Goal: Communication & Community: Answer question/provide support

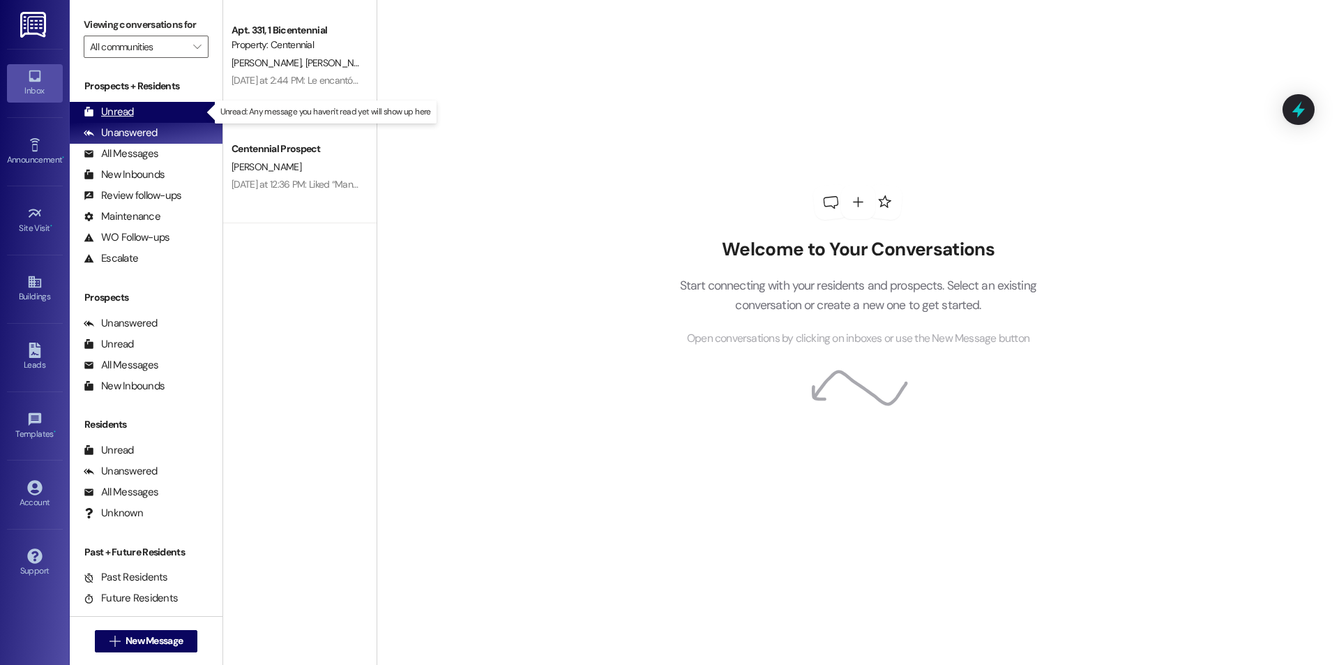
click at [137, 110] on div "Unread (0)" at bounding box center [146, 112] width 153 height 21
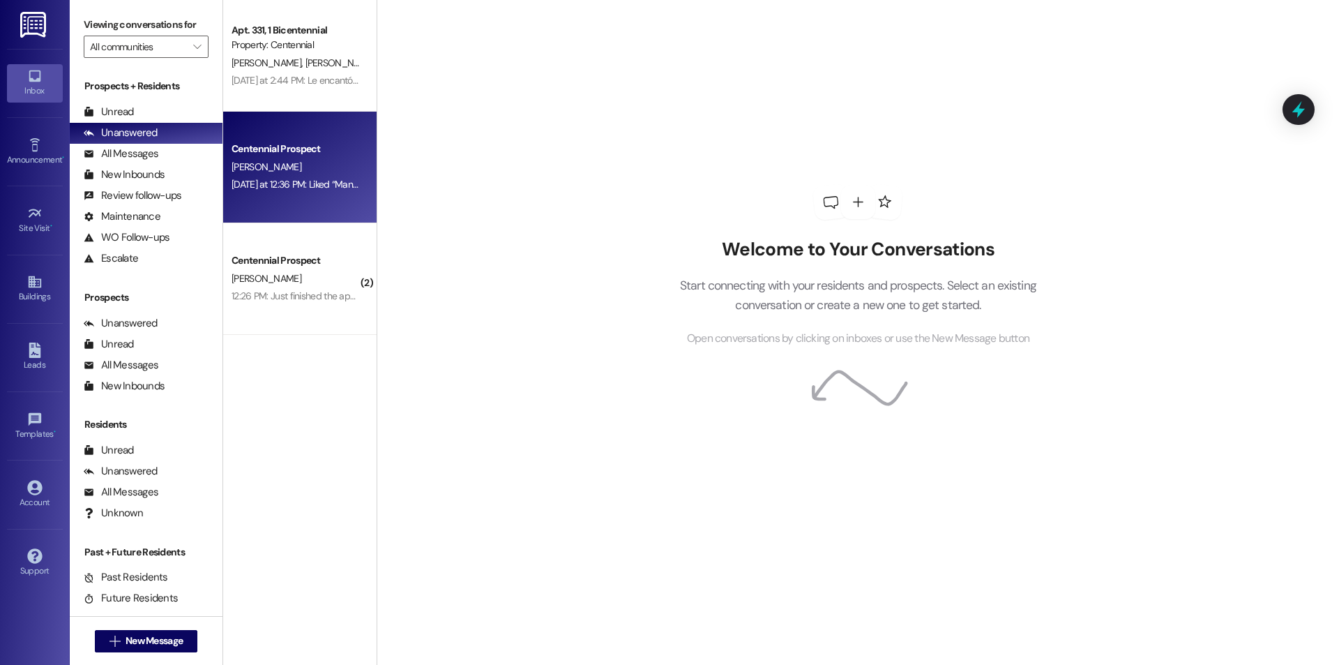
drag, startPoint x: 242, startPoint y: 169, endPoint x: 249, endPoint y: 162, distance: 9.4
click at [249, 162] on span "[PERSON_NAME]" at bounding box center [266, 166] width 70 height 13
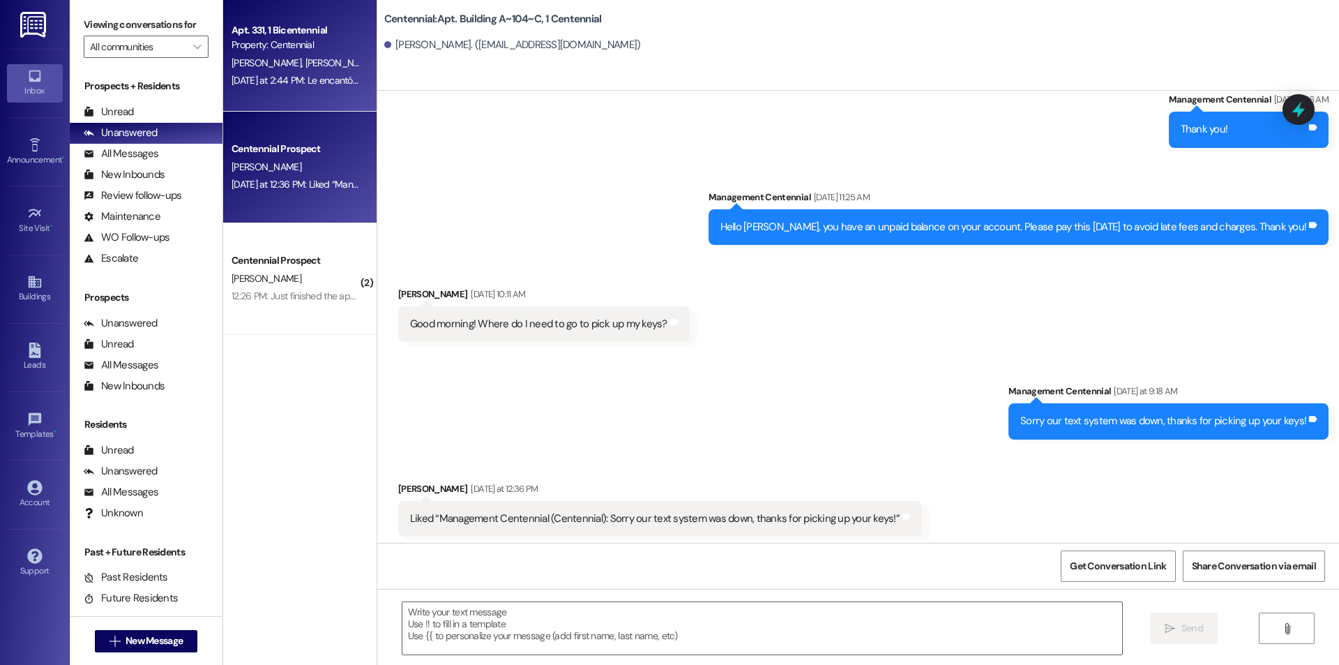
click at [338, 89] on div "[DATE] at 2:44 PM: Le encantó “Management Centennial (Centennial): Thank you!” …" at bounding box center [296, 80] width 132 height 17
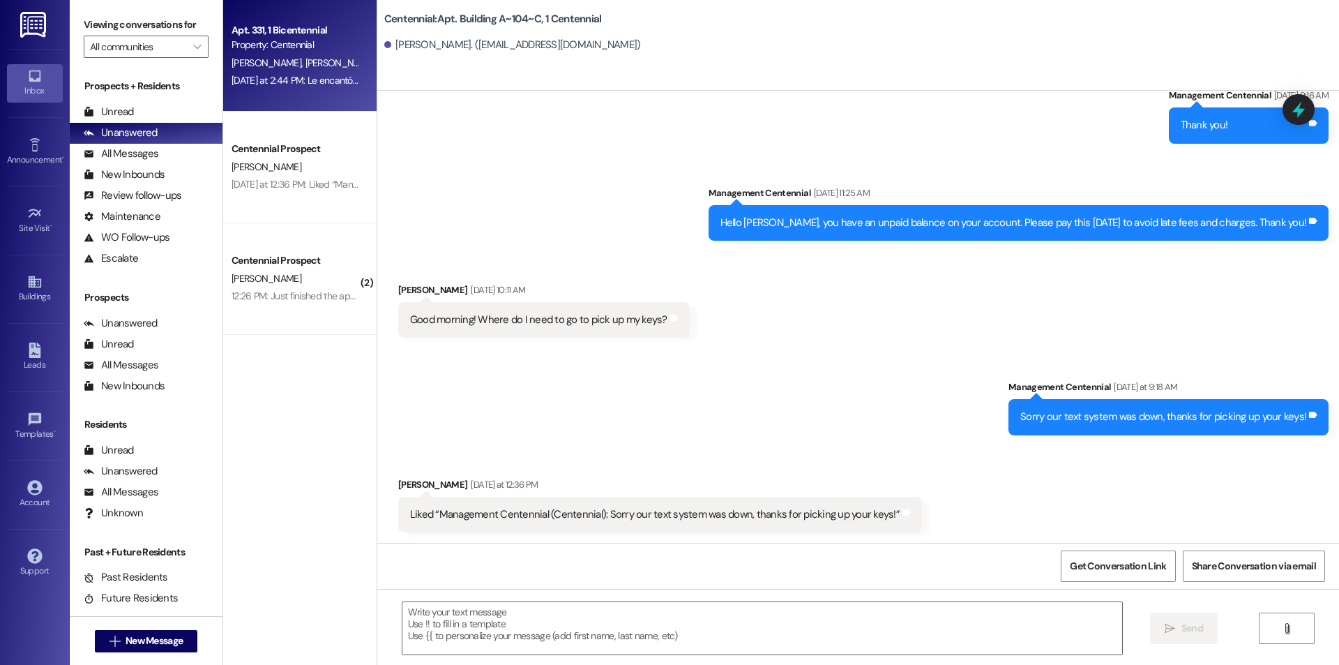
click at [340, 84] on div "[DATE] at 2:44 PM: Le encantó “Management Centennial (Centennial): Thank you!” …" at bounding box center [395, 80] width 328 height 13
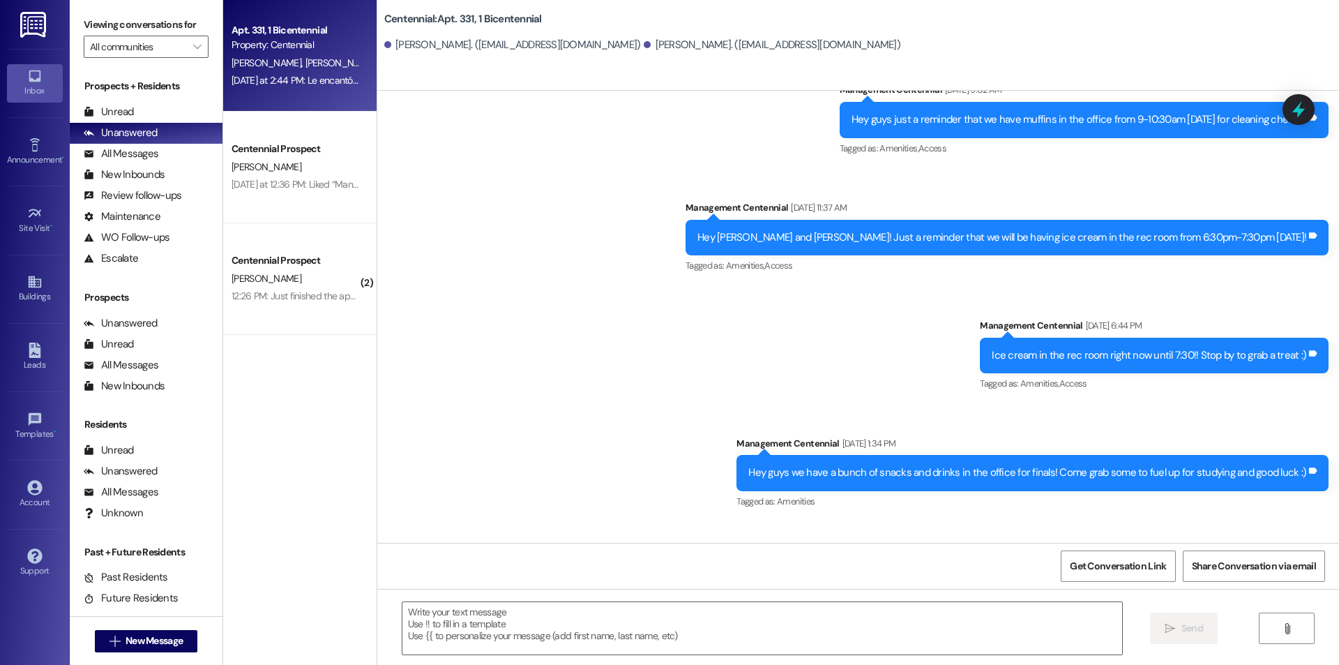
scroll to position [13247, 0]
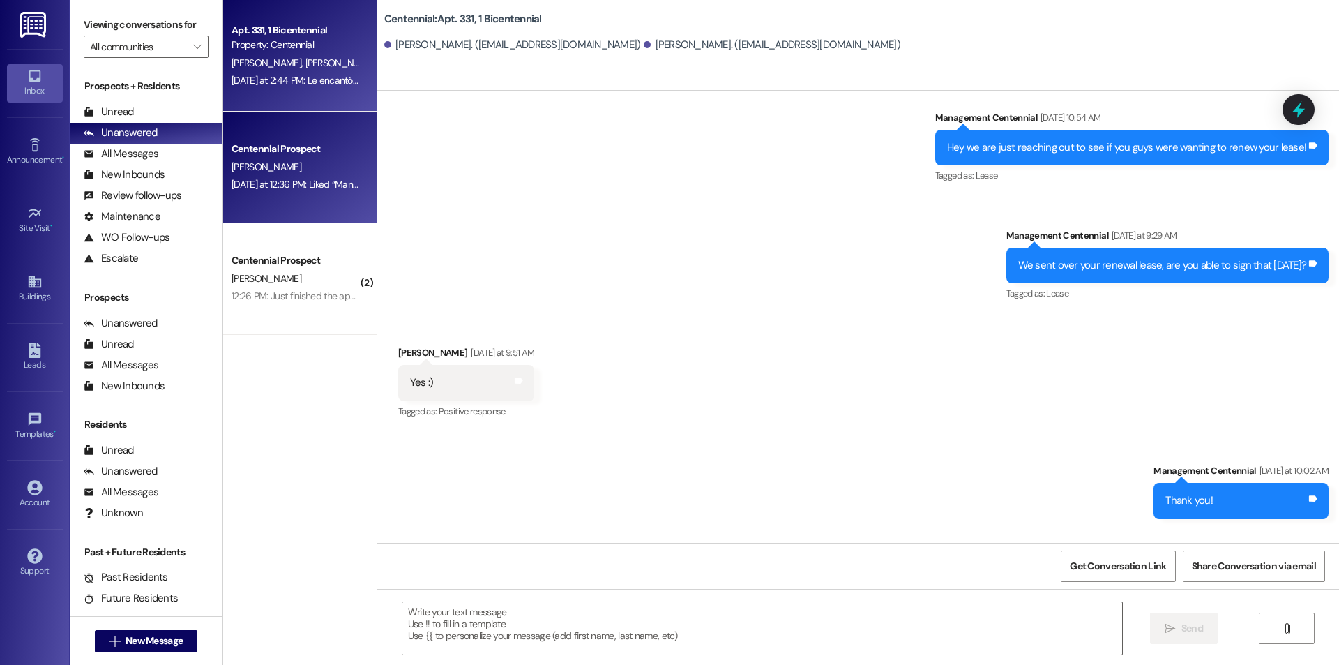
click at [283, 184] on div "Yesterday at 12:36 PM: Liked “Management Centennial (Centennial): Sorry our tex…" at bounding box center [516, 184] width 570 height 13
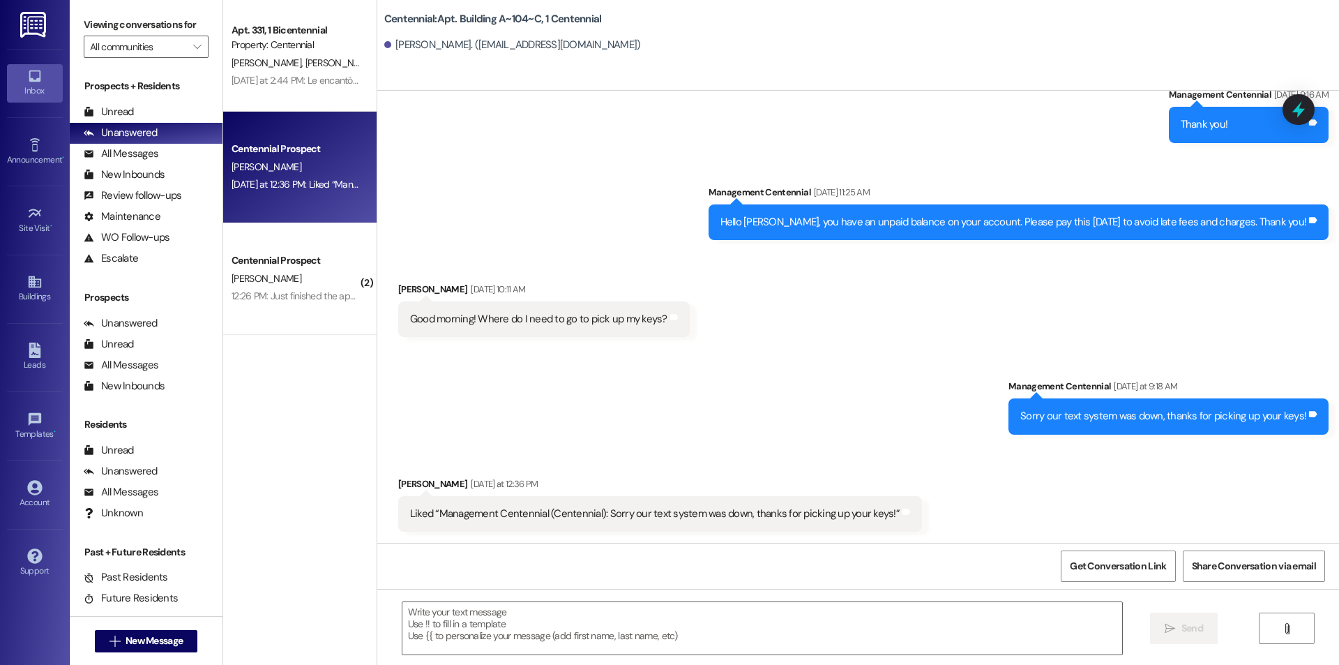
scroll to position [2052, 0]
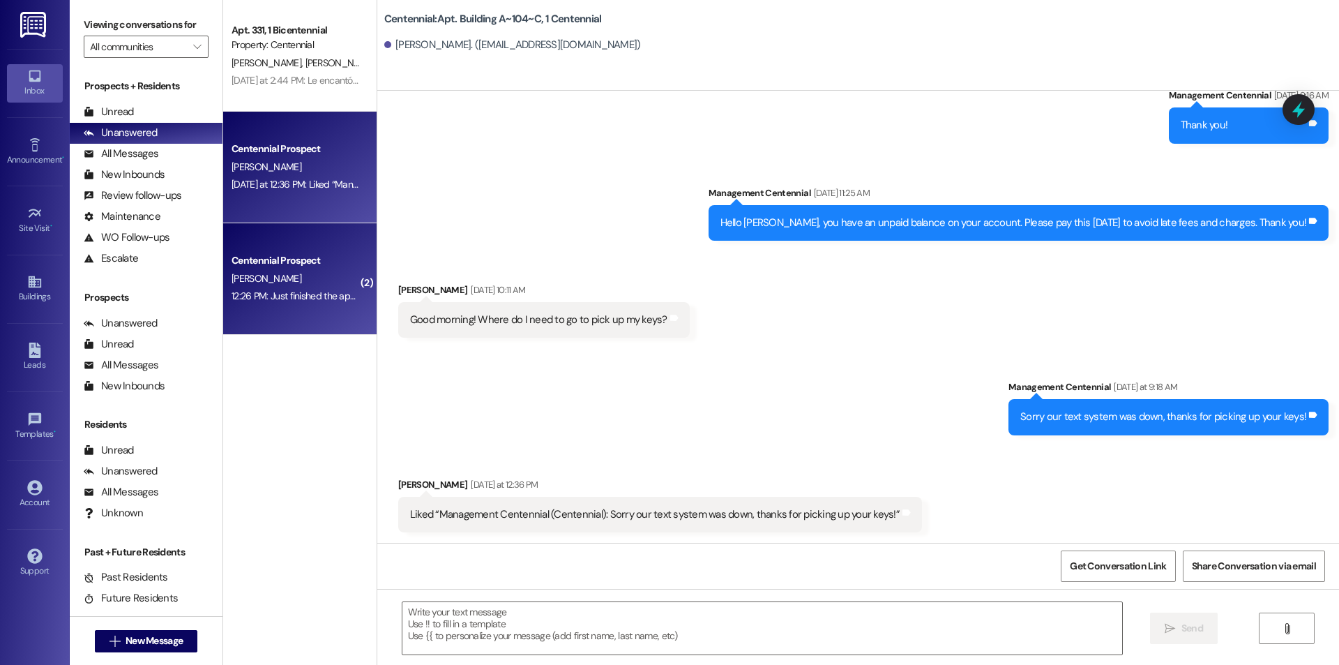
click at [342, 318] on div "Centennial Prospect A. Mitchell 12:26 PM: Just finished the application 12:26 P…" at bounding box center [299, 279] width 153 height 112
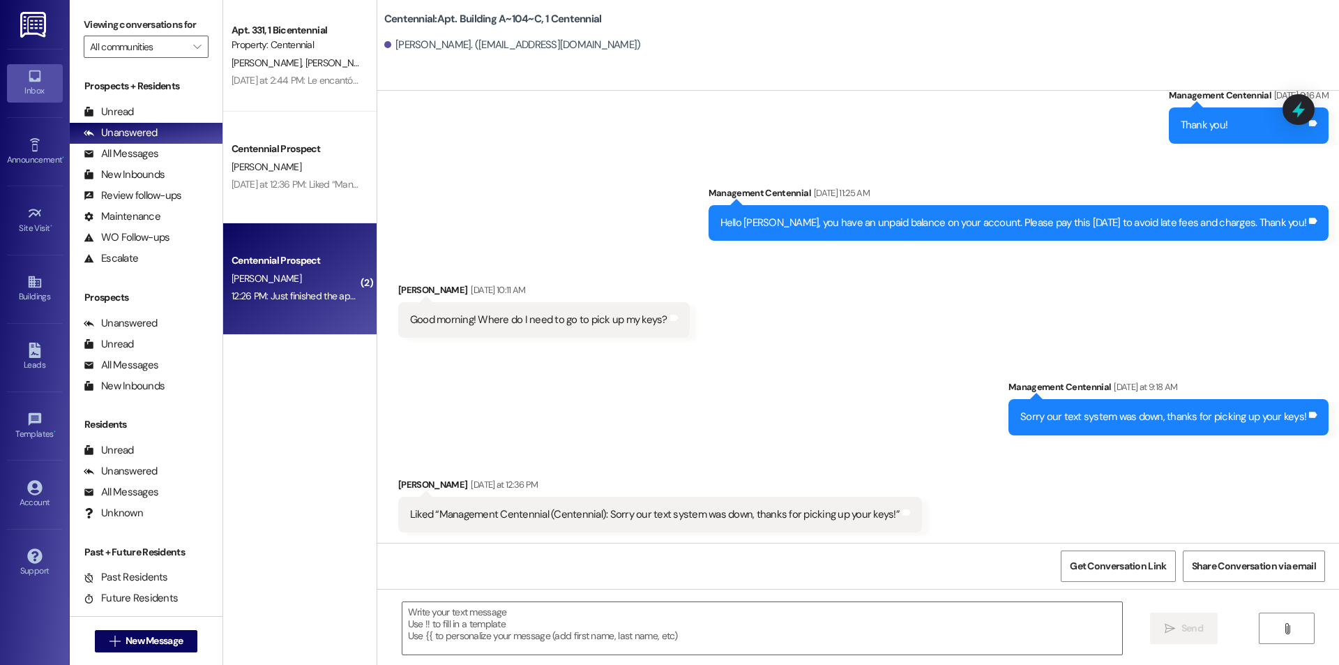
scroll to position [1069, 0]
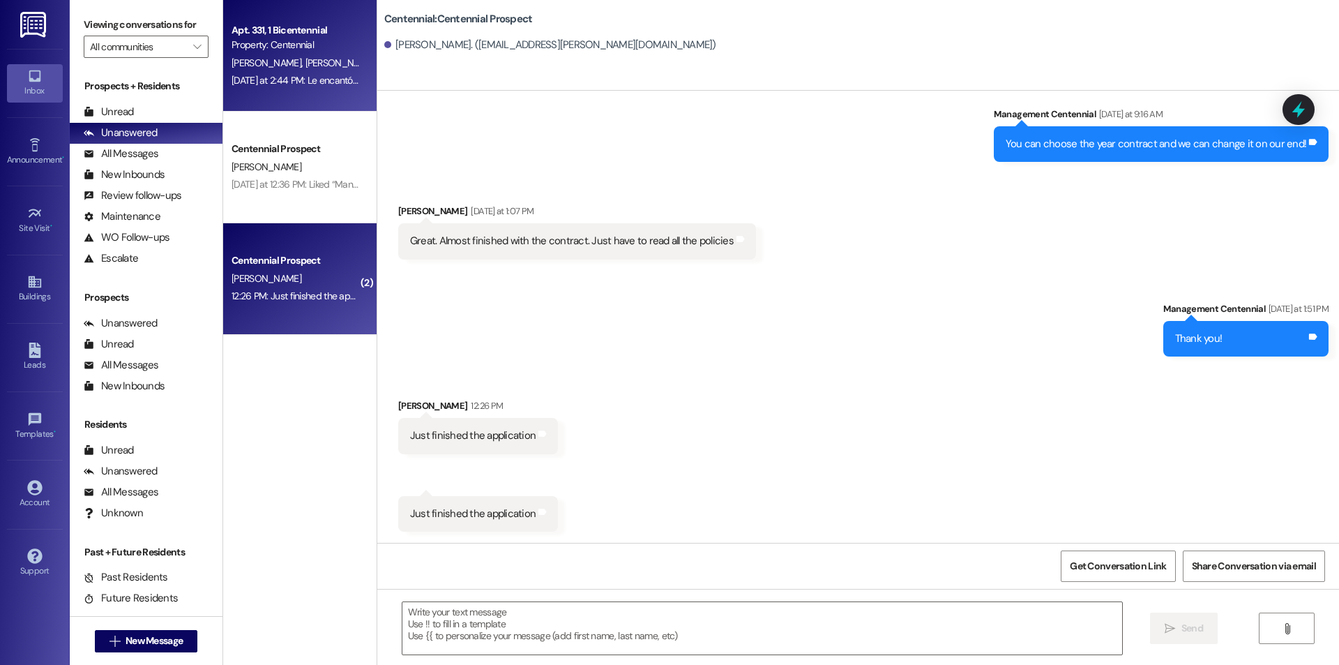
click at [319, 85] on div "Yesterday at 2:44 PM: Le encantó “Management Centennial (Centennial): Thank you…" at bounding box center [395, 80] width 328 height 13
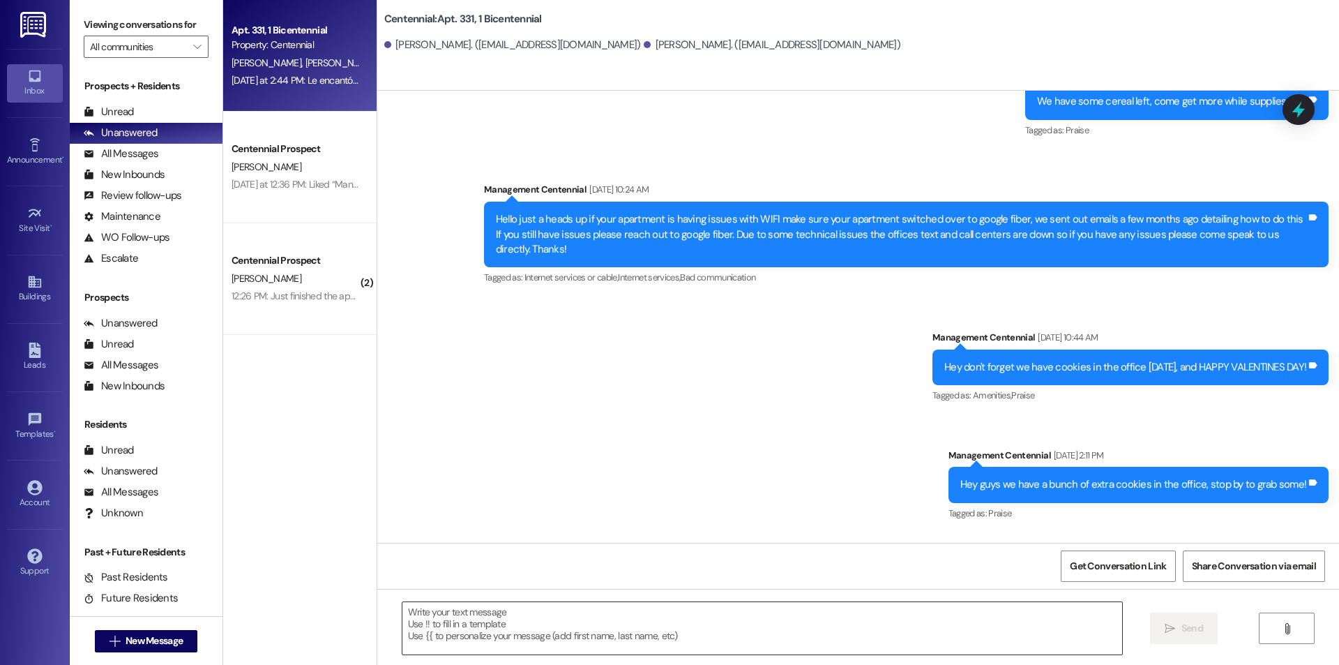
scroll to position [13247, 0]
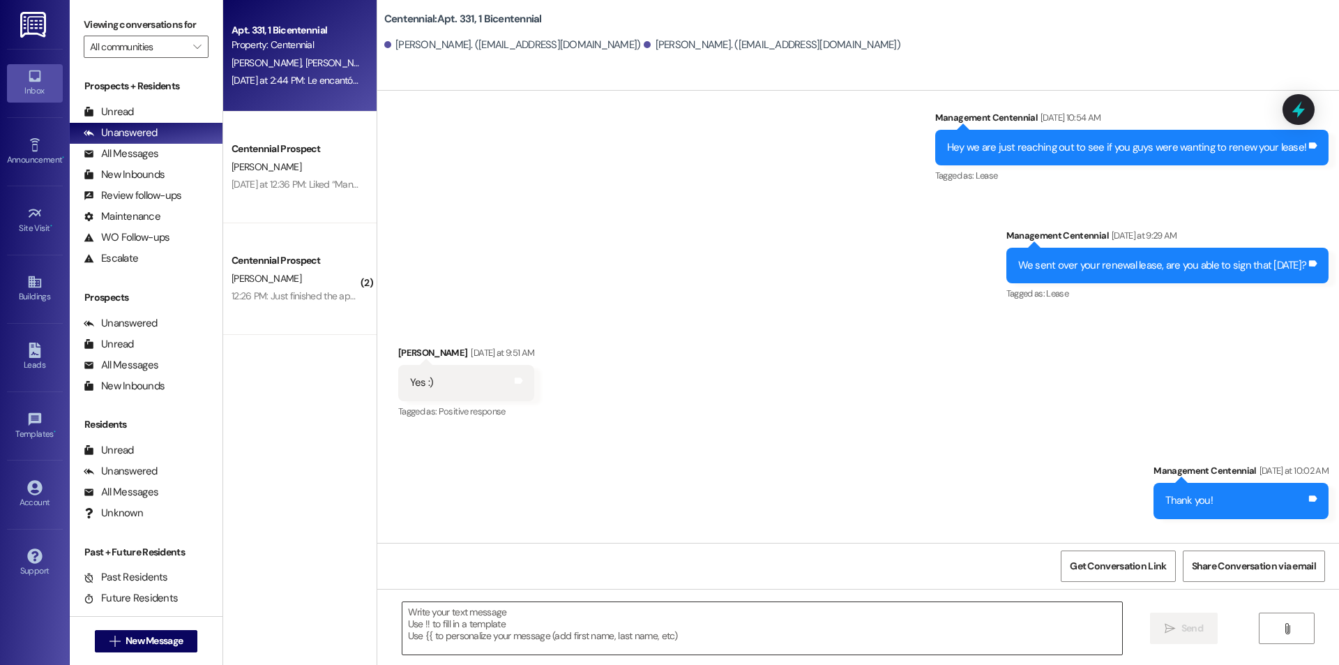
click at [819, 633] on textarea at bounding box center [762, 628] width 720 height 52
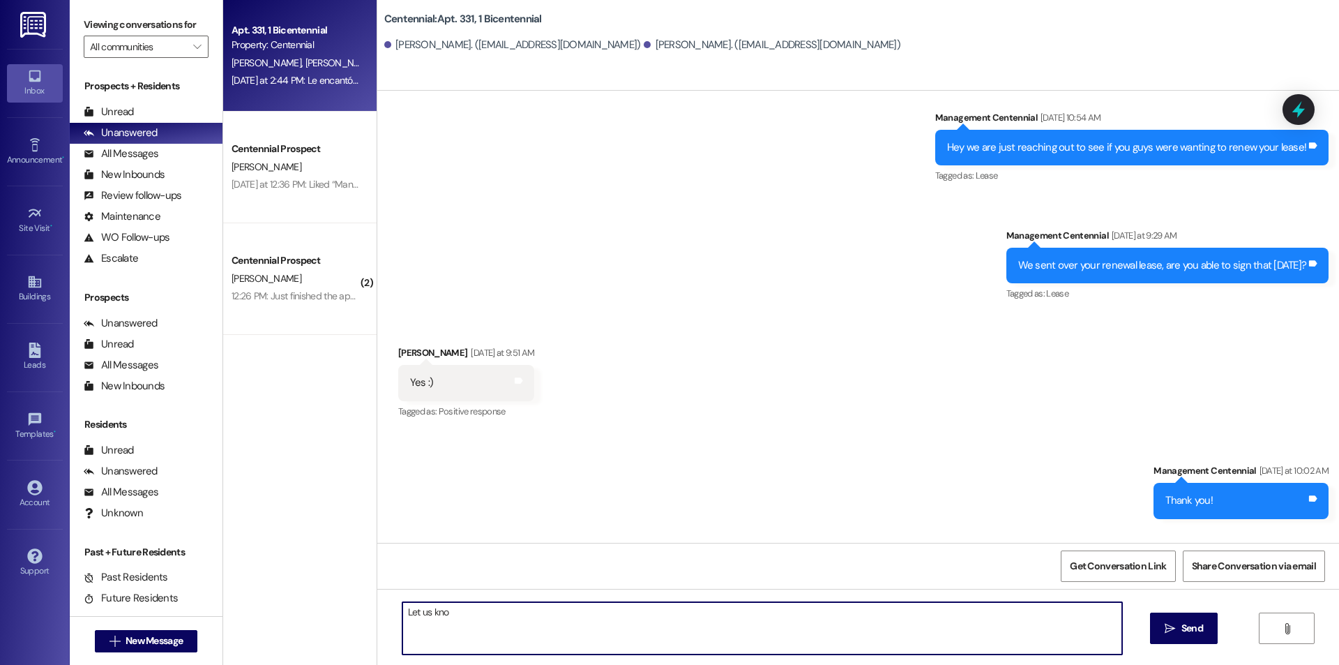
type textarea "Let us know"
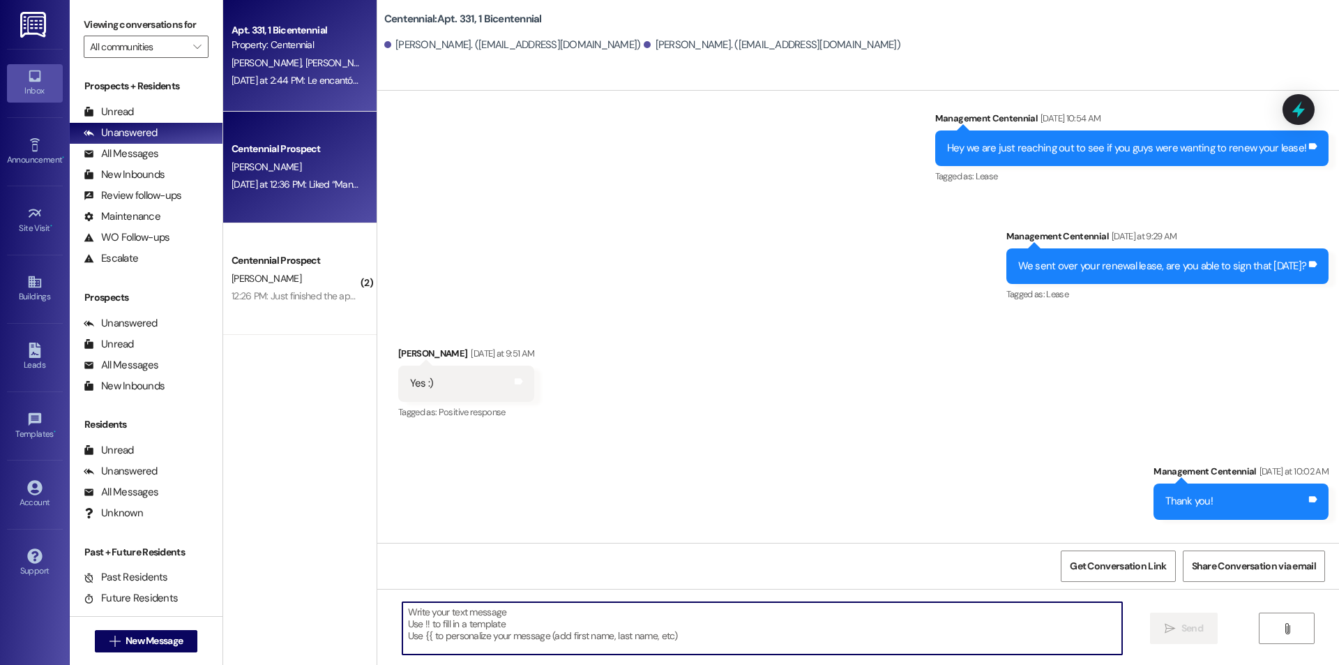
click at [282, 198] on div "Centennial Prospect E. Jensen Yesterday at 12:36 PM: Liked “Management Centenni…" at bounding box center [299, 168] width 153 height 112
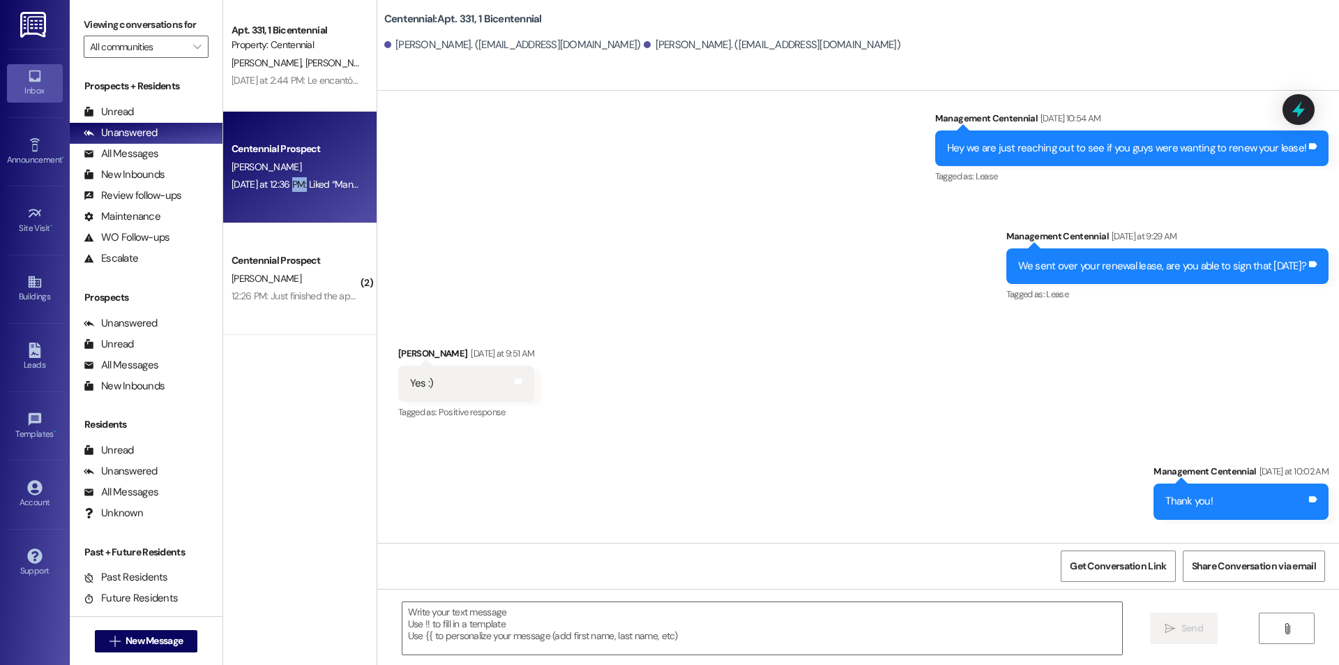
click at [282, 198] on div "Centennial Prospect E. Jensen Yesterday at 12:36 PM: Liked “Management Centenni…" at bounding box center [299, 168] width 153 height 112
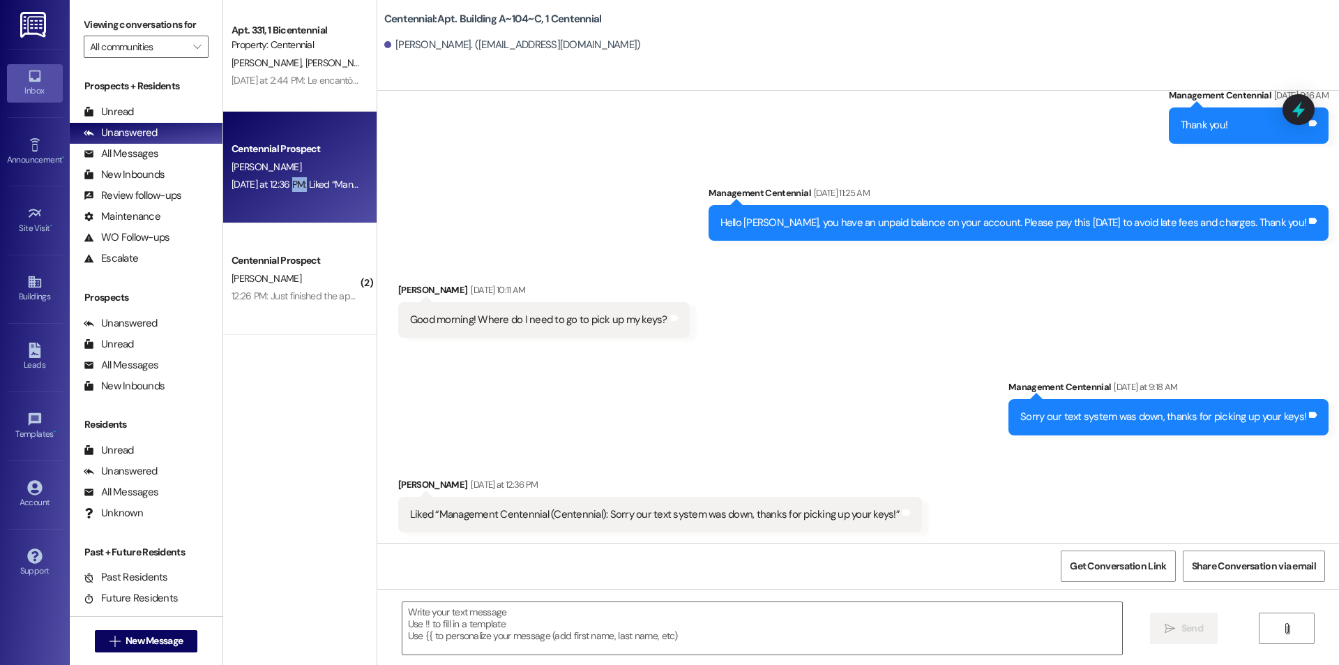
scroll to position [2053, 0]
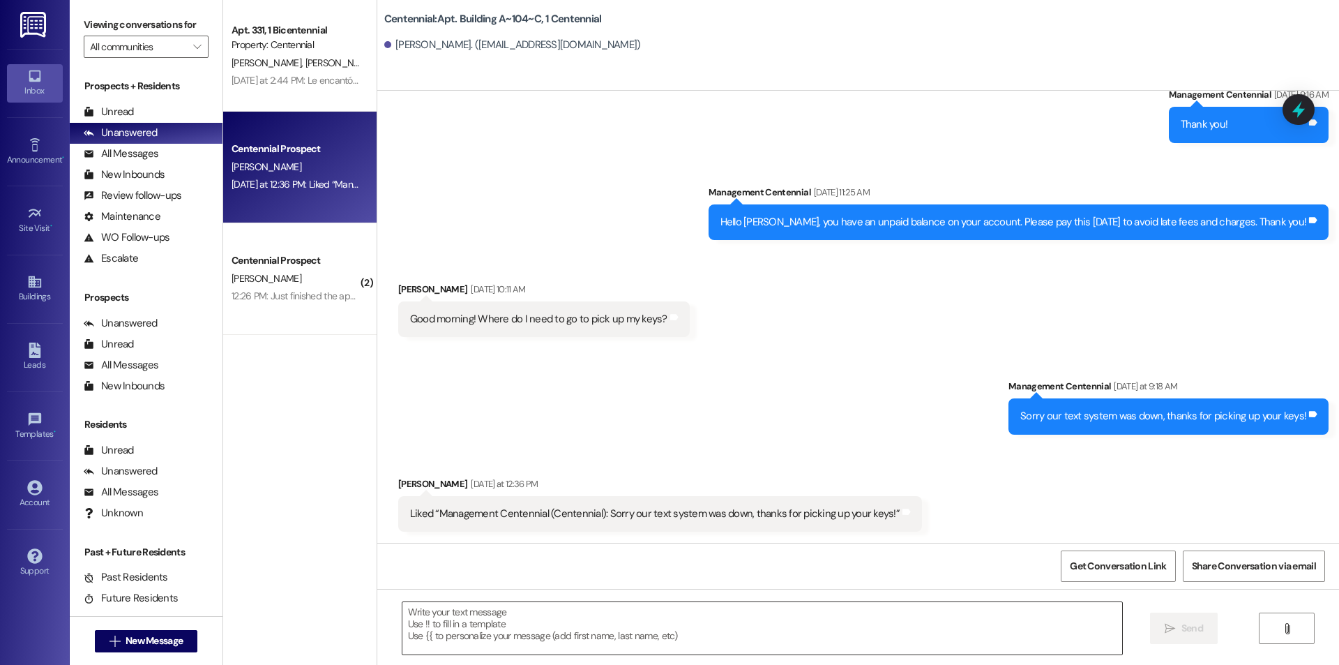
click at [625, 647] on textarea at bounding box center [762, 628] width 720 height 52
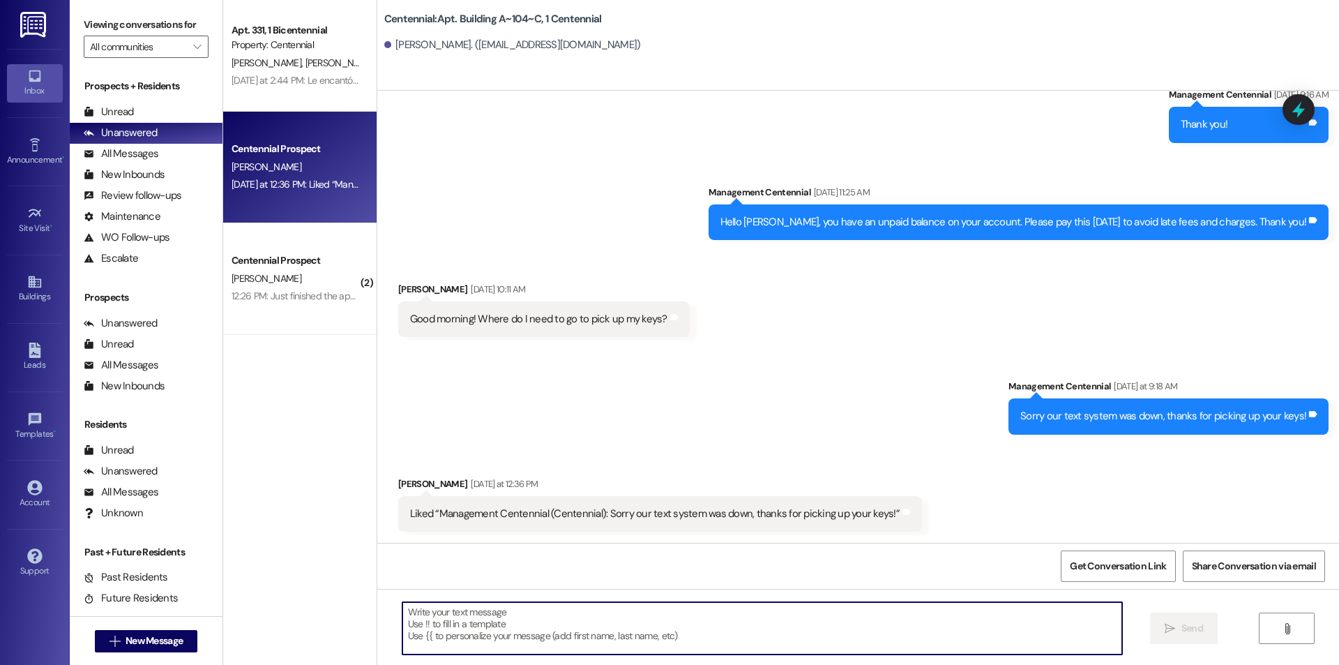
click at [648, 628] on textarea at bounding box center [762, 628] width 720 height 52
click at [571, 629] on textarea at bounding box center [762, 628] width 720 height 52
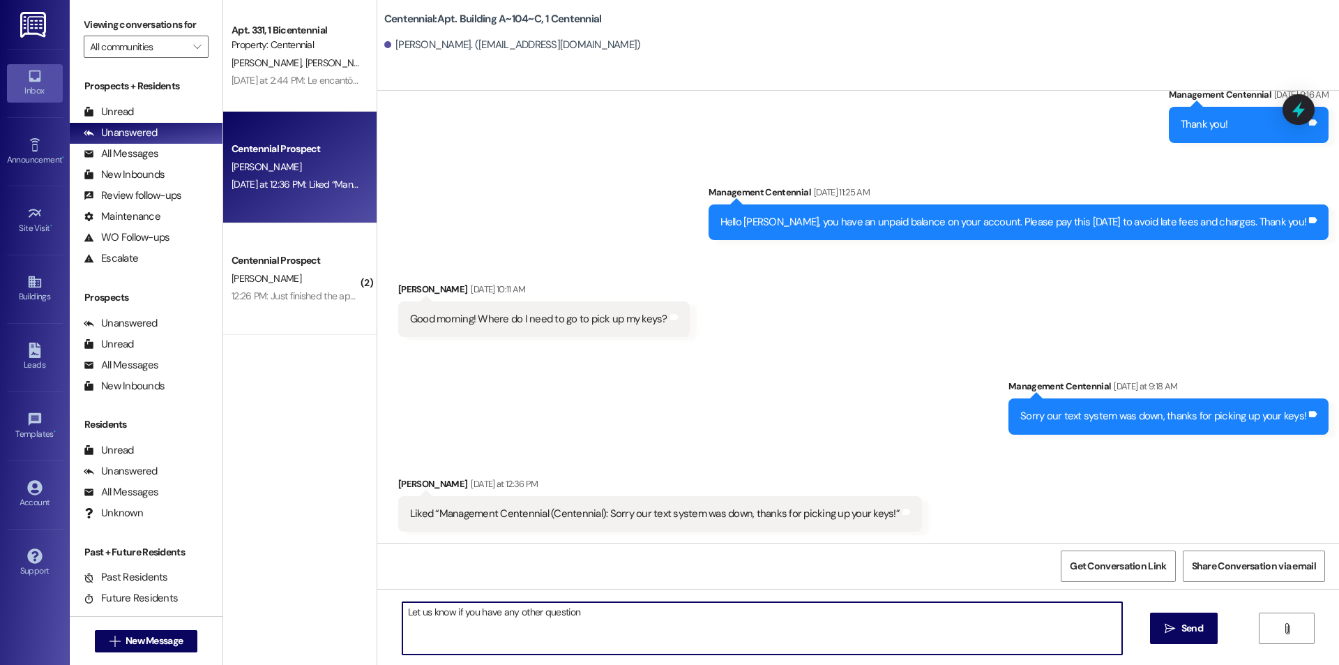
type textarea "Let us know if you have any other questions"
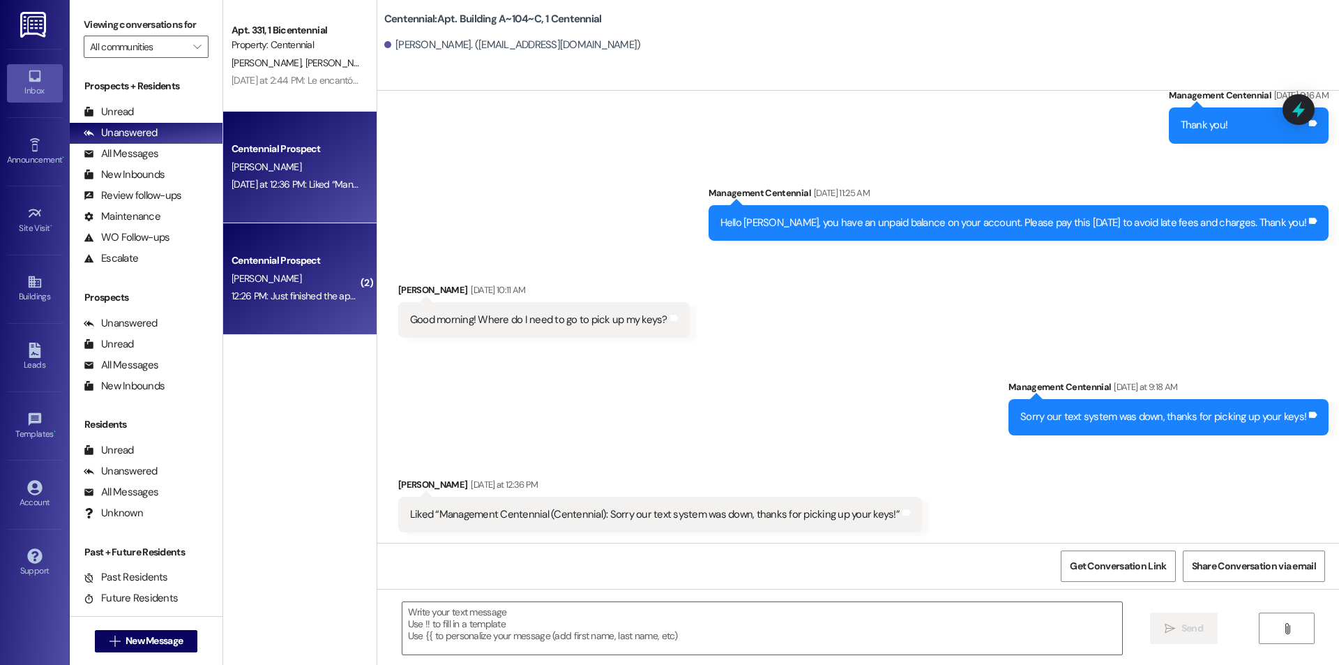
click at [337, 318] on div "Centennial Prospect A. Mitchell 12:26 PM: Just finished the application 12:26 P…" at bounding box center [299, 279] width 153 height 112
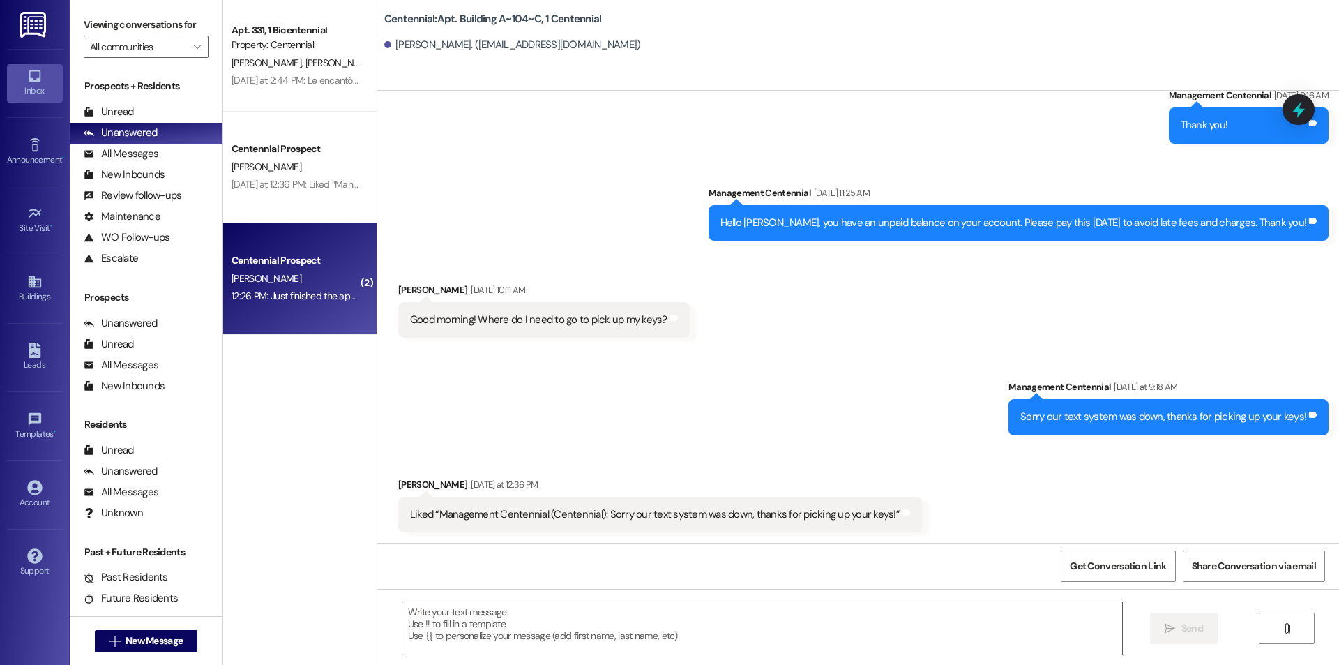
scroll to position [1069, 0]
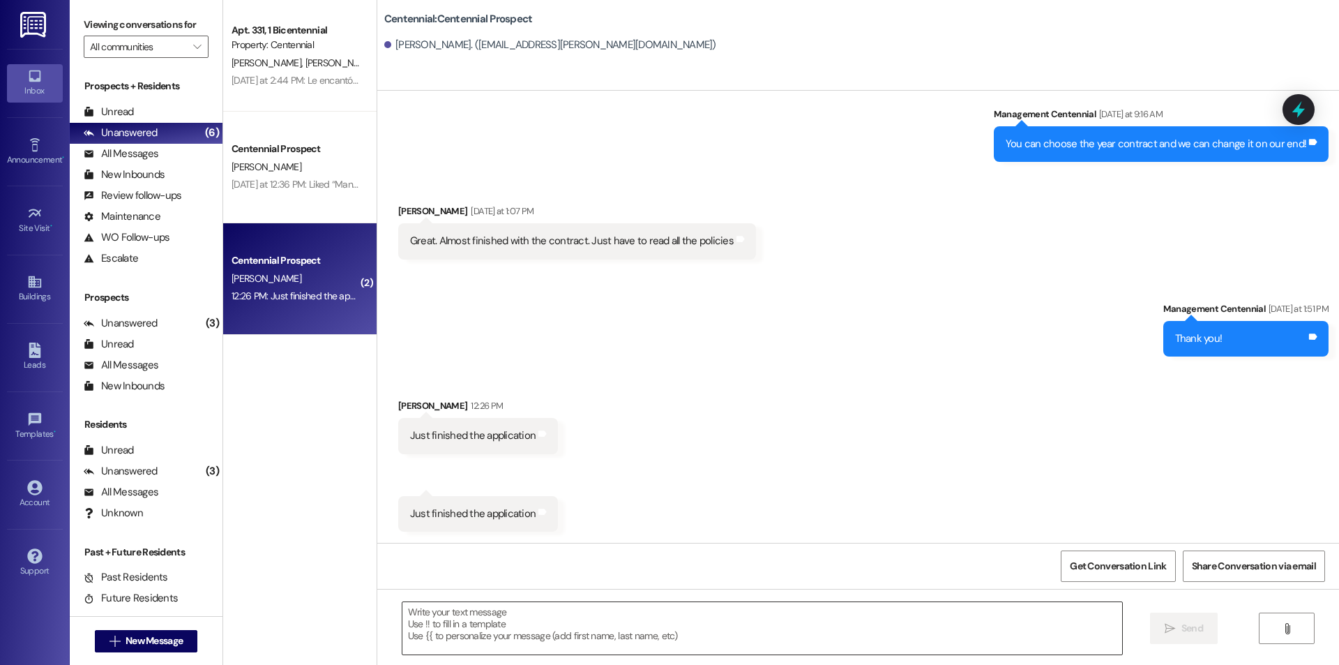
click at [466, 623] on textarea at bounding box center [762, 628] width 720 height 52
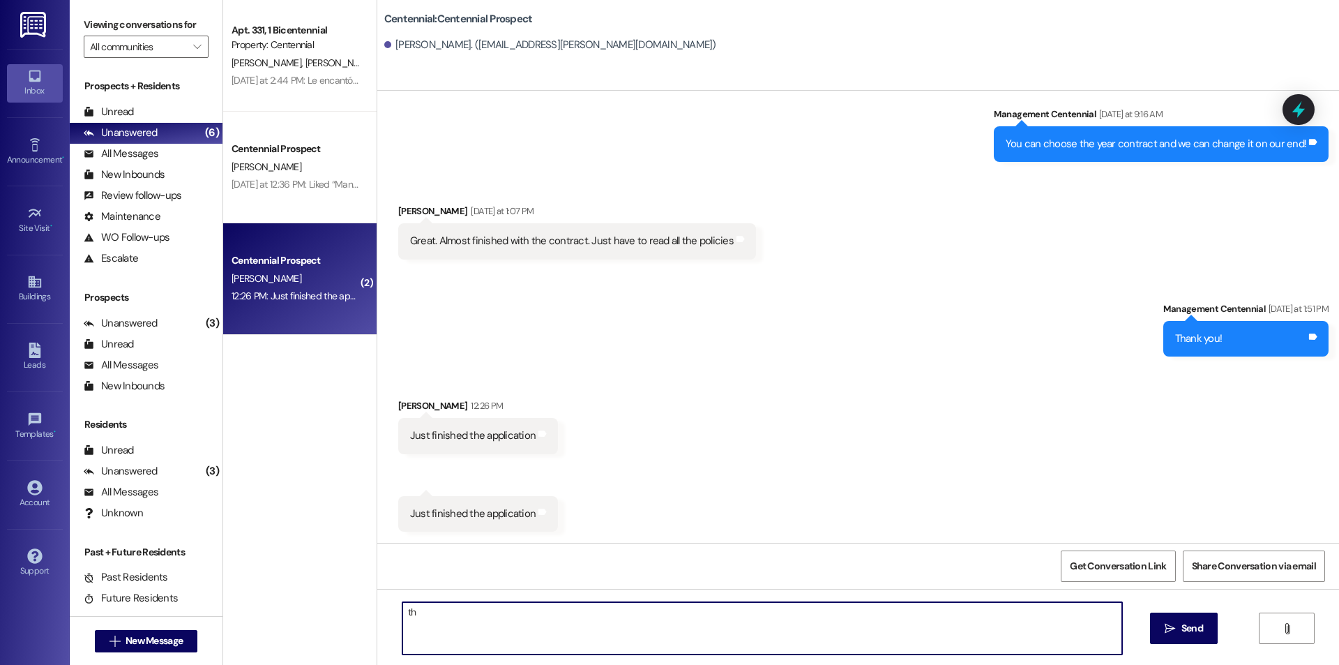
type textarea "t"
type textarea "Thank you! We just have to screen your application and you should hear back in …"
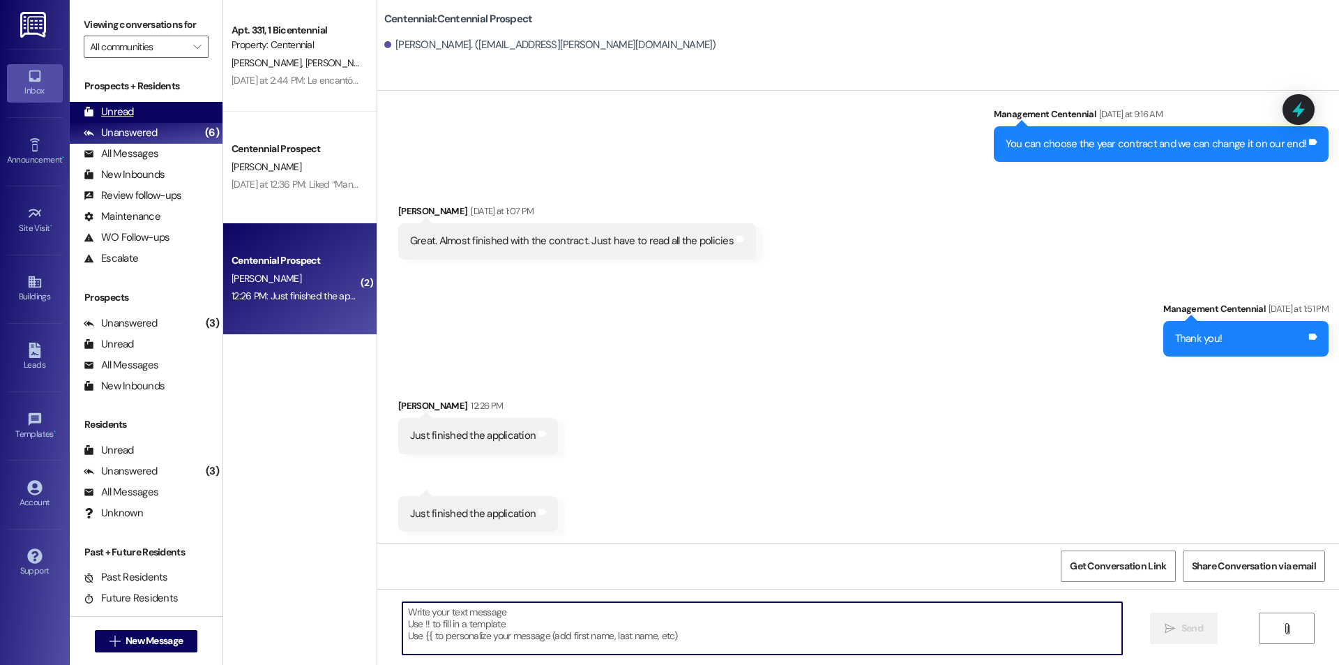
click at [139, 107] on div "Unread (0)" at bounding box center [146, 112] width 153 height 21
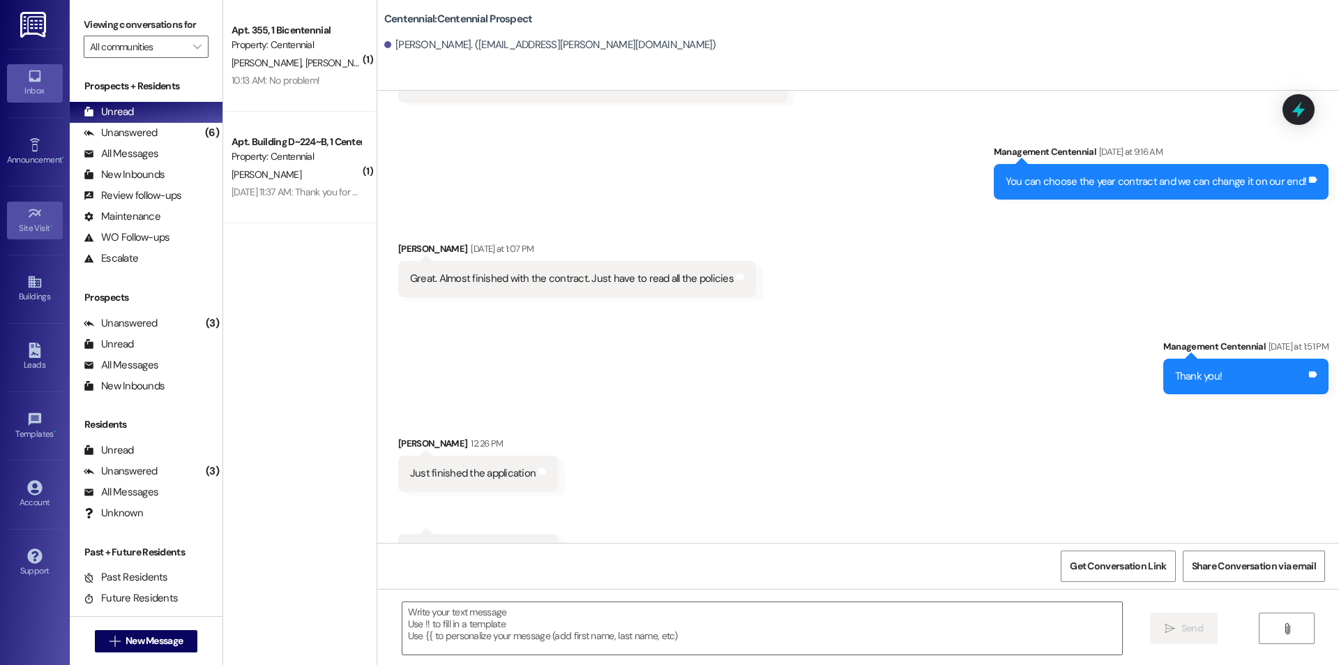
scroll to position [1068, 0]
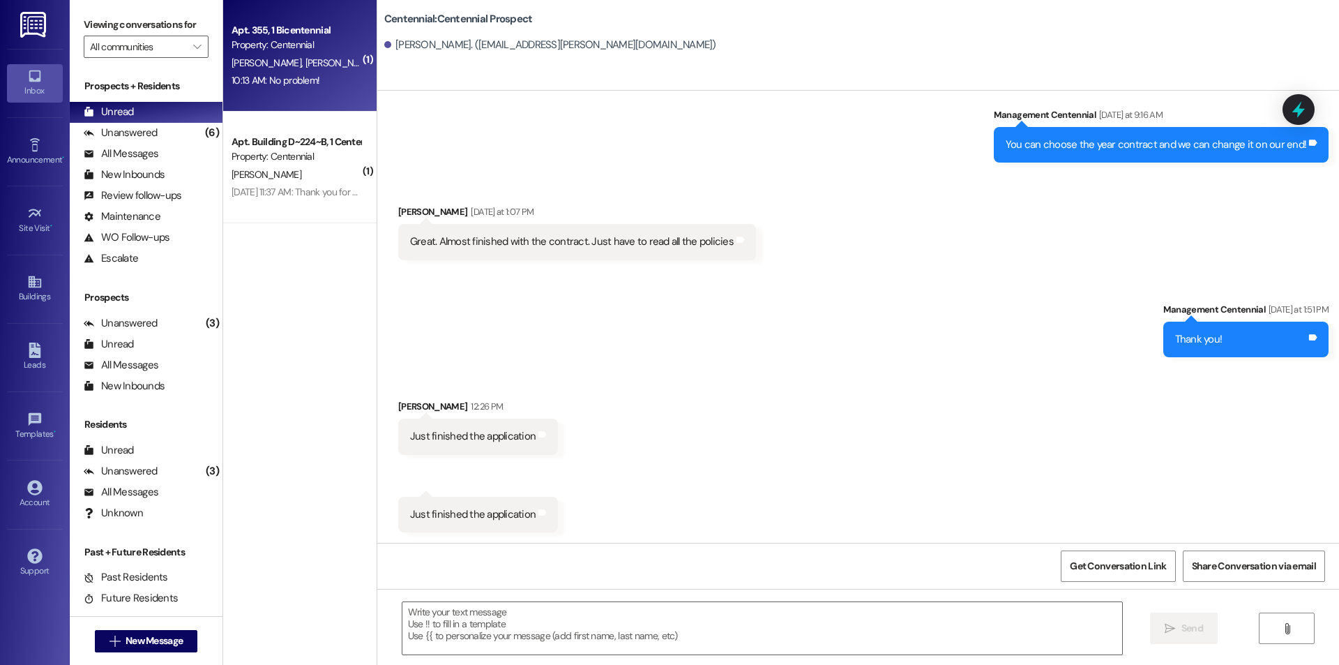
click at [296, 52] on div "Property: Centennial" at bounding box center [295, 45] width 129 height 15
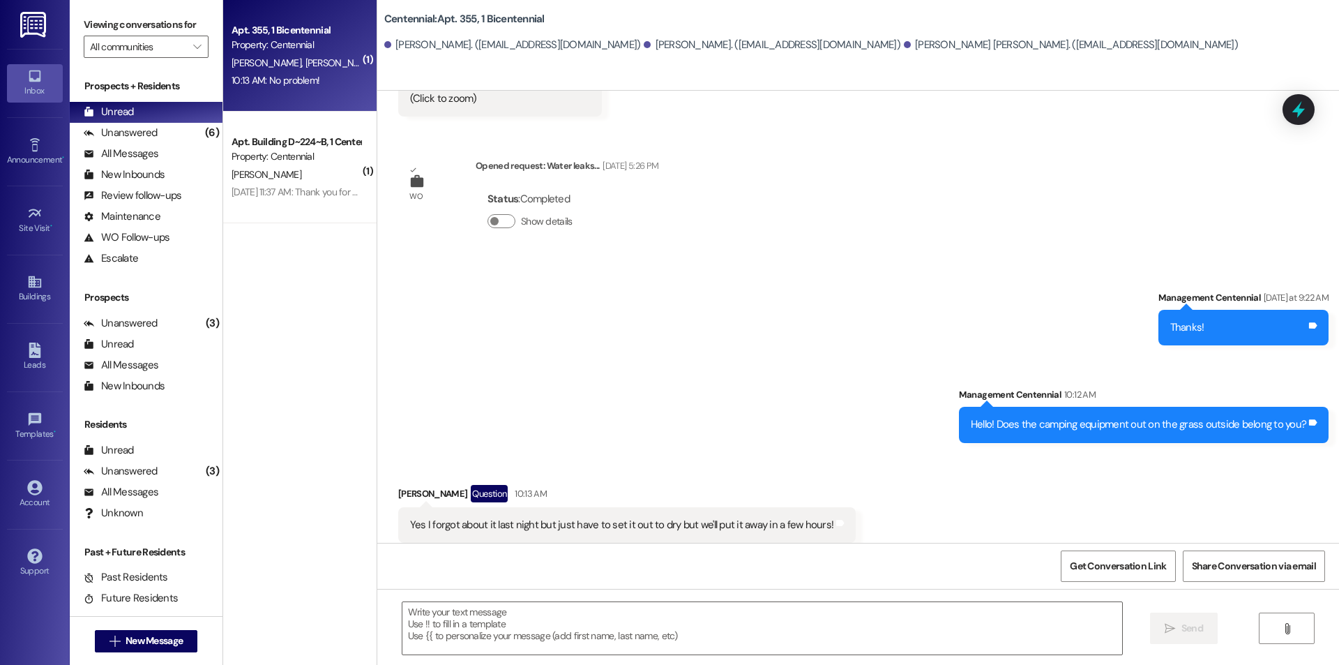
scroll to position [812, 0]
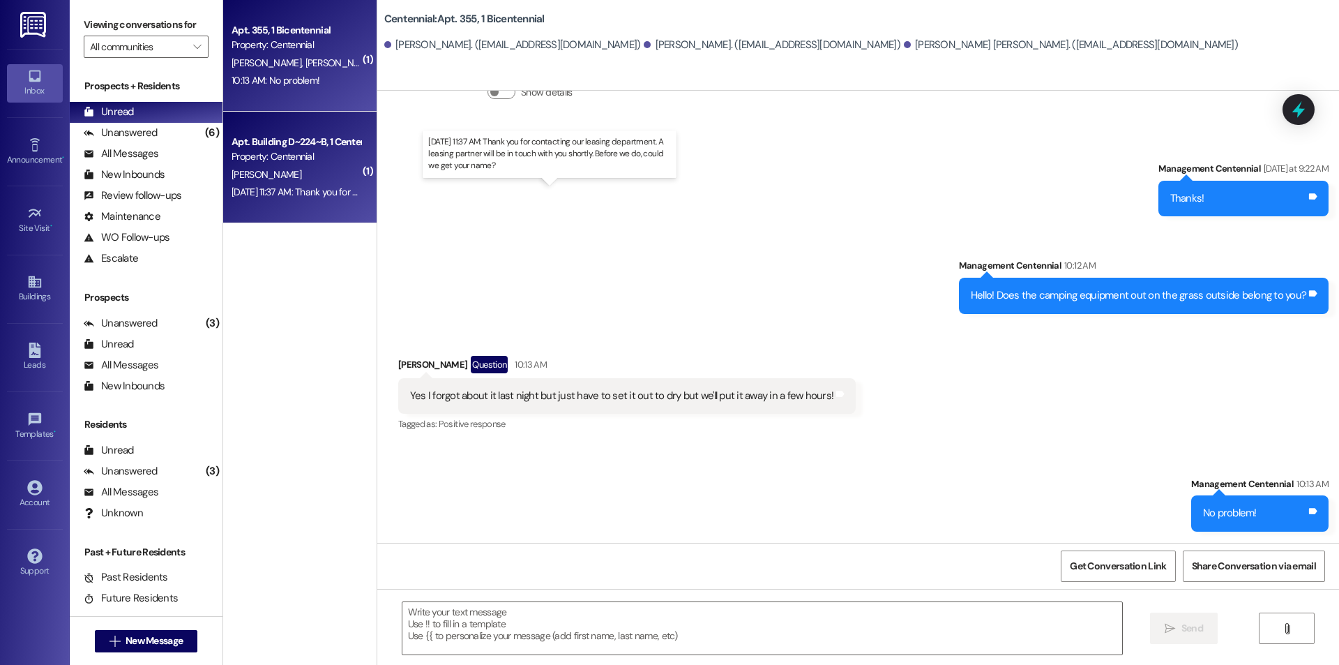
click at [280, 189] on div "Aug 21, 2025 at 11:37 AM: Thank you for contacting our leasing department. A le…" at bounding box center [543, 191] width 625 height 13
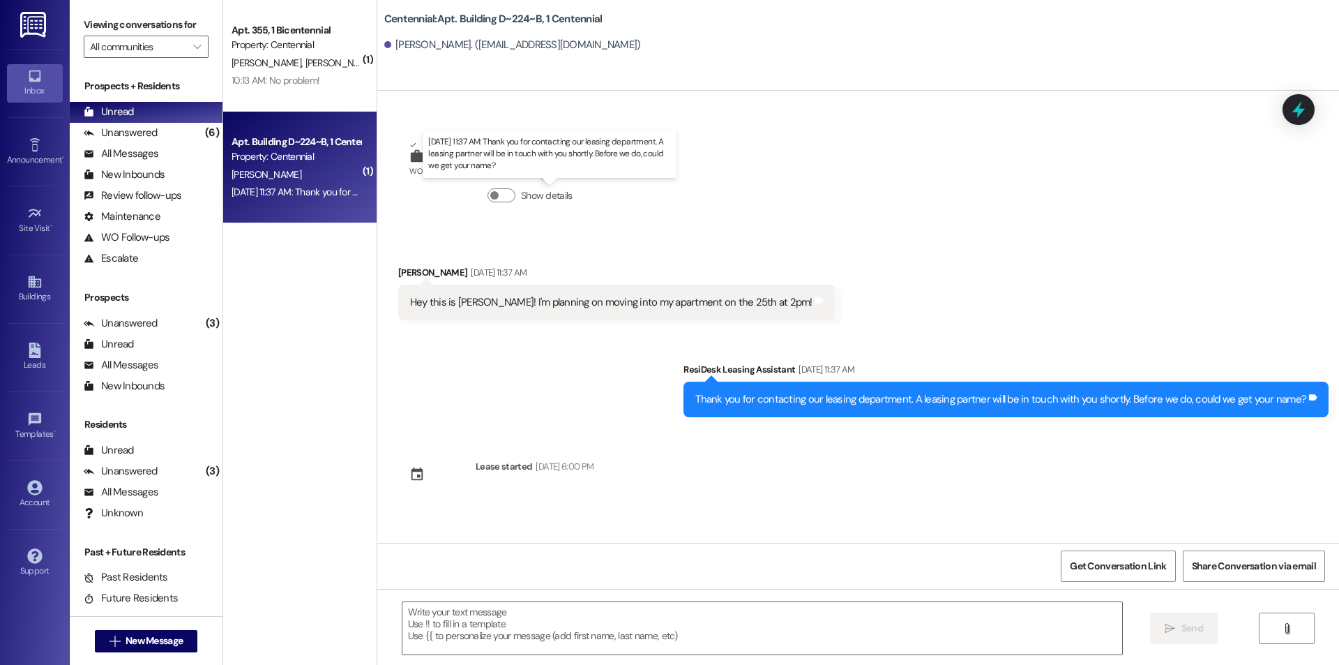
scroll to position [0, 0]
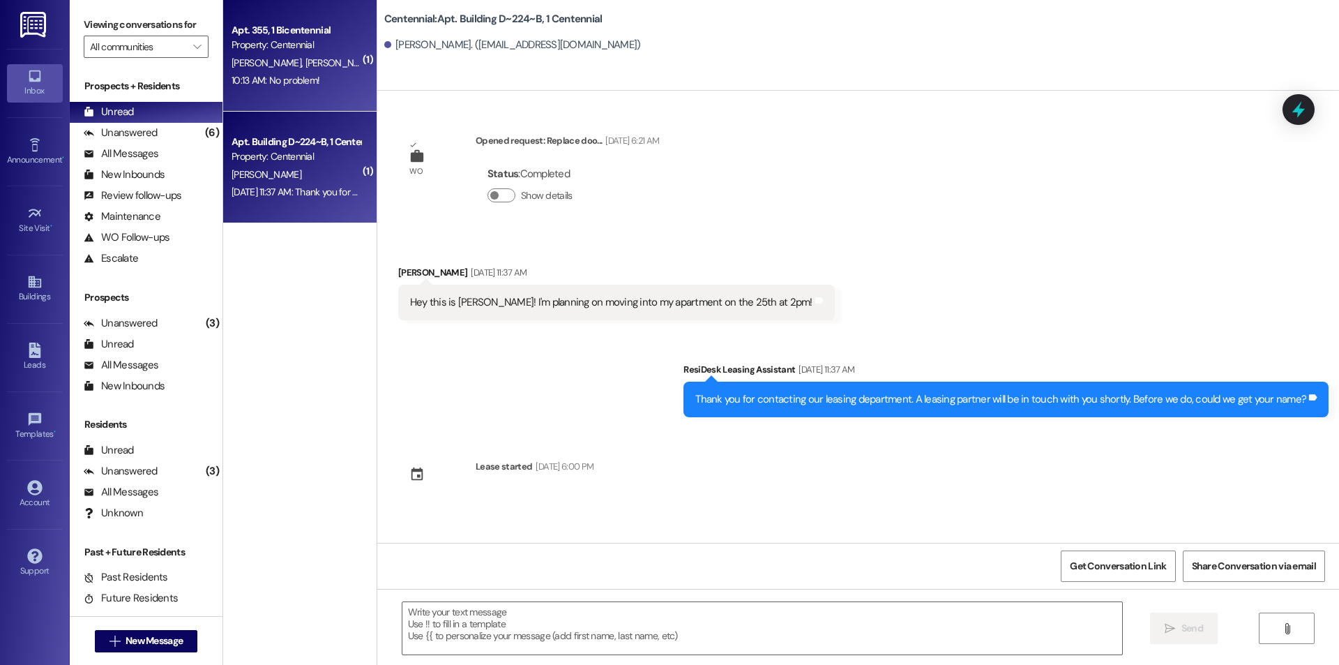
click at [326, 77] on div "10:13 AM: No problem! 10:13 AM: No problem!" at bounding box center [296, 80] width 132 height 17
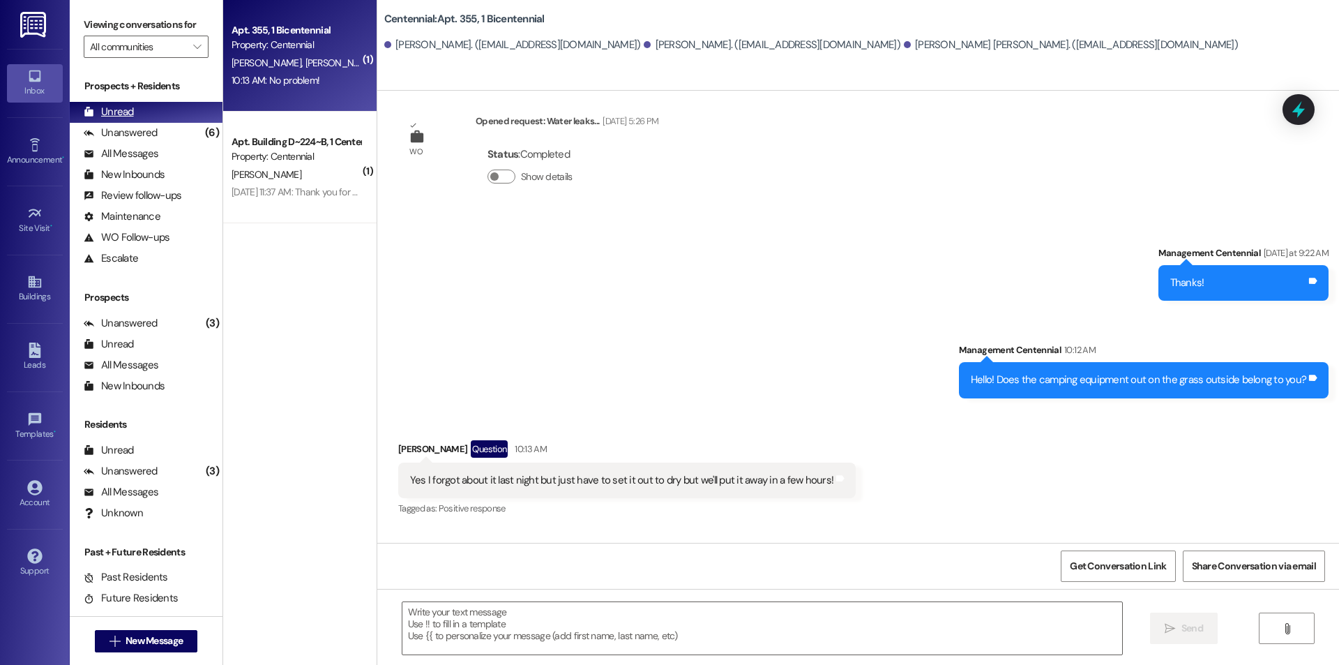
scroll to position [714, 0]
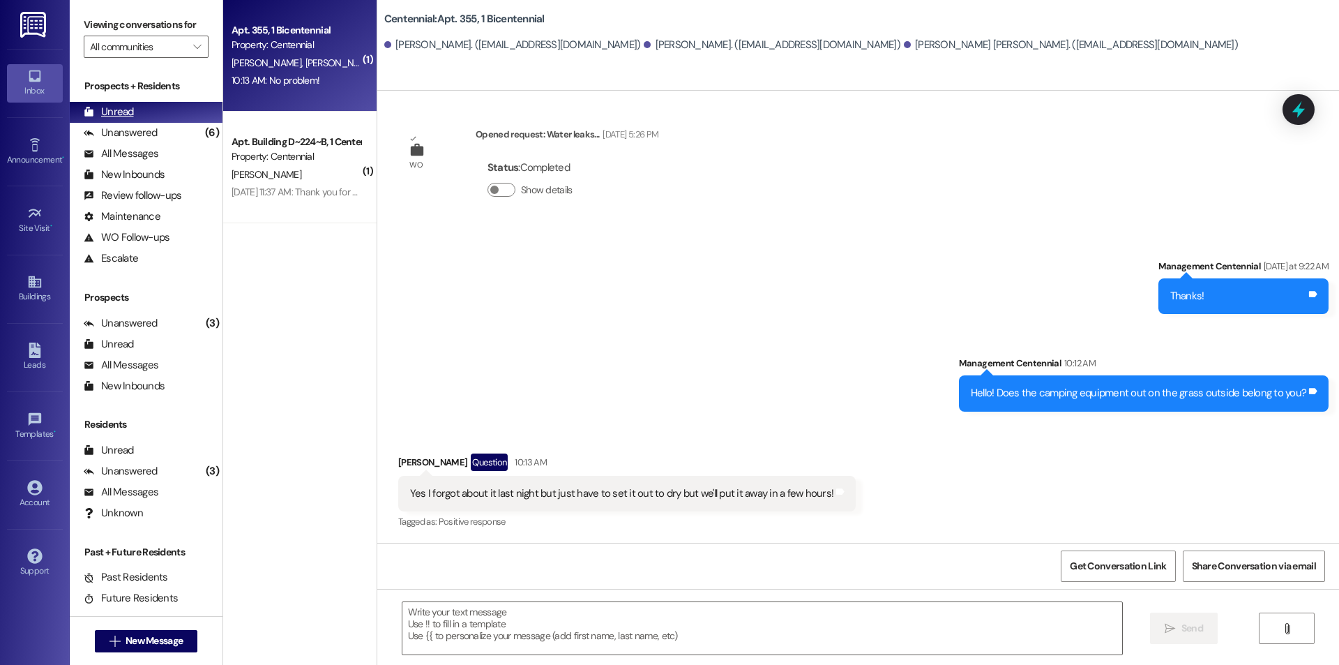
click at [133, 119] on div "Unread (0)" at bounding box center [146, 112] width 153 height 21
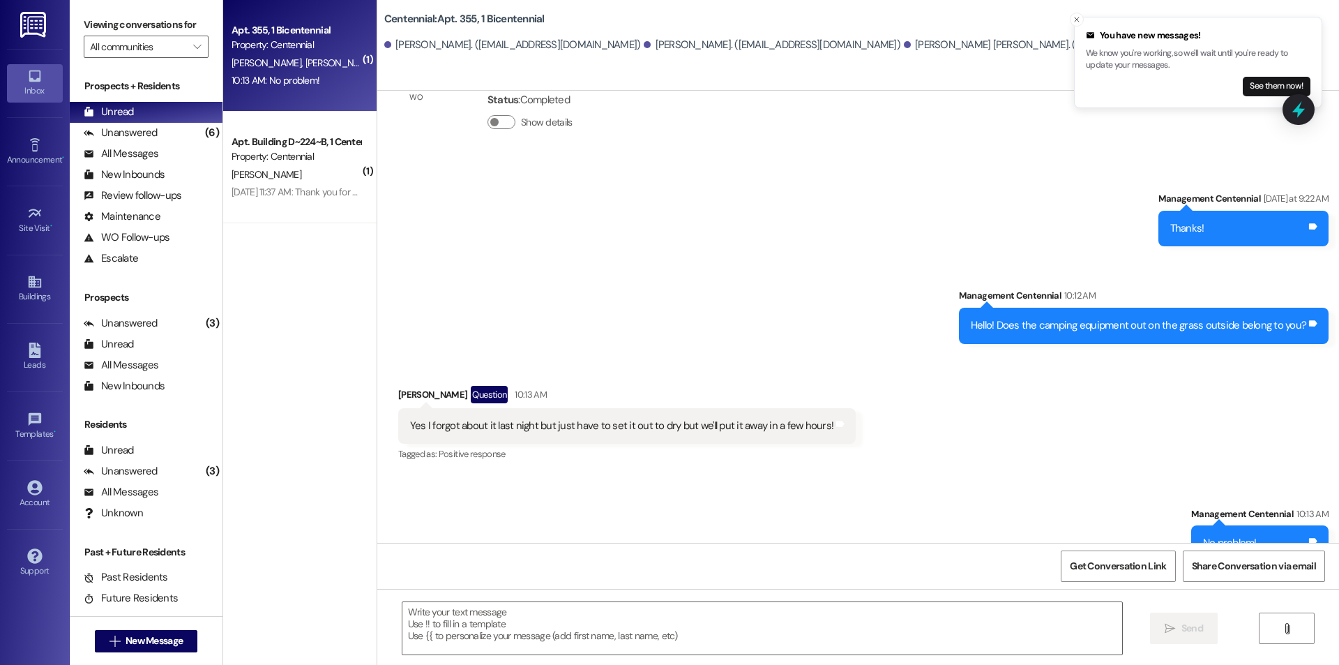
scroll to position [812, 0]
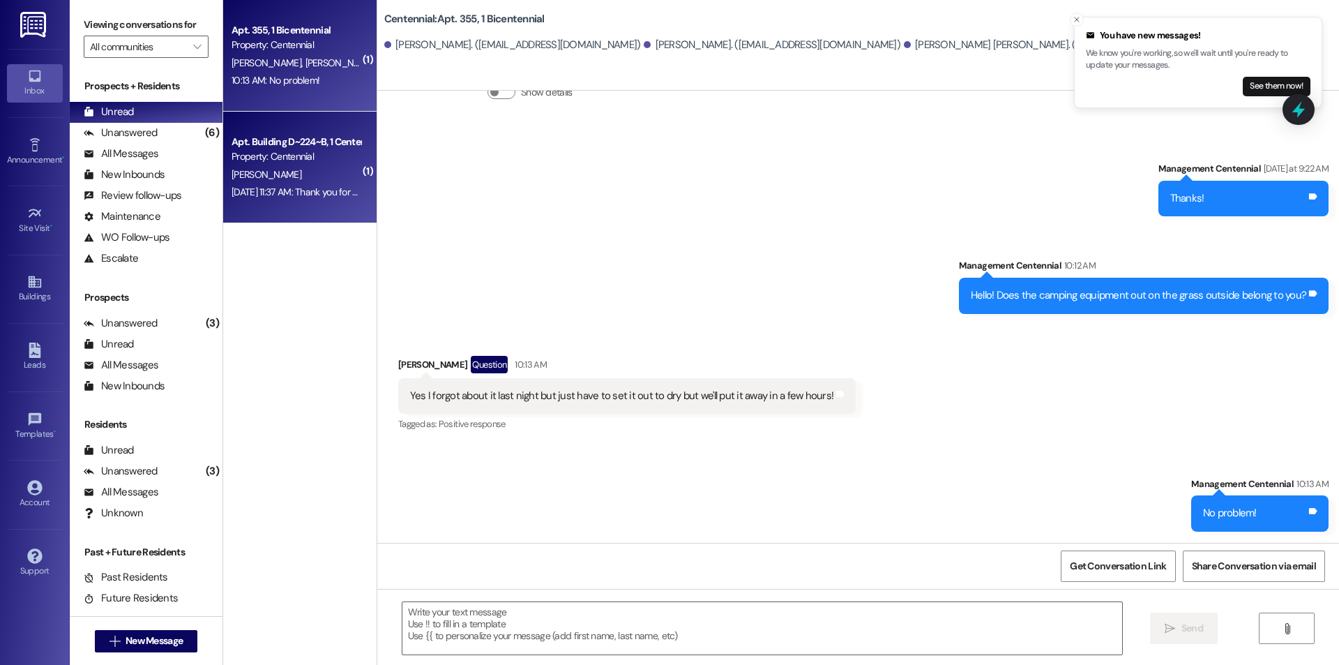
click at [354, 219] on div "Apt. Building D~224~B, 1 Centennial Property: Centennial W. Tullis Aug 21, 2025…" at bounding box center [299, 168] width 153 height 112
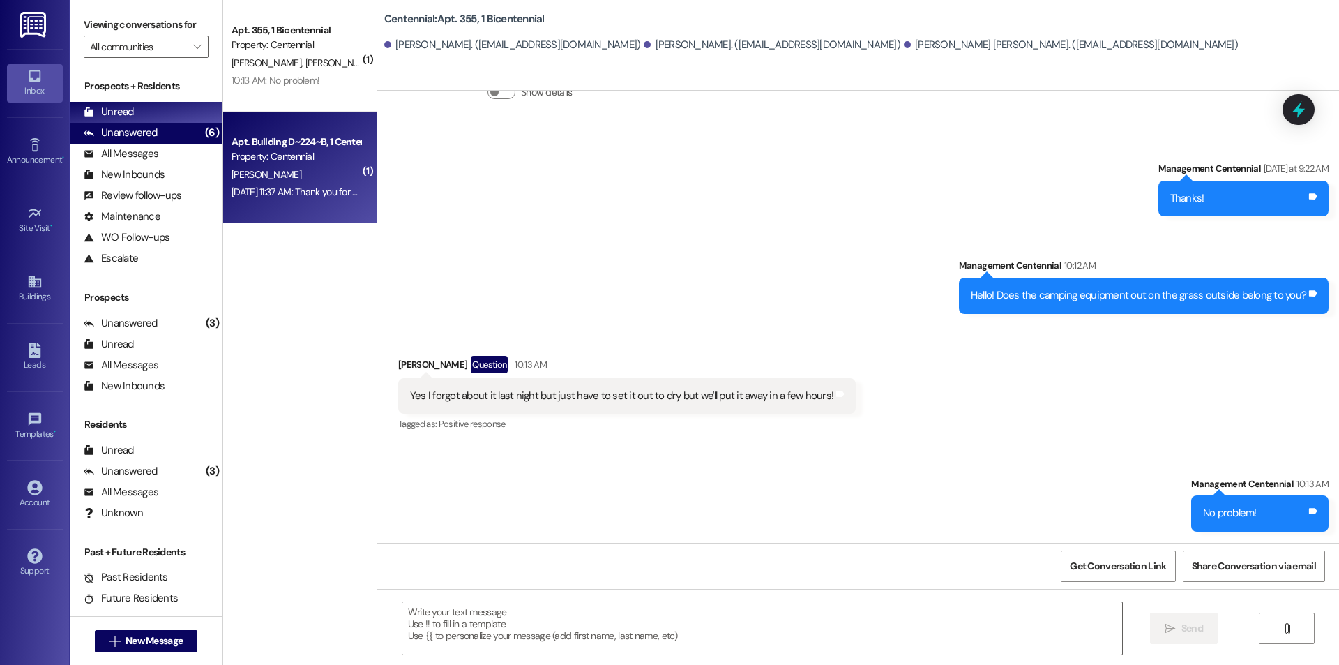
scroll to position [0, 0]
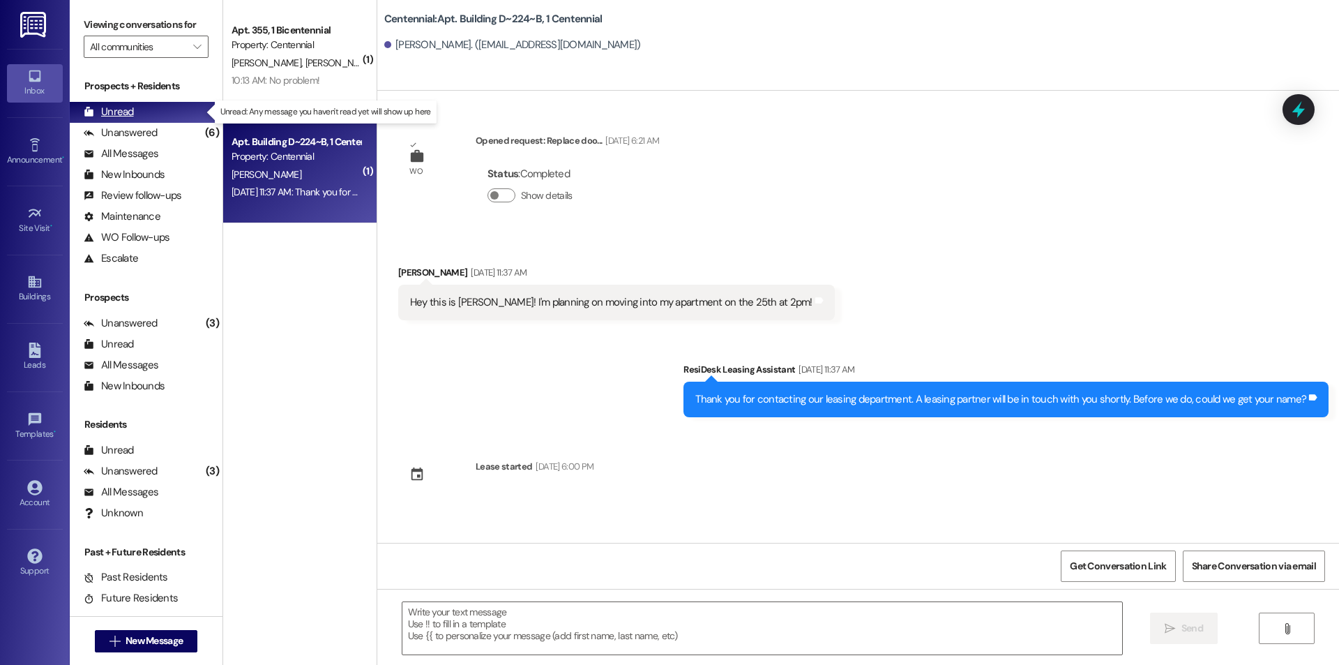
click at [151, 108] on div "Unread (0)" at bounding box center [146, 112] width 153 height 21
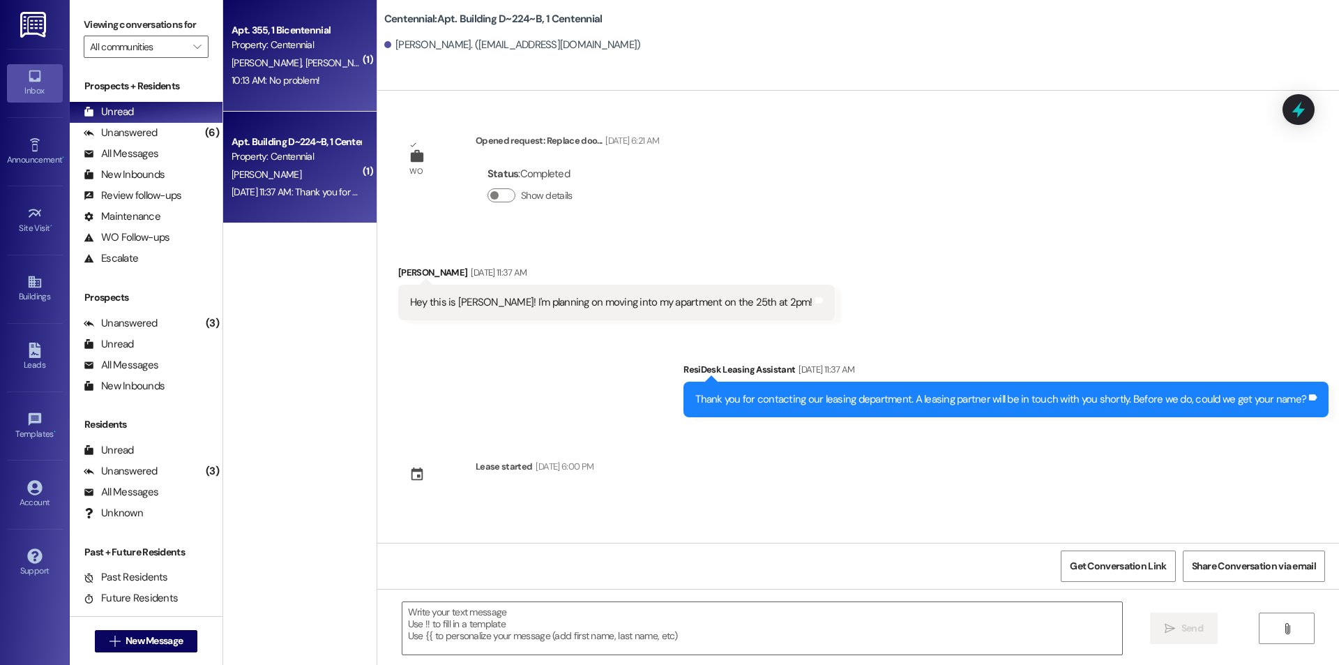
click at [263, 74] on div "10:13 AM: No problem! 10:13 AM: No problem!" at bounding box center [275, 80] width 88 height 13
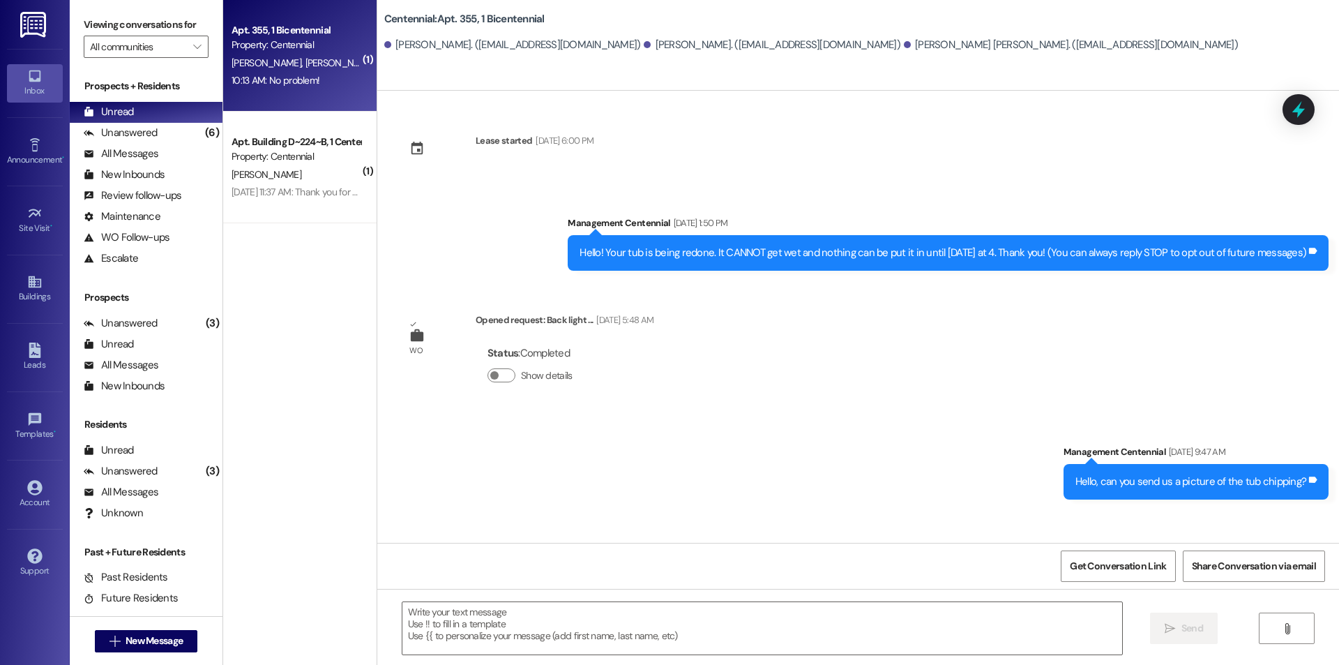
scroll to position [812, 0]
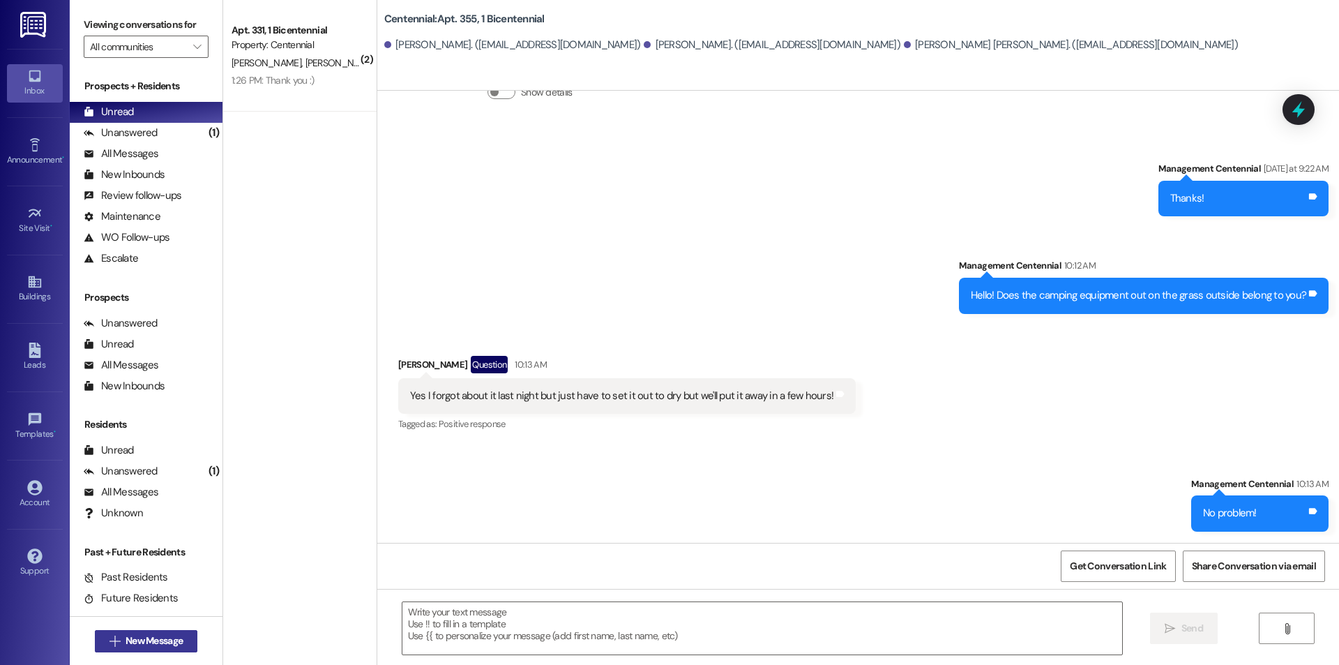
click at [135, 635] on span "New Message" at bounding box center [154, 640] width 57 height 15
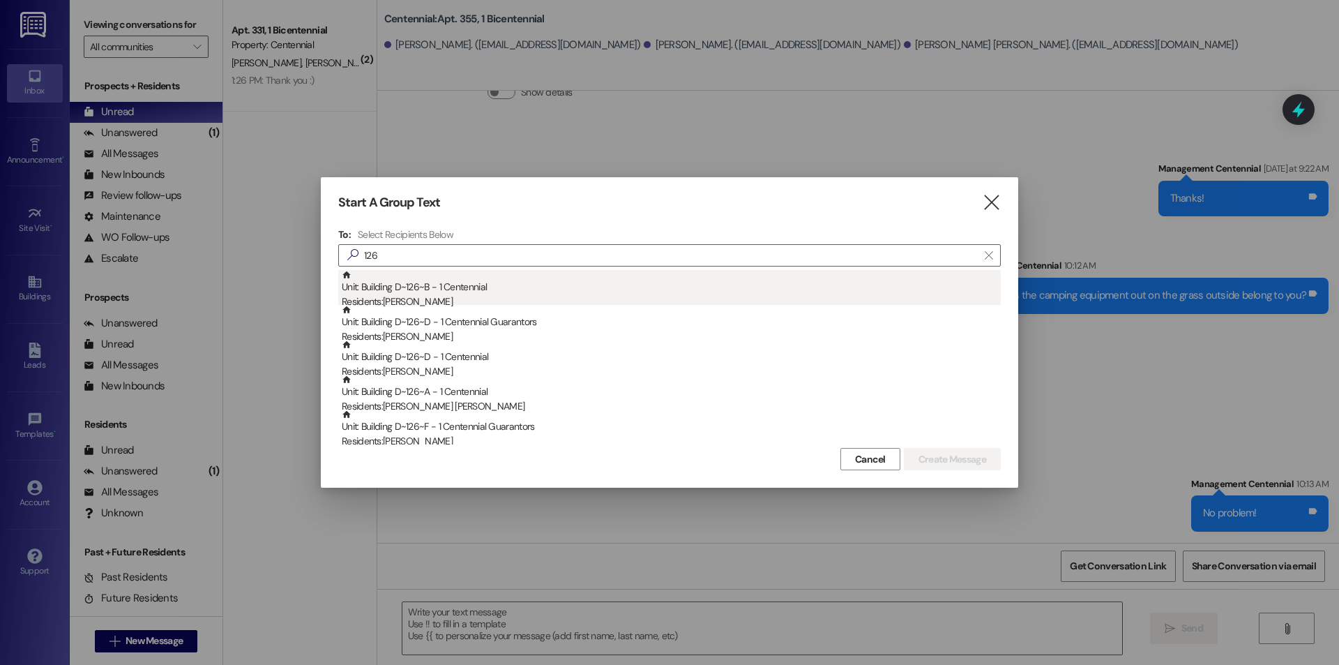
click at [419, 288] on div "Unit: Building D~126~B - 1 Centennial Residents: Taylin Galloway" at bounding box center [671, 290] width 659 height 40
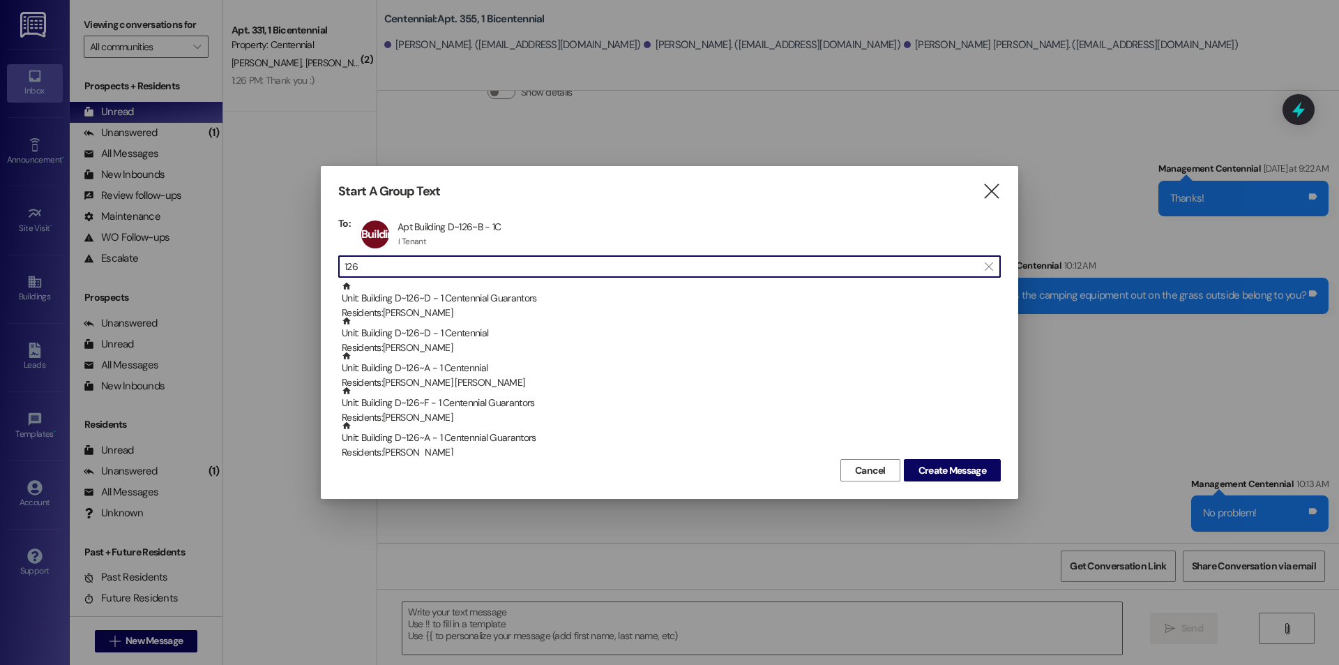
click at [437, 261] on input "126" at bounding box center [660, 267] width 633 height 20
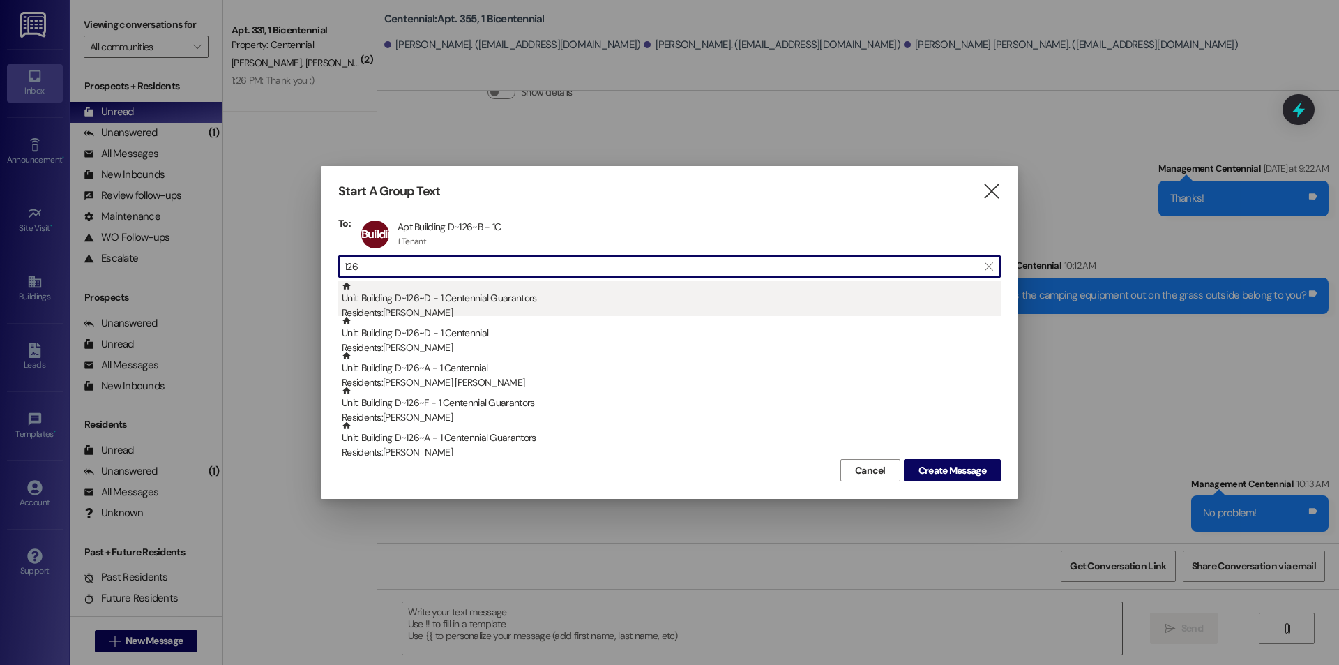
click at [425, 306] on div "Residents: Melissa Ashton" at bounding box center [671, 312] width 659 height 15
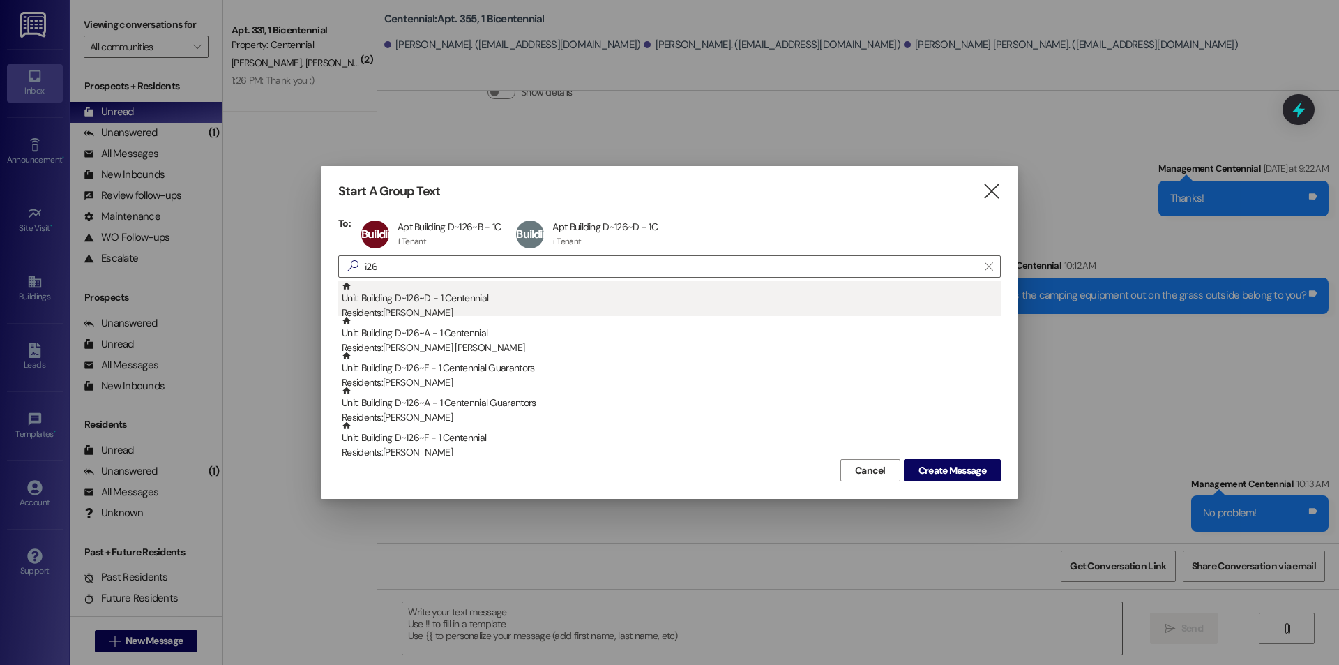
click at [430, 310] on div "Residents: Allison Ashton" at bounding box center [671, 312] width 659 height 15
click at [430, 309] on div "Residents: Marley Elsasser" at bounding box center [671, 312] width 659 height 15
click at [437, 303] on div "Unit: Building D~126~F - 1 Centennial Guarantors Residents: Robert Christophers…" at bounding box center [671, 301] width 659 height 40
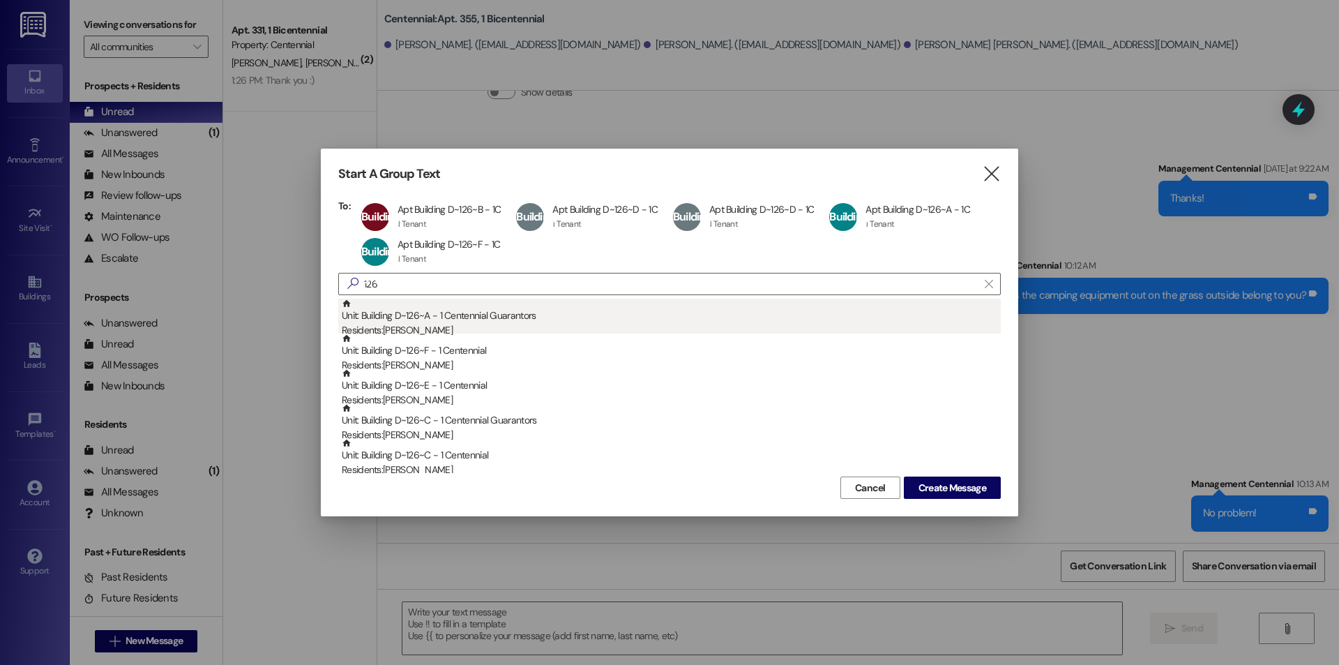
click at [439, 325] on div "Residents: Heidi Elsasser" at bounding box center [671, 330] width 659 height 15
click at [441, 327] on div "Residents: Julina Christopherson" at bounding box center [671, 330] width 659 height 15
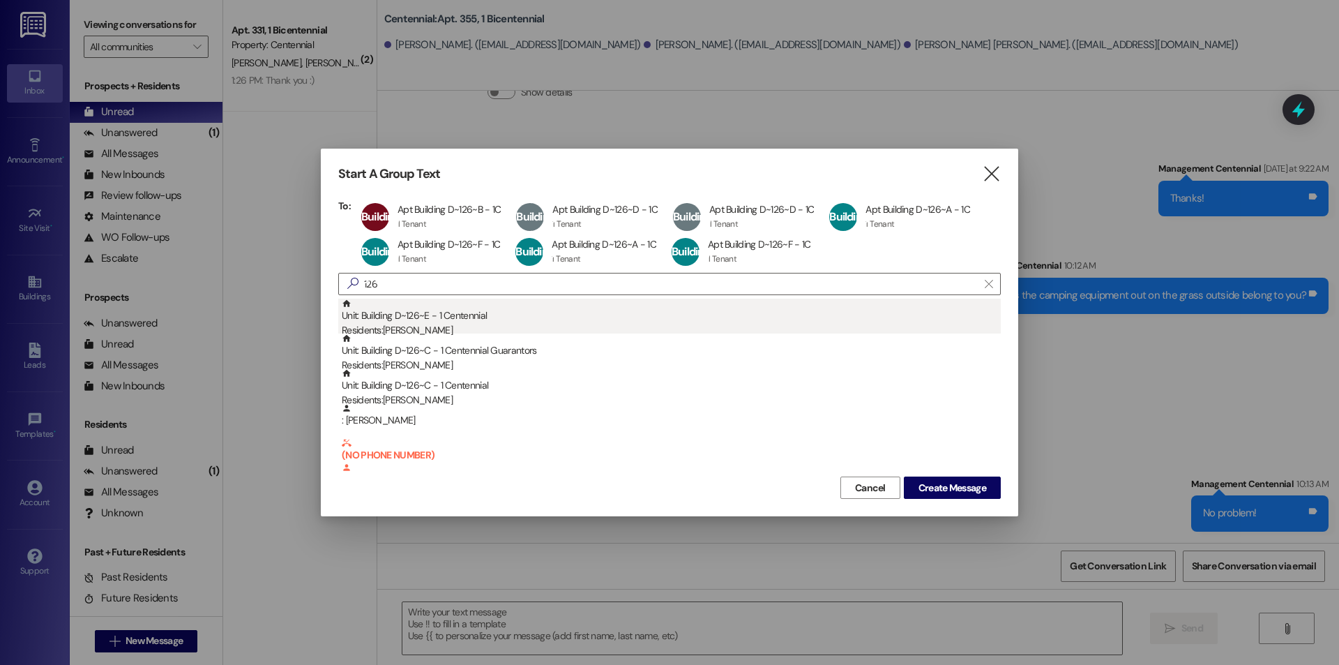
click at [451, 321] on div "Unit: Building D~126~E - 1 Centennial Residents: Pyper Nelson" at bounding box center [671, 318] width 659 height 40
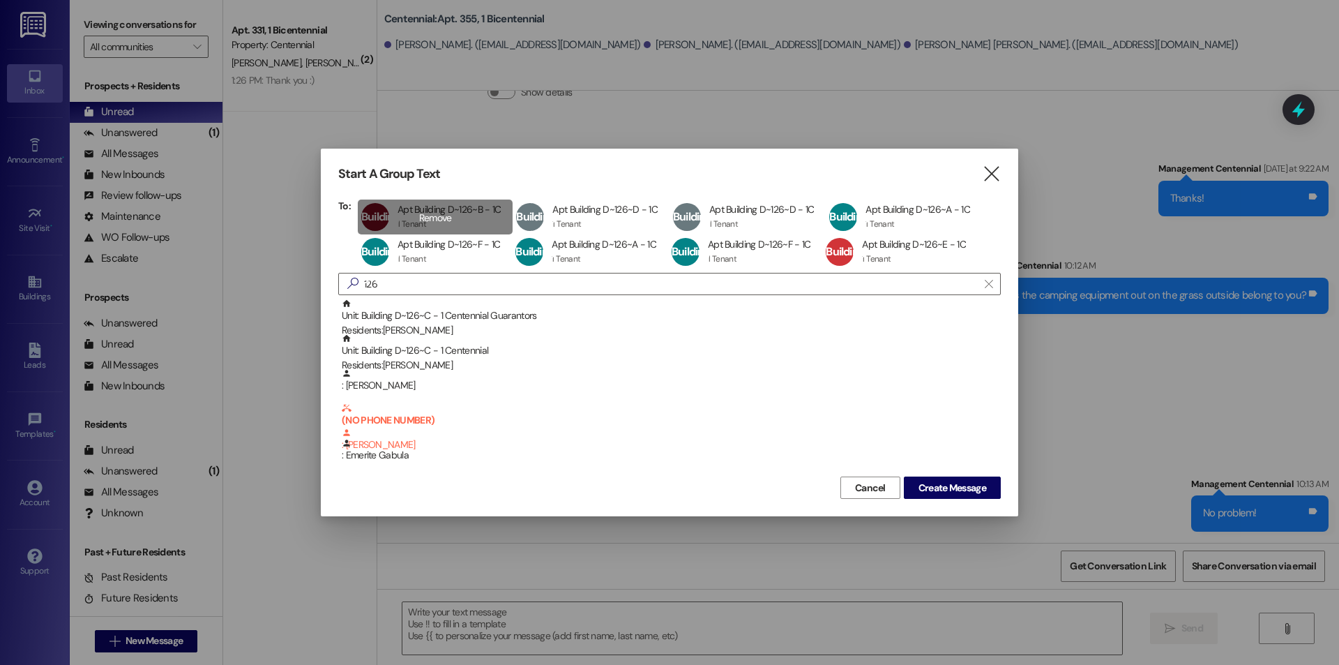
click at [439, 218] on div "Building D~126~B Apt Building D~126~B - 1C Apt Building D~126~B - 1C 1 Tenant 1…" at bounding box center [435, 216] width 155 height 35
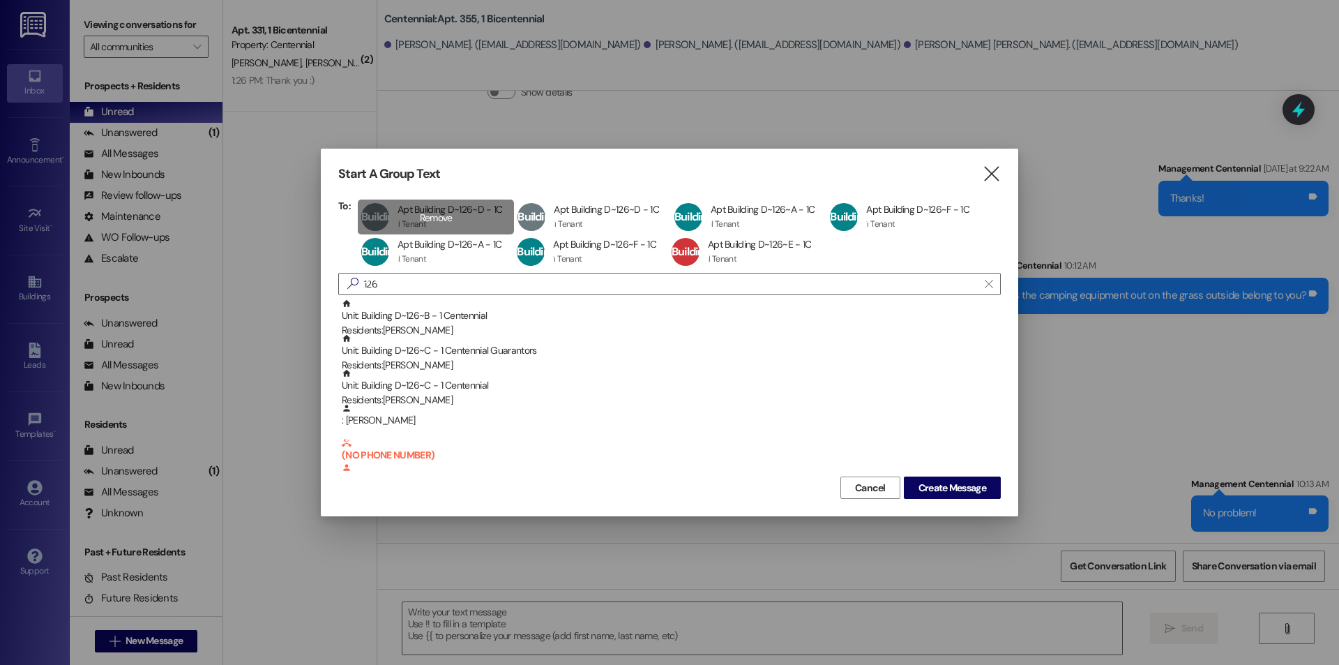
click at [439, 218] on div "Building D~126~D Apt Building D~126~D - 1C Apt Building D~126~D - 1C 1 Tenant 1…" at bounding box center [436, 216] width 157 height 35
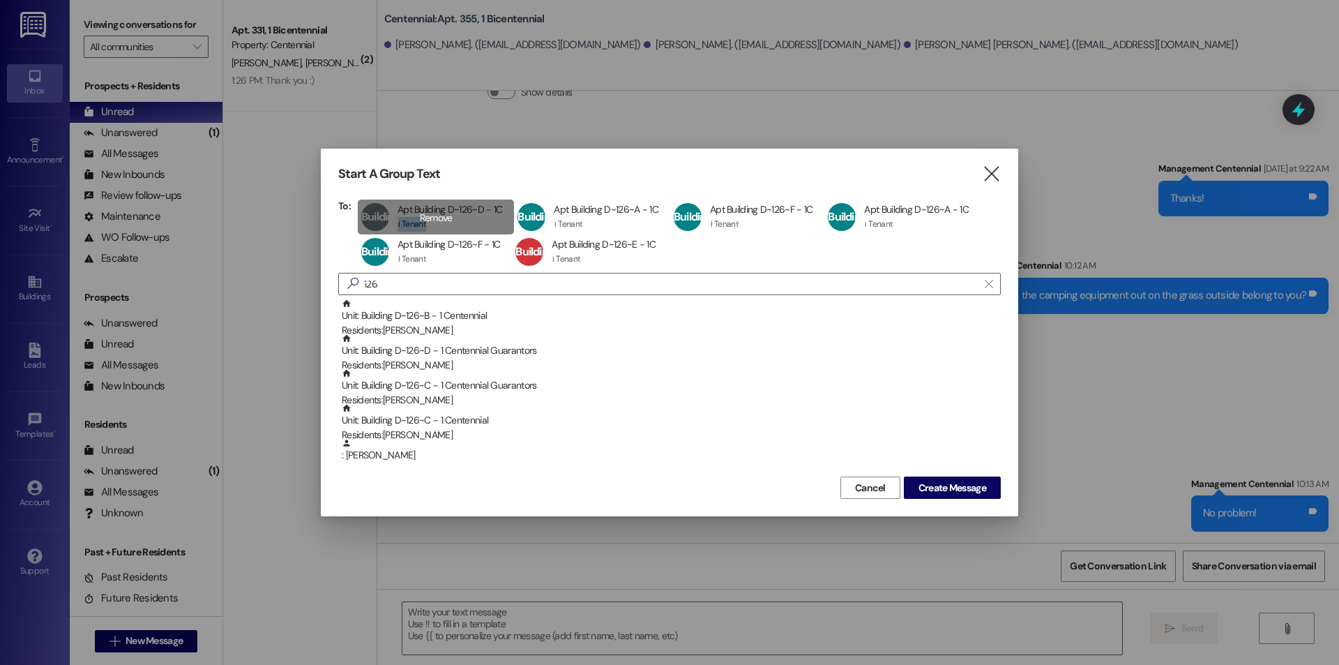
click at [441, 217] on div "Building D~126~D Apt Building D~126~D - 1C Apt Building D~126~D - 1C 1 Tenant 1…" at bounding box center [436, 216] width 157 height 35
click at [441, 216] on div "Building D~126~D Apt Building D~126~D - 1C Apt Building D~126~D - 1C 1 Tenant 1…" at bounding box center [436, 216] width 157 height 35
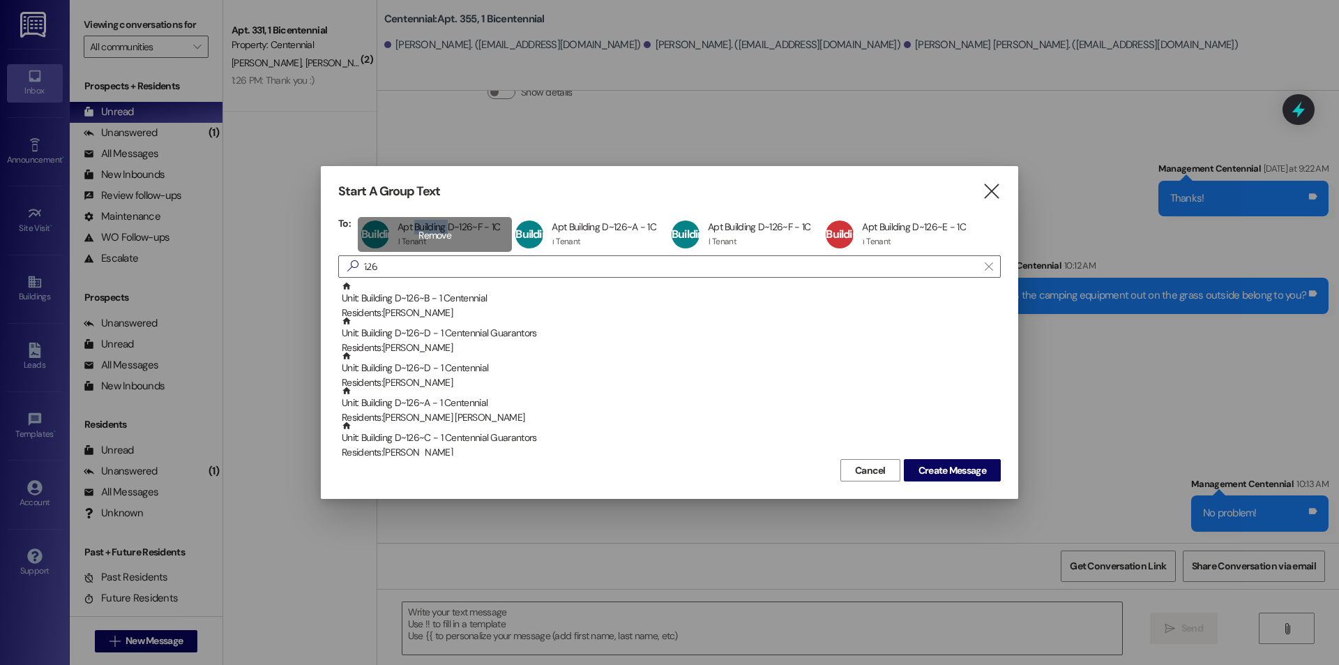
click at [441, 216] on div "Start A Group Text  To: Building D~126~F Apt Building D~126~F - 1C Apt Buildin…" at bounding box center [669, 332] width 697 height 333
click at [443, 215] on div "Start A Group Text  To: Building D~126~F Apt Building D~126~F - 1C Apt Buildin…" at bounding box center [669, 332] width 697 height 333
click at [441, 228] on div "Building D~126~F Apt Building D~126~F - 1C Apt Building D~126~F - 1C 1 Tenant 1…" at bounding box center [435, 234] width 155 height 35
click at [441, 228] on div "Building D~126~A Apt Building D~126~A - 1C Apt Building D~126~A - 1C 1 Tenant 1…" at bounding box center [436, 234] width 156 height 35
click at [441, 230] on div "Building D~126~F Apt Building D~126~F - 1C Apt Building D~126~F - 1C 1 Tenant 1…" at bounding box center [435, 234] width 155 height 35
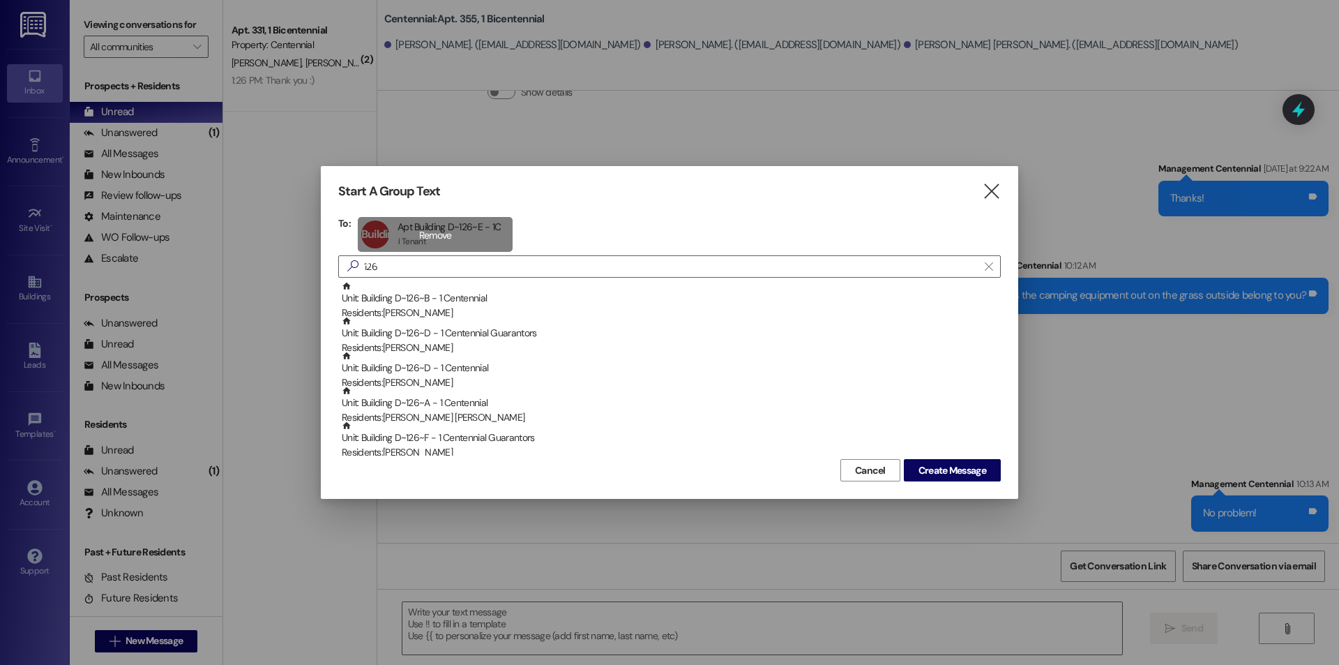
click at [441, 230] on div "Building D~126~E Apt Building D~126~E - 1C Apt Building D~126~E - 1C 1 Tenant 1…" at bounding box center [435, 234] width 155 height 35
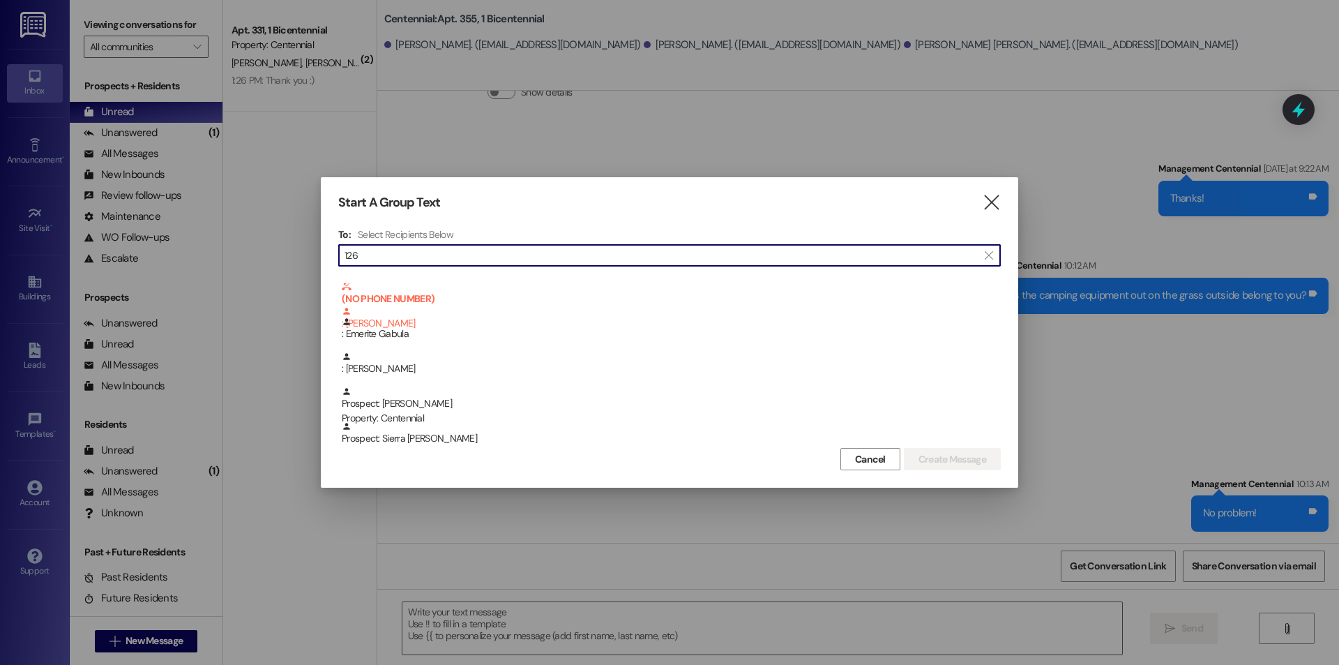
scroll to position [0, 0]
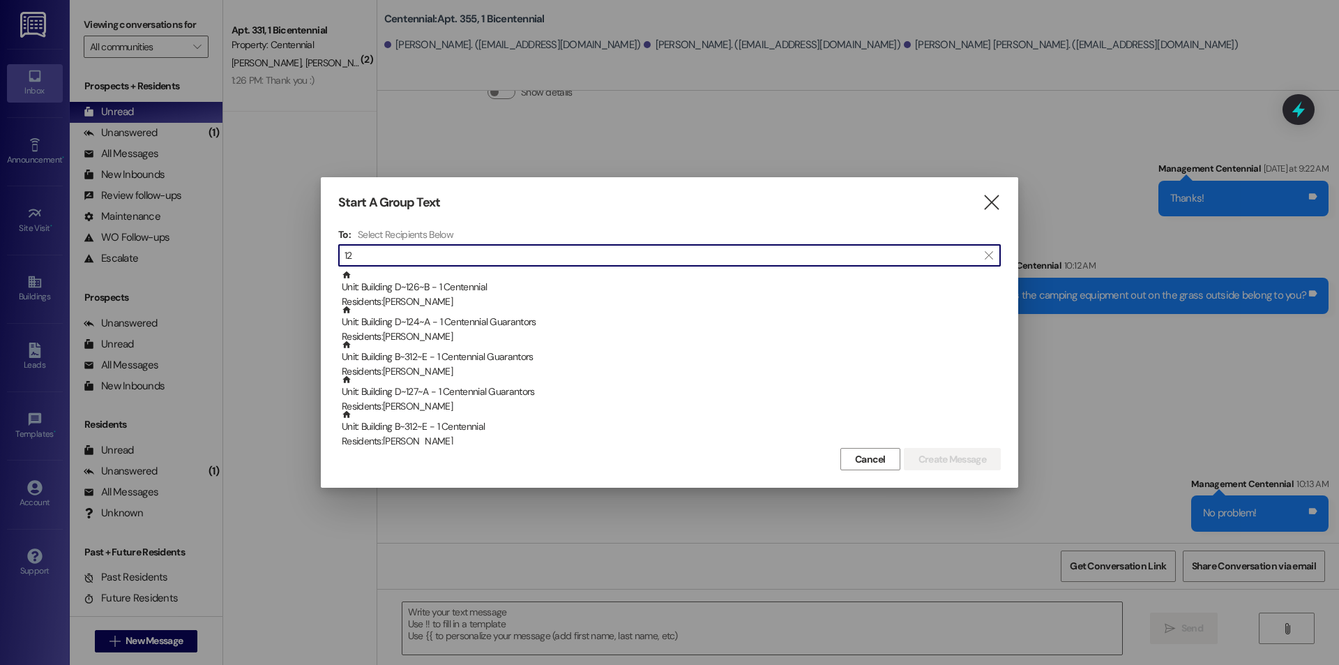
type input "1"
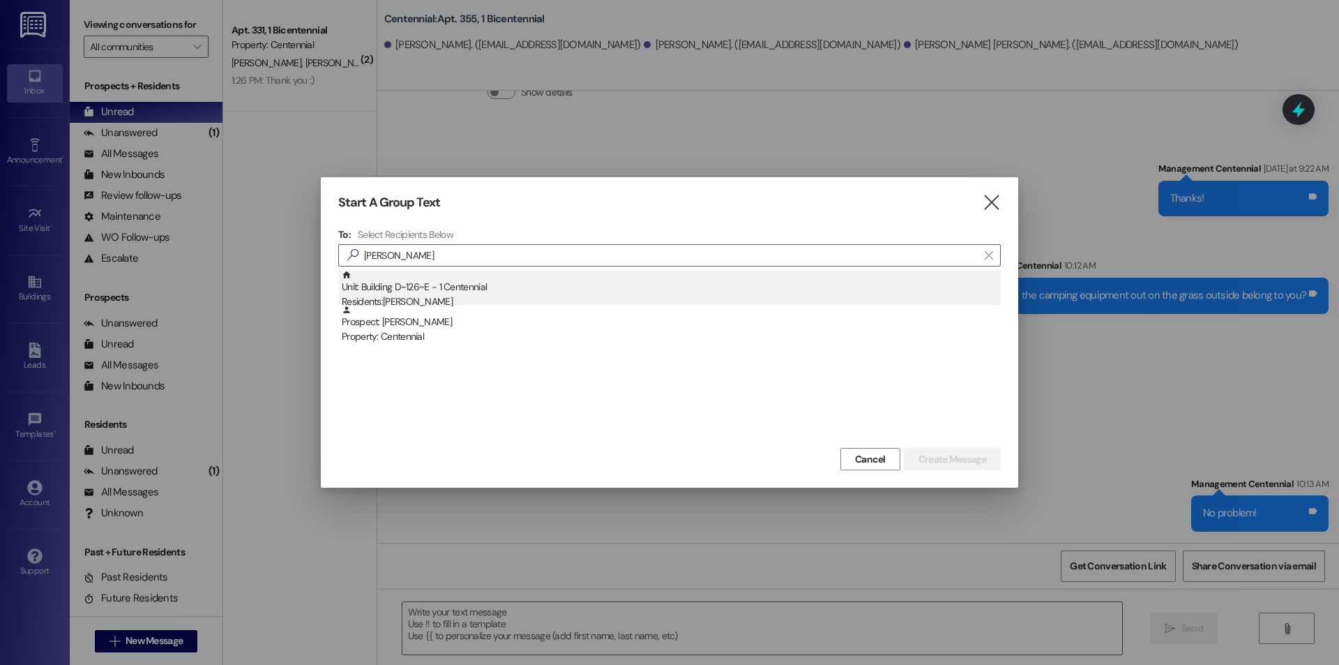
click at [462, 280] on div "Unit: Building D~126~E - 1 Centennial Residents: Pyper Nelson" at bounding box center [671, 290] width 659 height 40
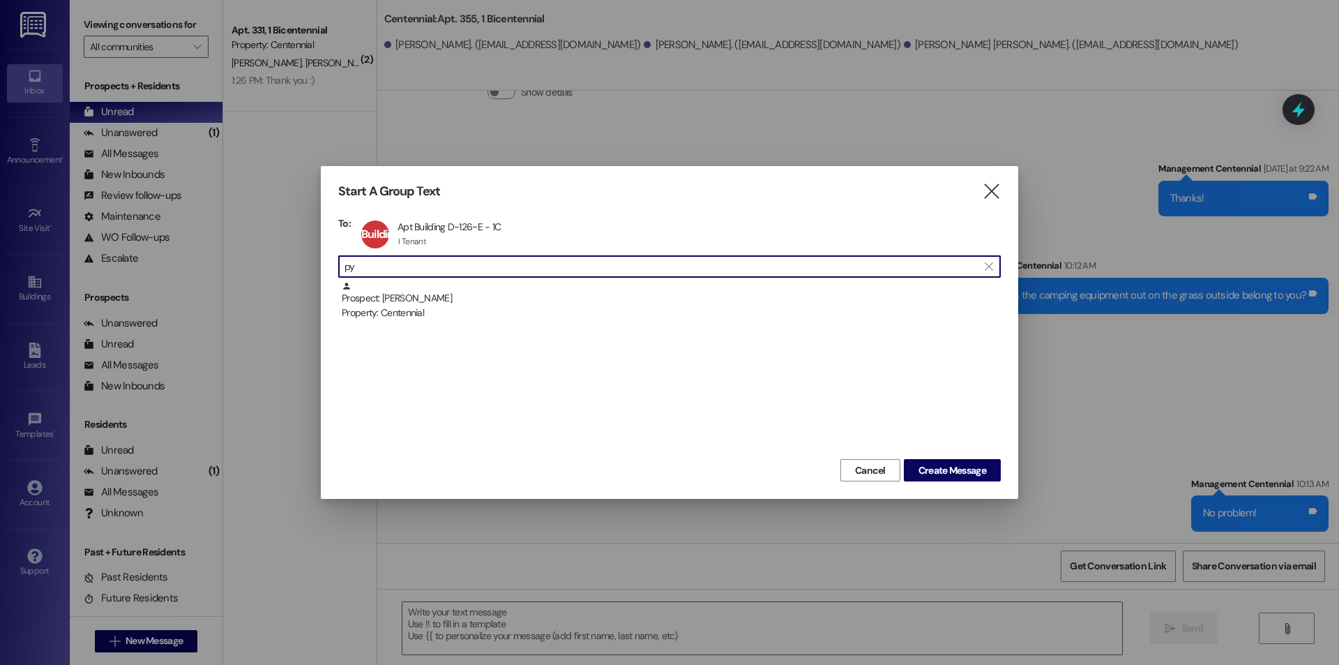
type input "p"
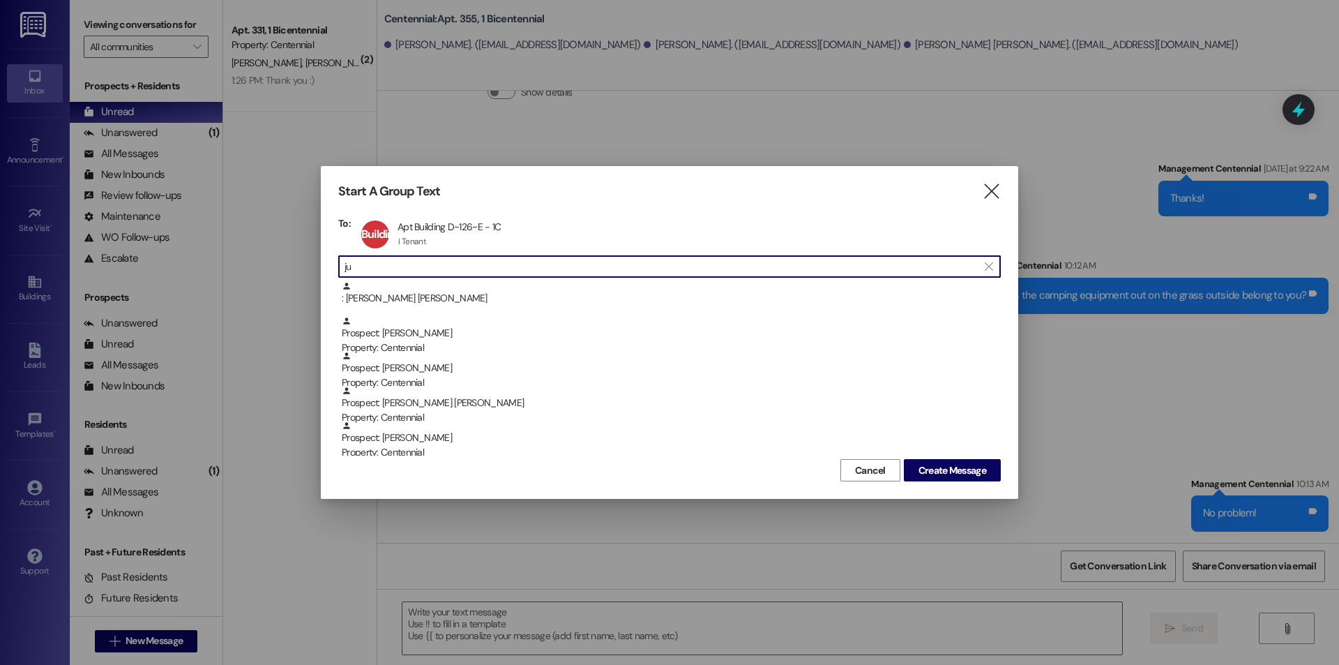
type input "j"
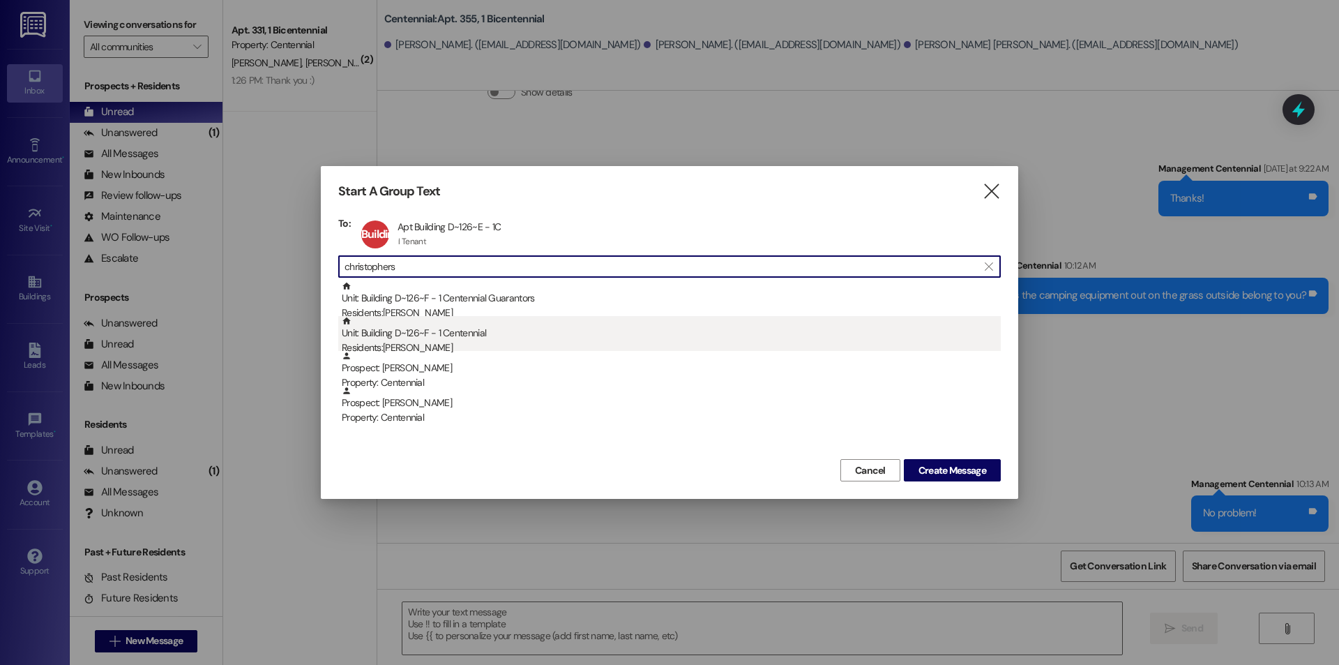
click at [418, 340] on div "Unit: Building D~126~F - 1 Centennial Residents: Julina Christopherson" at bounding box center [671, 336] width 659 height 40
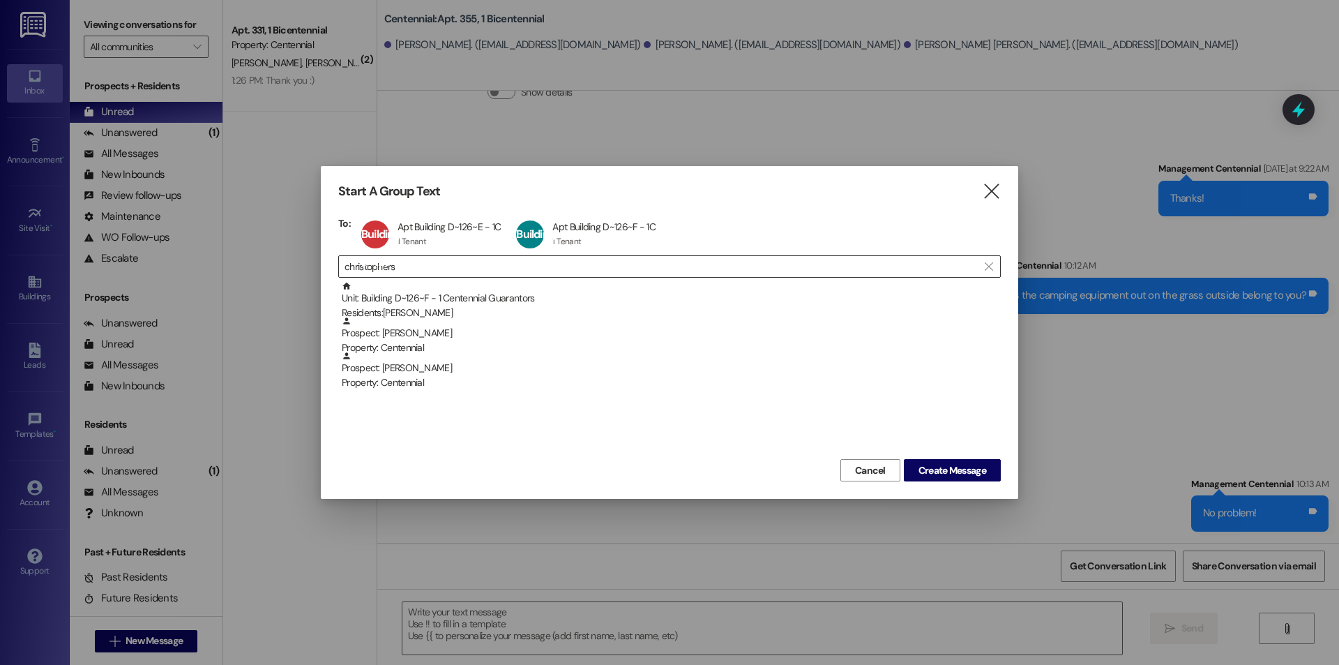
click at [441, 262] on input "christophers" at bounding box center [660, 267] width 633 height 20
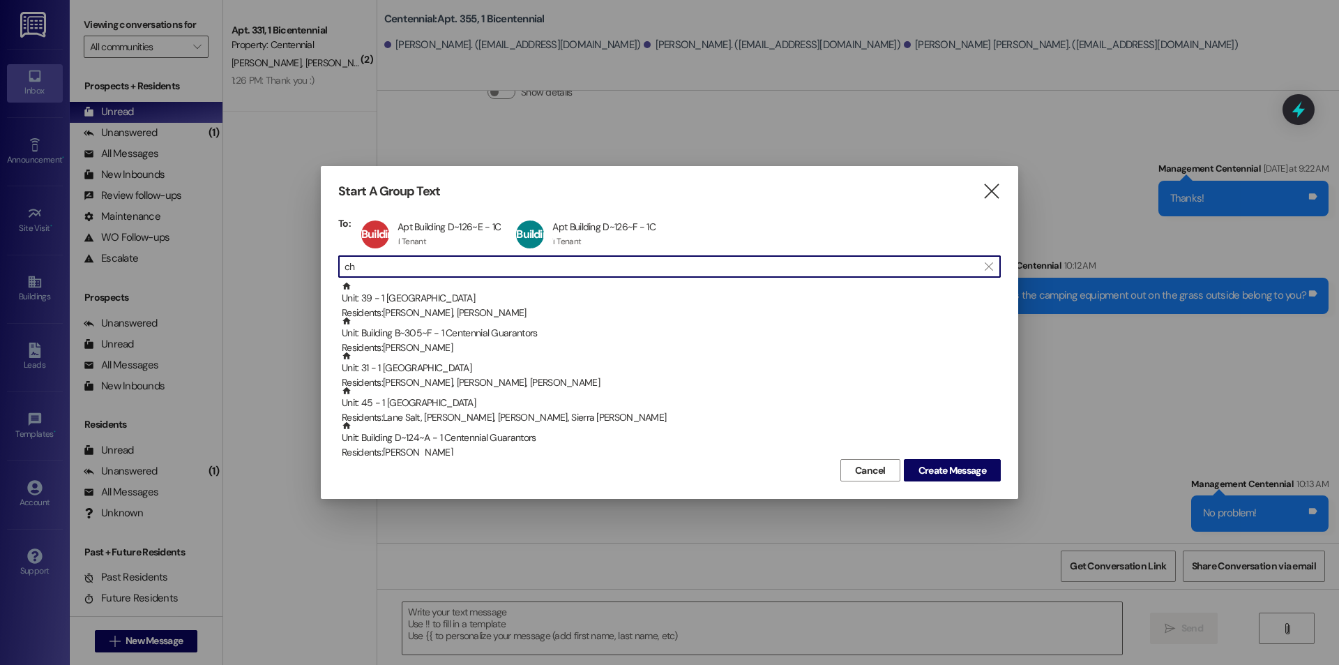
type input "c"
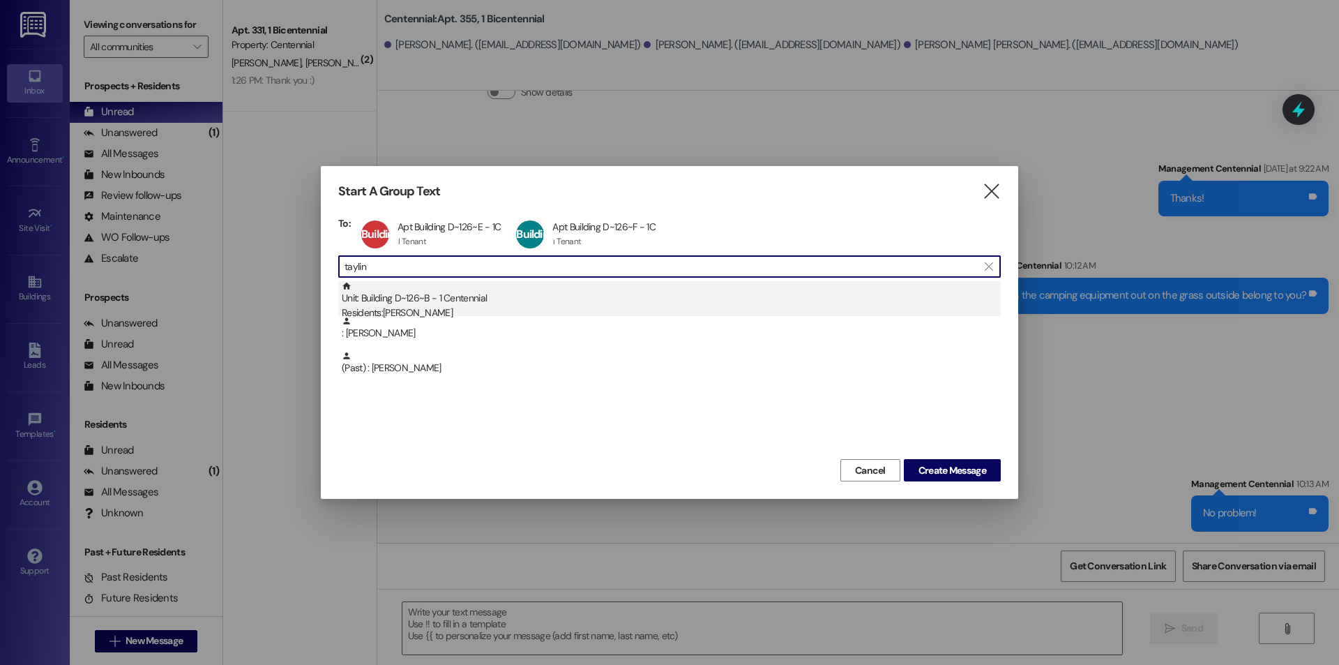
click at [430, 312] on div "Residents: Taylin Galloway" at bounding box center [671, 312] width 659 height 15
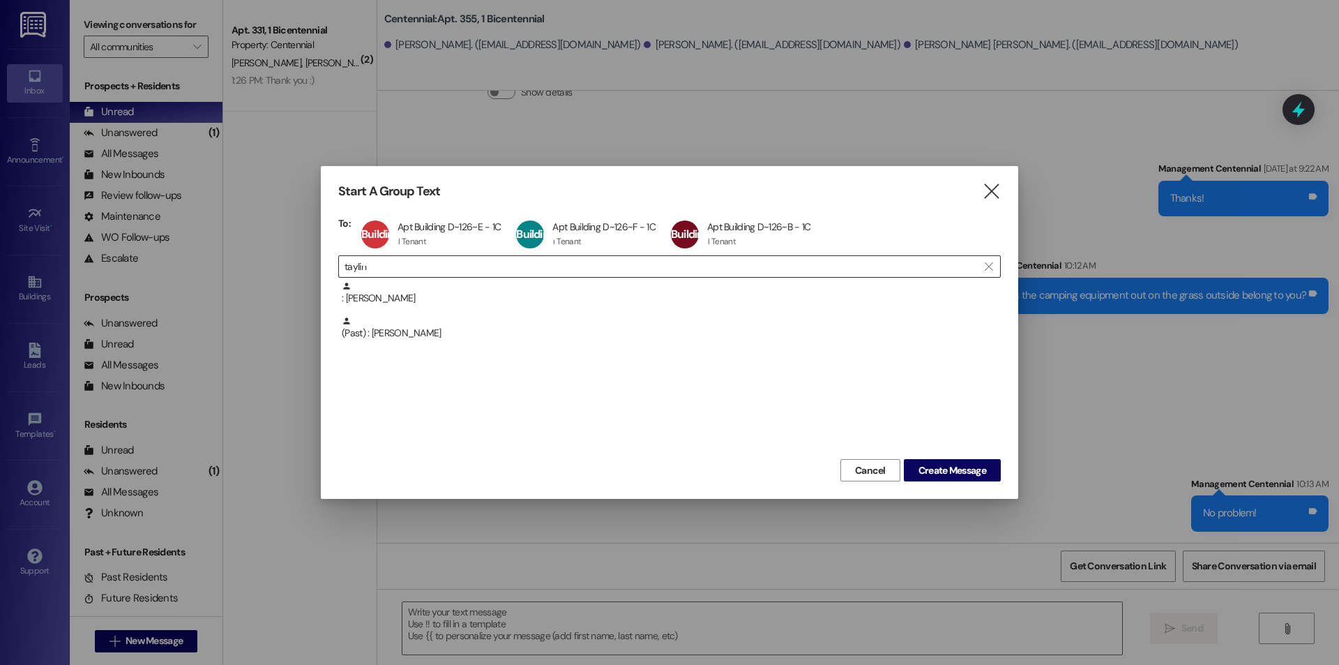
click at [430, 264] on input "taylin" at bounding box center [660, 267] width 633 height 20
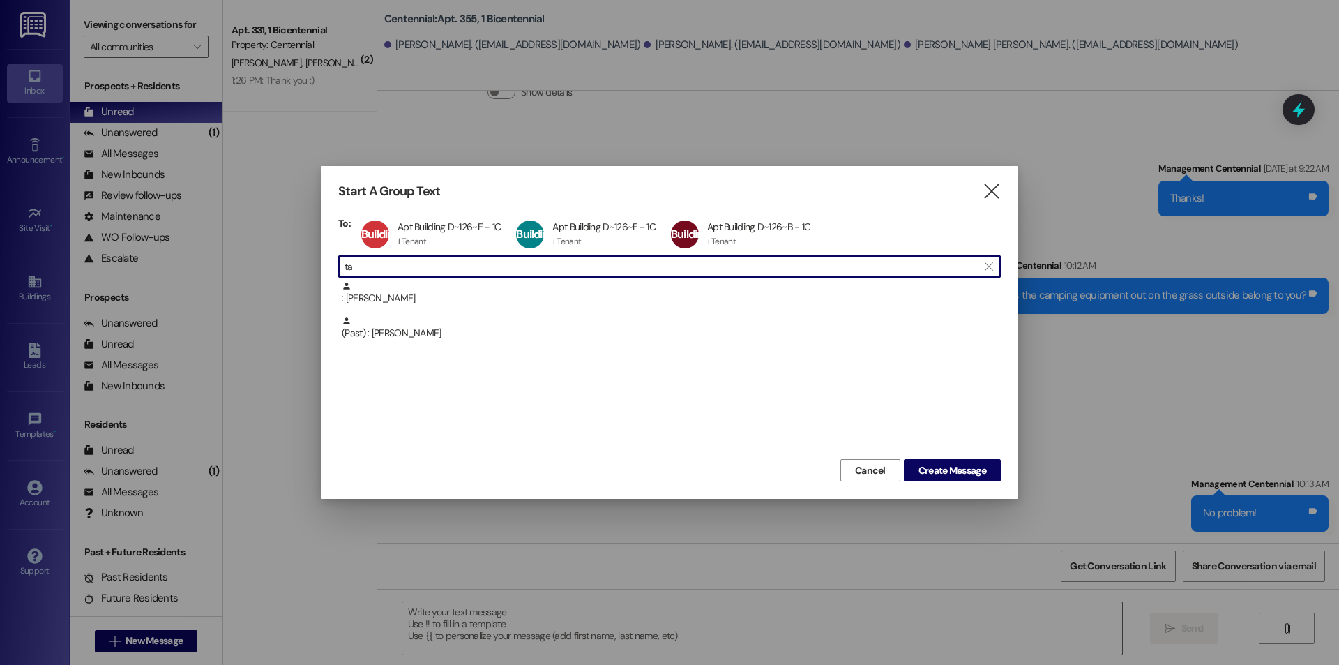
type input "t"
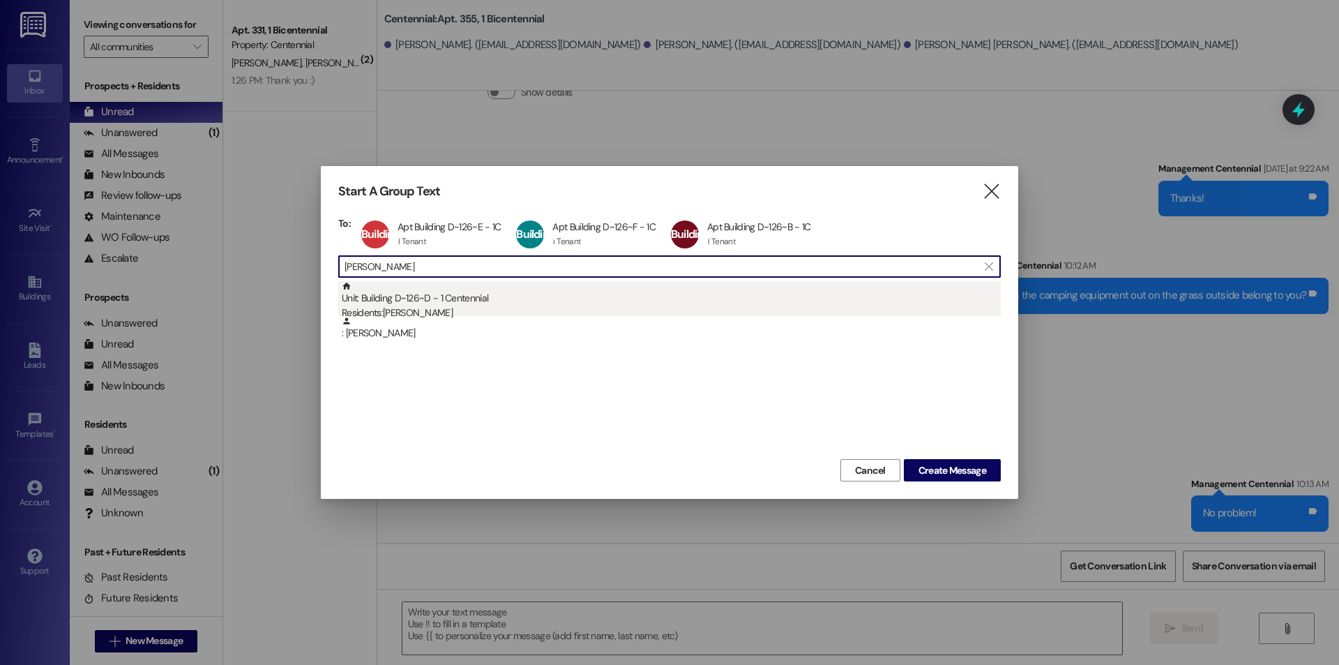
click at [447, 296] on div "Unit: Building D~126~D - 1 Centennial Residents: Allison Ashton" at bounding box center [671, 301] width 659 height 40
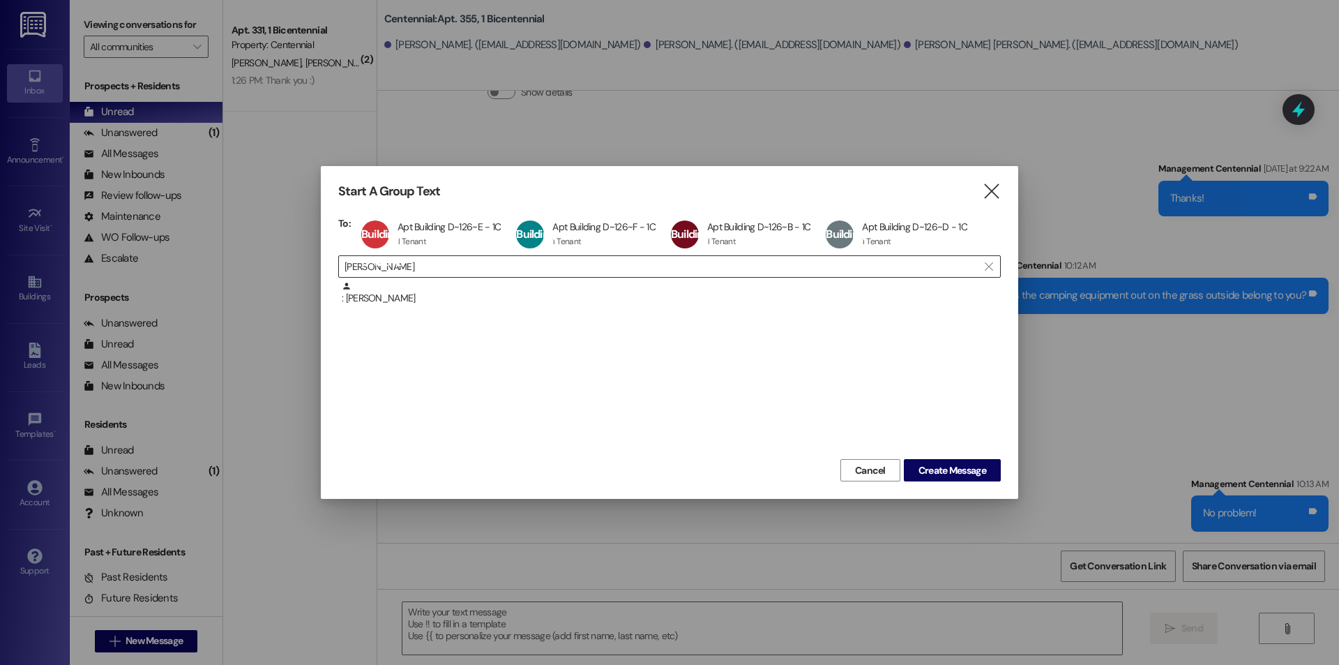
click at [453, 268] on input "allison ashton" at bounding box center [660, 267] width 633 height 20
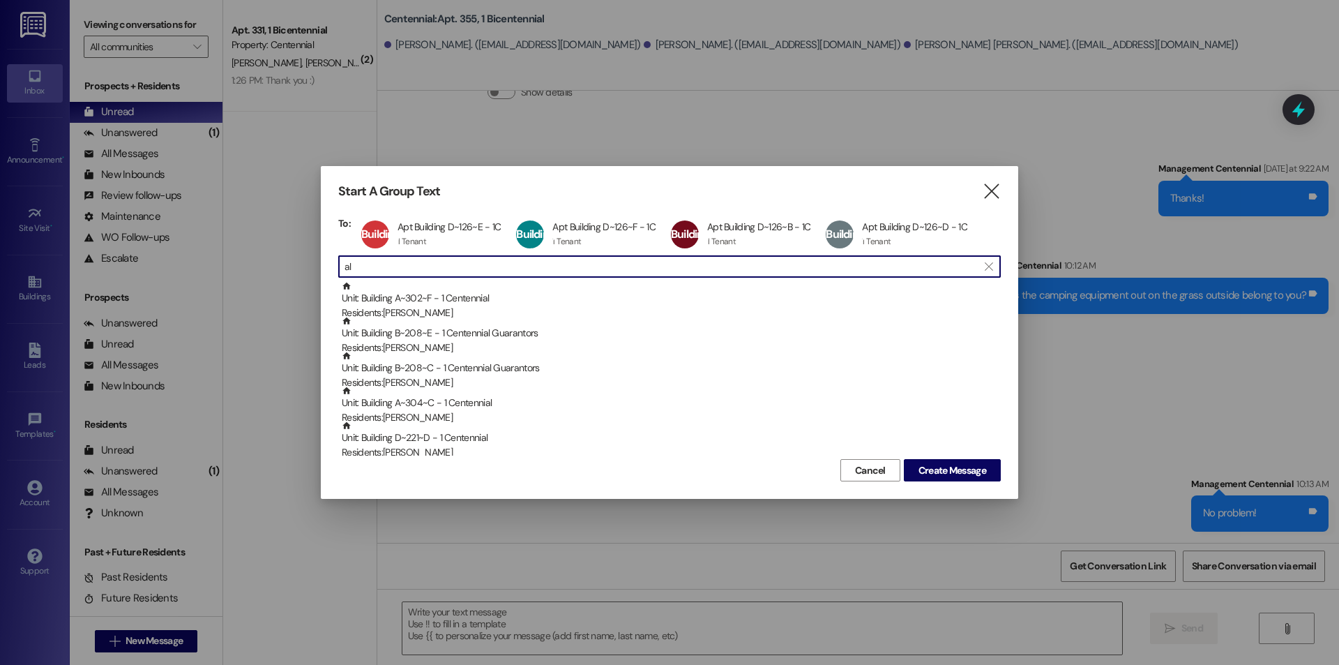
type input "a"
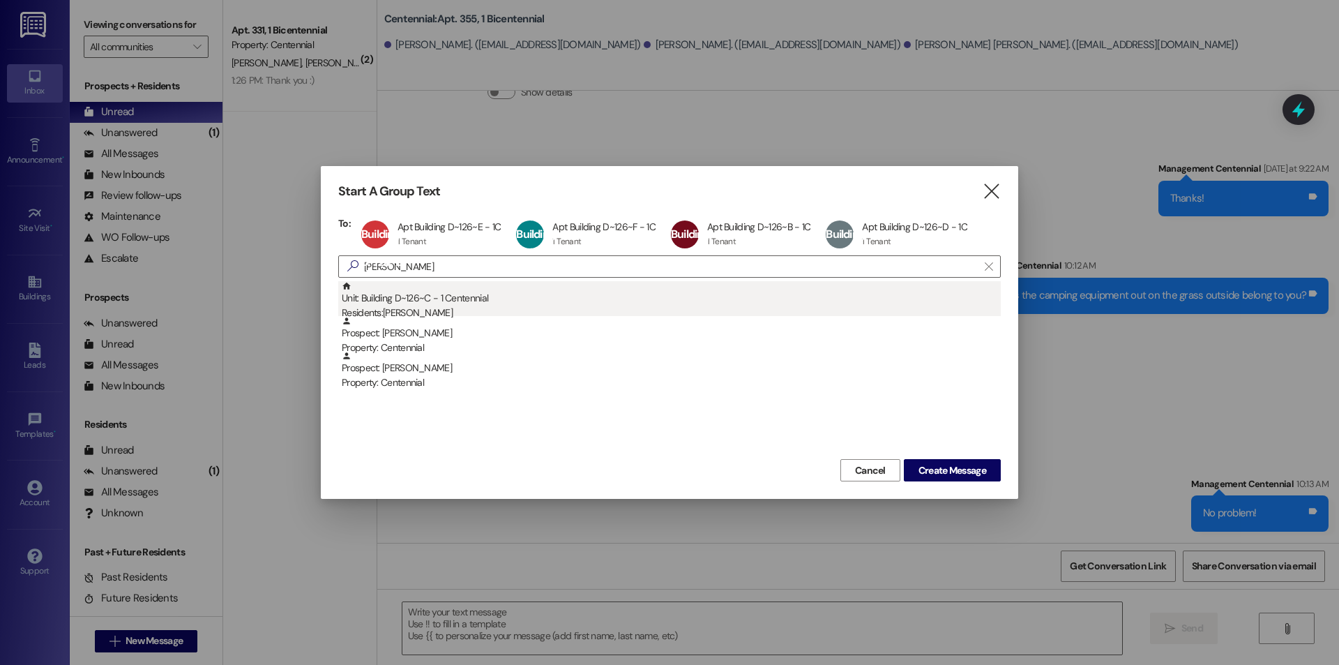
click at [445, 314] on div "Residents: Ella Gillespie" at bounding box center [671, 312] width 659 height 15
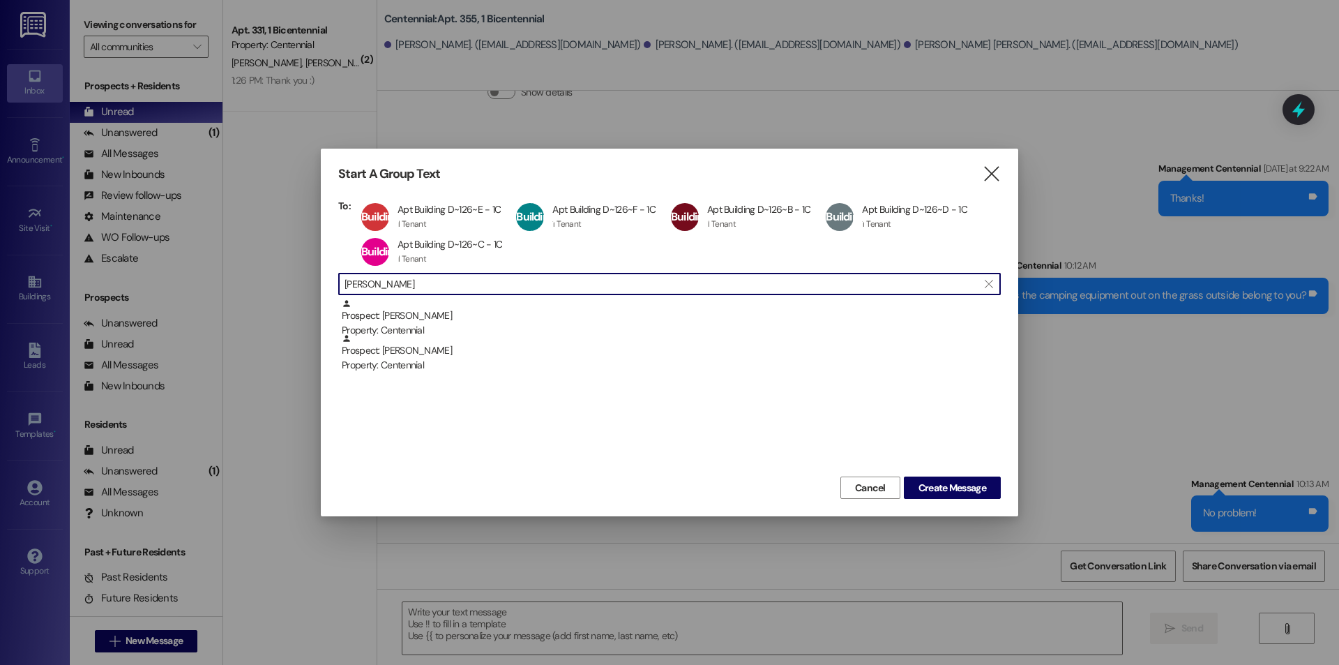
click at [419, 283] on input "ella gill" at bounding box center [660, 284] width 633 height 20
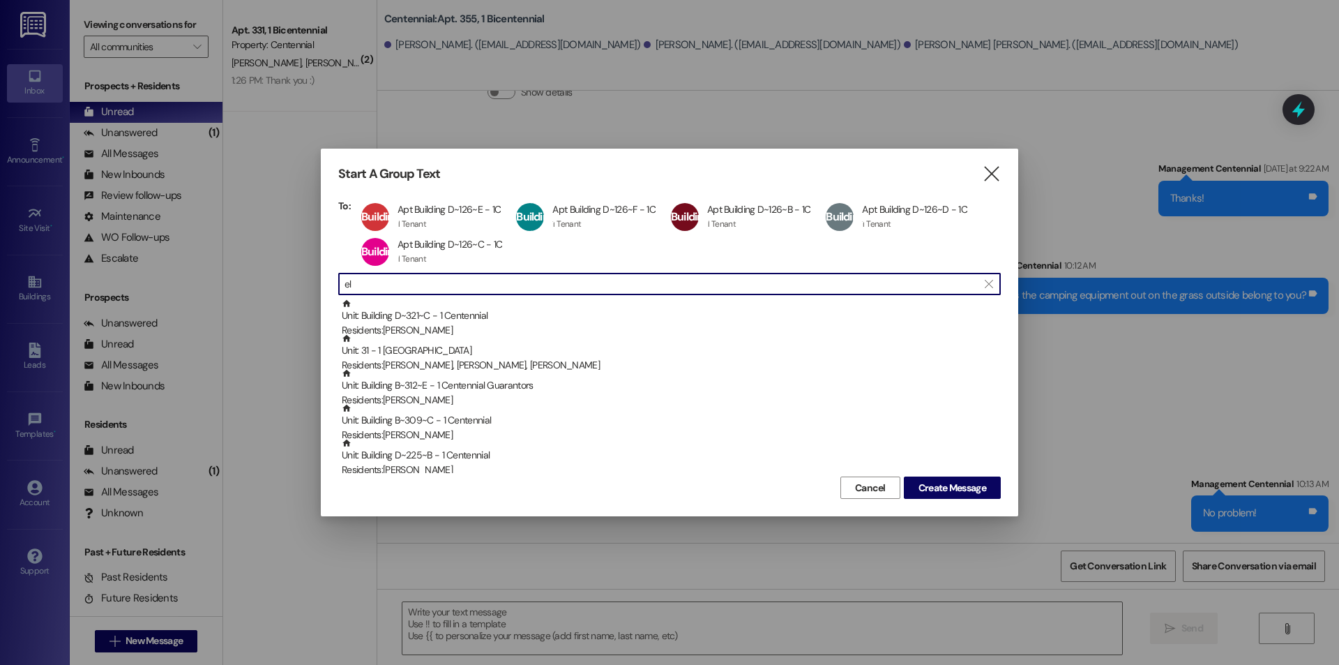
type input "e"
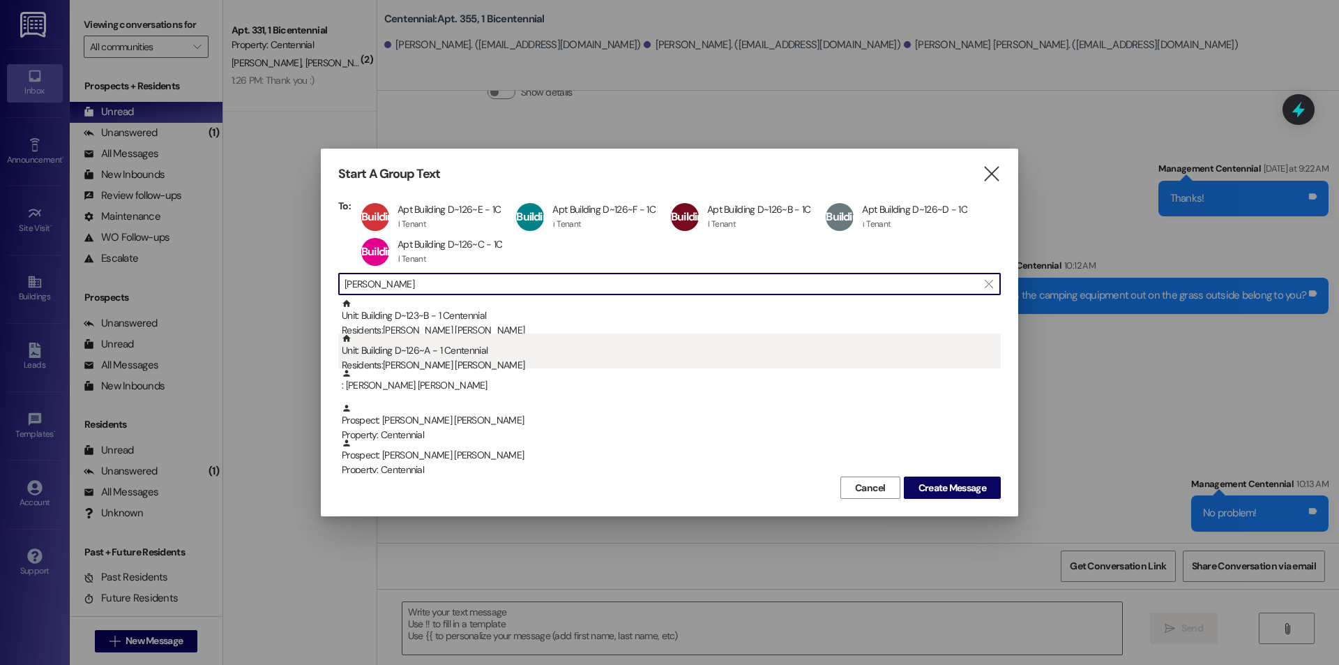
type input "marley"
click at [471, 347] on div "Unit: Building D~126~A - 1 Centennial Residents: Marley Elsasser" at bounding box center [671, 353] width 659 height 40
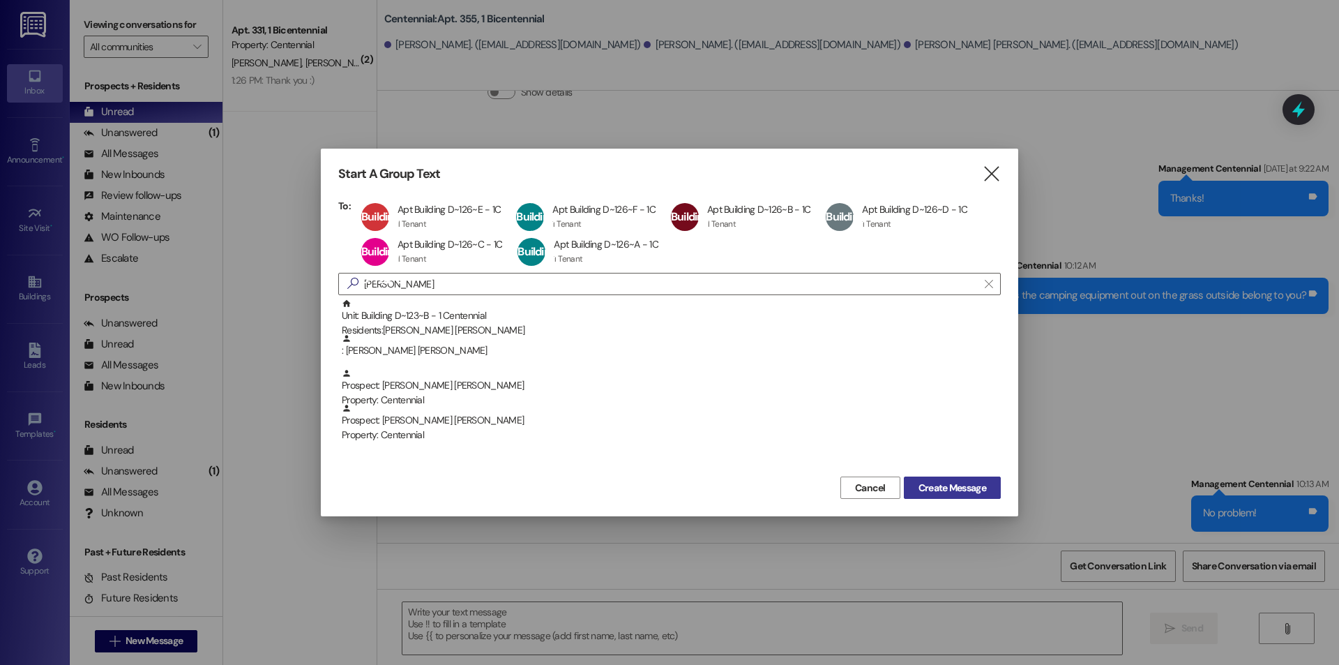
click at [925, 485] on span "Create Message" at bounding box center [952, 487] width 68 height 15
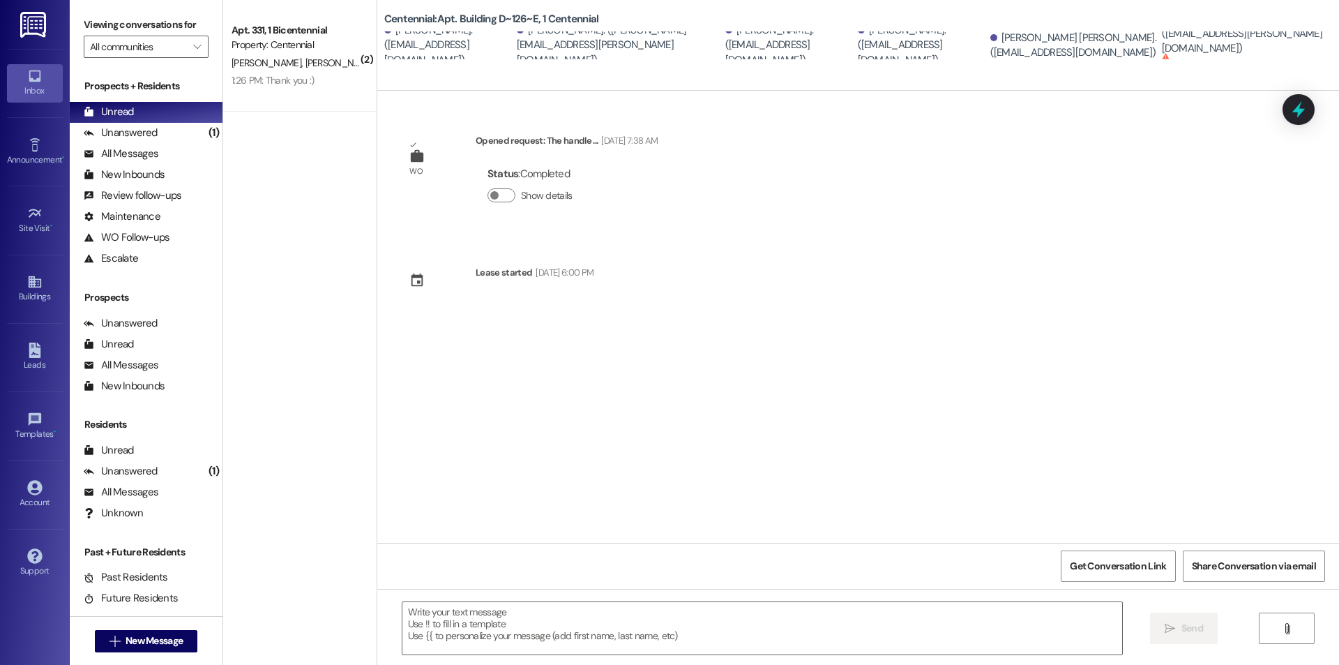
click at [711, 582] on div "Get Conversation Link Share Conversation via email" at bounding box center [858, 565] width 962 height 46
click at [668, 622] on textarea at bounding box center [762, 628] width 720 height 52
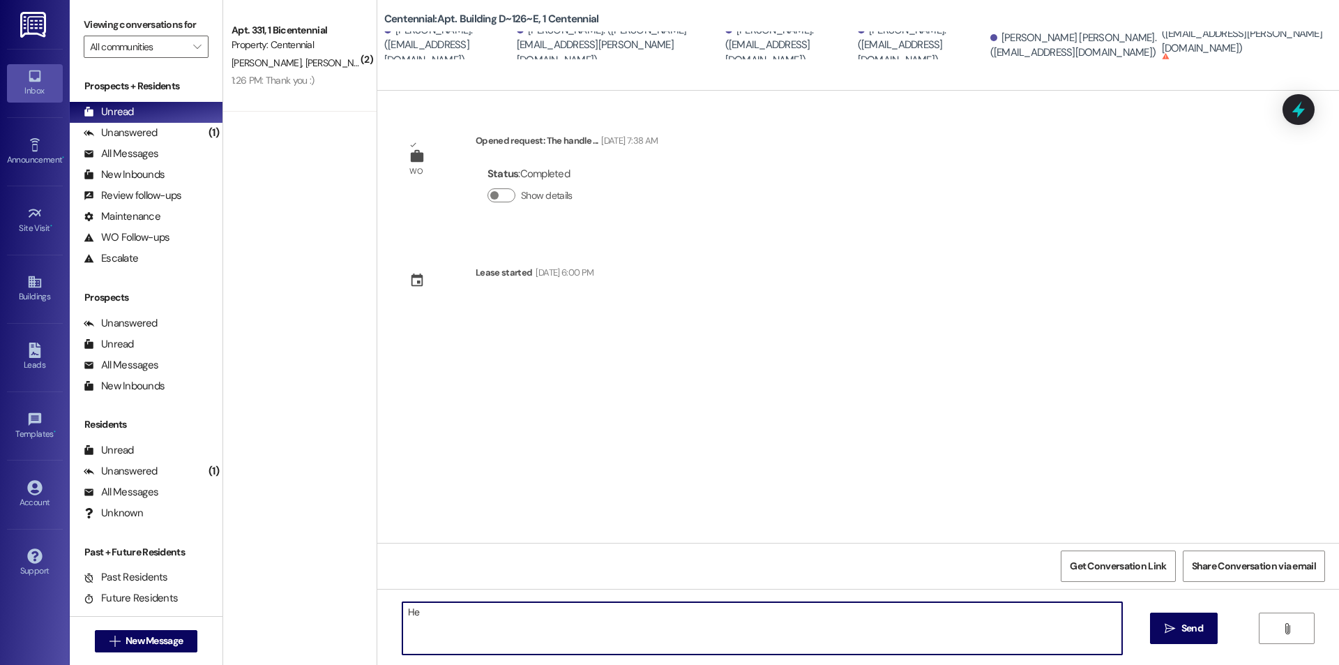
type textarea "H"
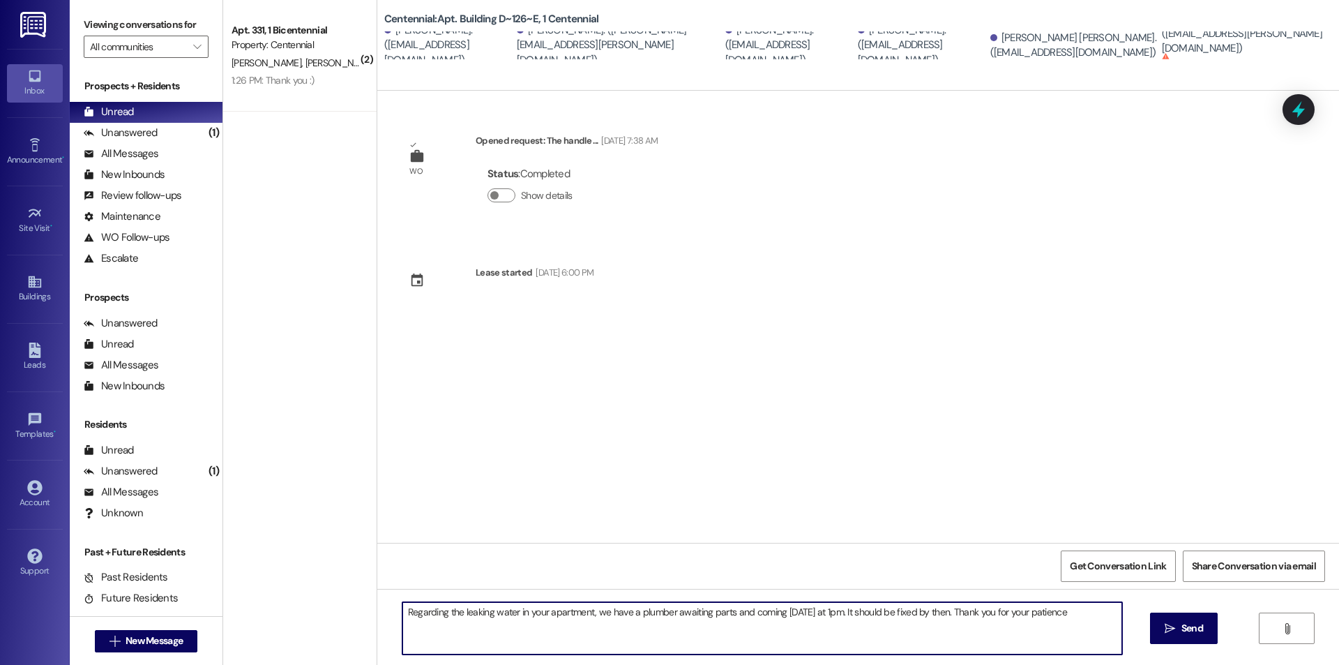
drag, startPoint x: 1075, startPoint y: 612, endPoint x: 365, endPoint y: 617, distance: 709.9
click at [377, 617] on div "Centennial: Apt. Building D~126~E, 1 Centennial Pyper Nelson. (pyperjuliette@gm…" at bounding box center [858, 332] width 962 height 665
type textarea "Regarding the leaking water in your apartment, we have a plumber awaiting parts…"
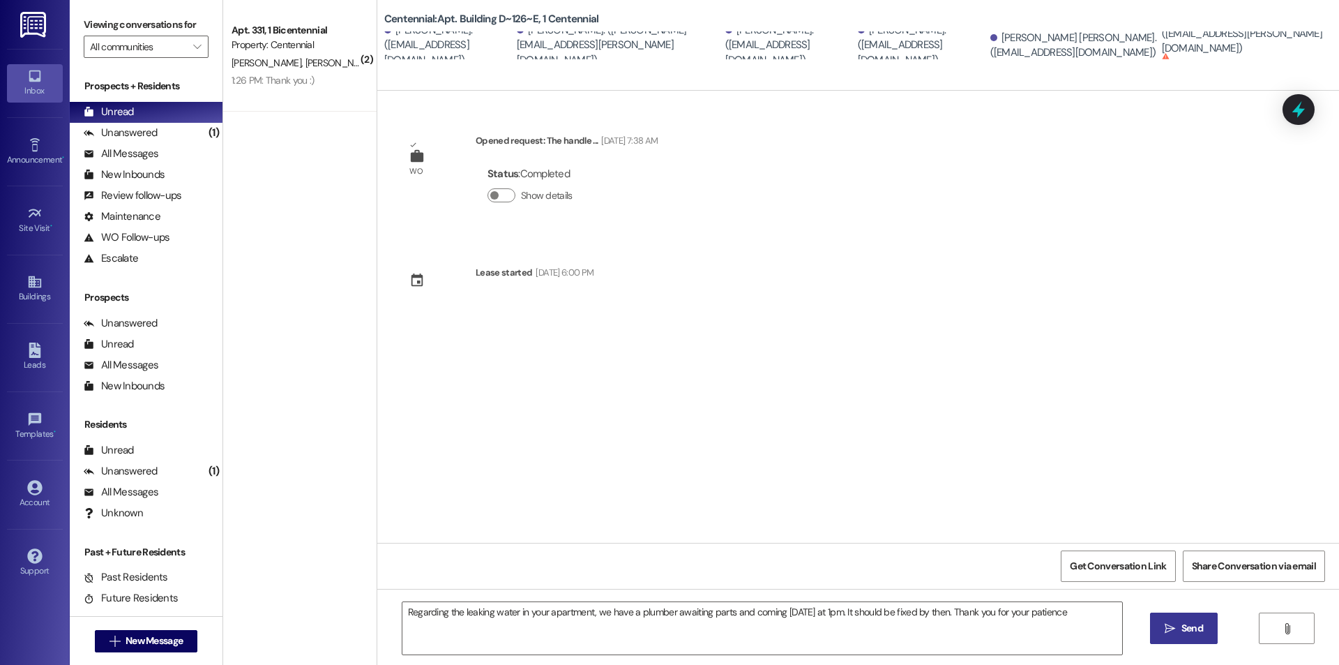
click at [1178, 632] on span "Send" at bounding box center [1191, 628] width 27 height 15
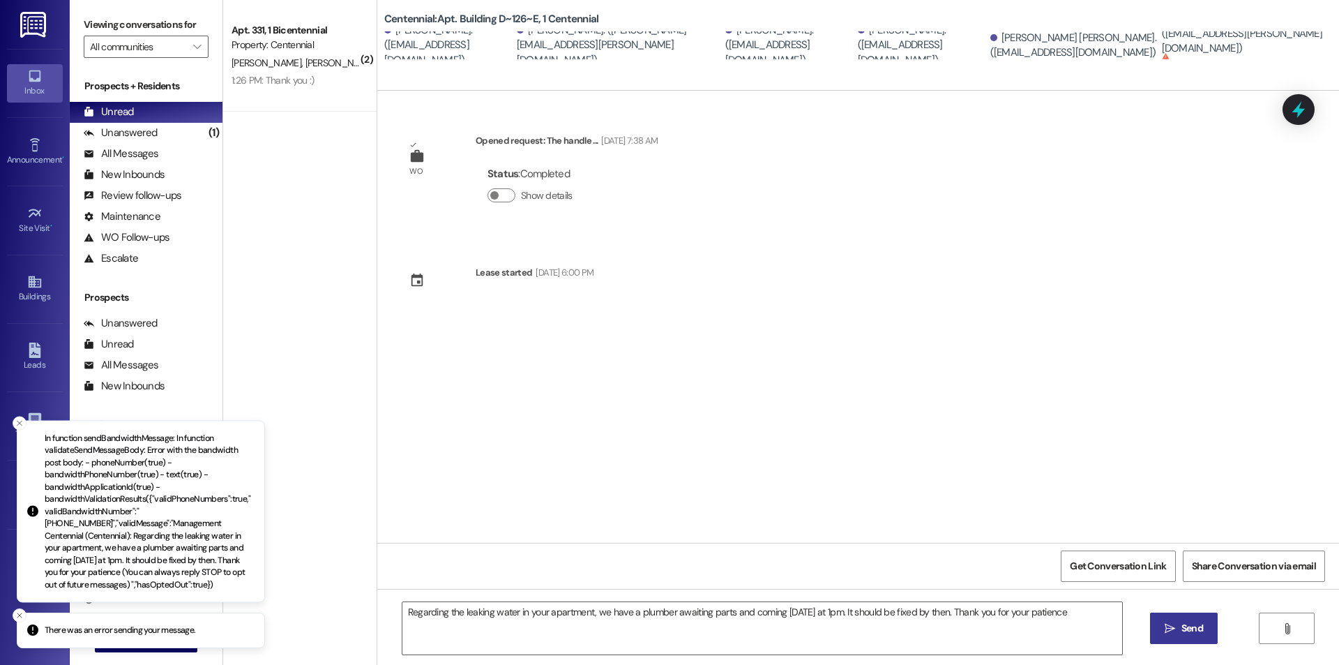
click at [1250, 38] on div "Taylin Galloway. (taylin.dean.g@gmail.com)" at bounding box center [1245, 34] width 167 height 45
click at [1249, 38] on div "Taylin Galloway. (taylin.dean.g@gmail.com)" at bounding box center [1245, 34] width 167 height 45
click at [1248, 38] on div "Taylin Galloway. (taylin.dean.g@gmail.com)" at bounding box center [1245, 34] width 167 height 45
click at [1250, 38] on div "Taylin Galloway. (taylin.dean.g@gmail.com)" at bounding box center [1245, 34] width 167 height 45
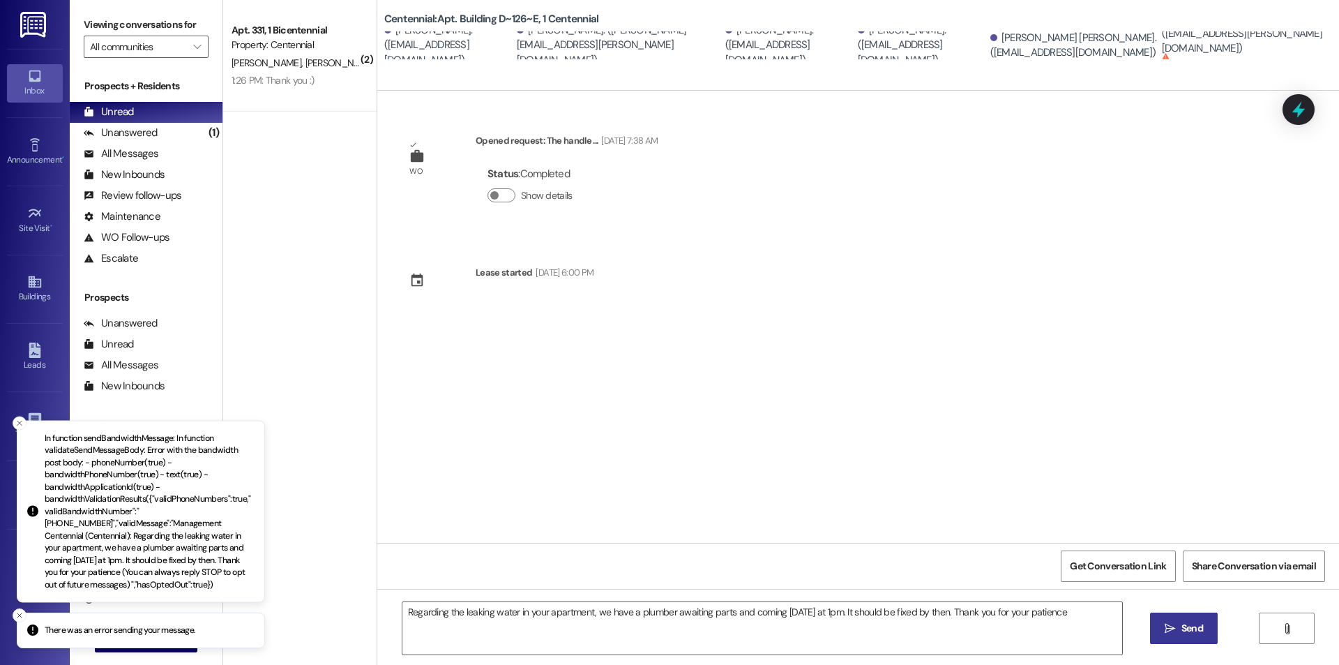
click at [726, 439] on div "WO Opened request: The handle ... Feb 01, 2025 at 7:38 AM Status : Completed Sh…" at bounding box center [858, 317] width 962 height 452
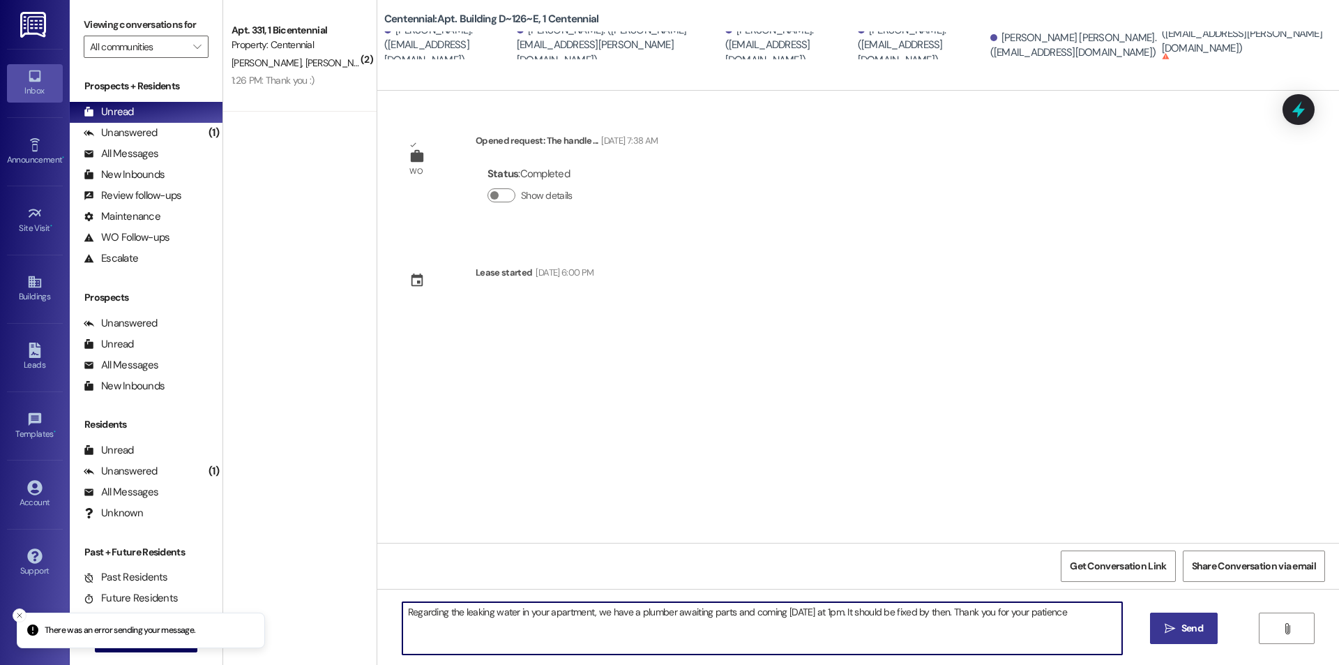
drag, startPoint x: 1077, startPoint y: 607, endPoint x: 343, endPoint y: 549, distance: 736.5
click at [343, 549] on div "( 2 ) Apt. 331, 1 Bicentennial Property: Centennial J. Martinez T. Newman 1:26 …" at bounding box center [781, 332] width 1116 height 665
click at [20, 614] on line "Close toast" at bounding box center [19, 615] width 4 height 4
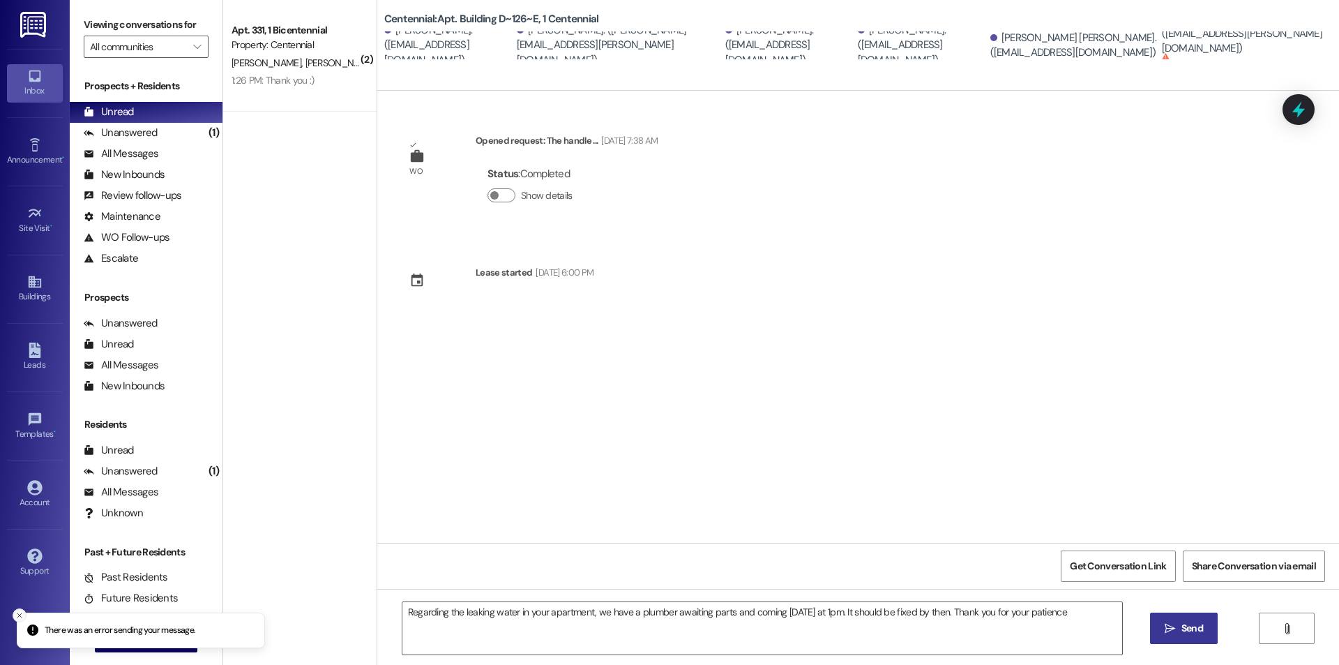
click at [20, 616] on line "Close toast" at bounding box center [19, 615] width 4 height 4
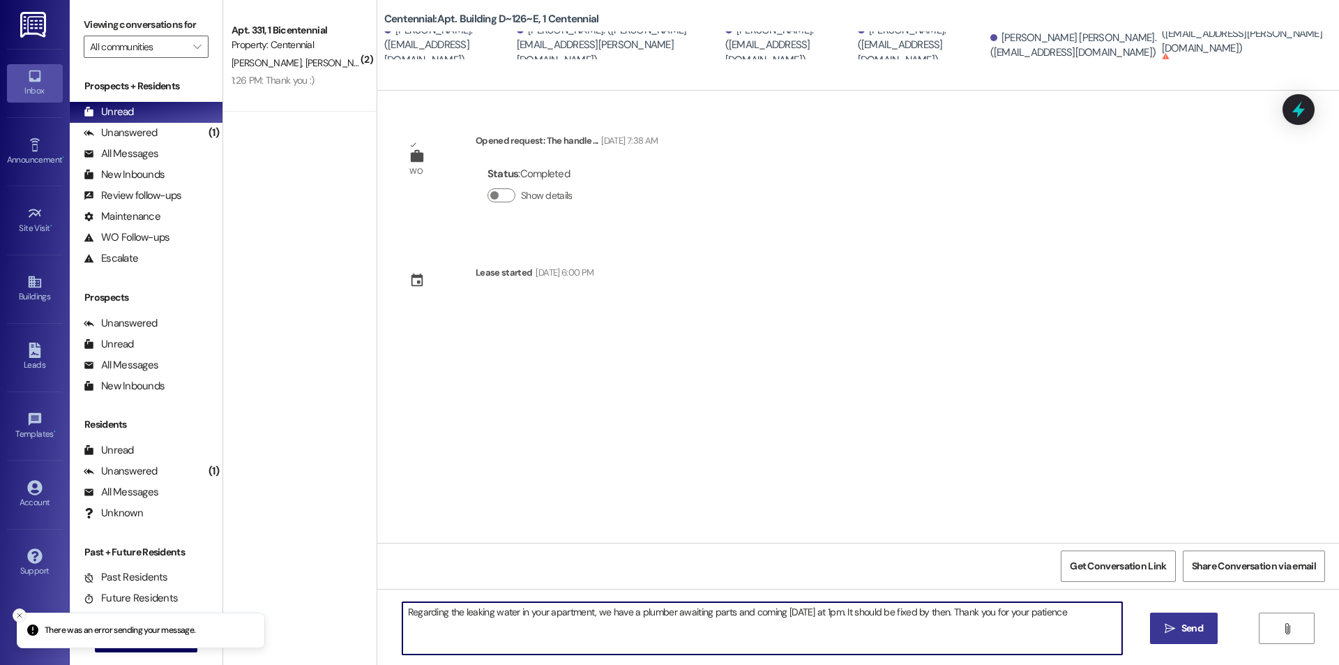
click at [17, 614] on icon "Close toast" at bounding box center [19, 615] width 8 height 8
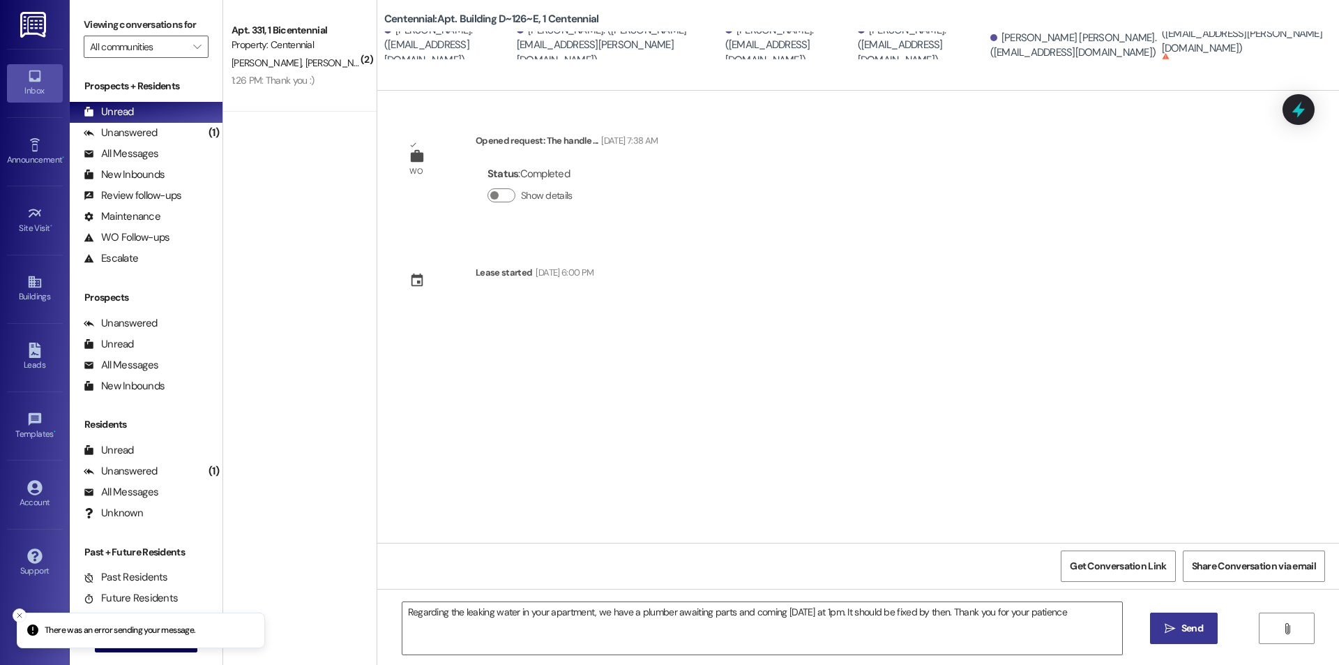
click at [8, 612] on div "Inbox Go to Inbox Announcement • Send A Text Announcement Site Visit • Go to Si…" at bounding box center [35, 332] width 70 height 665
click at [19, 612] on icon "Close toast" at bounding box center [19, 615] width 8 height 8
click at [17, 573] on icon "Close toast" at bounding box center [19, 569] width 8 height 8
click at [146, 651] on div " New Message" at bounding box center [146, 640] width 103 height 35
click at [147, 651] on button " New Message" at bounding box center [146, 641] width 103 height 22
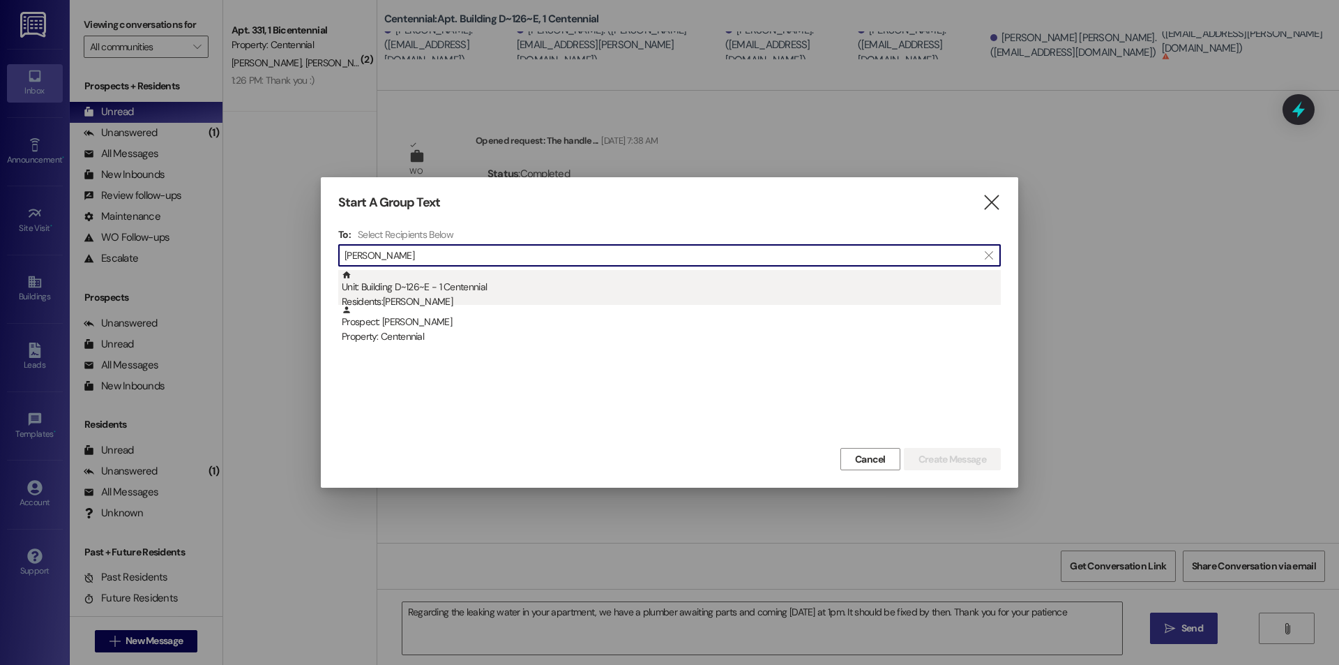
click at [439, 288] on div "Unit: Building D~126~E - 1 Centennial Residents: Pyper Nelson" at bounding box center [671, 290] width 659 height 40
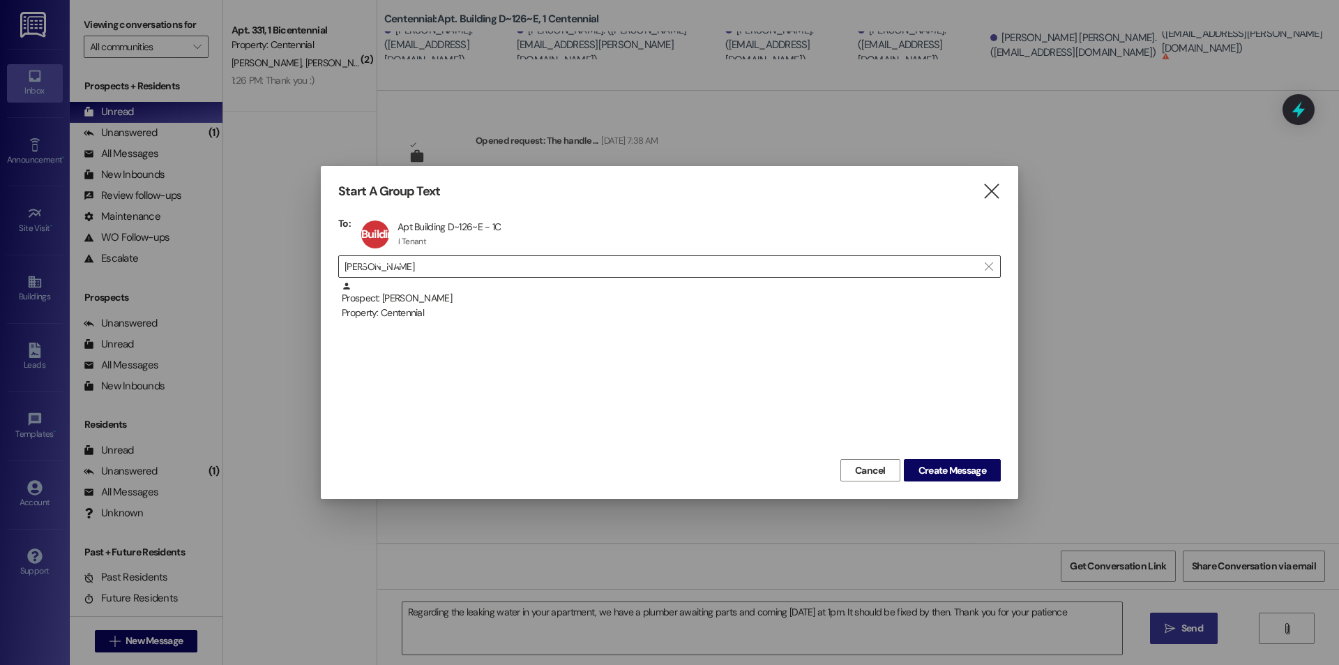
click at [448, 271] on input "pyper nelson" at bounding box center [660, 267] width 633 height 20
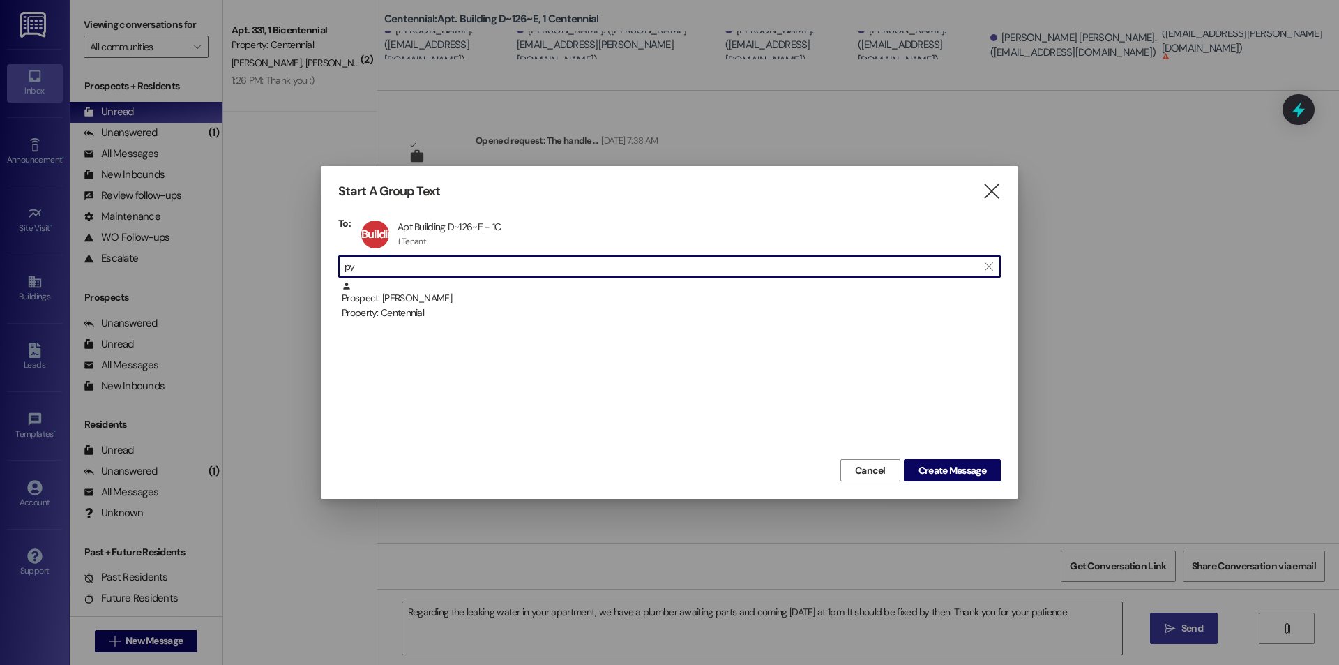
type input "p"
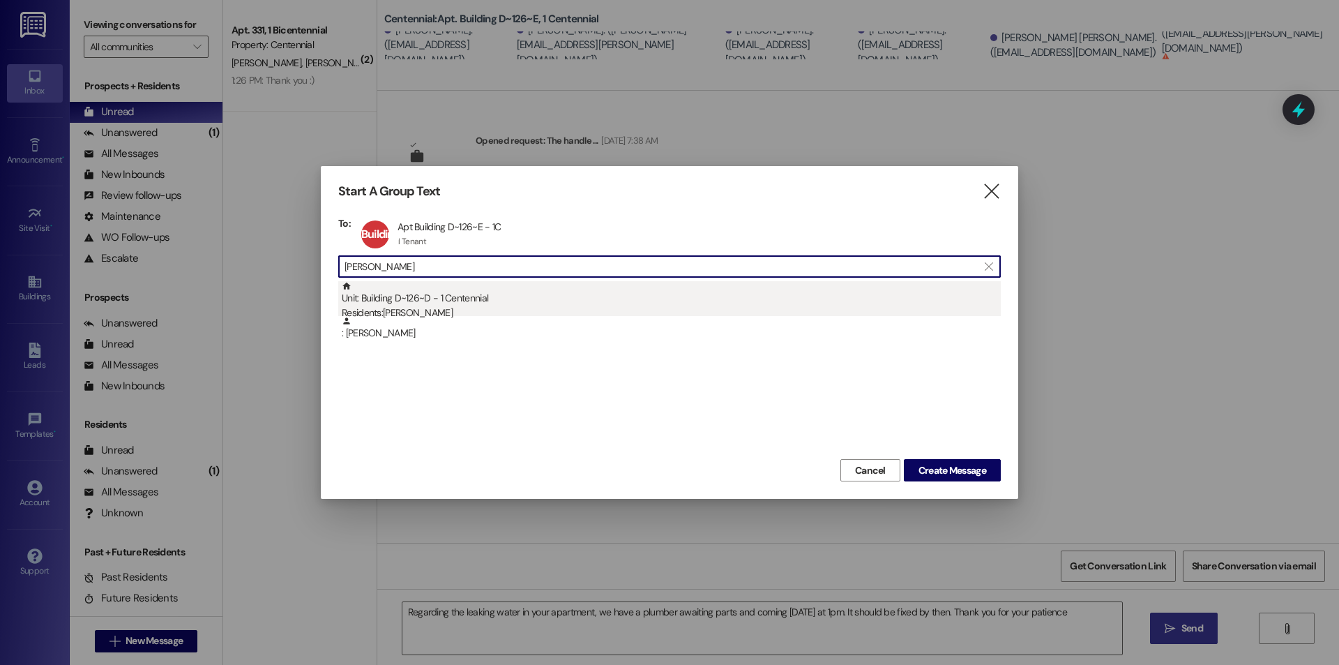
click at [420, 301] on div "Unit: Building D~126~D - 1 Centennial Residents: Allison Ashton" at bounding box center [671, 301] width 659 height 40
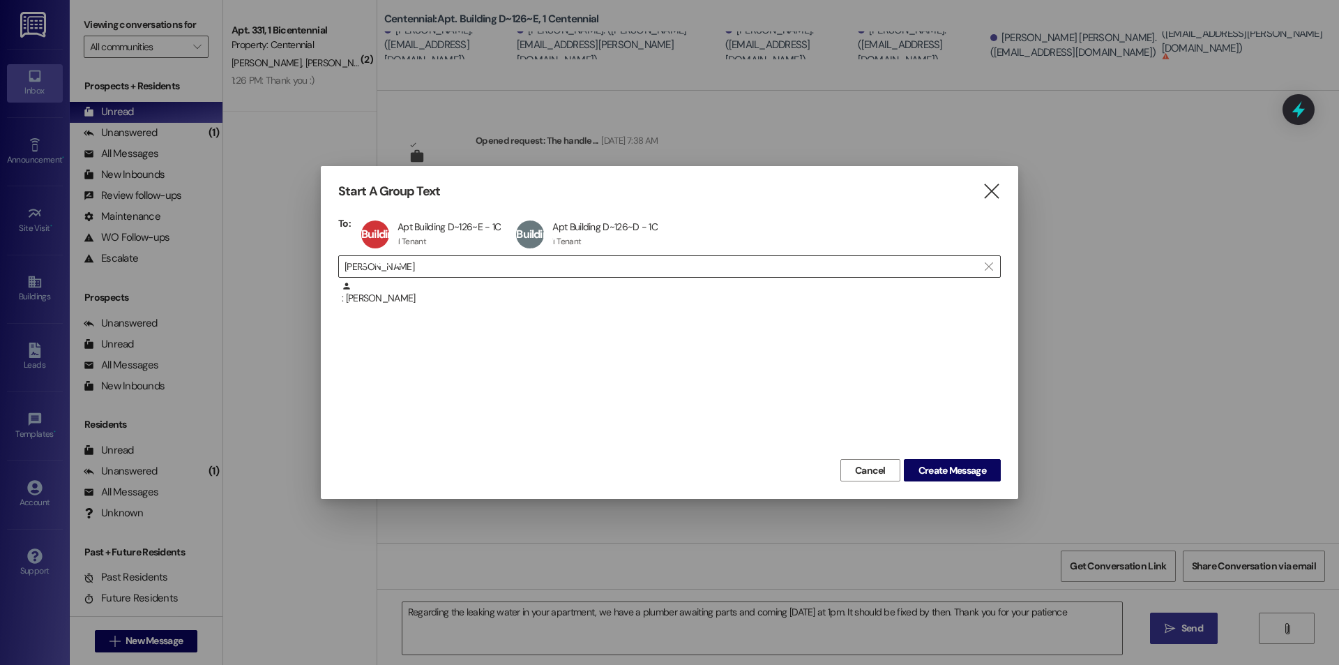
click at [453, 269] on input "allison ashton" at bounding box center [660, 267] width 633 height 20
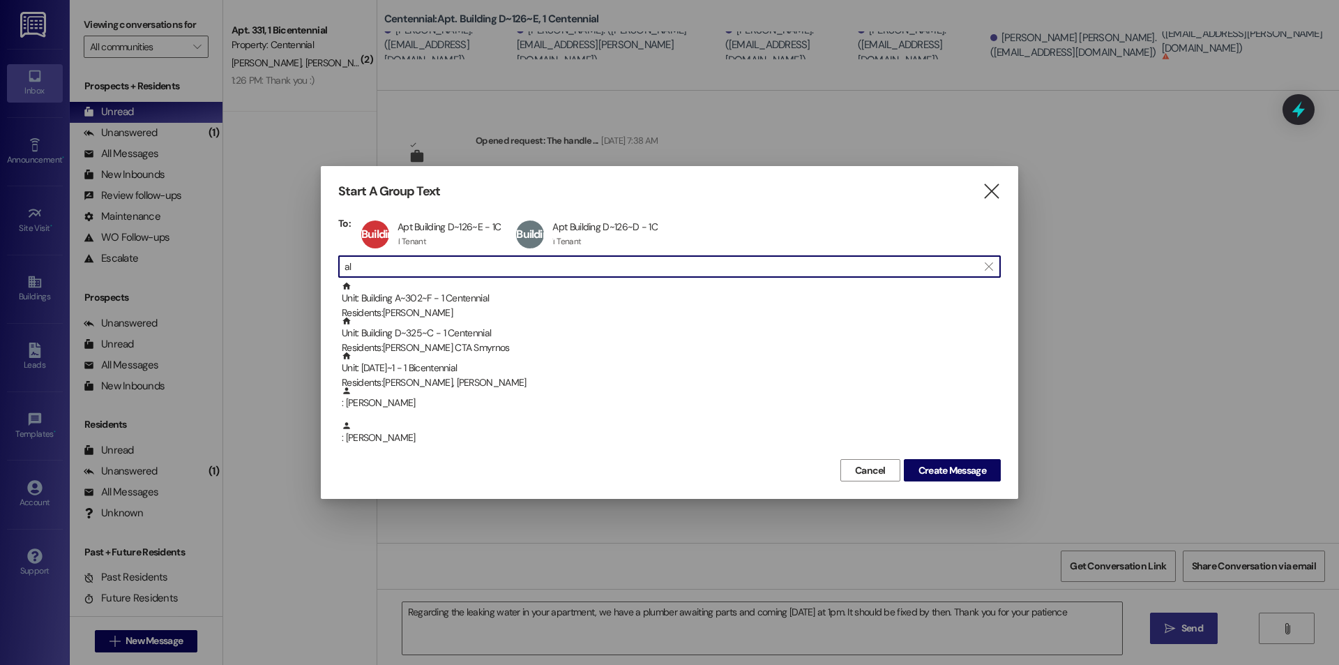
type input "a"
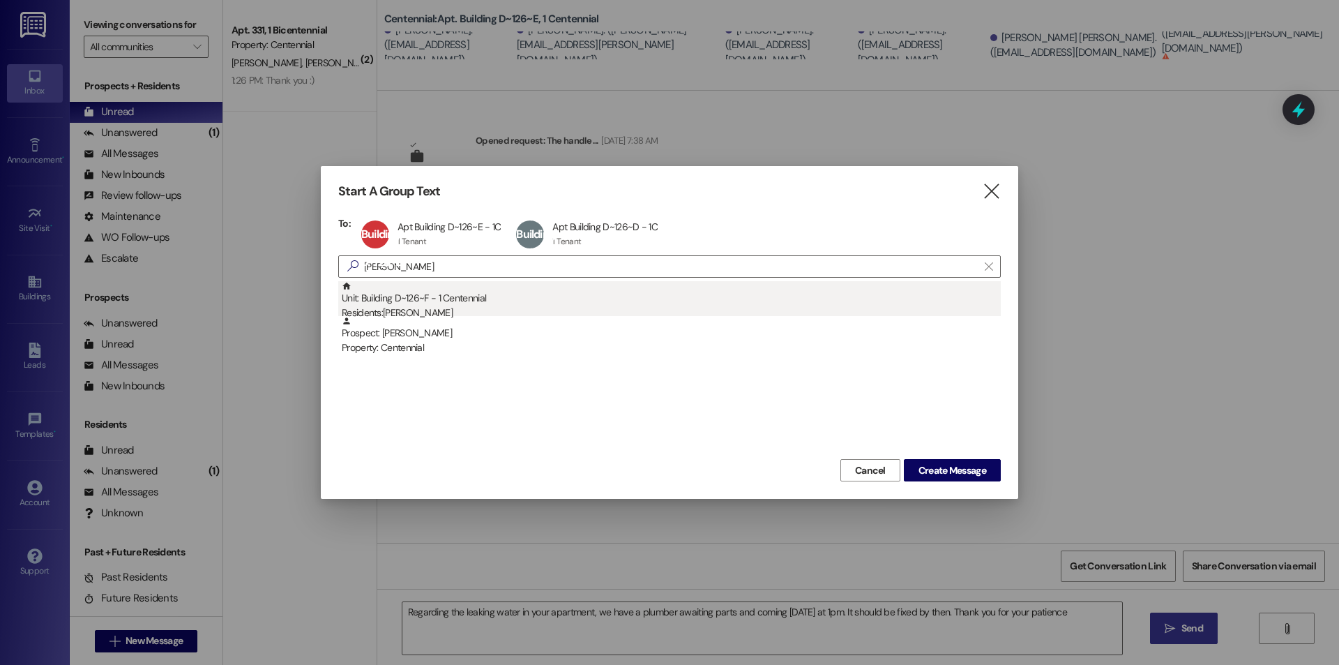
click at [452, 293] on div "Unit: Building D~126~F - 1 Centennial Residents: Julina Christopherson" at bounding box center [671, 301] width 659 height 40
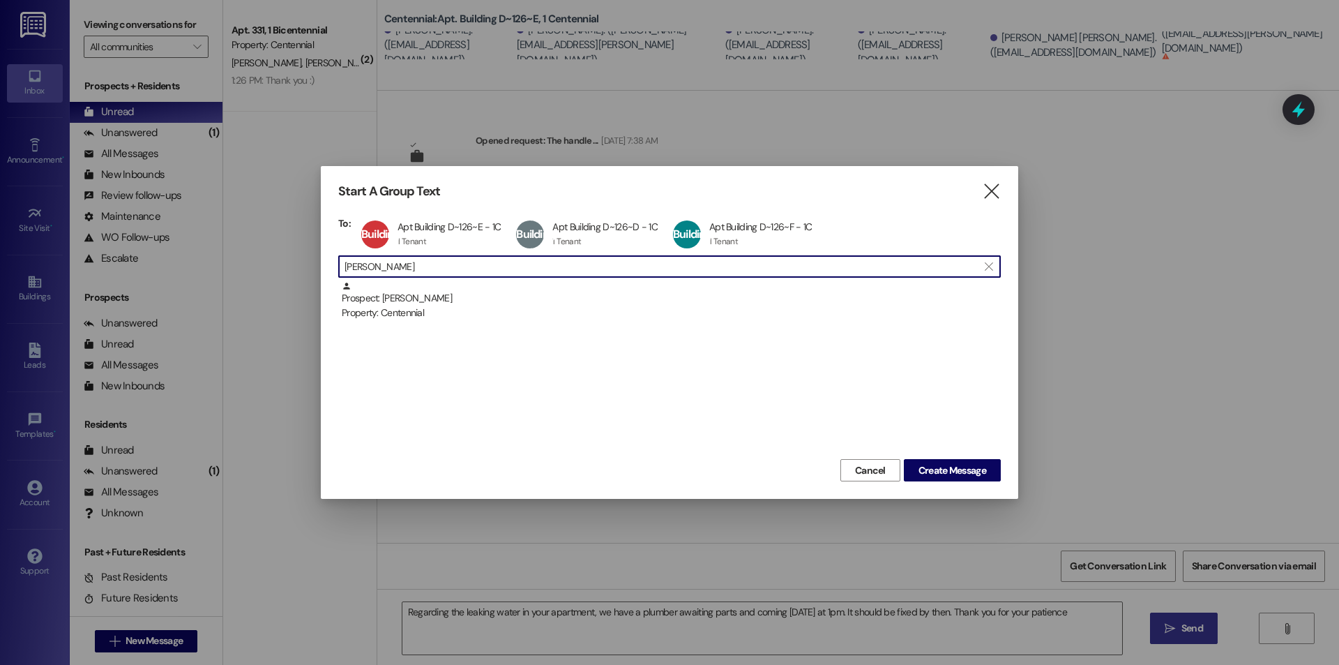
click at [477, 273] on input "julina chr" at bounding box center [660, 267] width 633 height 20
type input "j"
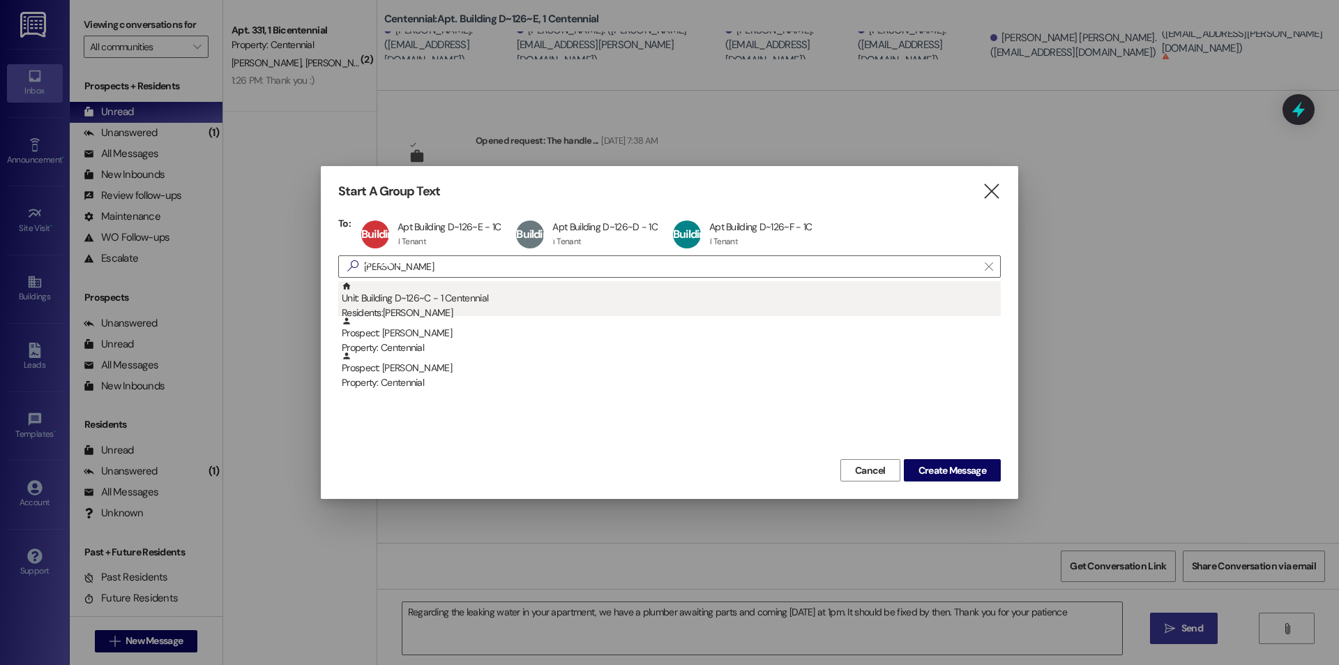
click at [528, 313] on div "Residents: Ella Gillespie" at bounding box center [671, 312] width 659 height 15
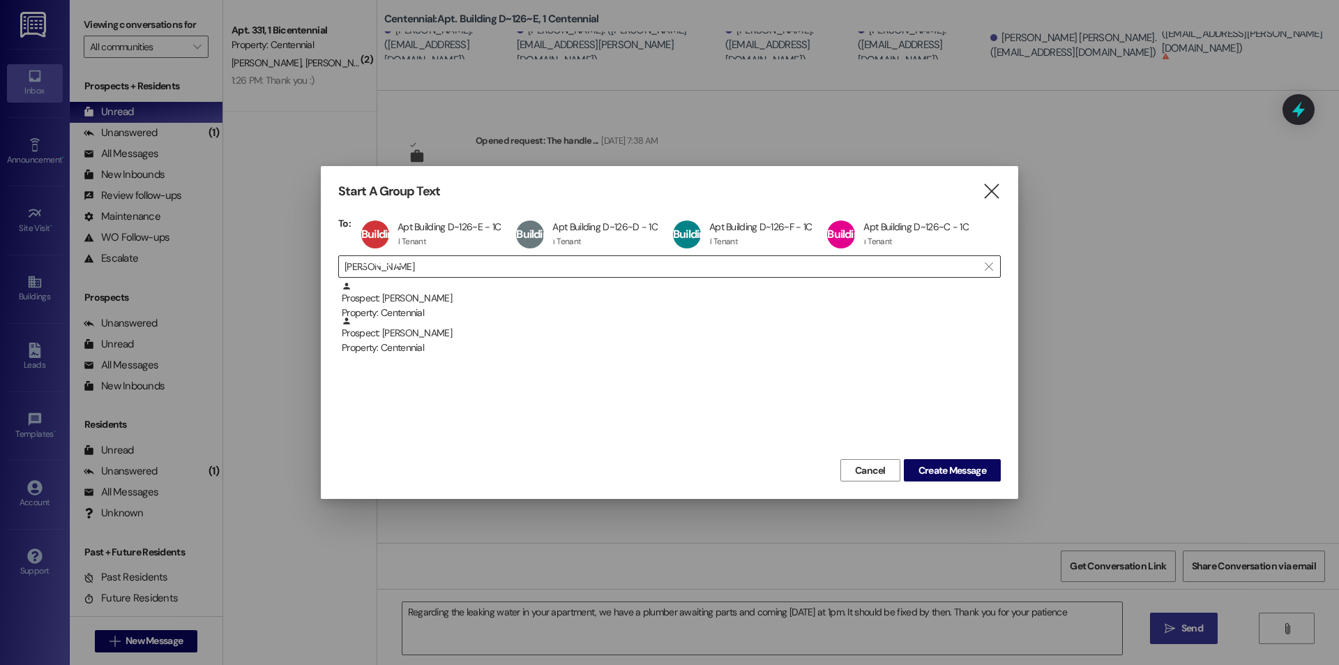
click at [517, 276] on input "ella gil" at bounding box center [660, 267] width 633 height 20
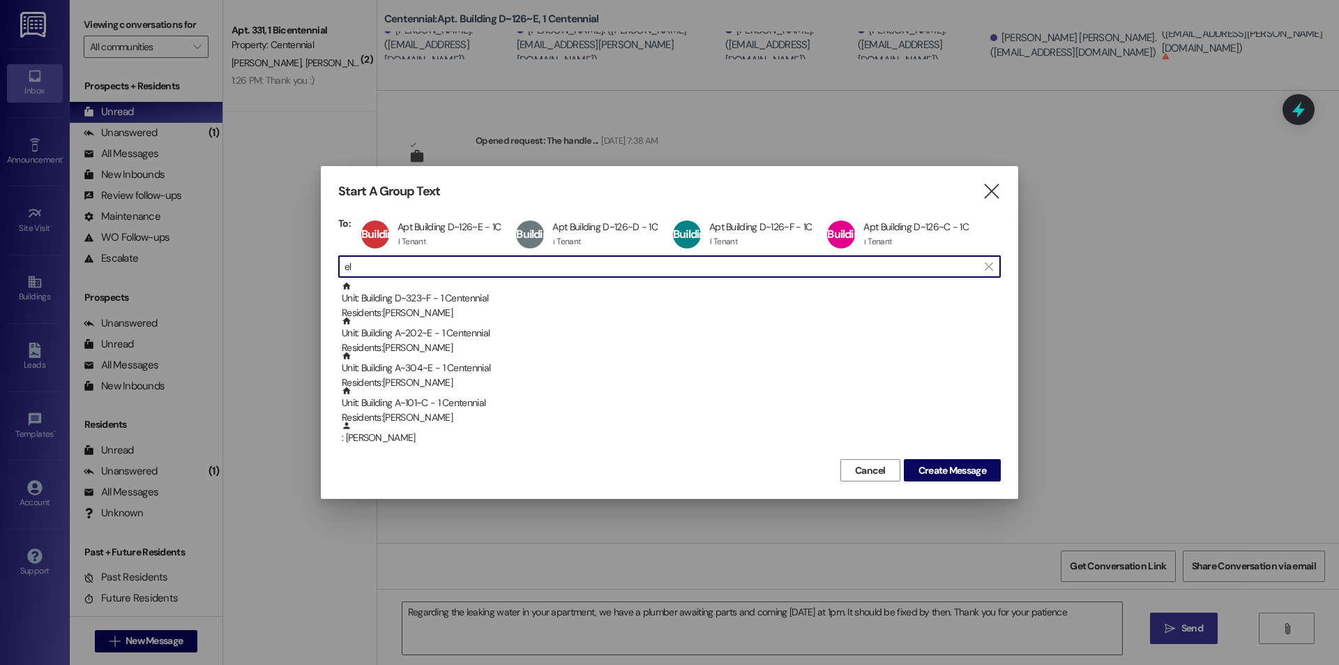
type input "e"
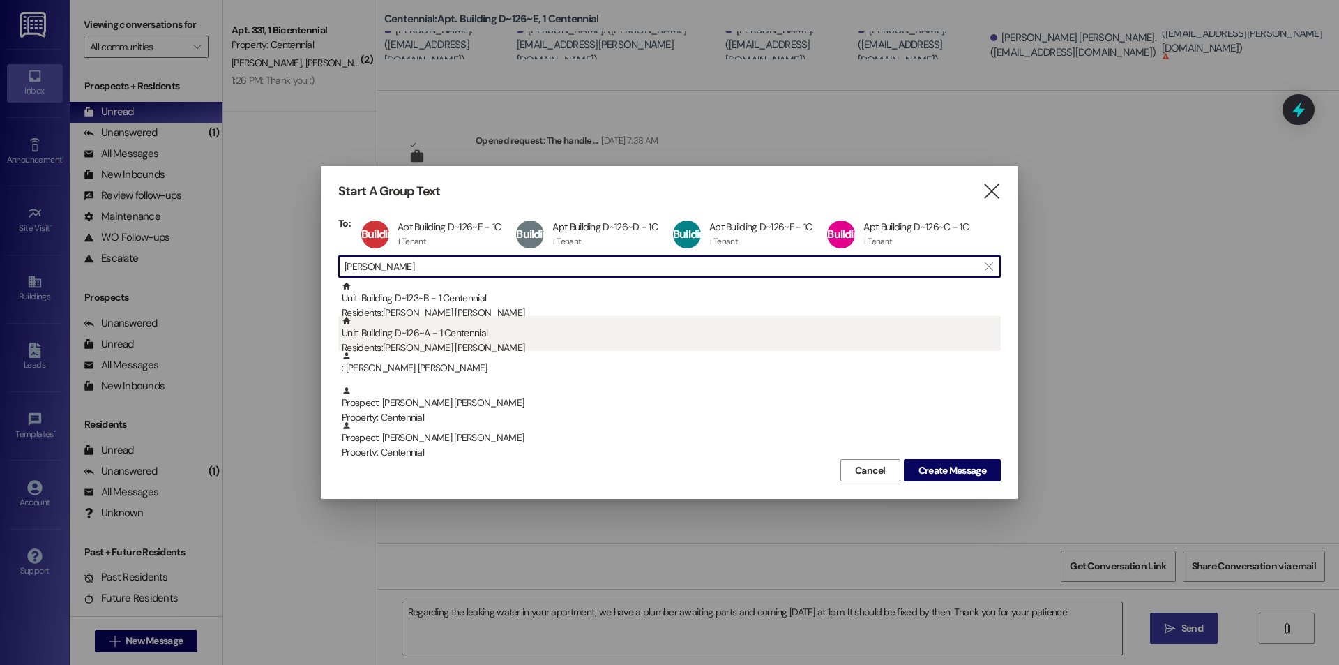
type input "marley"
click at [441, 335] on div "Unit: Building D~126~A - 1 Centennial Residents: Marley Elsasser" at bounding box center [671, 336] width 659 height 40
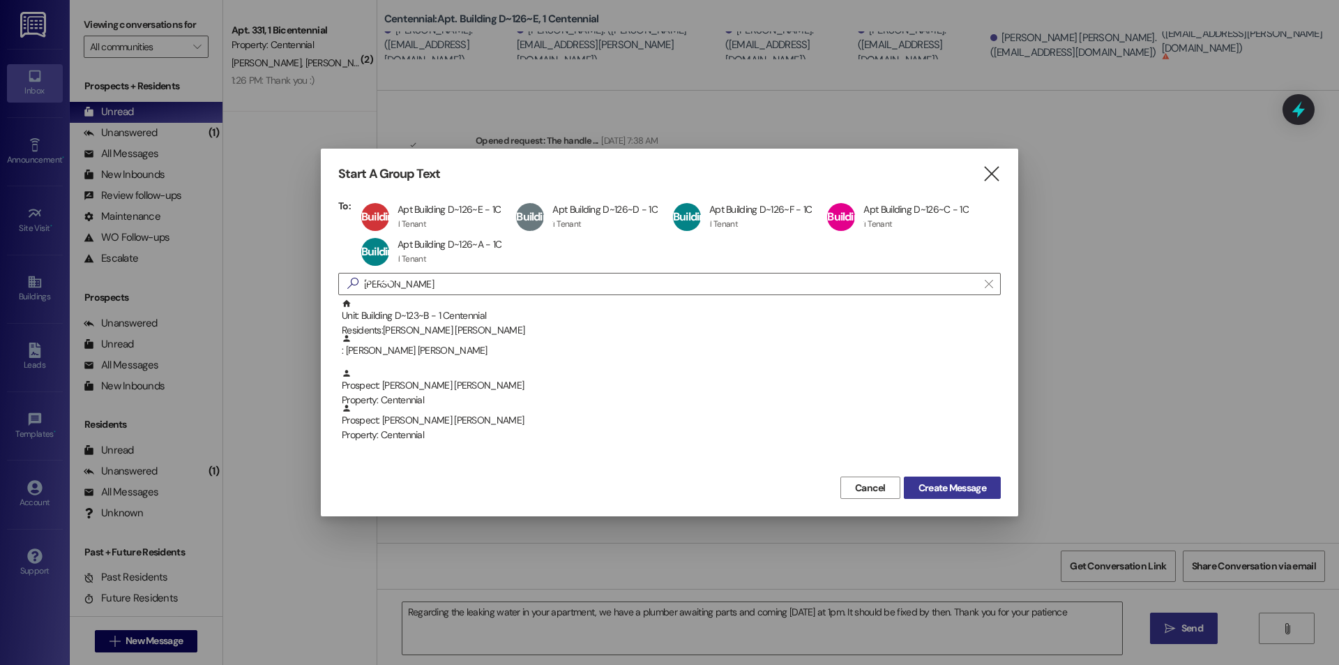
click at [946, 487] on span "Create Message" at bounding box center [952, 487] width 68 height 15
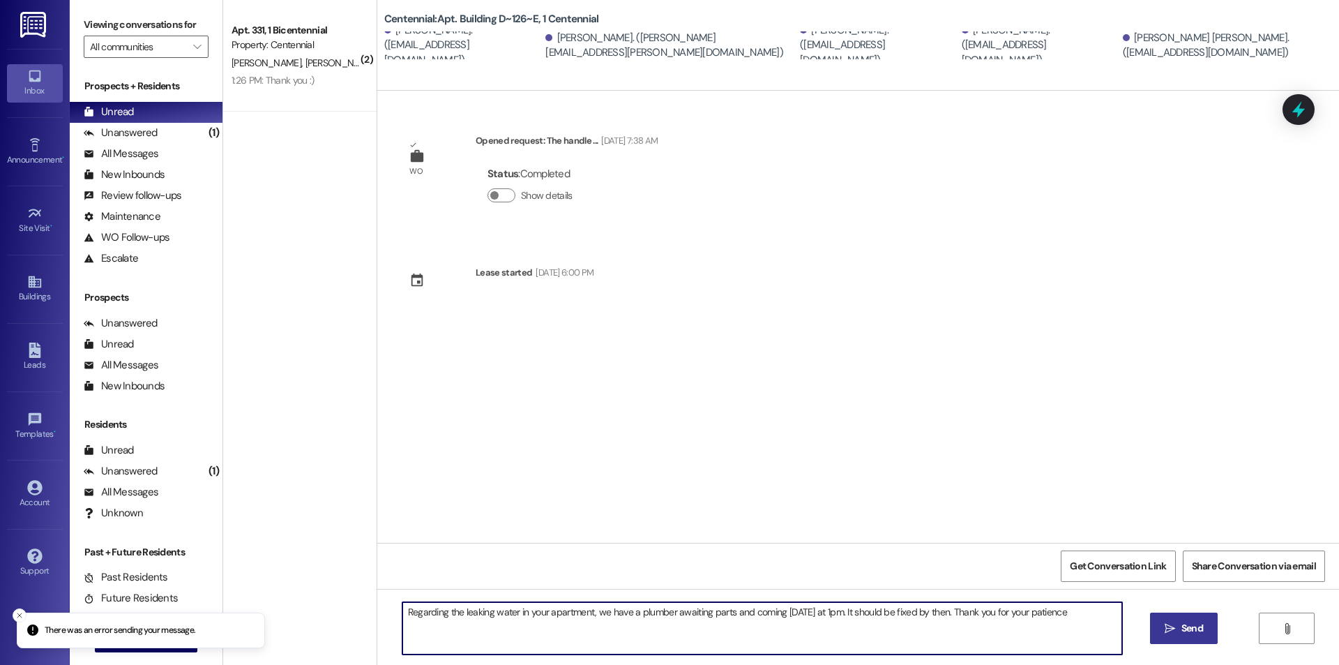
click at [1102, 628] on textarea "Regarding the leaking water in your apartment, we have a plumber awaiting parts…" at bounding box center [762, 628] width 720 height 52
click at [1210, 628] on button " Send" at bounding box center [1184, 627] width 68 height 31
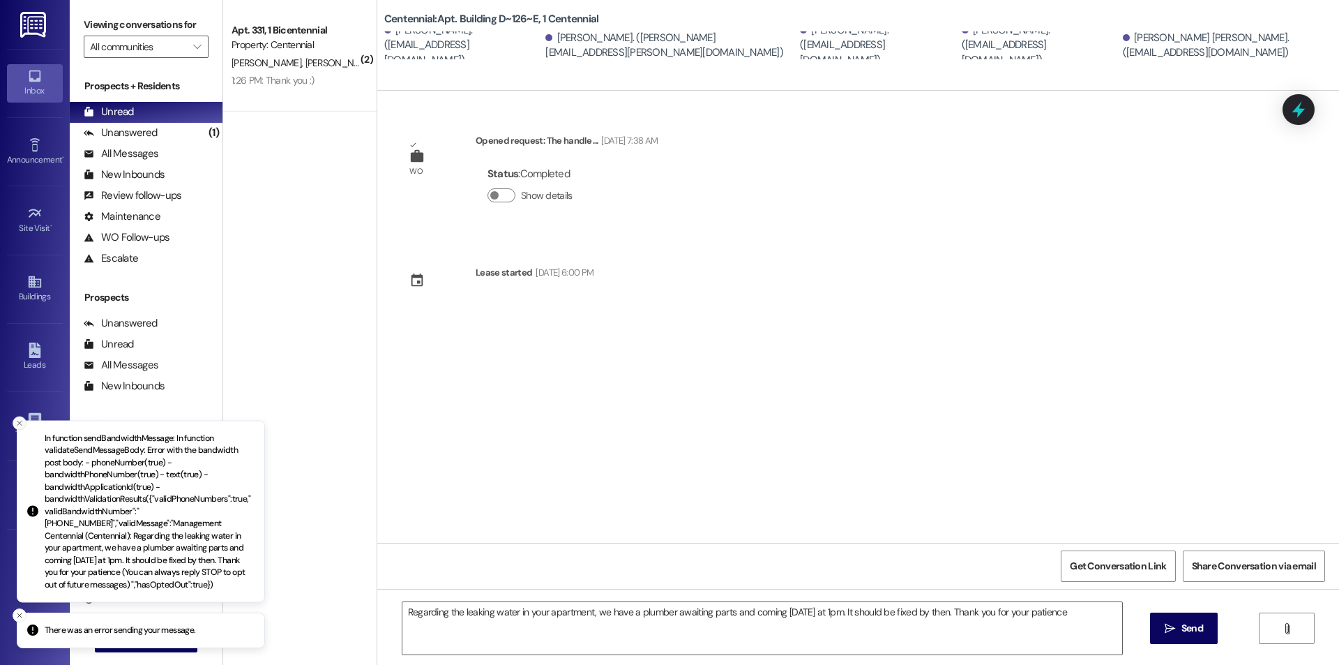
click at [20, 423] on icon "Close toast" at bounding box center [19, 422] width 8 height 8
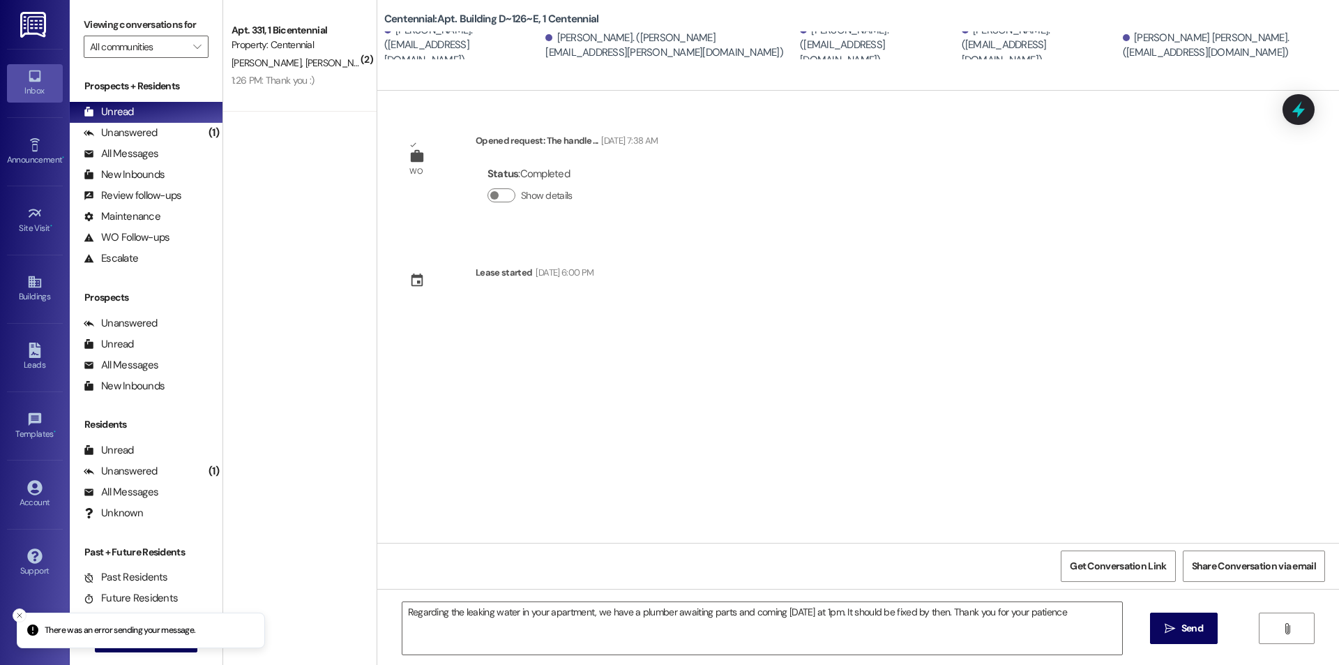
click at [457, 55] on div "Pyper Nelson. (pyperjuliette@gmail.com)" at bounding box center [463, 45] width 158 height 45
click at [616, 53] on div "Allison Ashton. (allie.c.ashton@gmail.com)" at bounding box center [670, 45] width 251 height 30
click at [800, 56] on div "Julina Christopherson. (evechristopherson@gmail.com)" at bounding box center [879, 44] width 158 height 45
click at [829, 50] on div "Julina Christopherson. (evechristopherson@gmail.com)" at bounding box center [879, 44] width 158 height 45
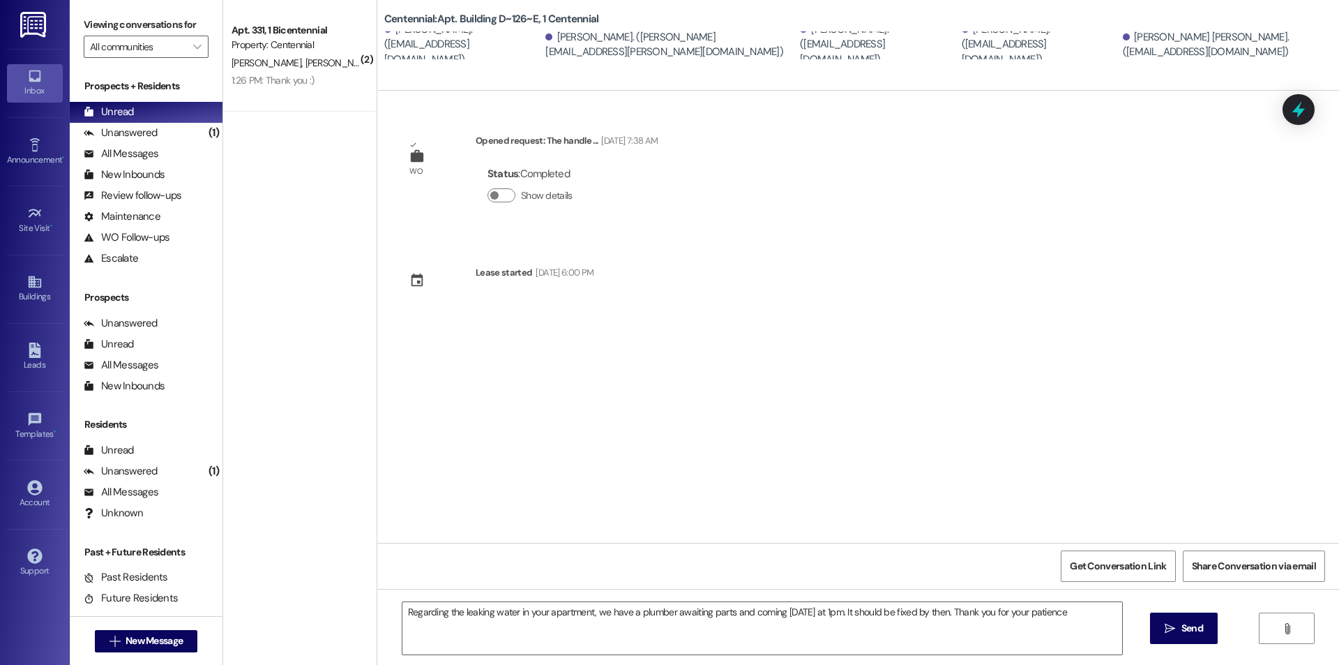
drag, startPoint x: 882, startPoint y: 47, endPoint x: 825, endPoint y: 481, distance: 438.2
click at [825, 481] on div "WO Opened request: The handle ... Feb 01, 2025 at 7:38 AM Status : Completed Sh…" at bounding box center [858, 317] width 962 height 452
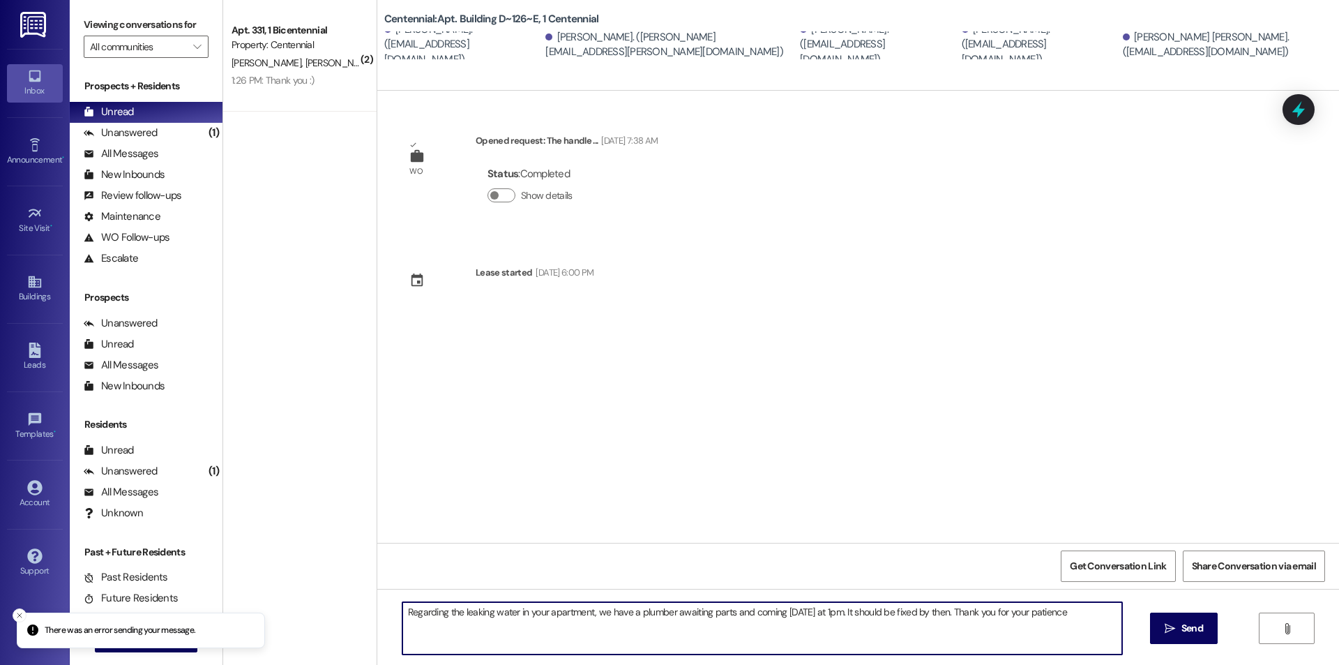
drag, startPoint x: 1104, startPoint y: 611, endPoint x: 336, endPoint y: 576, distance: 769.2
click at [336, 576] on div "( 2 ) Apt. 331, 1 Bicentennial Property: Centennial J. Martinez T. Newman 1:26 …" at bounding box center [781, 332] width 1116 height 665
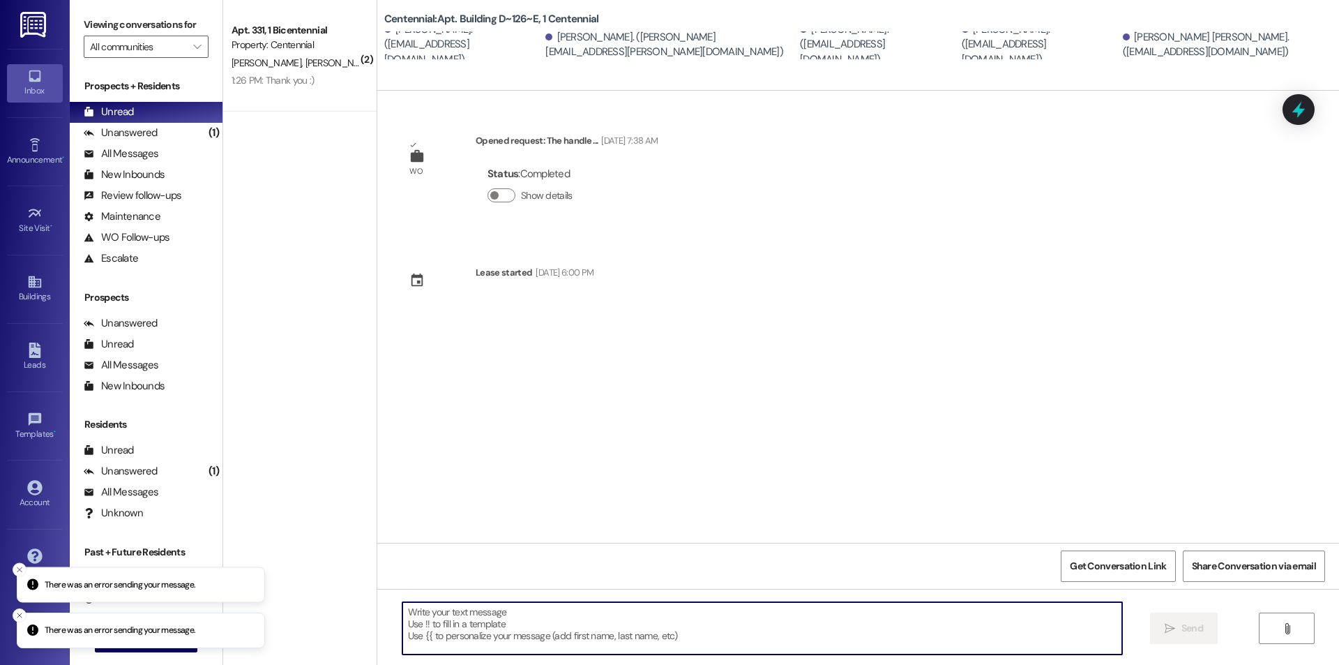
paste textarea "Regarding the leaking water in your apartment, we have a plumber awaiting parts…"
type textarea "Regarding the leaking water in your apartment, we have a plumber awaiting parts…"
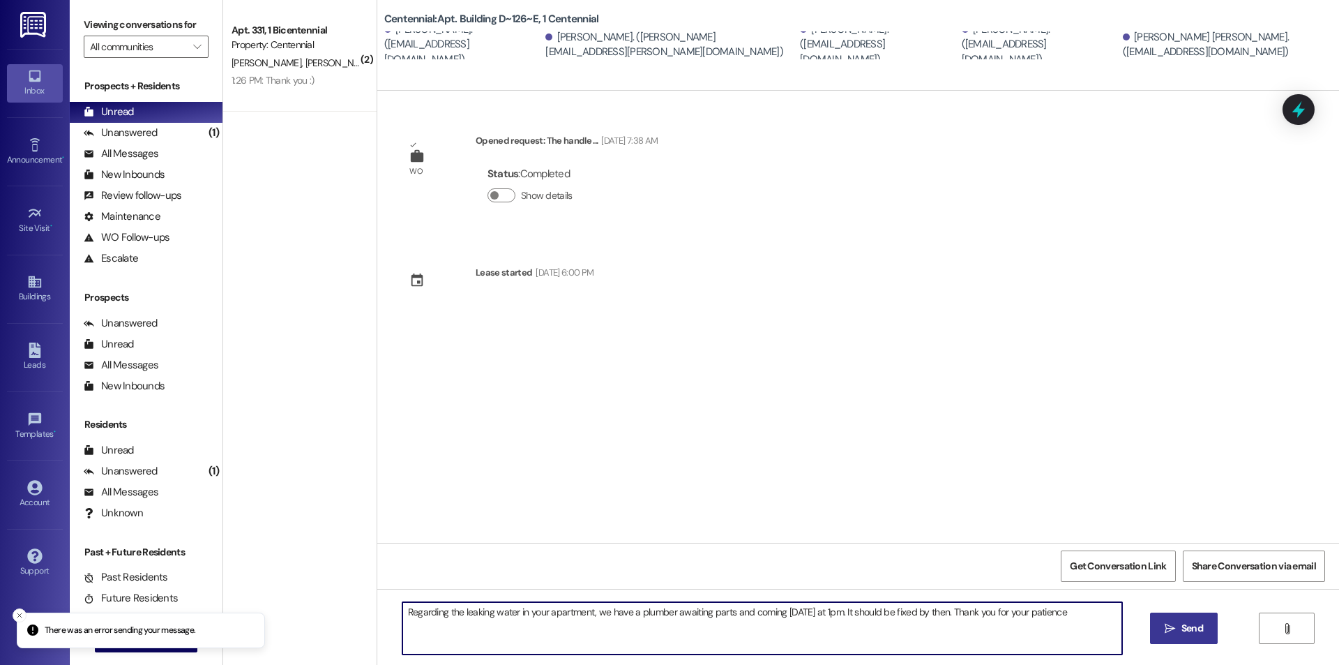
click at [1167, 616] on button " Send" at bounding box center [1184, 627] width 68 height 31
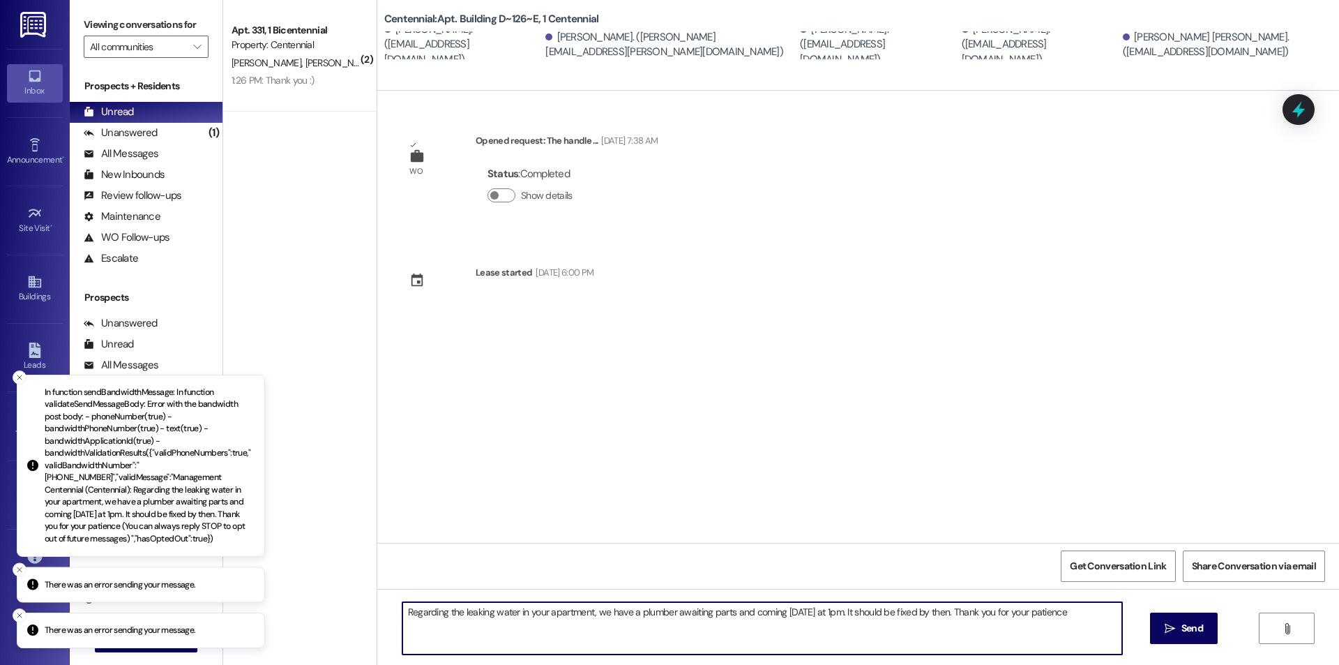
drag, startPoint x: 1092, startPoint y: 620, endPoint x: 370, endPoint y: 595, distance: 722.1
click at [377, 595] on div "Regarding the leaking water in your apartment, we have a plumber awaiting parts…" at bounding box center [858, 641] width 962 height 105
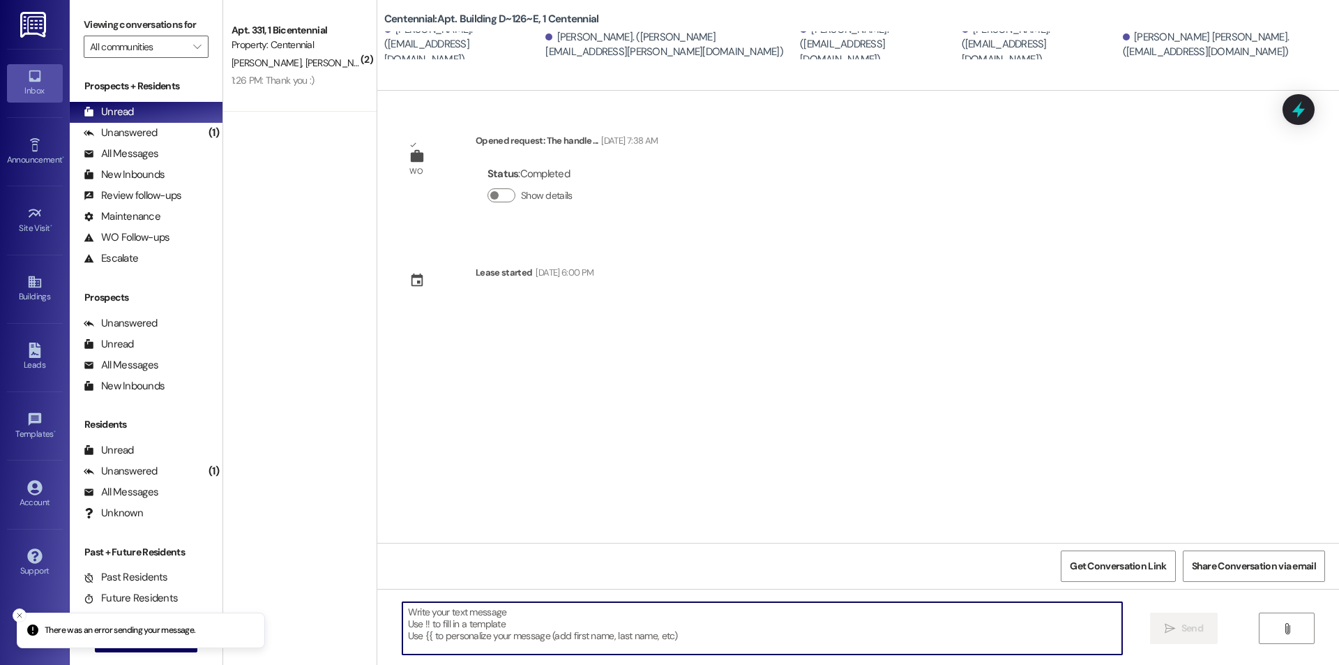
click at [494, 50] on div "Pyper Nelson. (pyperjuliette@gmail.com)" at bounding box center [463, 44] width 158 height 45
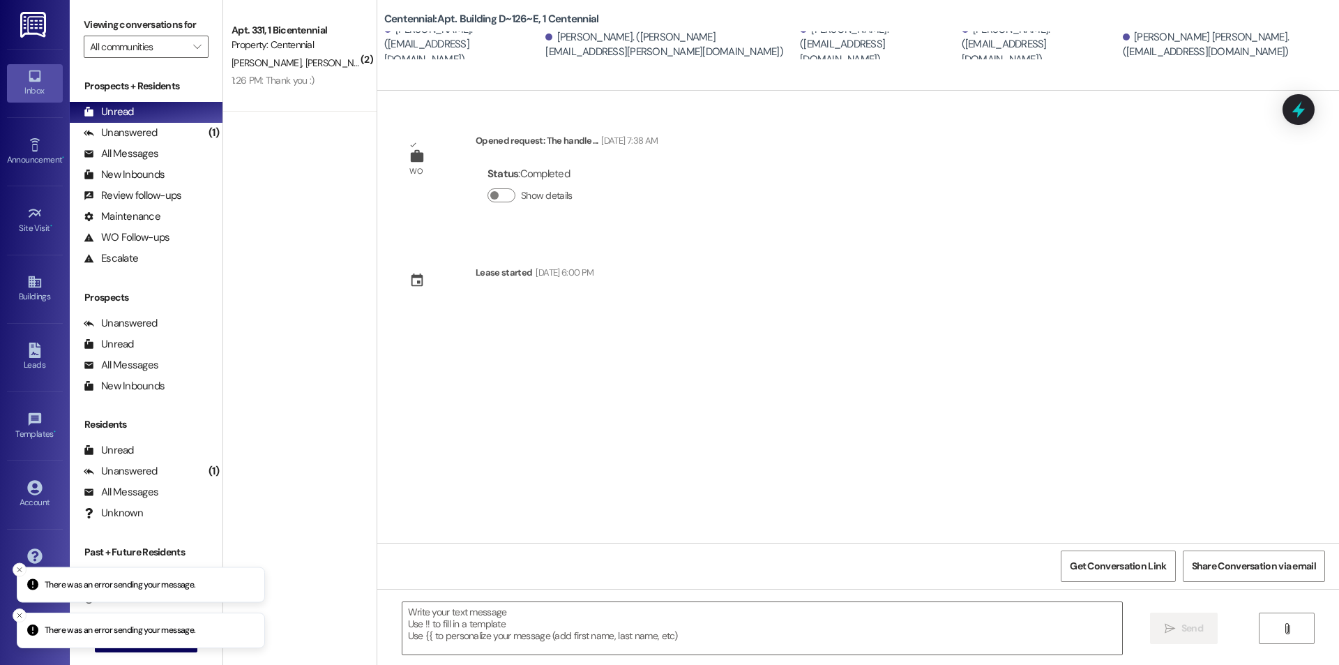
drag, startPoint x: 492, startPoint y: 49, endPoint x: 533, endPoint y: 49, distance: 41.1
click at [492, 49] on div "Pyper Nelson. (pyperjuliette@gmail.com)" at bounding box center [463, 44] width 158 height 45
click at [542, 49] on div "Pyper Nelson. (pyperjuliette@gmail.com)" at bounding box center [463, 44] width 158 height 45
click at [556, 51] on div "Allison Ashton. (allie.c.ashton@gmail.com)" at bounding box center [670, 45] width 251 height 30
click at [782, 65] on div "Centennial: Apt. Building D~126~E, 1 Centennial Pyper Nelson. (pyperjuliette@gm…" at bounding box center [858, 45] width 962 height 91
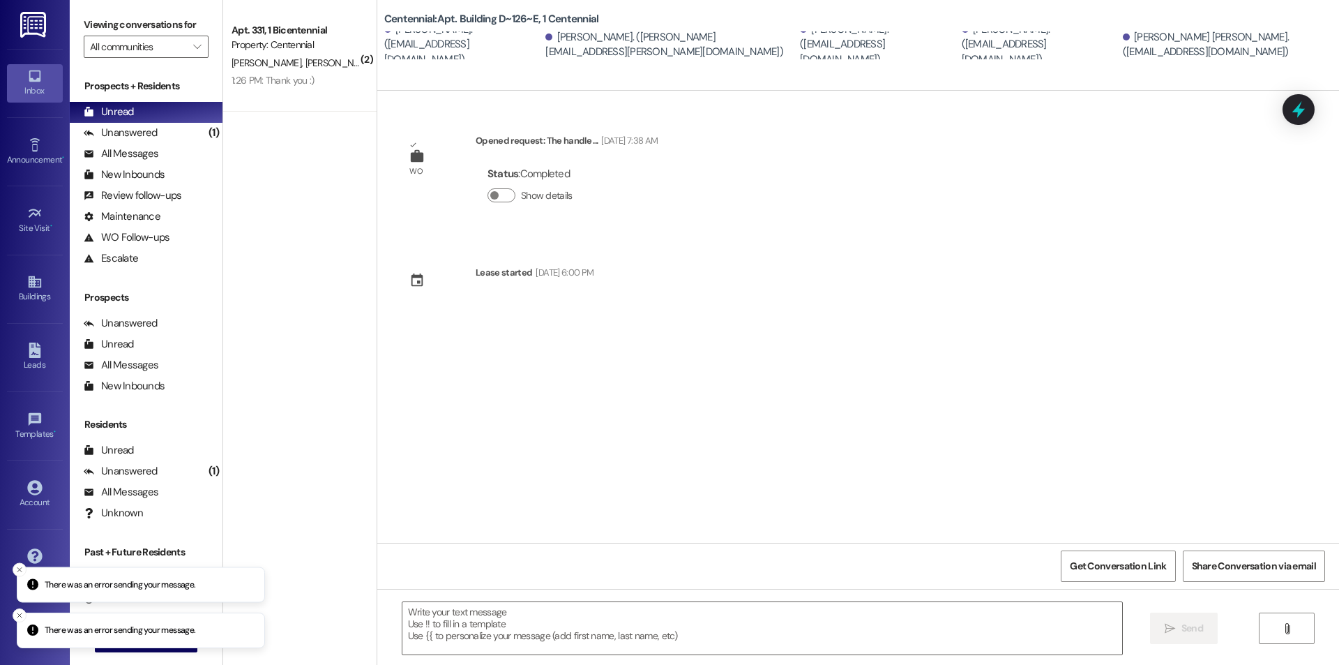
drag, startPoint x: 834, startPoint y: 61, endPoint x: 902, endPoint y: 59, distance: 67.7
click at [902, 59] on div "Centennial: Apt. Building D~126~E, 1 Centennial Pyper Nelson. (pyperjuliette@gm…" at bounding box center [858, 45] width 962 height 91
drag, startPoint x: 980, startPoint y: 58, endPoint x: 1055, endPoint y: 55, distance: 75.4
click at [984, 57] on div "Ella Gillespie. (ellagillespie111@gmail.com)" at bounding box center [1041, 44] width 158 height 45
drag, startPoint x: 1077, startPoint y: 56, endPoint x: 1275, endPoint y: 54, distance: 198.7
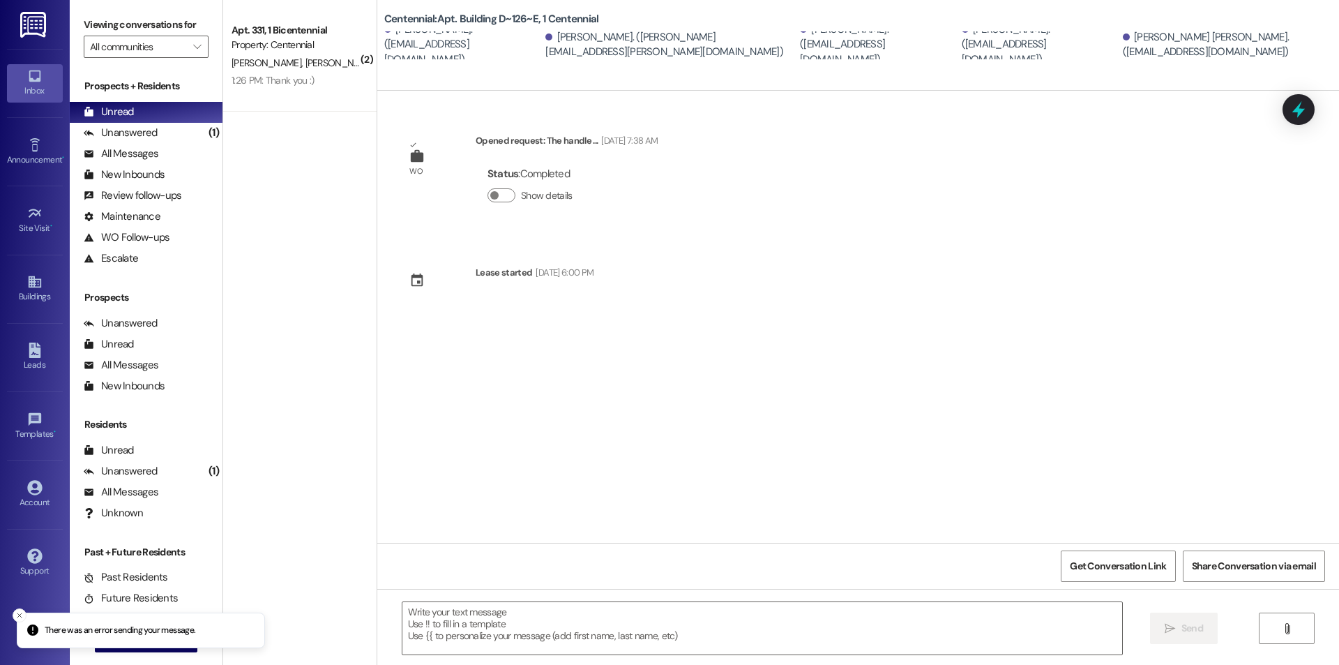
click at [1156, 65] on div "Centennial: Apt. Building D~126~E, 1 Centennial Pyper Nelson. (pyperjuliette@gm…" at bounding box center [858, 45] width 962 height 91
drag, startPoint x: 1275, startPoint y: 54, endPoint x: 1268, endPoint y: 58, distance: 8.7
click at [1277, 54] on div "Marley Elsasser. (melsasser10@gmail.com)" at bounding box center [1226, 45] width 206 height 30
click at [997, 211] on div "WO Opened request: The handle ... Feb 01, 2025 at 7:38 AM Status : Completed Sh…" at bounding box center [858, 317] width 962 height 452
click at [165, 637] on span "New Message" at bounding box center [154, 640] width 57 height 15
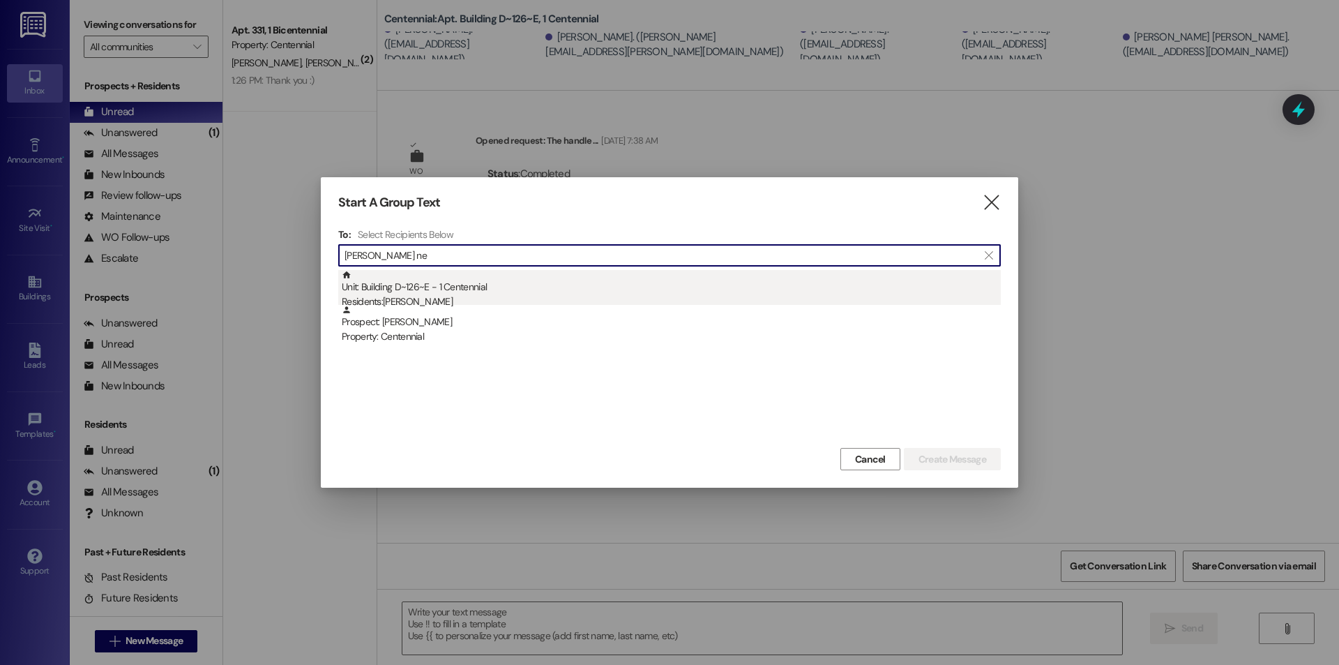
click at [466, 296] on div "Residents: Pyper Nelson" at bounding box center [671, 301] width 659 height 15
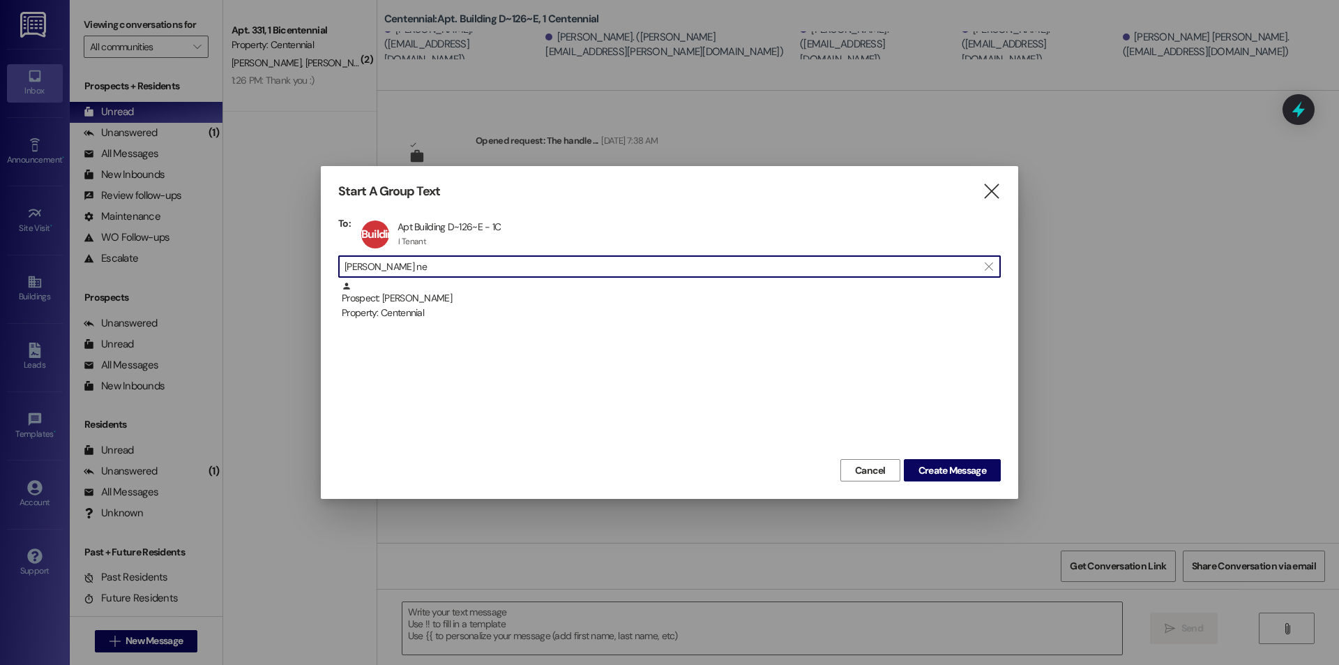
click at [465, 261] on input "pyper ne" at bounding box center [660, 267] width 633 height 20
type input "p"
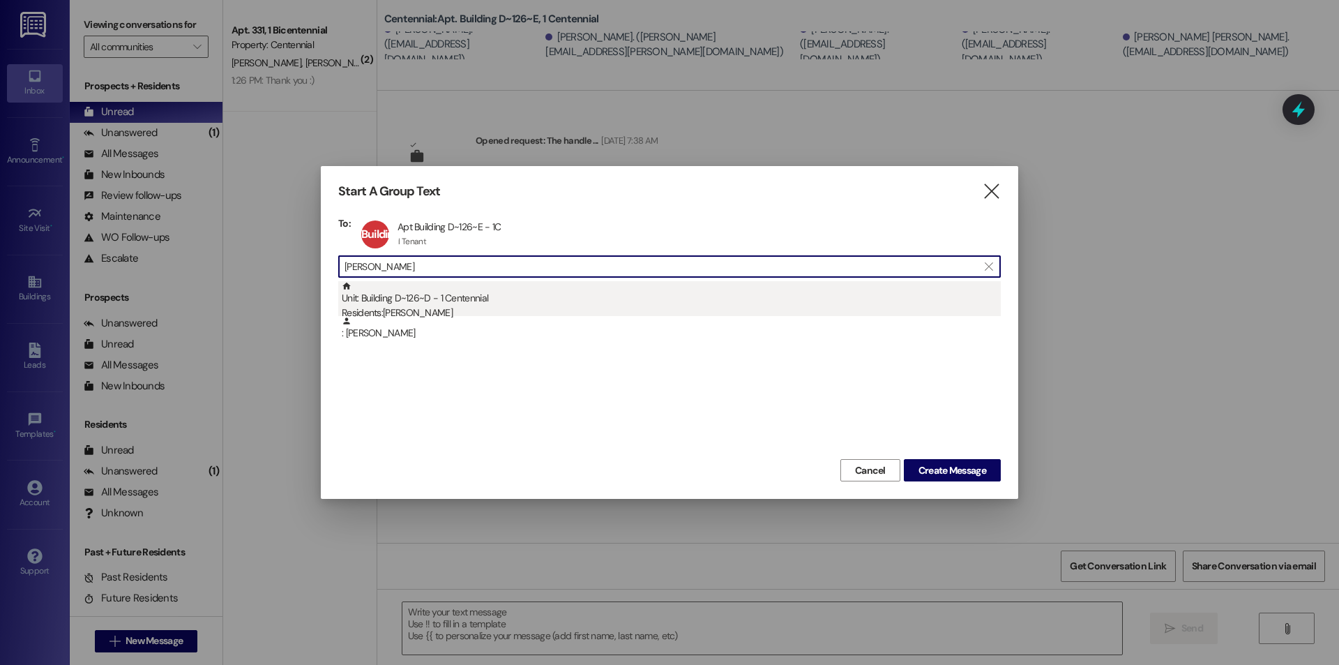
click at [500, 301] on div "Unit: Building D~126~D - 1 Centennial Residents: Allison Ashton" at bounding box center [671, 301] width 659 height 40
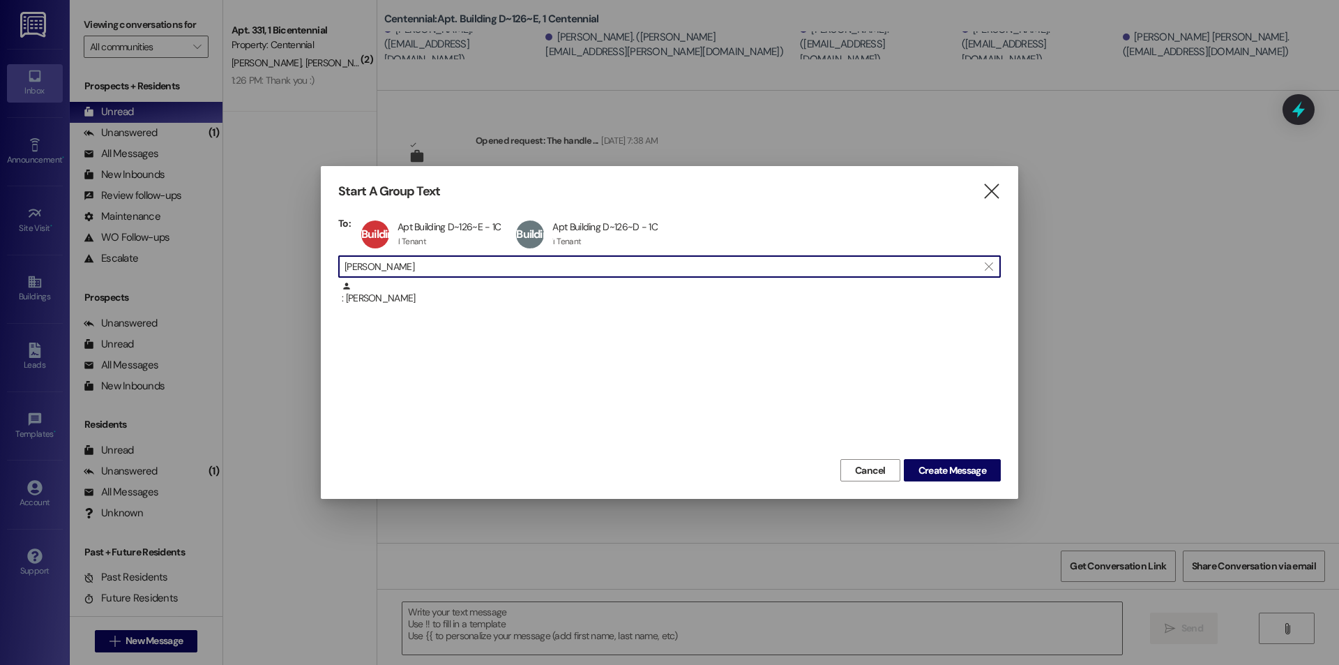
click at [489, 275] on input "allison ashton" at bounding box center [660, 267] width 633 height 20
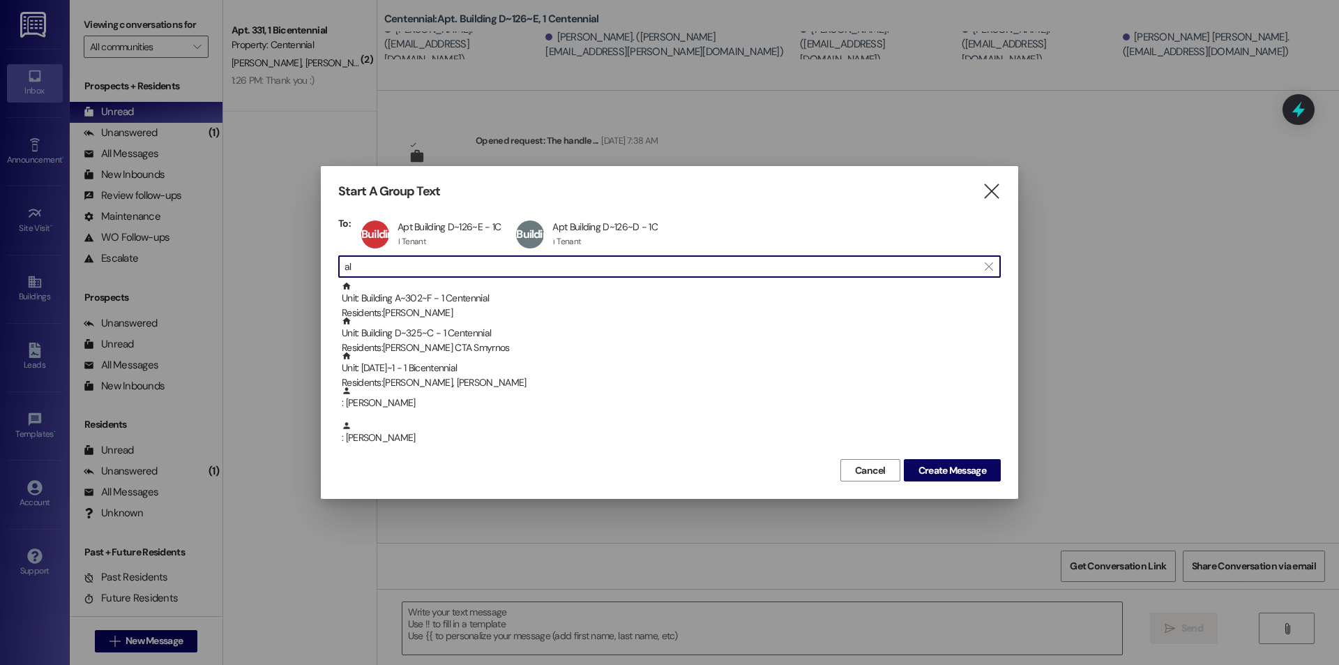
type input "a"
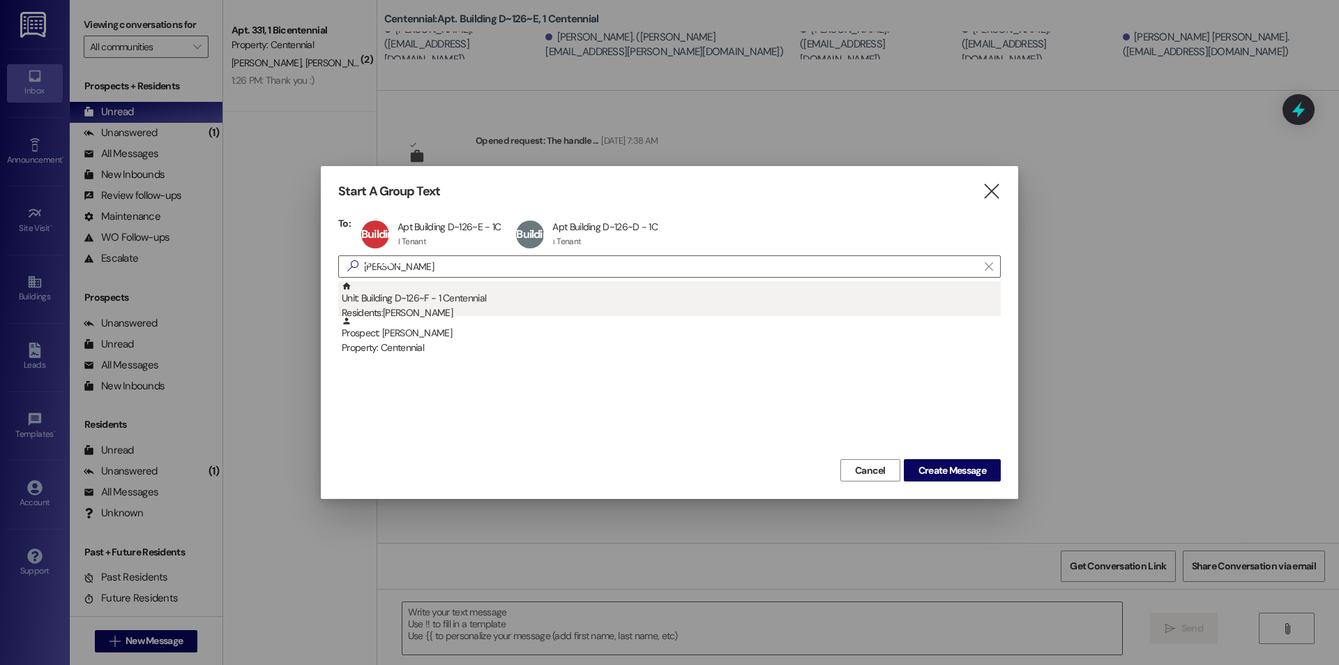
click at [497, 289] on div "Unit: Building D~126~F - 1 Centennial Residents: Julina Christopherson" at bounding box center [671, 301] width 659 height 40
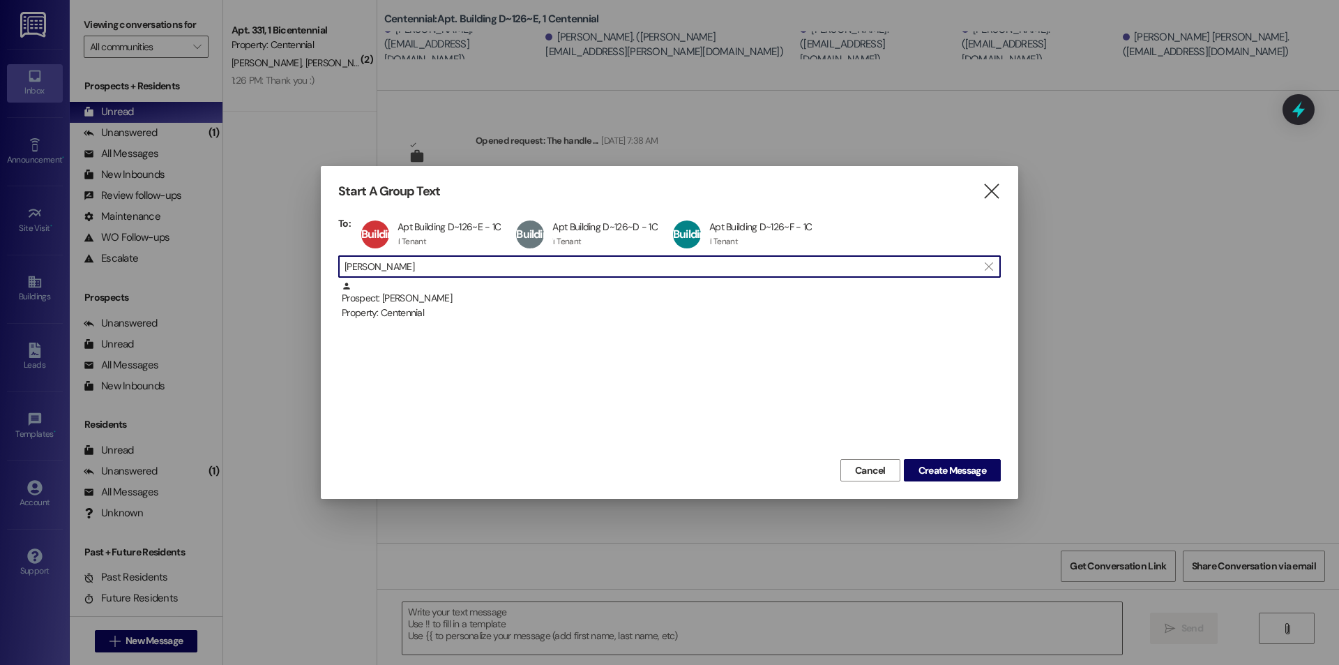
click at [488, 270] on input "julina chri" at bounding box center [660, 267] width 633 height 20
type input "j"
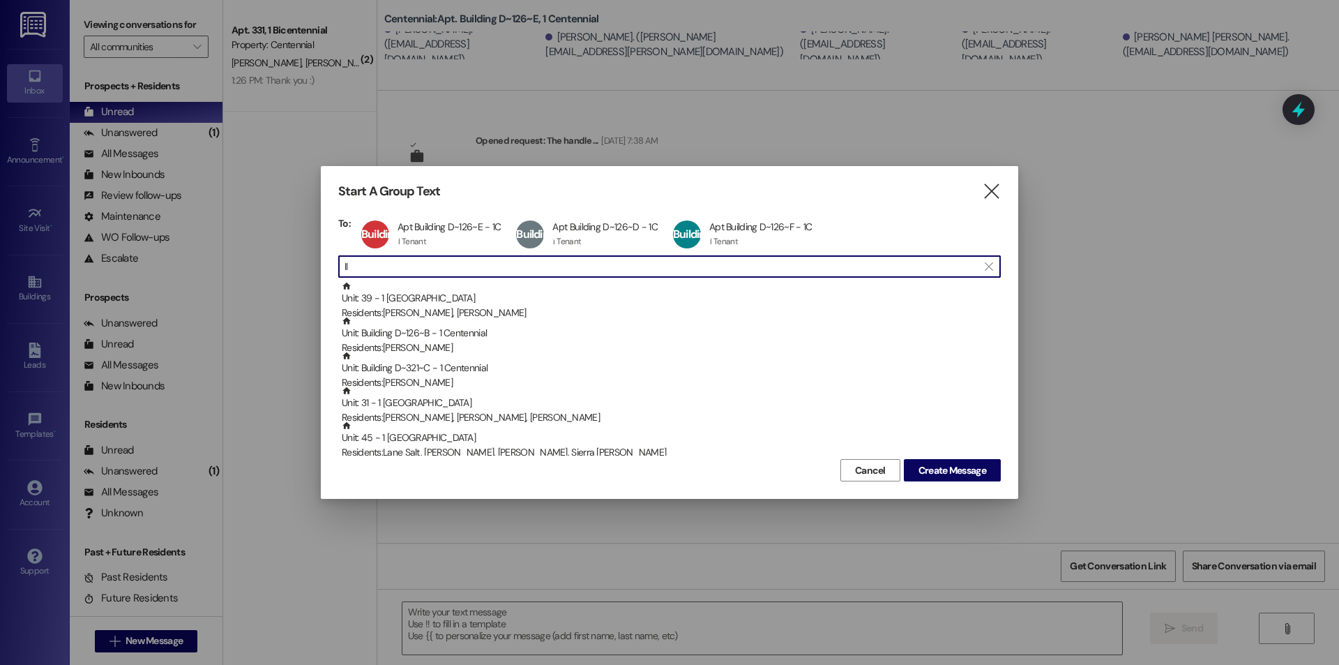
type input "l"
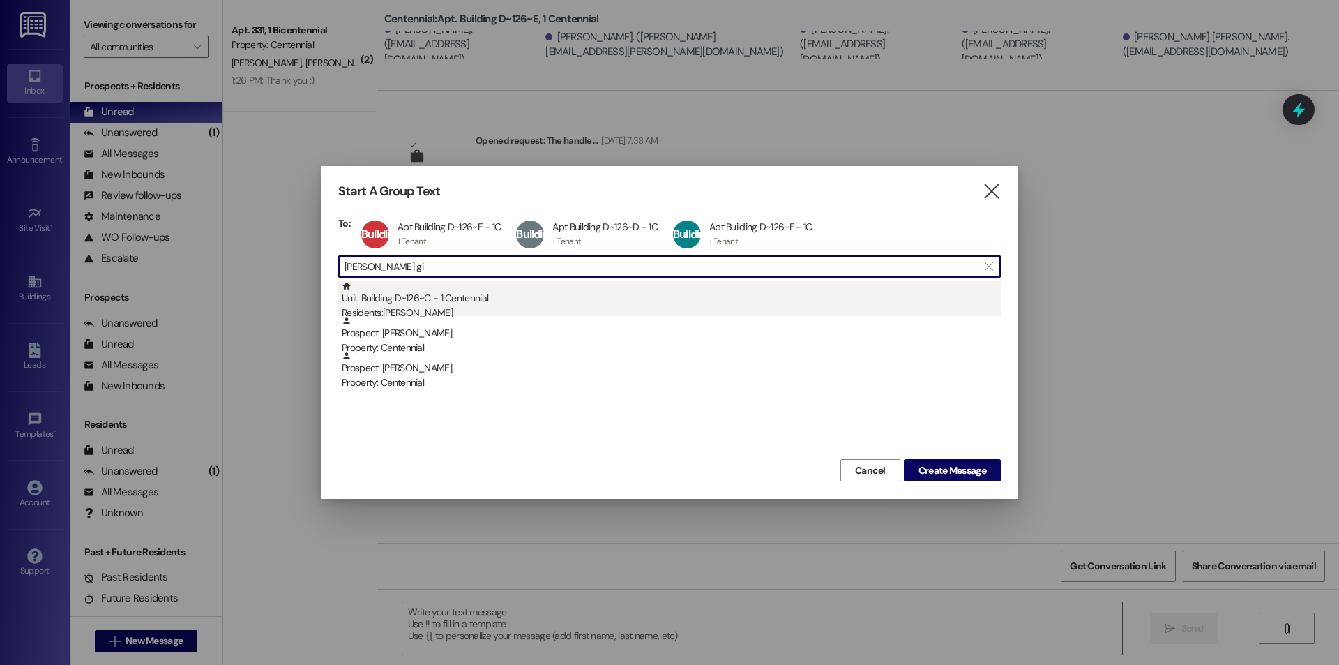
type input "ella gi"
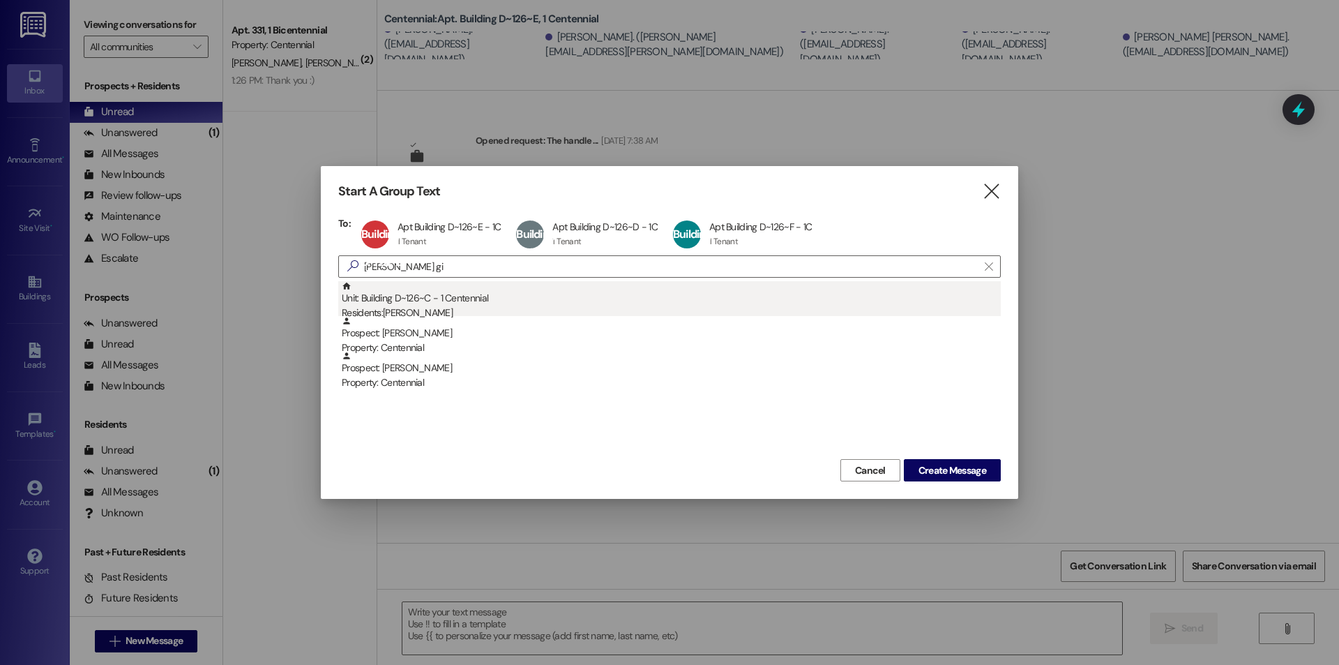
click at [455, 302] on div "Unit: Building D~126~C - 1 Centennial Residents: Ella Gillespie" at bounding box center [671, 301] width 659 height 40
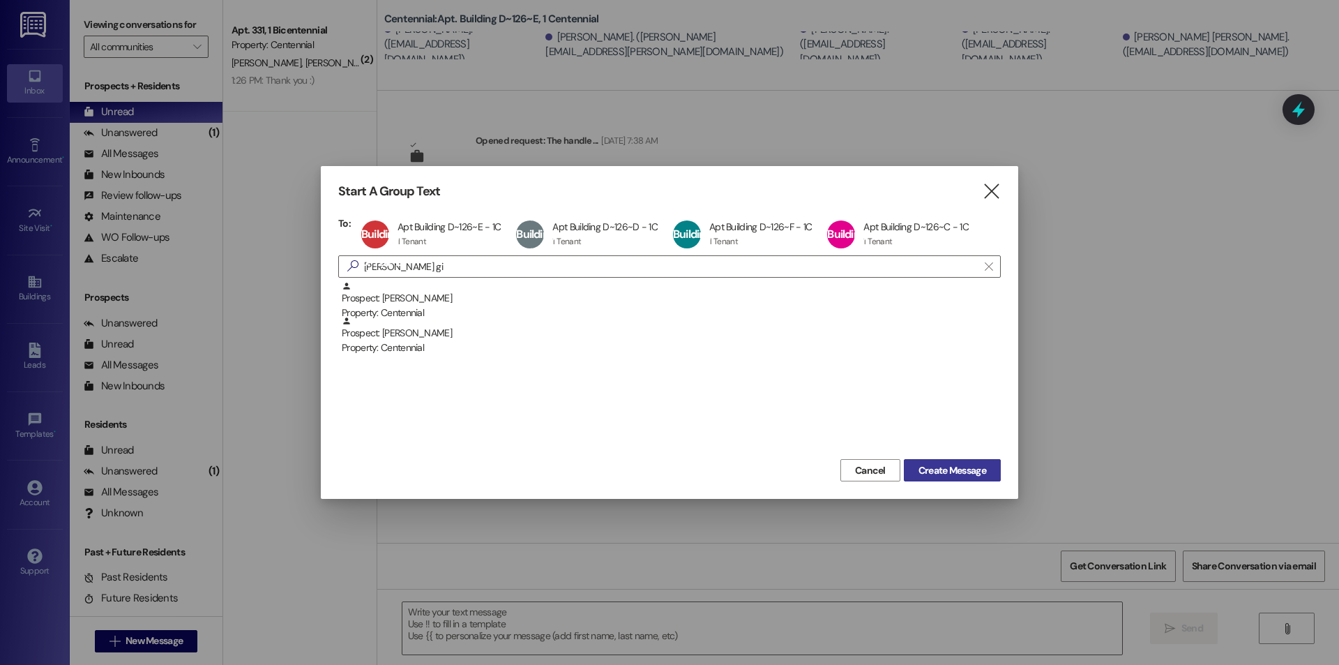
click at [936, 464] on span "Create Message" at bounding box center [952, 470] width 68 height 15
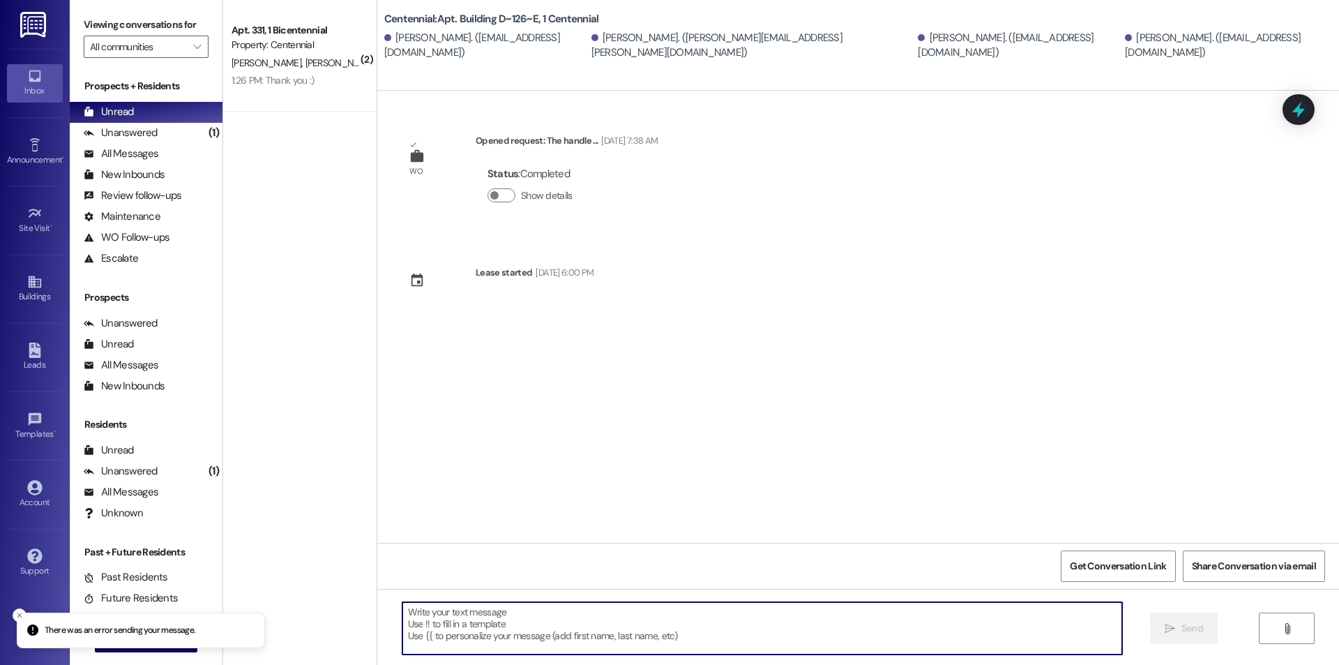
click at [653, 629] on textarea at bounding box center [762, 628] width 720 height 52
paste textarea "Regarding the leaking water in your apartment, we have a plumber awaiting parts…"
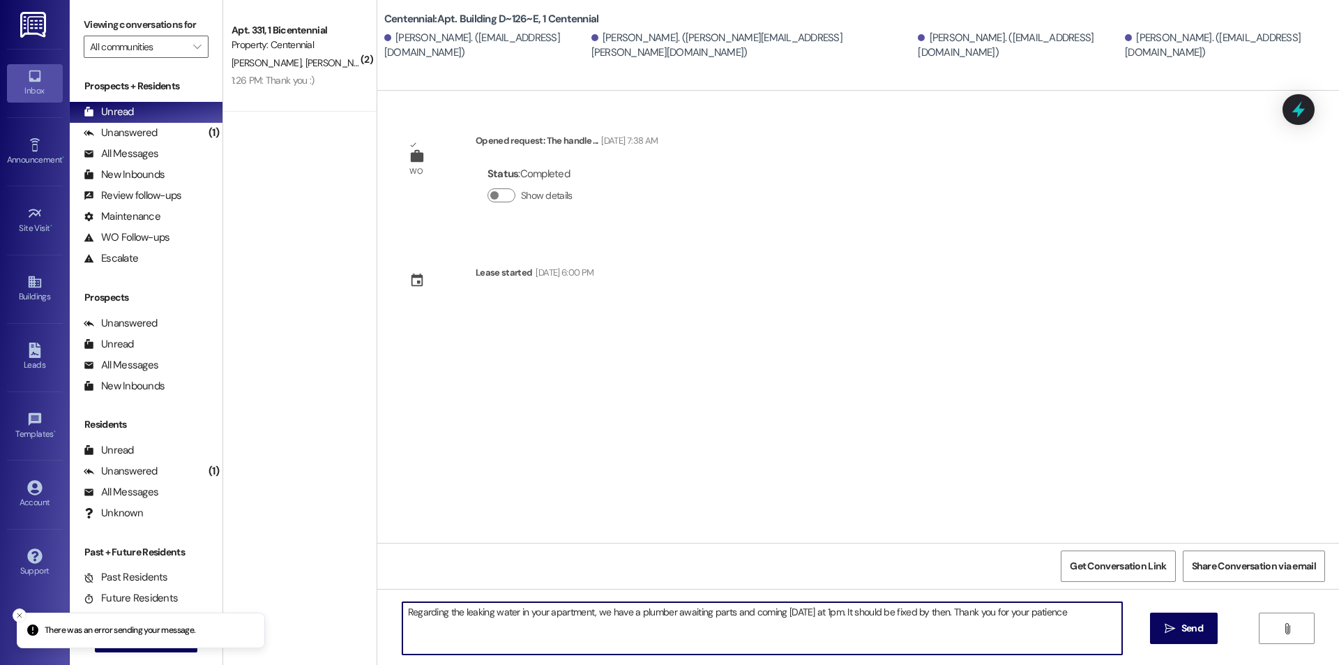
type textarea "Regarding the leaking water in your apartment, we have a plumber awaiting parts…"
click at [1170, 625] on icon "" at bounding box center [1169, 628] width 10 height 11
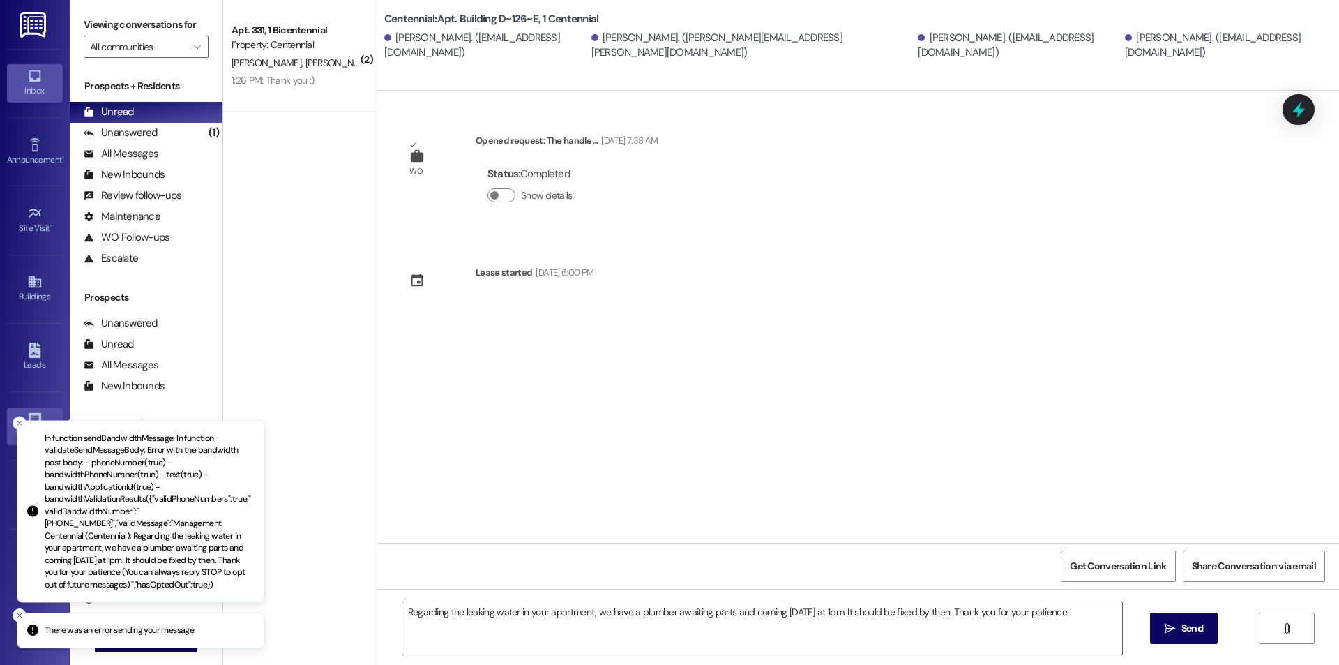
click at [14, 416] on link "Templates •" at bounding box center [35, 426] width 56 height 38
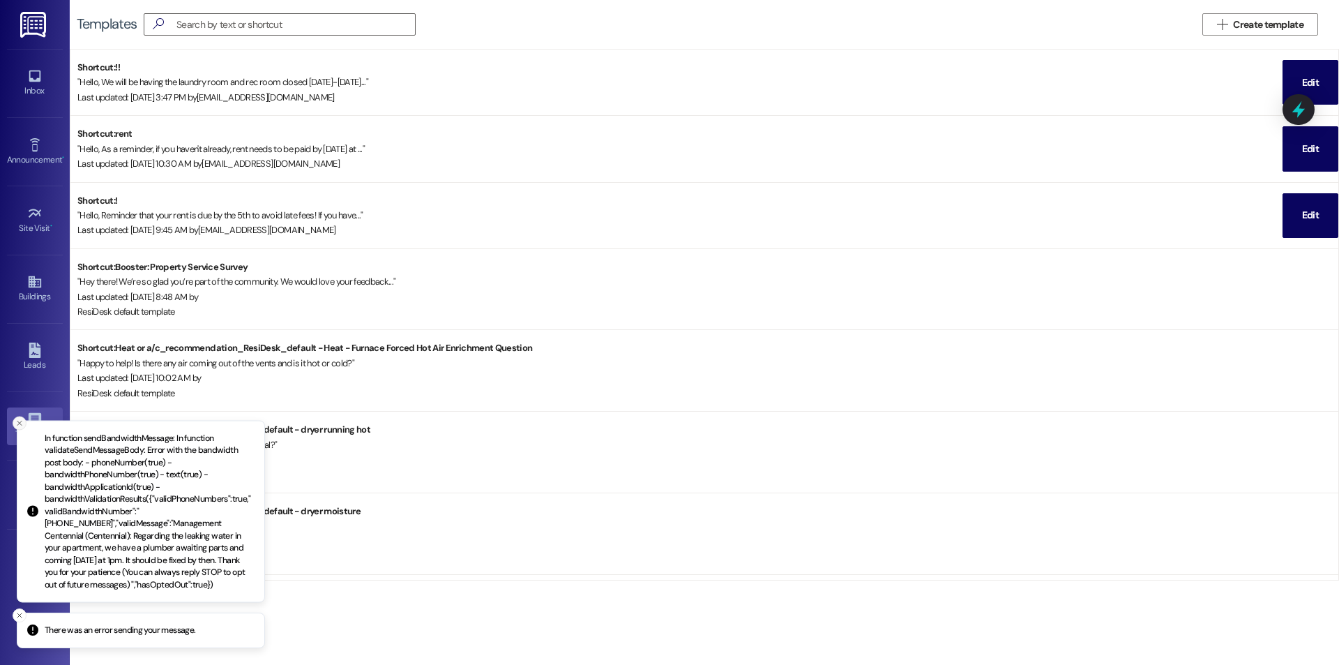
click at [20, 420] on icon "Close toast" at bounding box center [19, 422] width 8 height 8
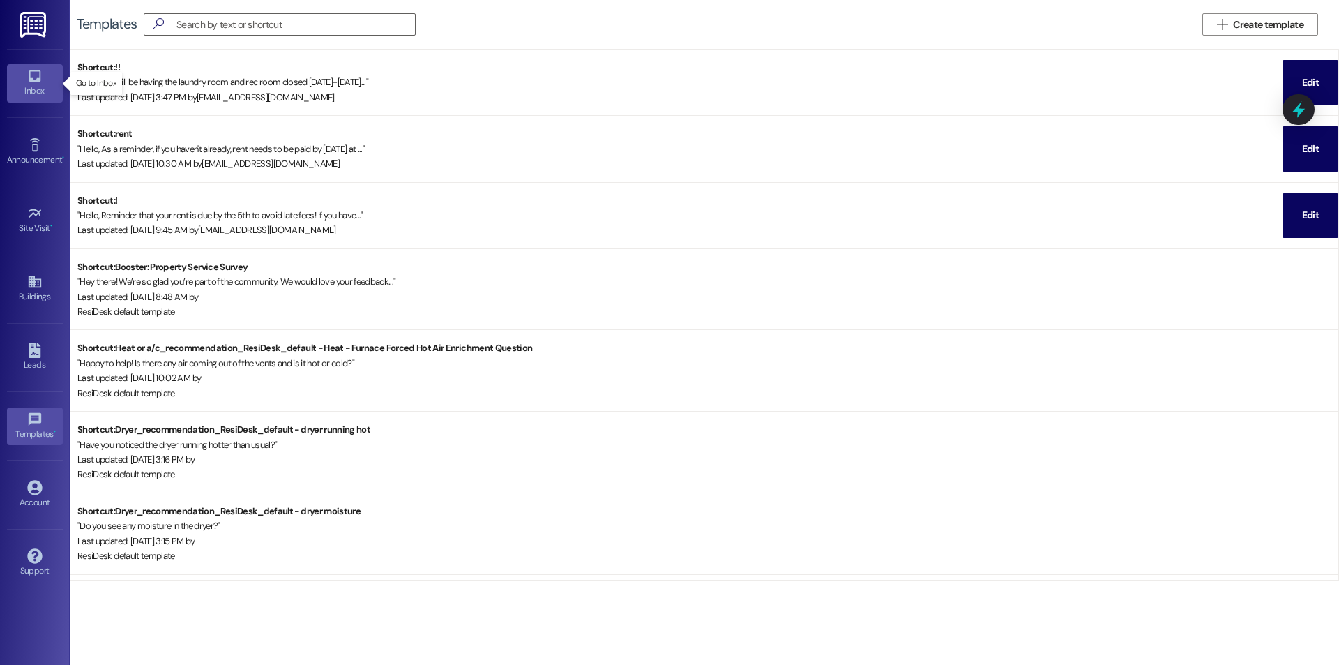
click at [35, 81] on icon at bounding box center [35, 76] width 12 height 12
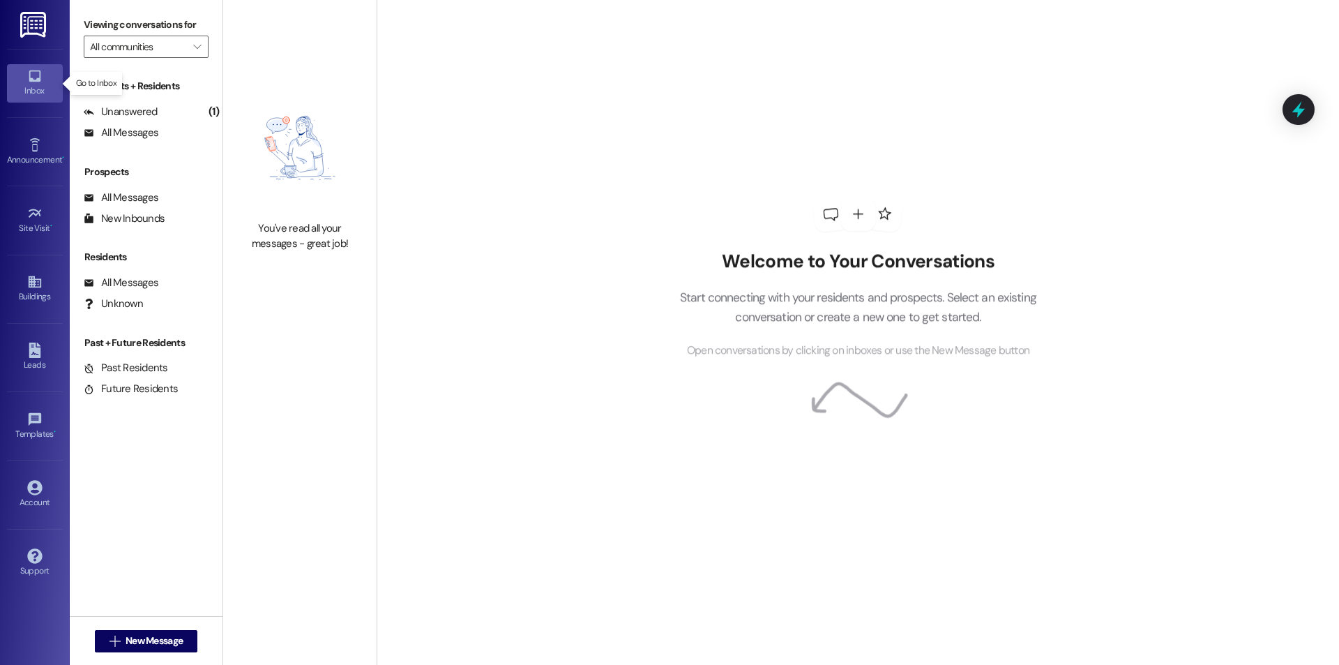
click at [35, 81] on icon at bounding box center [35, 76] width 12 height 12
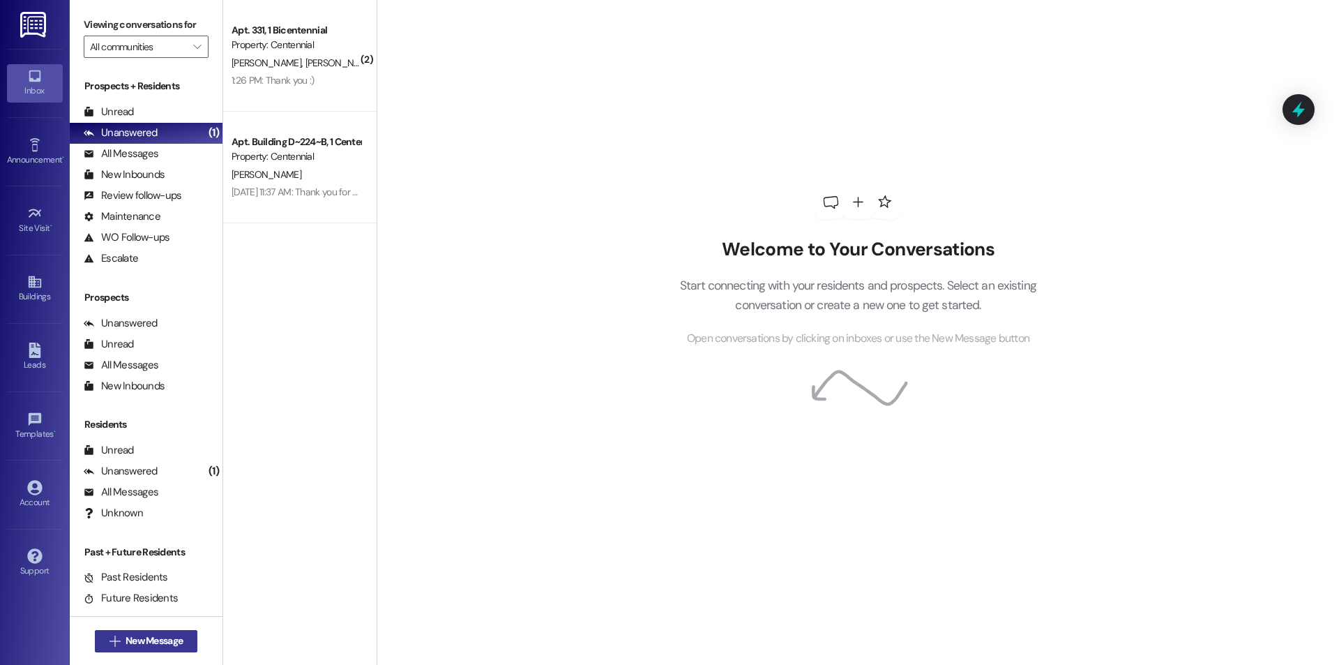
click at [176, 631] on button " New Message" at bounding box center [146, 641] width 103 height 22
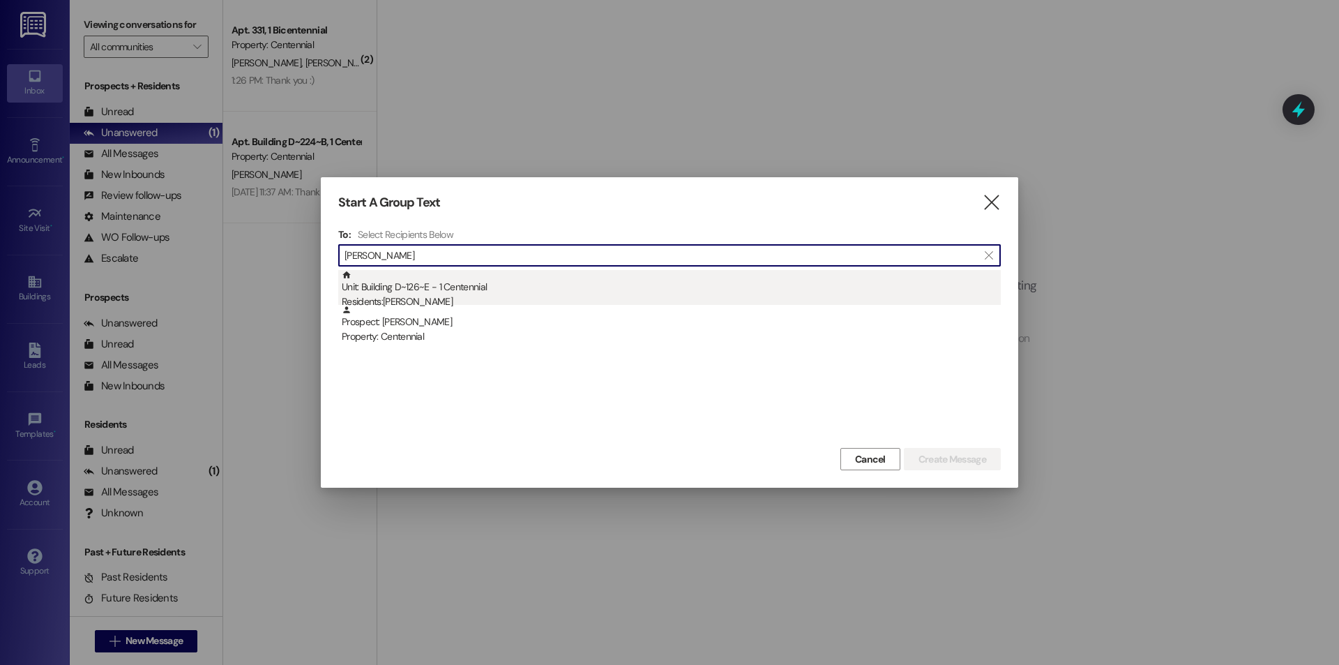
type input "pyper"
click at [504, 280] on div "Unit: Building D~126~E - 1 Centennial Residents: Pyper Nelson" at bounding box center [671, 290] width 659 height 40
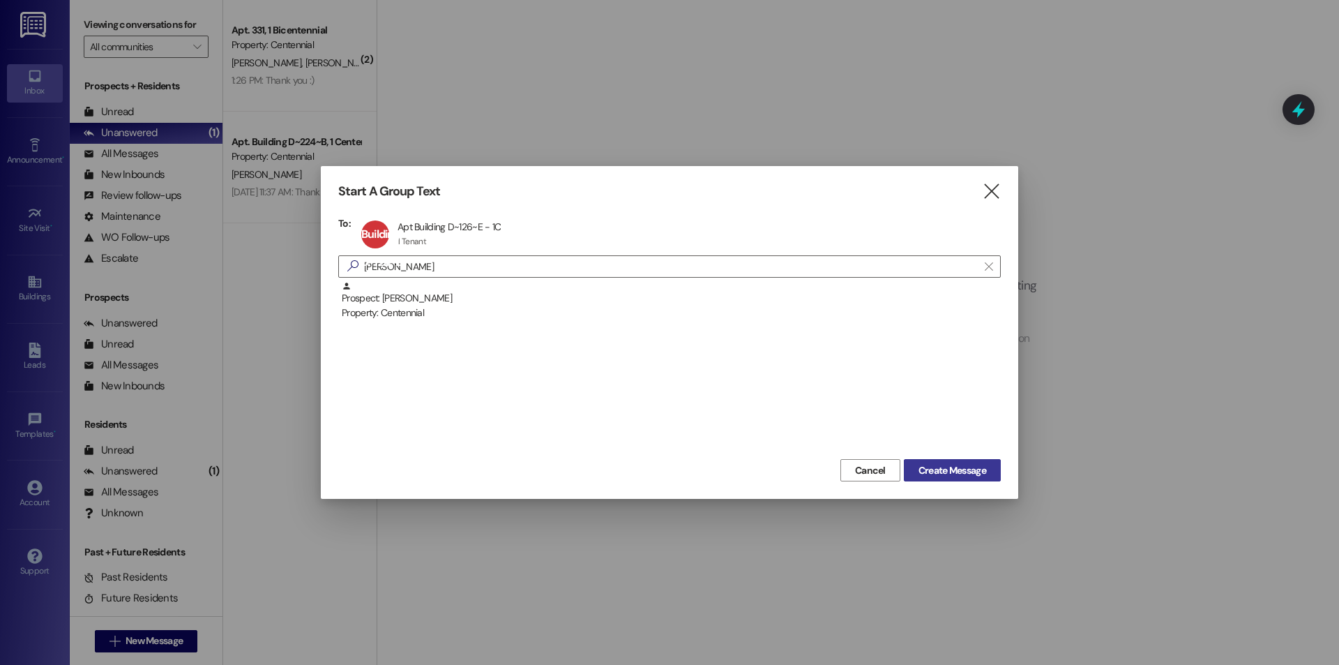
click at [926, 466] on span "Create Message" at bounding box center [952, 470] width 68 height 15
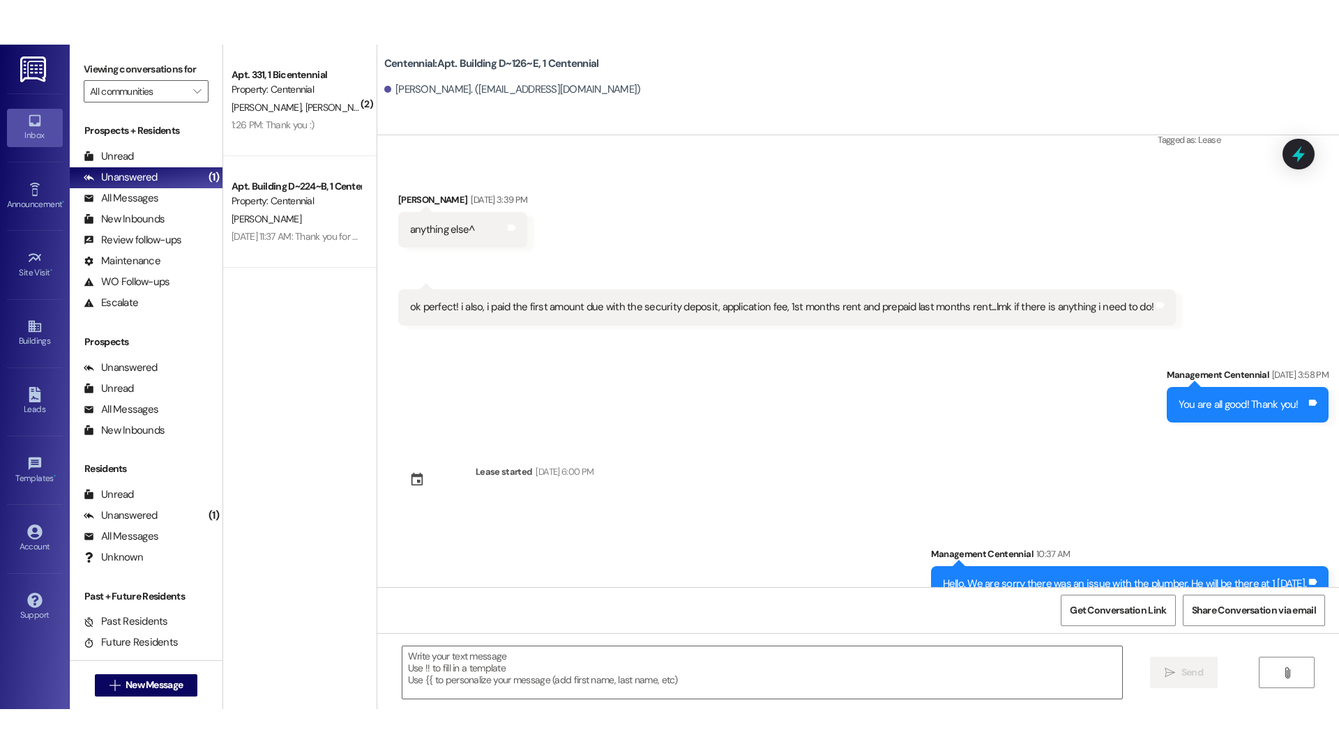
scroll to position [909, 0]
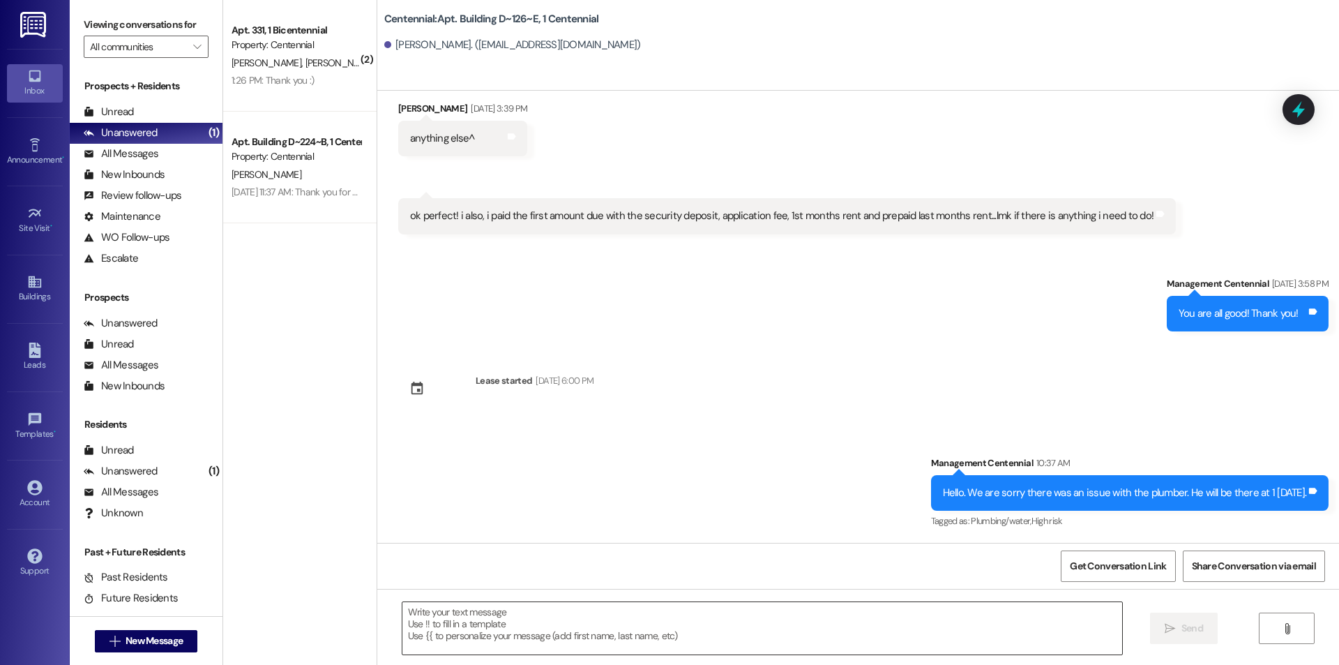
click at [722, 613] on textarea at bounding box center [762, 628] width 720 height 52
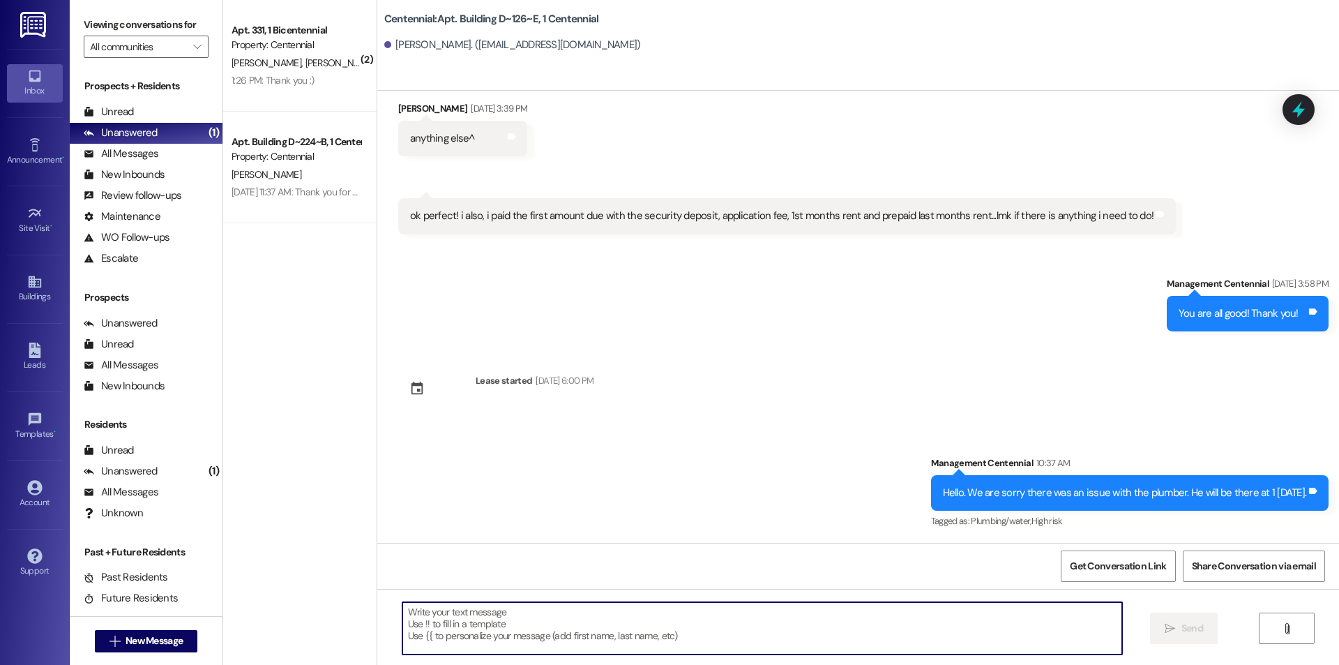
paste textarea "Regarding the leaking water in your apartment, we have a plumber awaiting parts…"
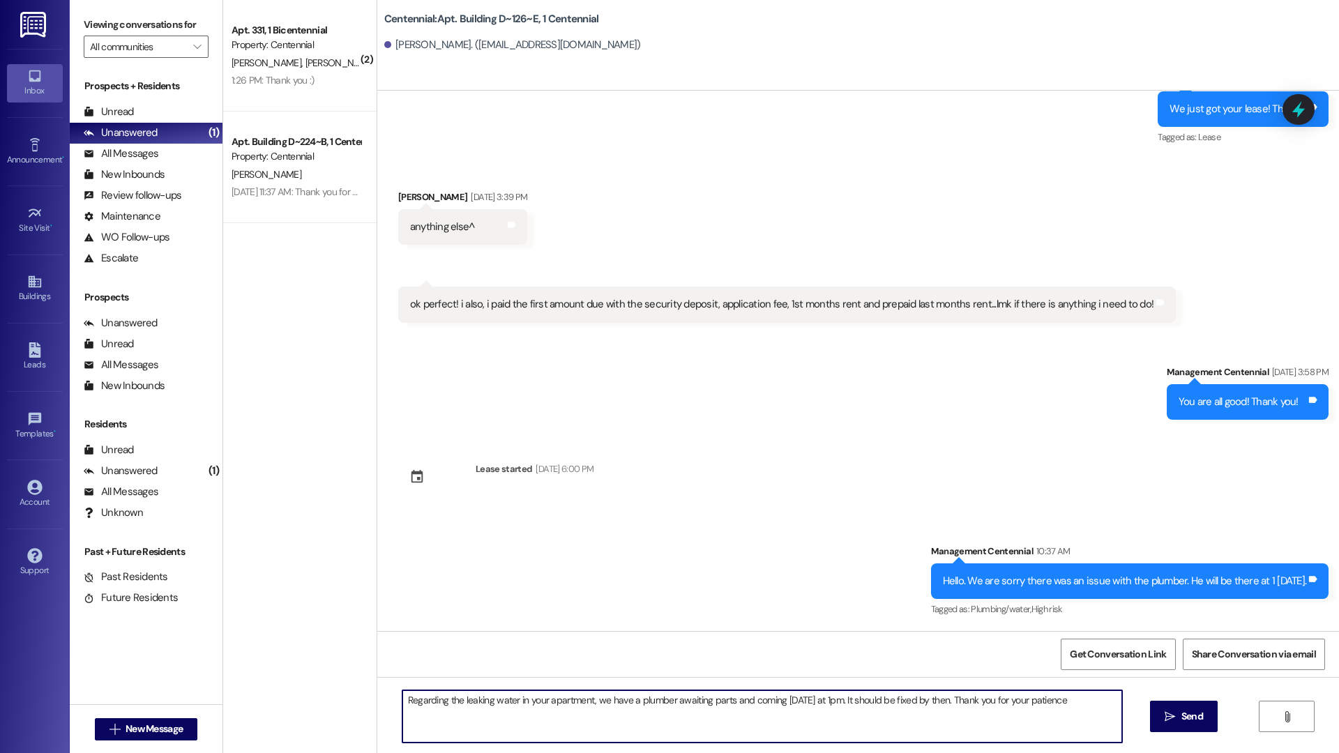
scroll to position [821, 0]
drag, startPoint x: 1082, startPoint y: 700, endPoint x: 361, endPoint y: 750, distance: 722.7
click at [361, 664] on div "( 2 ) Apt. 331, 1 Bicentennial Property: Centennial J. Martinez T. Newman 1:26 …" at bounding box center [781, 376] width 1116 height 753
type textarea "Regarding the leaking water in your apartment, we have a plumber awaiting parts…"
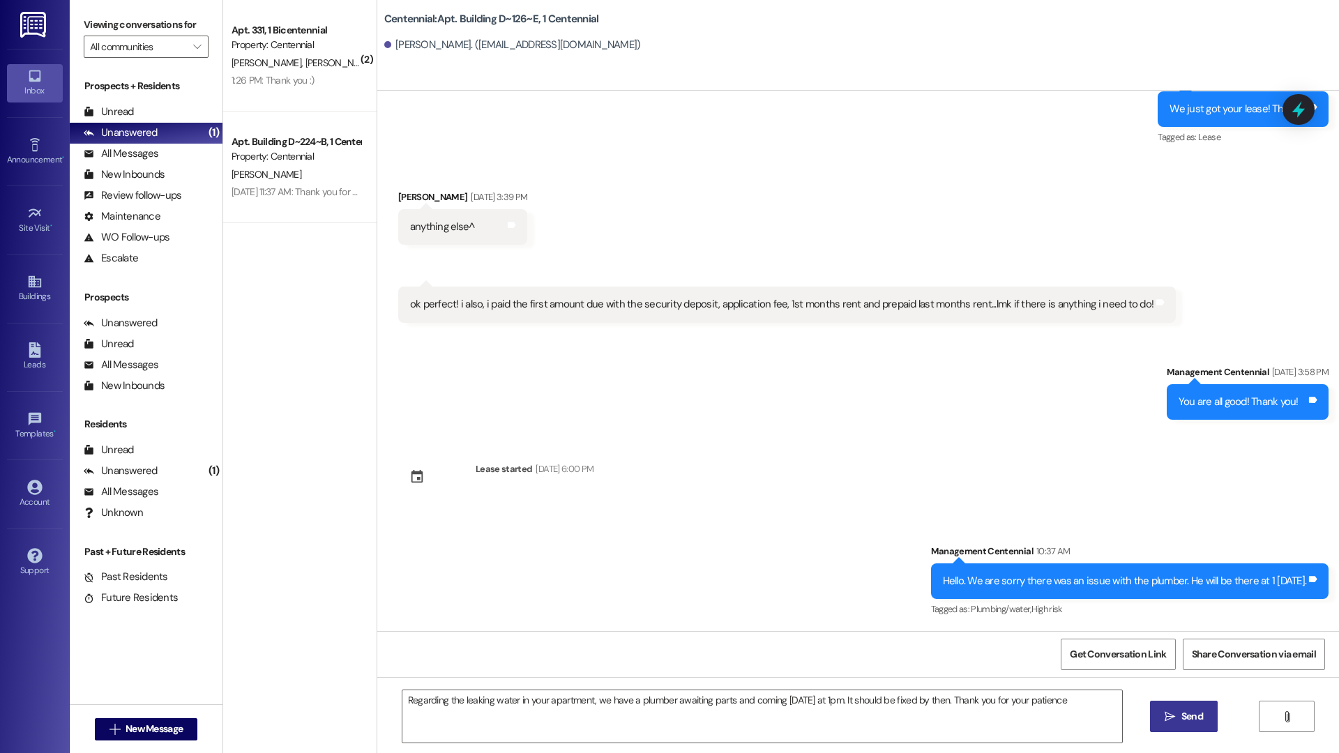
click at [1173, 664] on icon "" at bounding box center [1169, 716] width 10 height 11
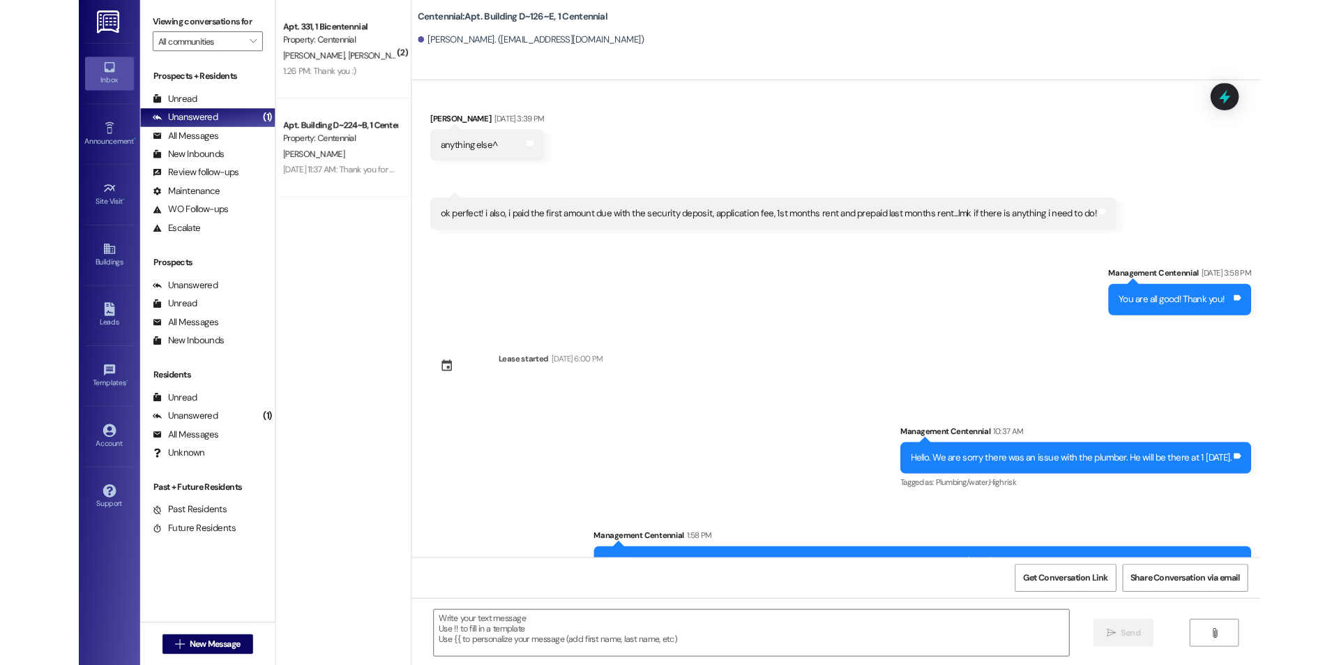
scroll to position [918, 0]
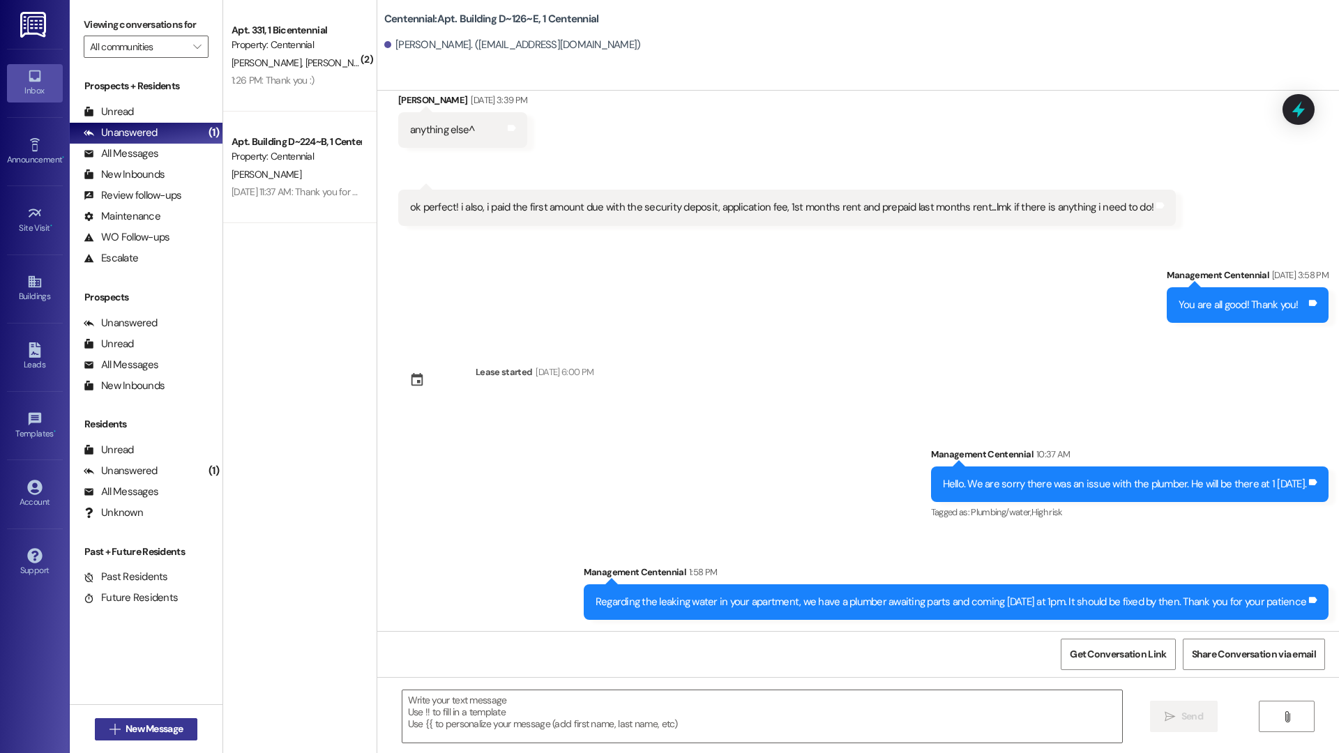
click at [176, 664] on span "New Message" at bounding box center [154, 729] width 57 height 15
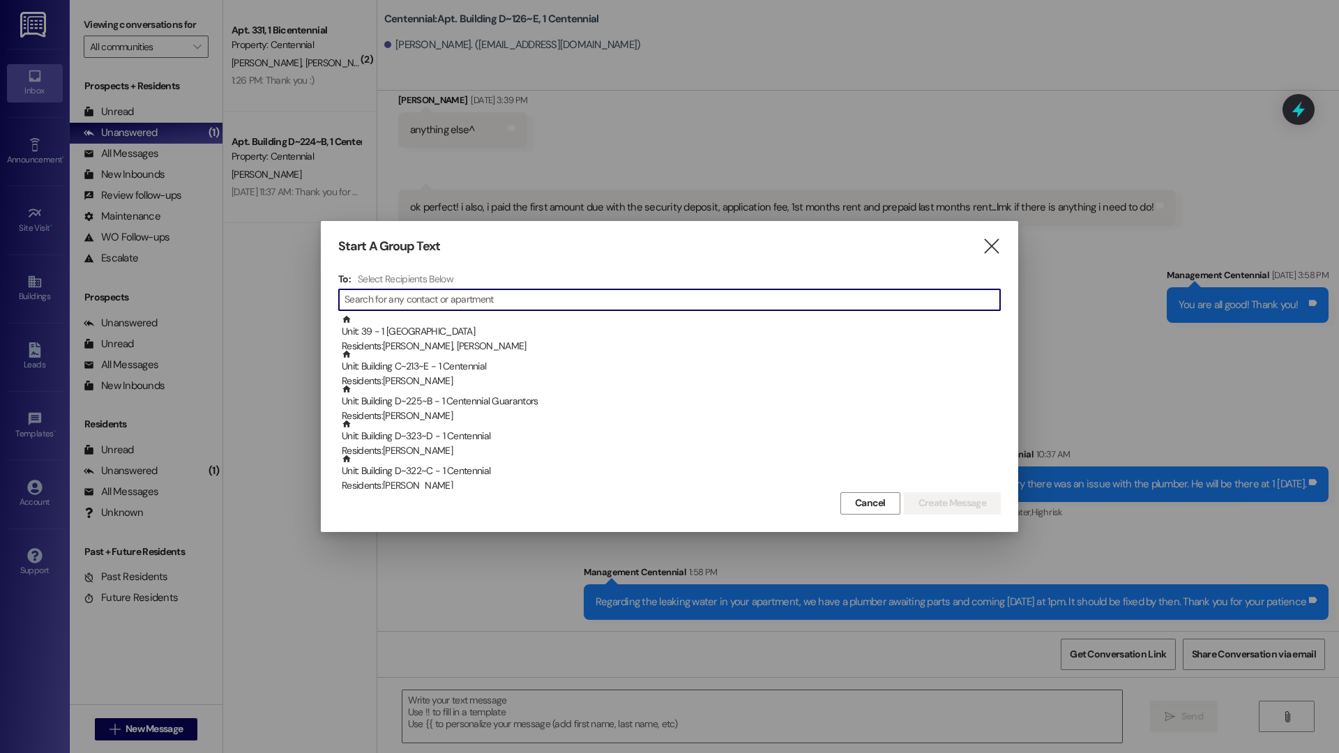
click at [443, 300] on input at bounding box center [671, 300] width 655 height 20
click at [615, 116] on div at bounding box center [669, 376] width 1339 height 753
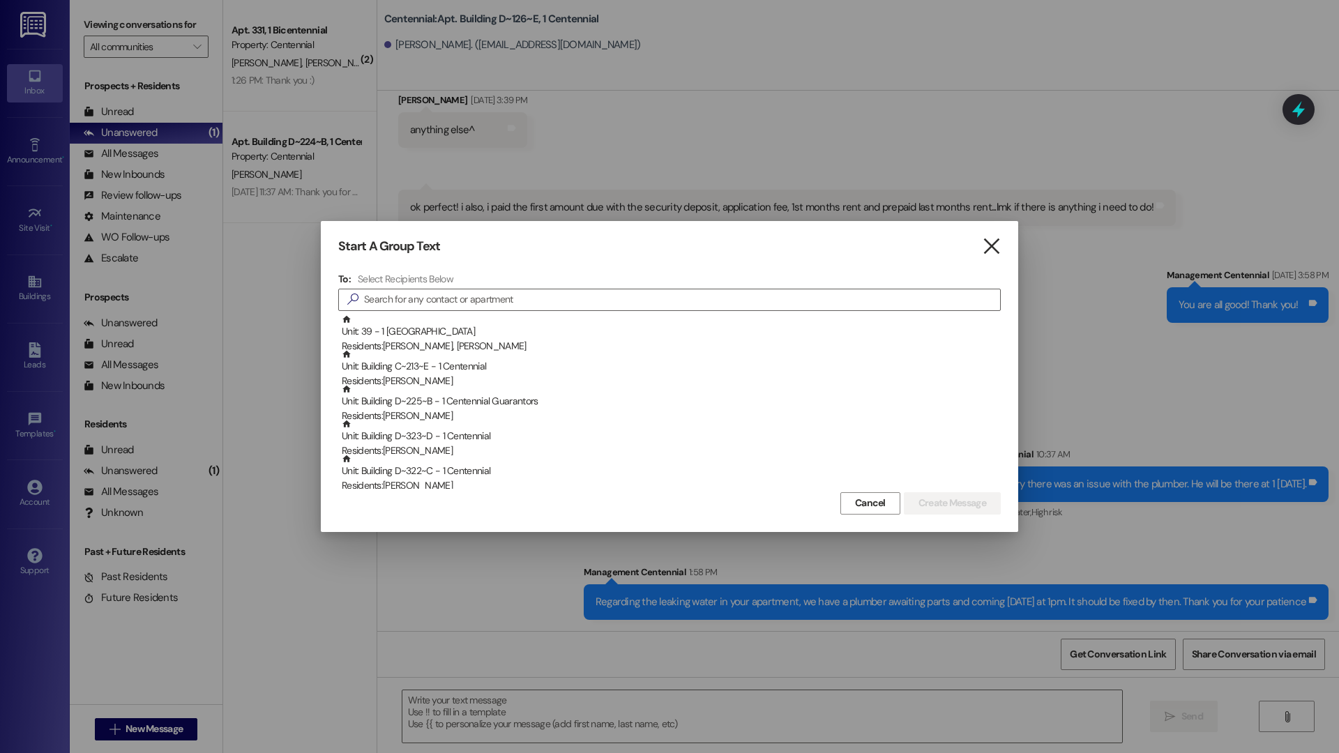
click at [1000, 250] on icon "" at bounding box center [991, 246] width 19 height 15
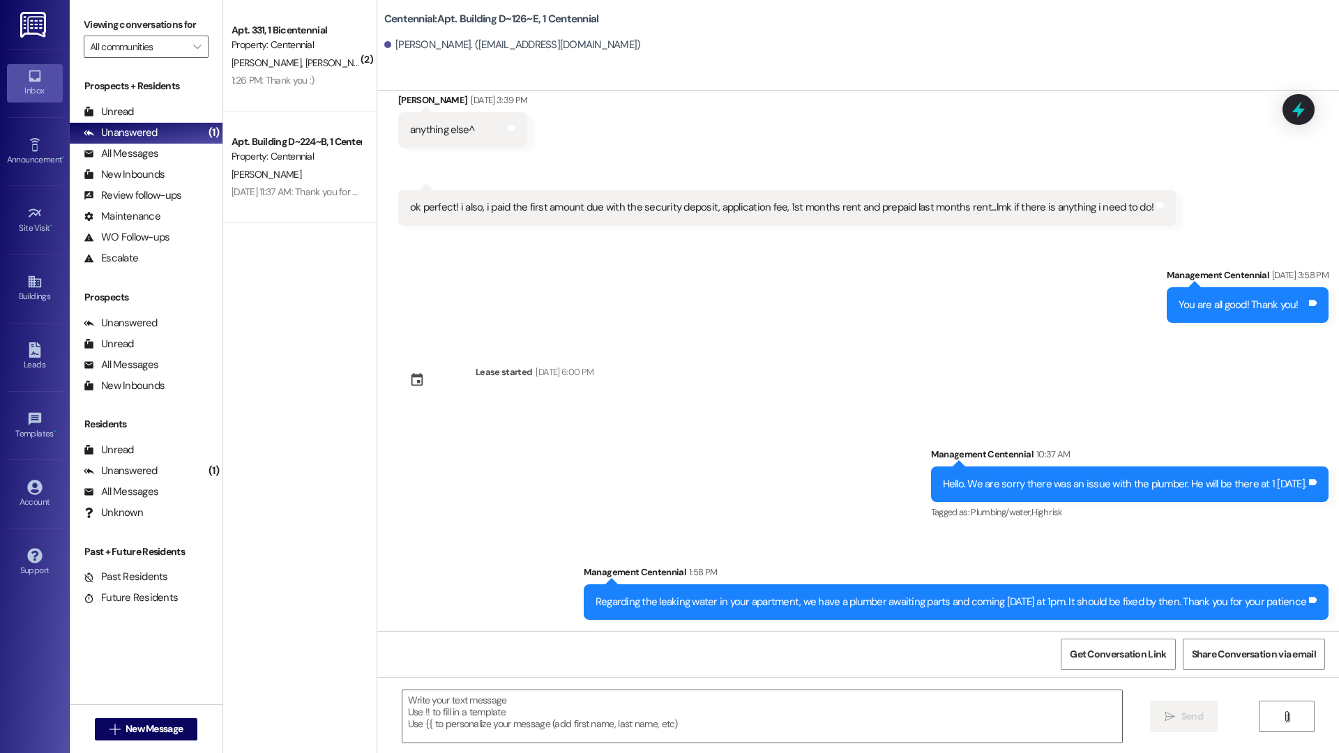
click at [635, 317] on div "Sent via SMS Management Centennial Jul 23, 2025 at 3:58 PM You are all good! Th…" at bounding box center [858, 284] width 962 height 97
click at [745, 63] on div "Centennial: Apt. Building D~126~E, 1 Centennial Pyper Nelson. (pyperjuliette@gm…" at bounding box center [858, 45] width 962 height 91
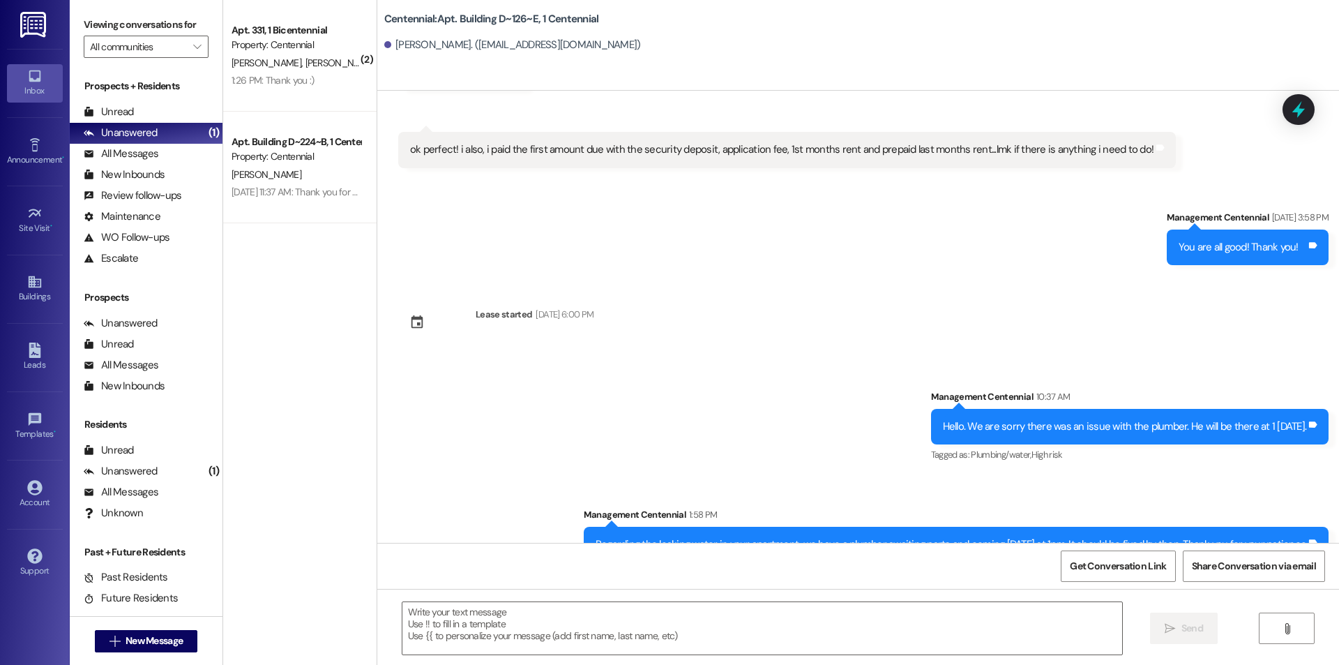
scroll to position [1006, 0]
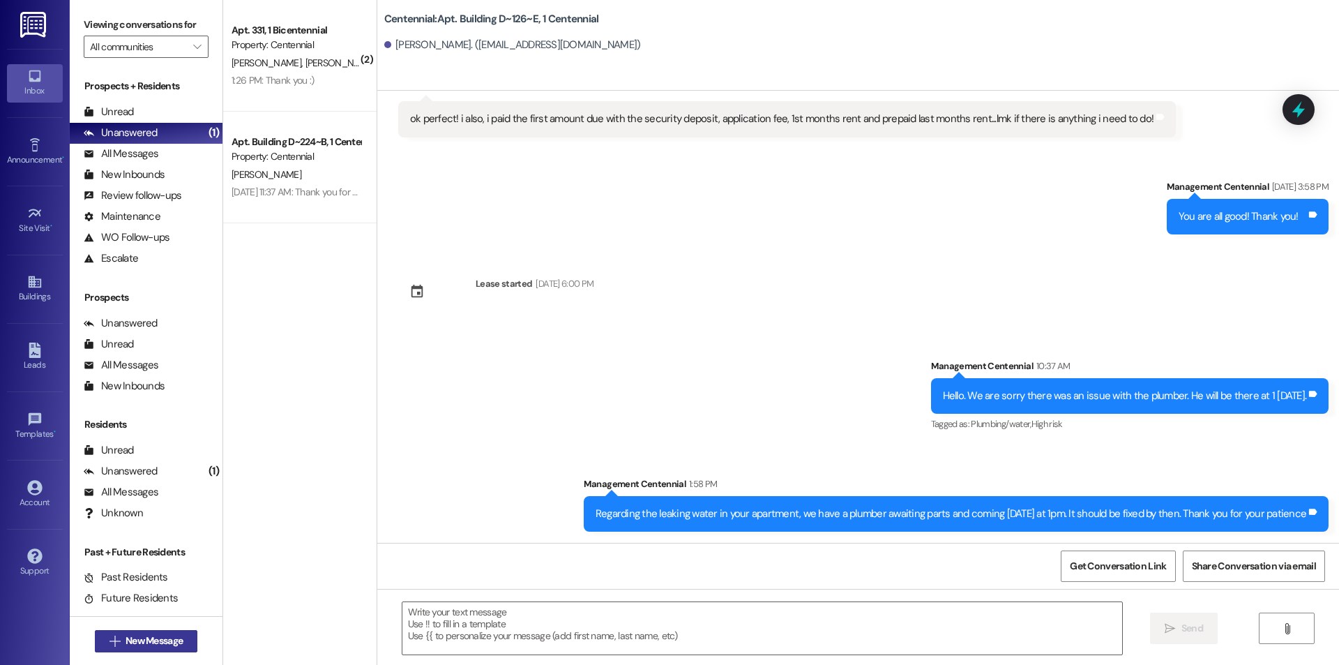
click at [140, 641] on span "New Message" at bounding box center [154, 640] width 57 height 15
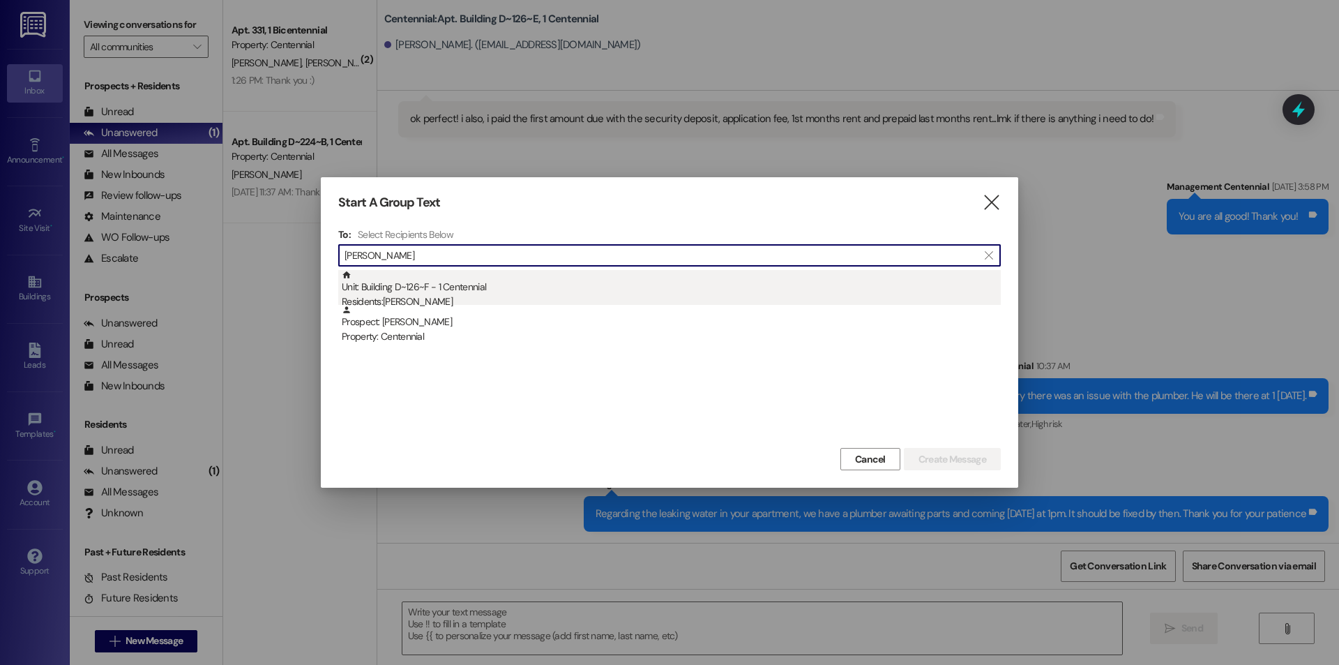
type input "julin"
click at [443, 301] on div "Residents: Julina Christopherson" at bounding box center [671, 301] width 659 height 15
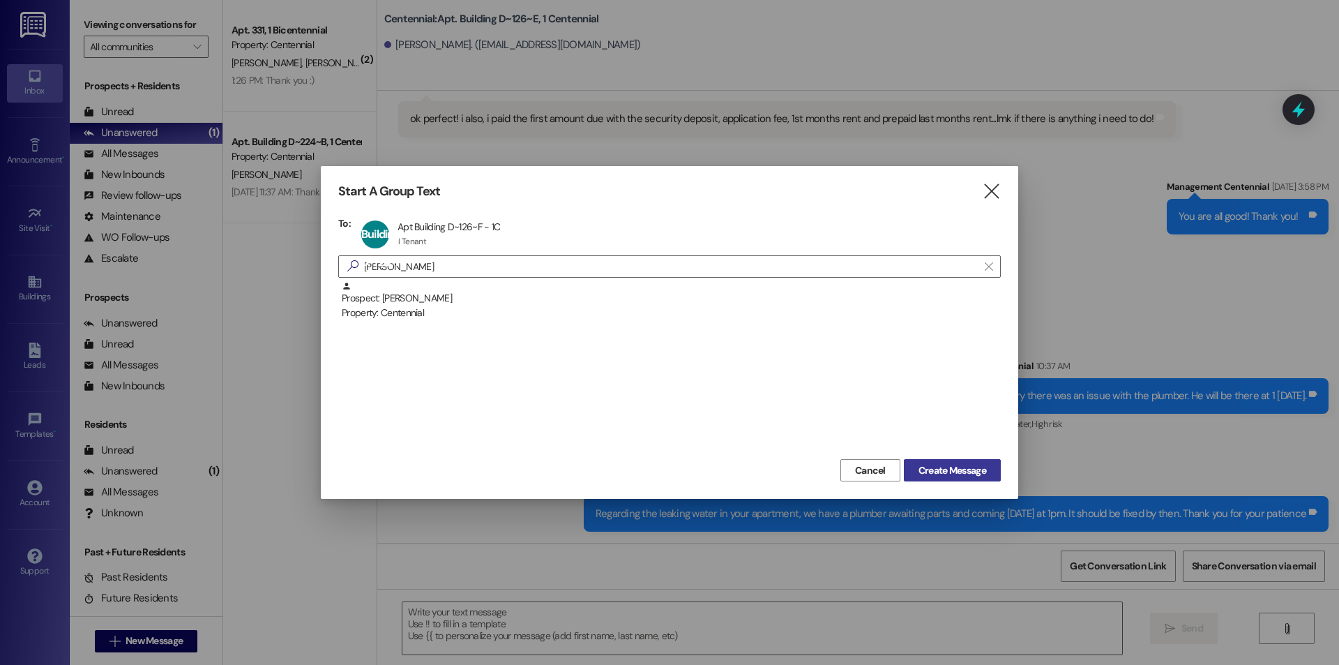
click at [976, 474] on span "Create Message" at bounding box center [952, 470] width 68 height 15
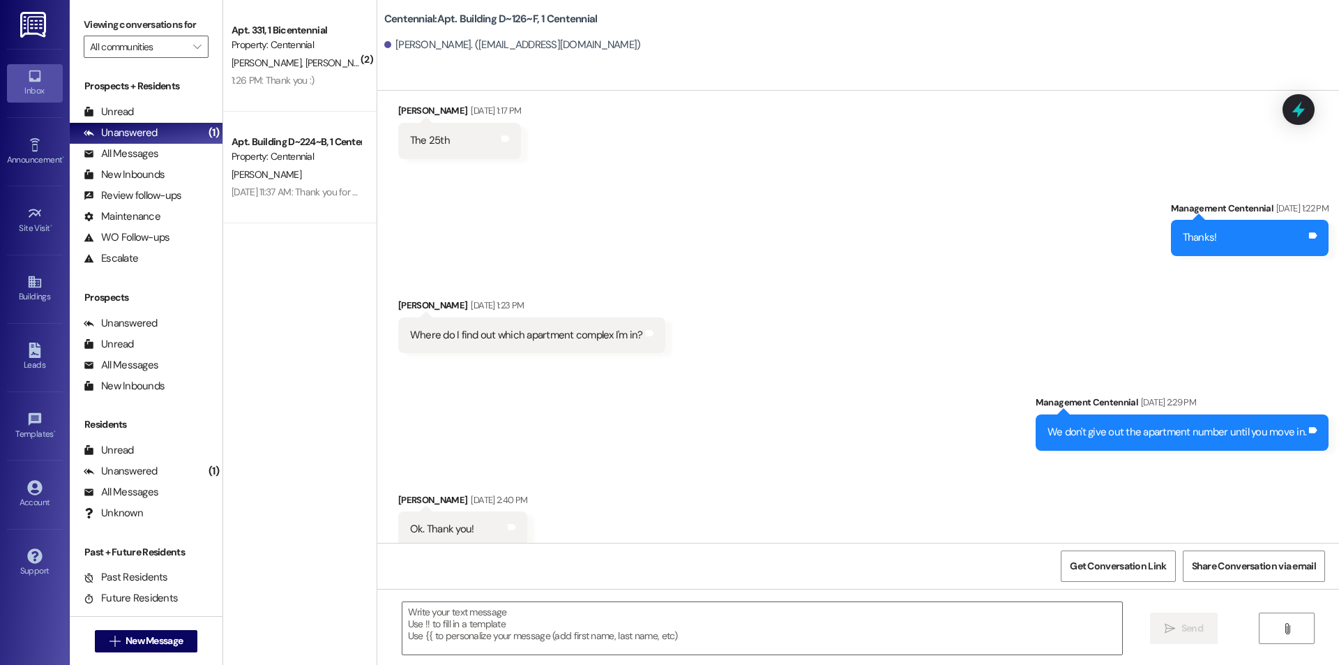
scroll to position [1157, 0]
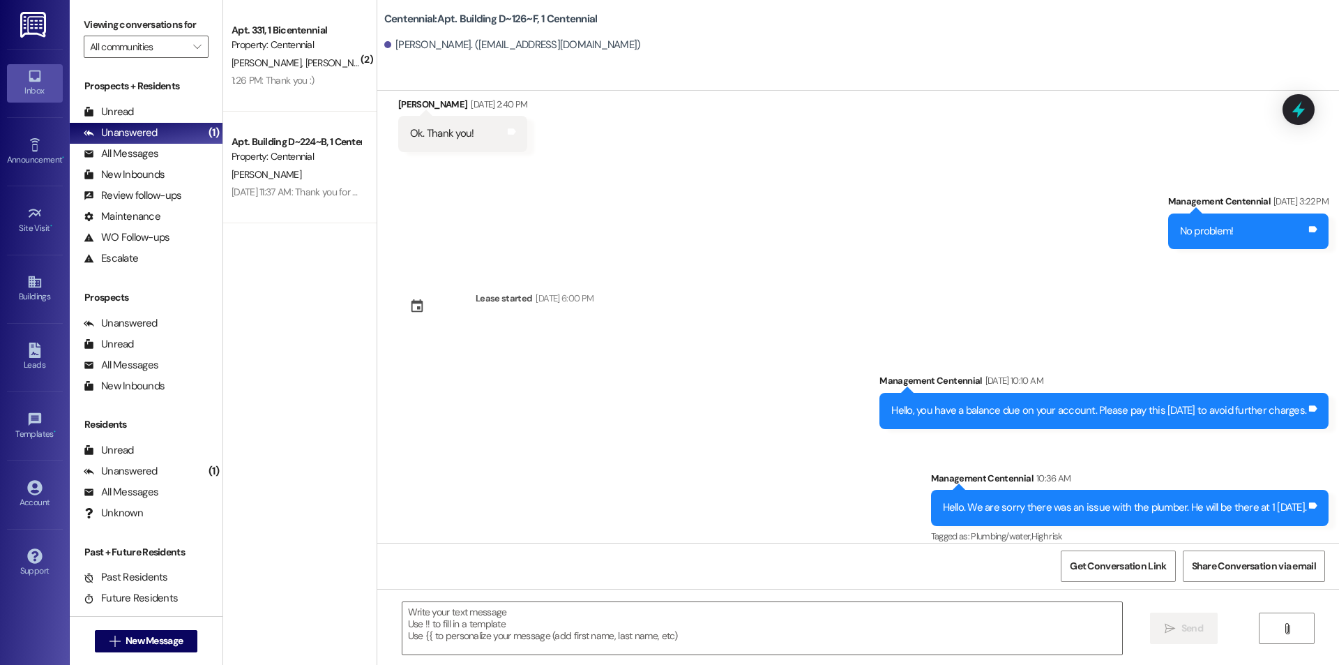
click at [729, 588] on div "Get Conversation Link Share Conversation via email" at bounding box center [858, 565] width 962 height 46
click at [722, 614] on textarea at bounding box center [762, 628] width 720 height 52
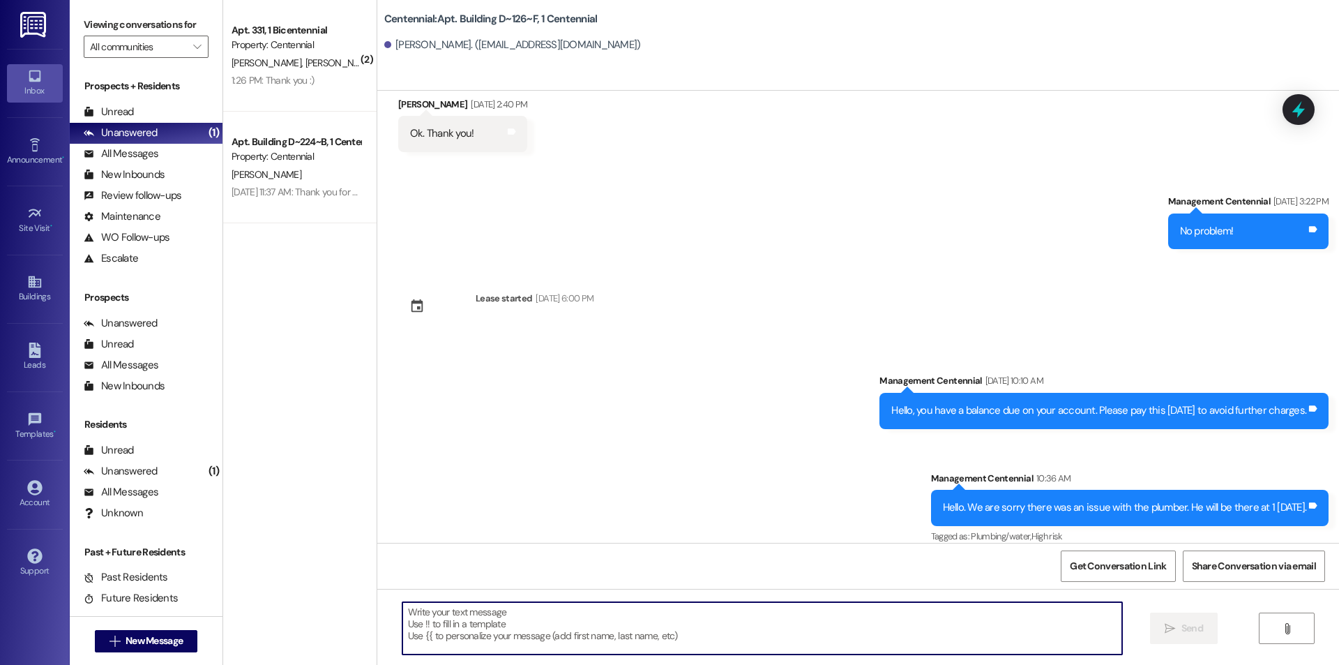
paste textarea "Regarding the leaking water in your apartment, we have a plumber awaiting parts…"
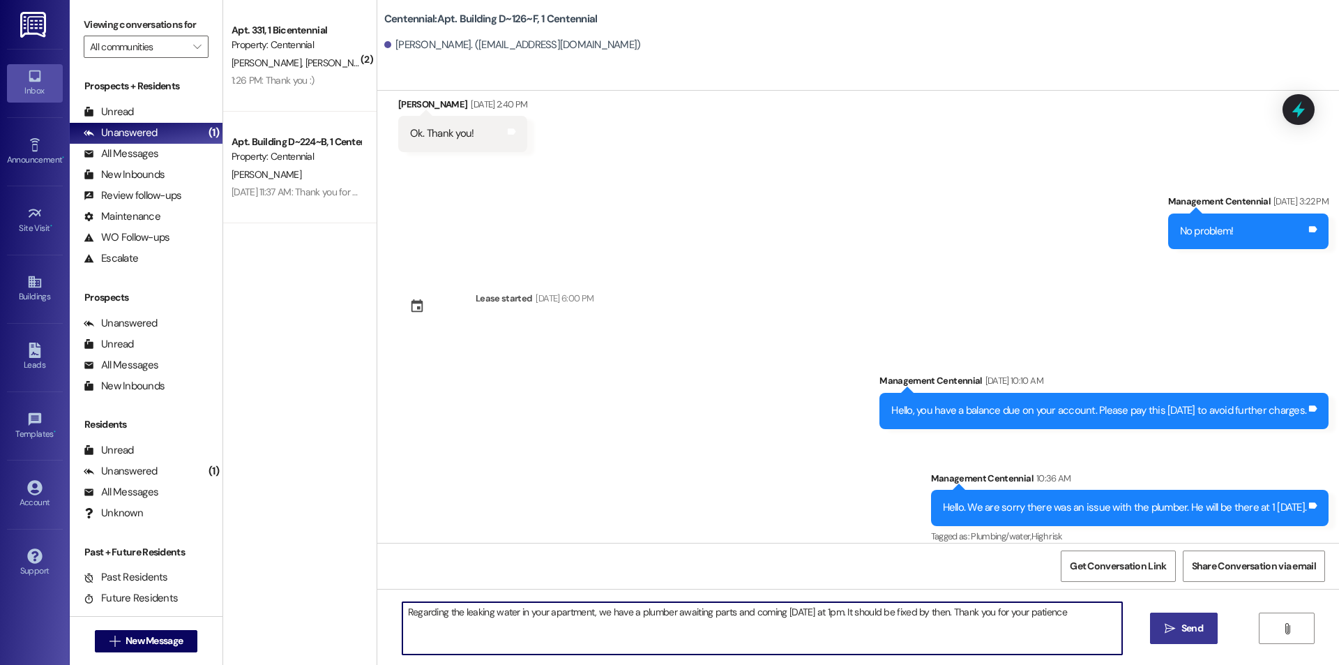
type textarea "Regarding the leaking water in your apartment, we have a plumber awaiting parts…"
click at [1176, 633] on span " Send" at bounding box center [1184, 628] width 44 height 15
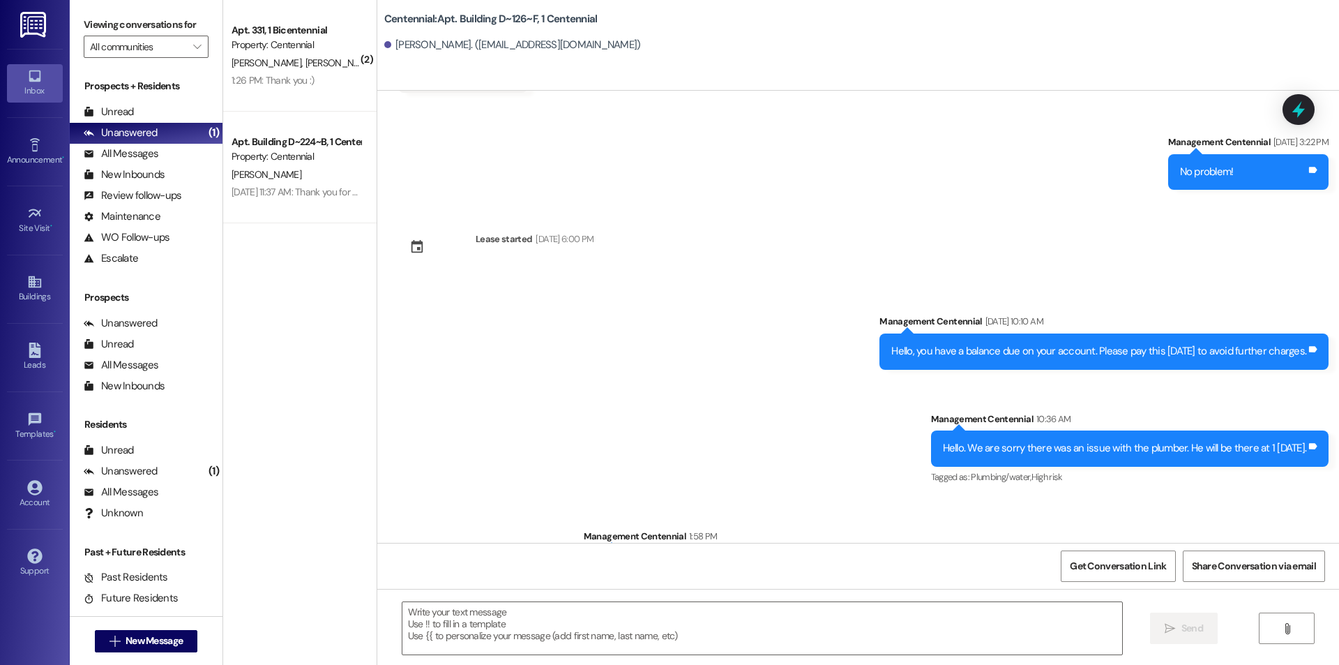
scroll to position [1254, 0]
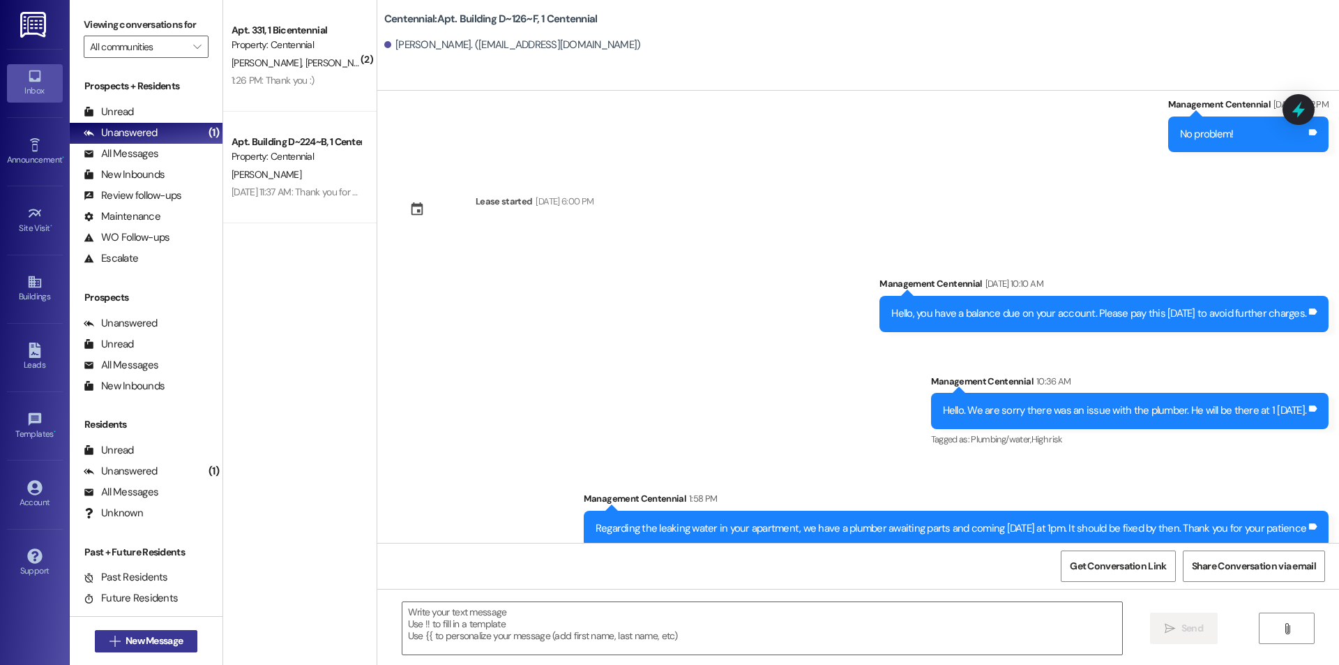
click at [188, 640] on button " New Message" at bounding box center [146, 641] width 103 height 22
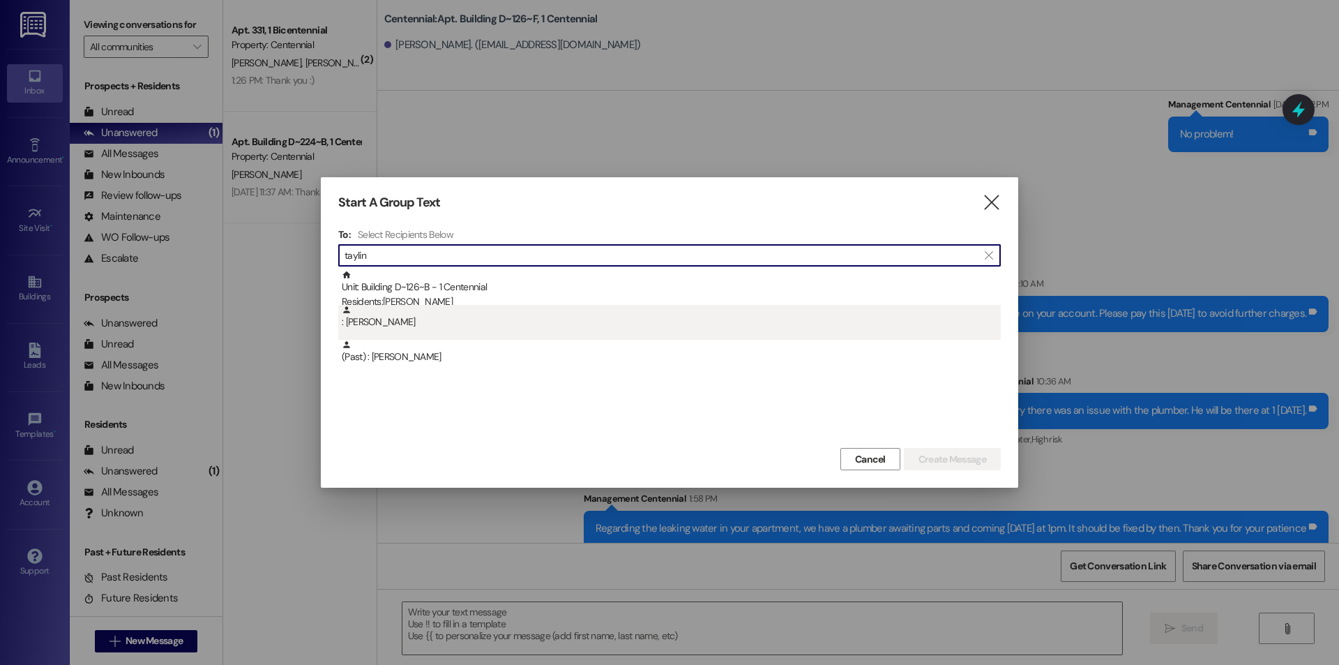
type input "taylin"
click at [464, 308] on div ": Taylin Galloway" at bounding box center [671, 317] width 659 height 24
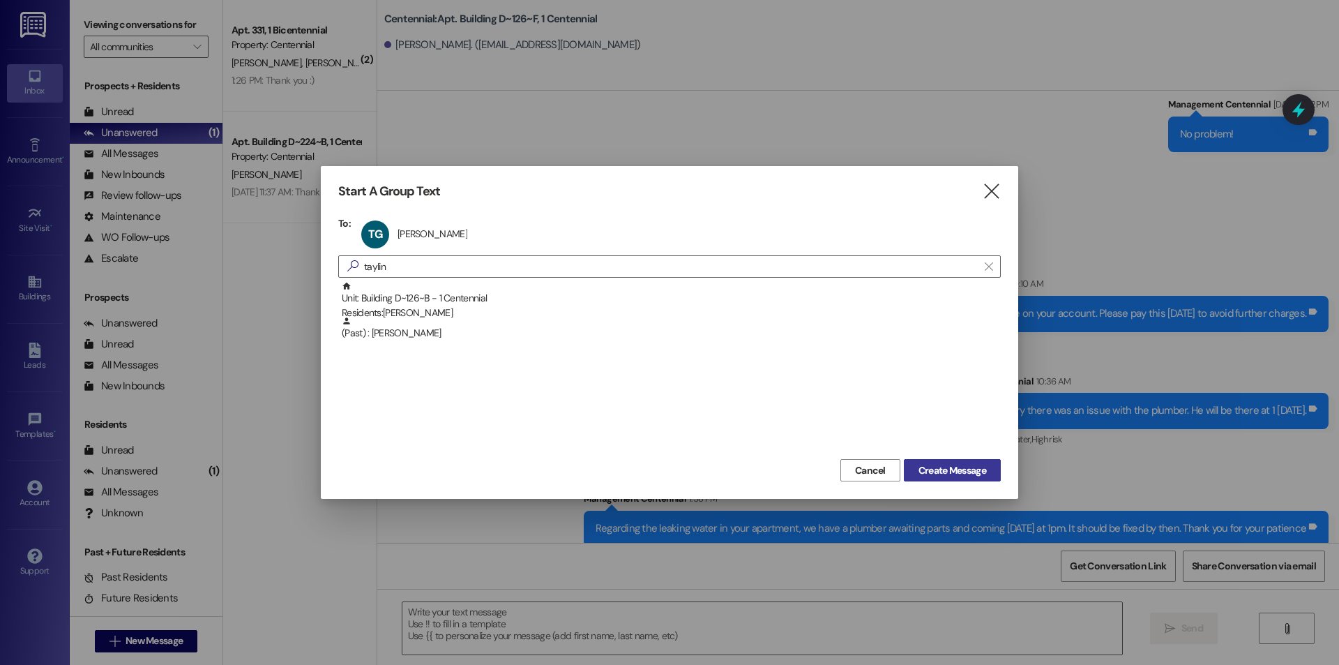
click at [939, 463] on span "Create Message" at bounding box center [952, 470] width 68 height 15
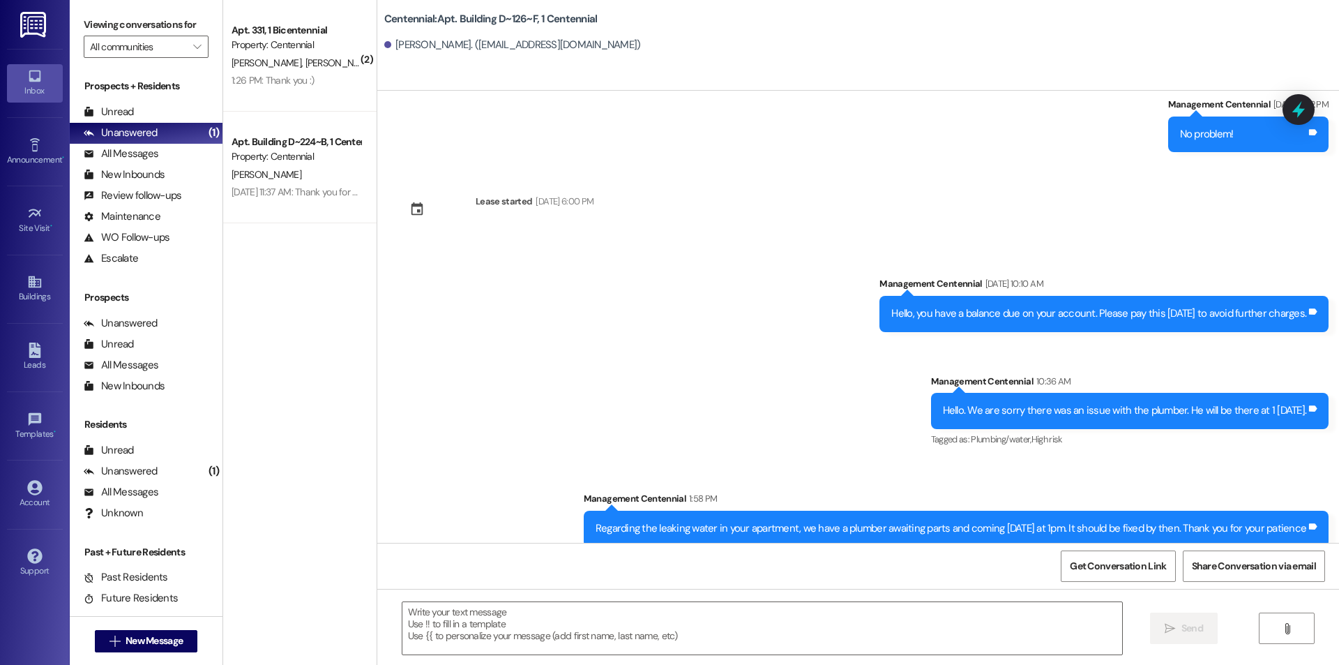
scroll to position [0, 0]
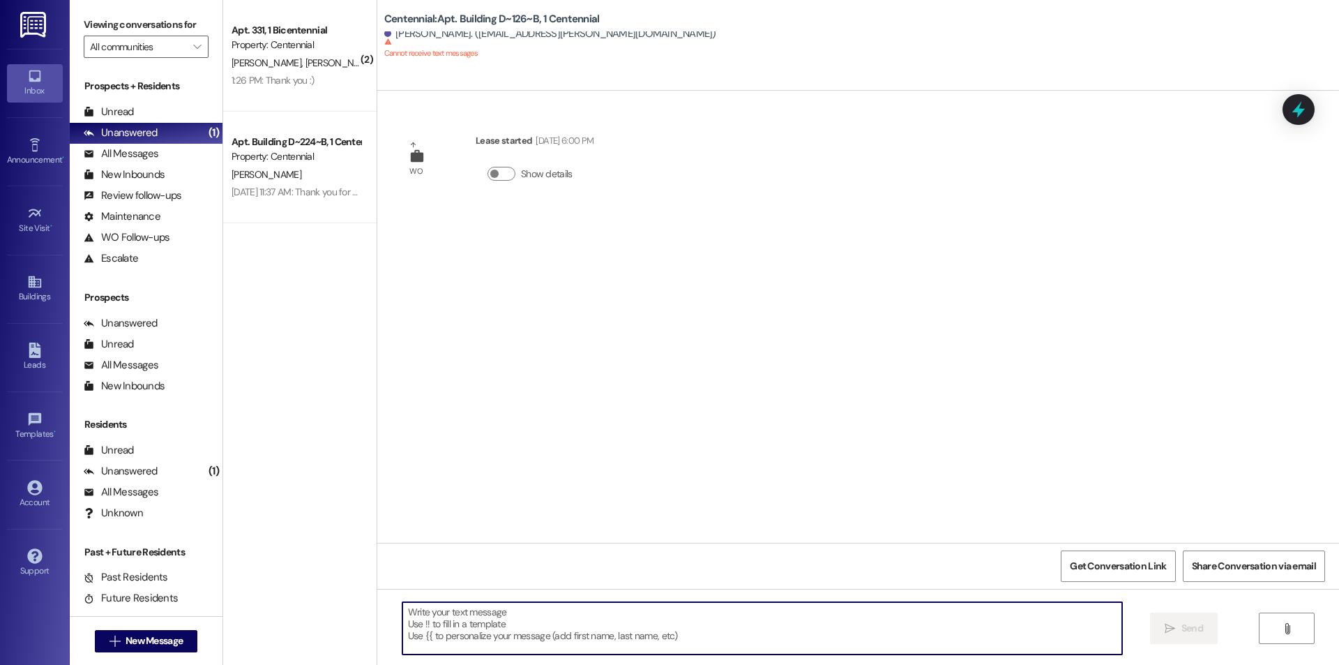
click at [758, 614] on textarea at bounding box center [762, 628] width 720 height 52
click at [133, 643] on span "New Message" at bounding box center [154, 640] width 57 height 15
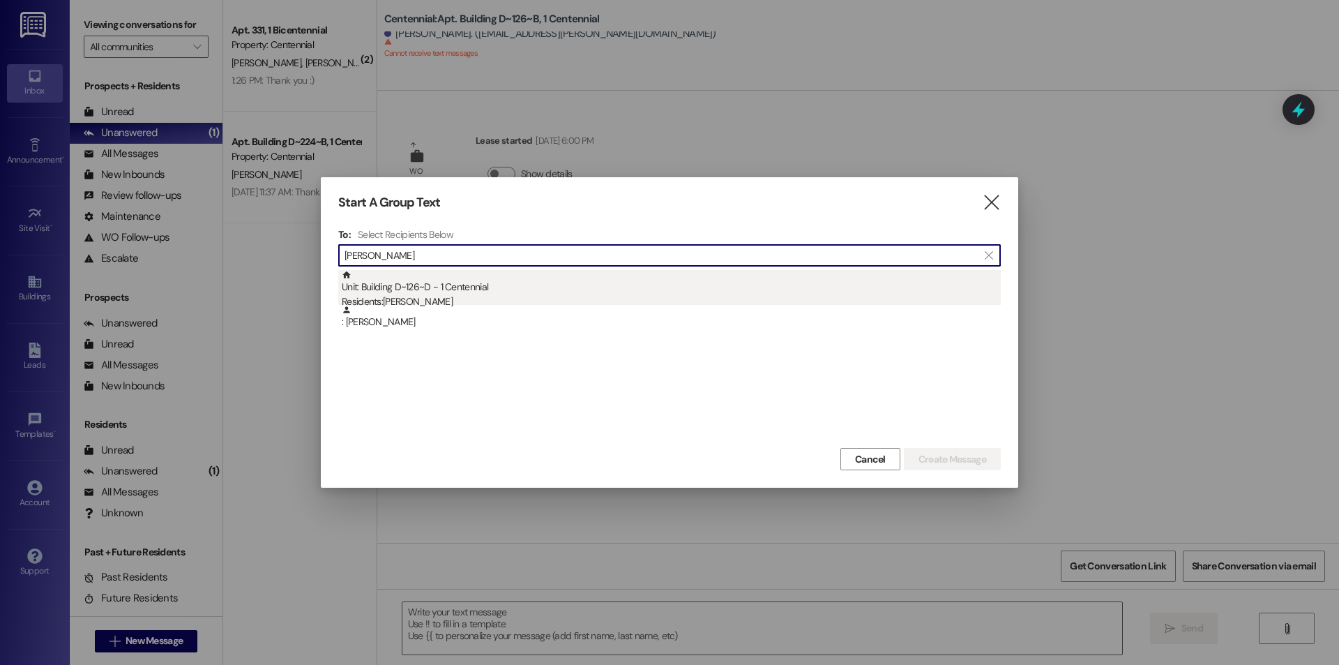
type input "allison ashton"
click at [393, 287] on div "Unit: Building D~126~D - 1 Centennial Residents: Allison Ashton" at bounding box center [671, 290] width 659 height 40
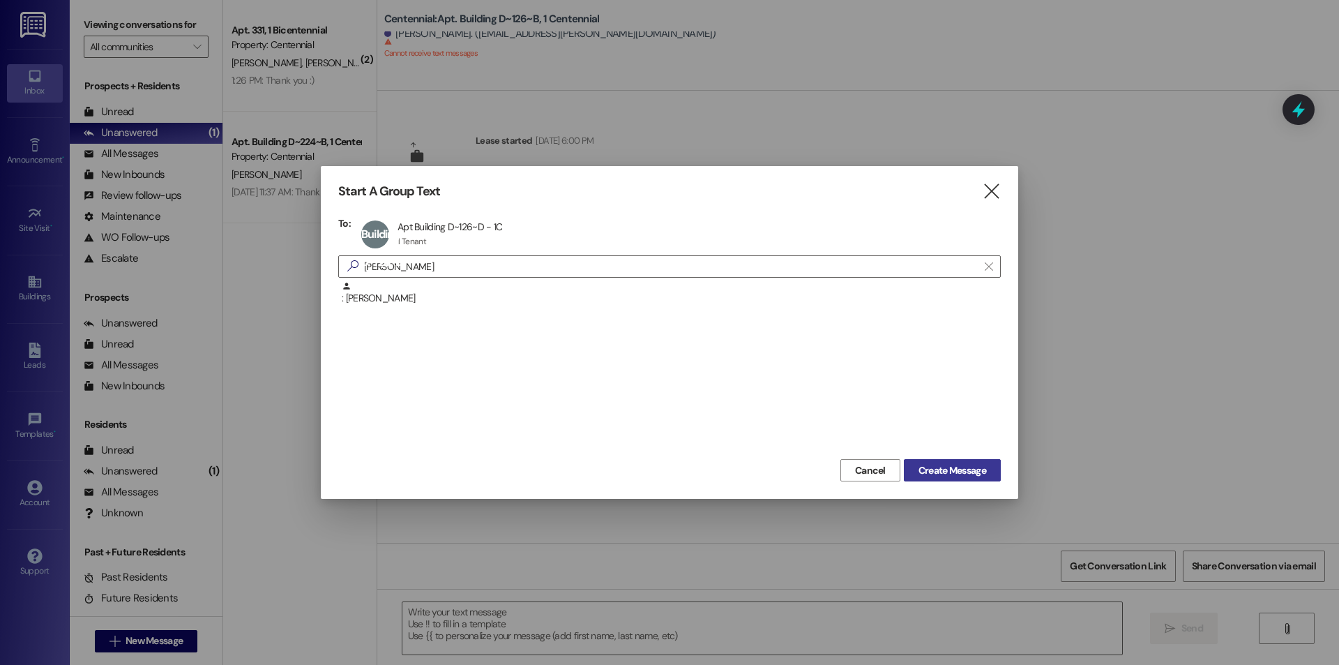
click at [996, 478] on button "Create Message" at bounding box center [952, 470] width 97 height 22
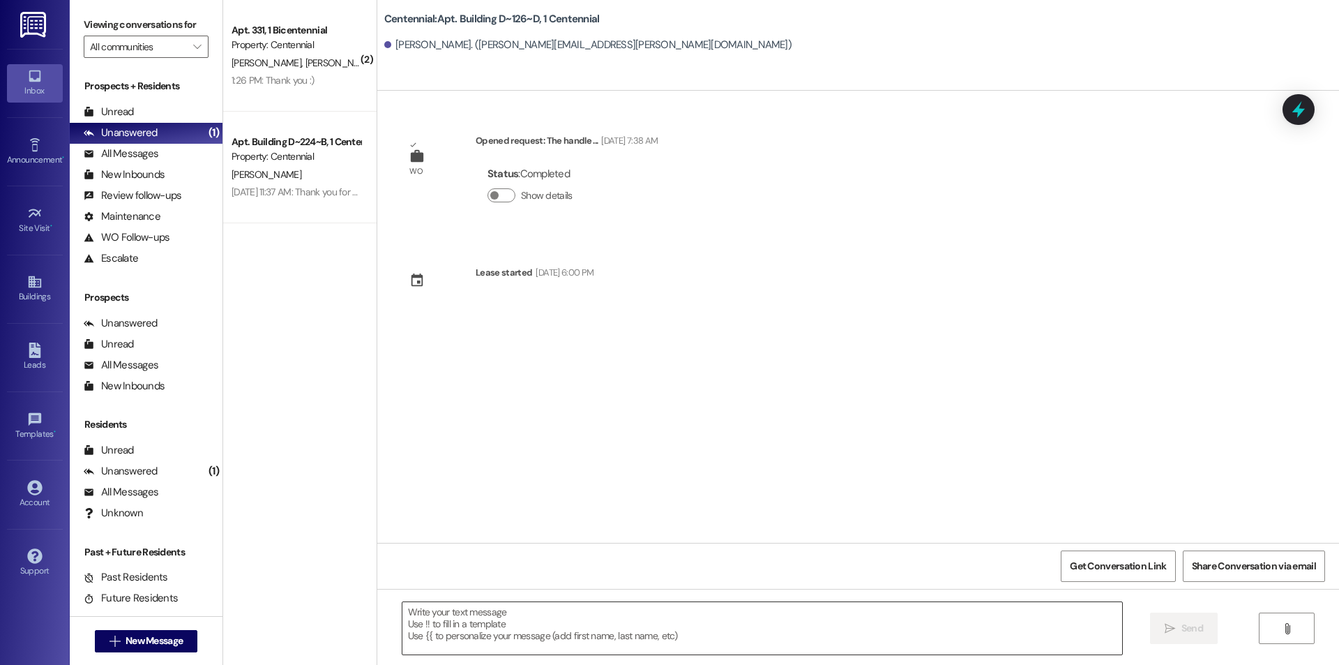
click at [595, 621] on textarea at bounding box center [762, 628] width 720 height 52
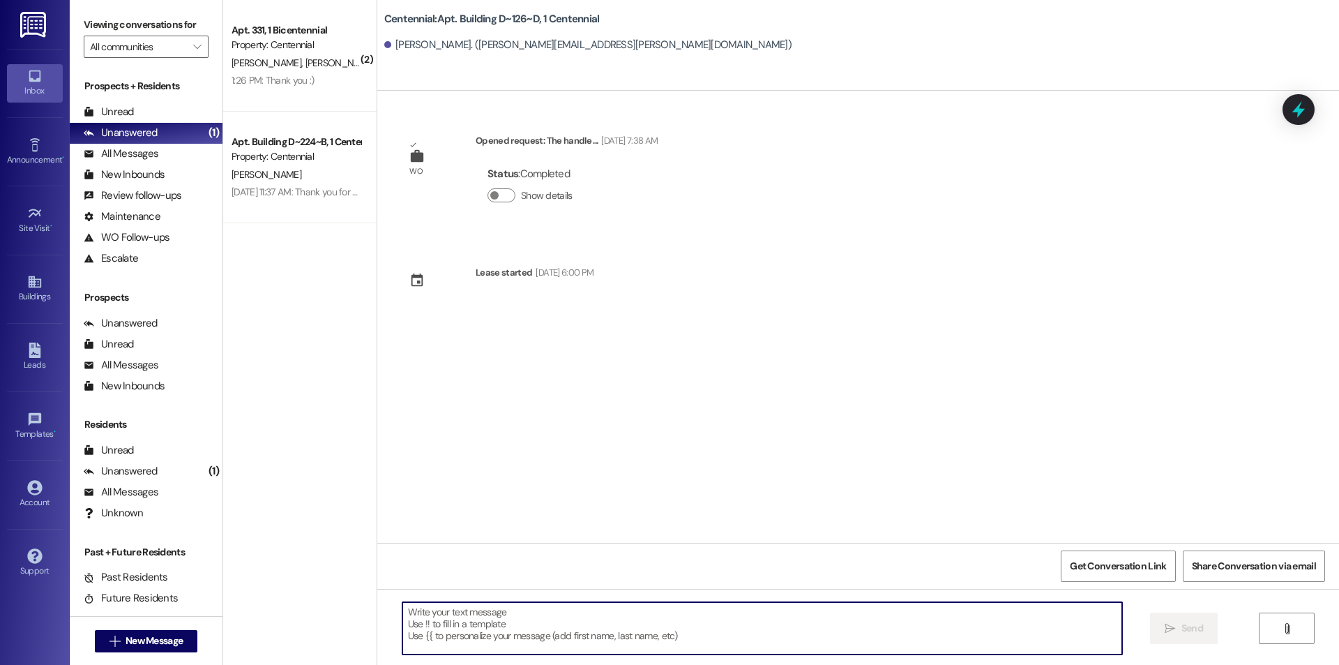
paste textarea "Regarding the leaking water in your apartment, we have a plumber awaiting parts…"
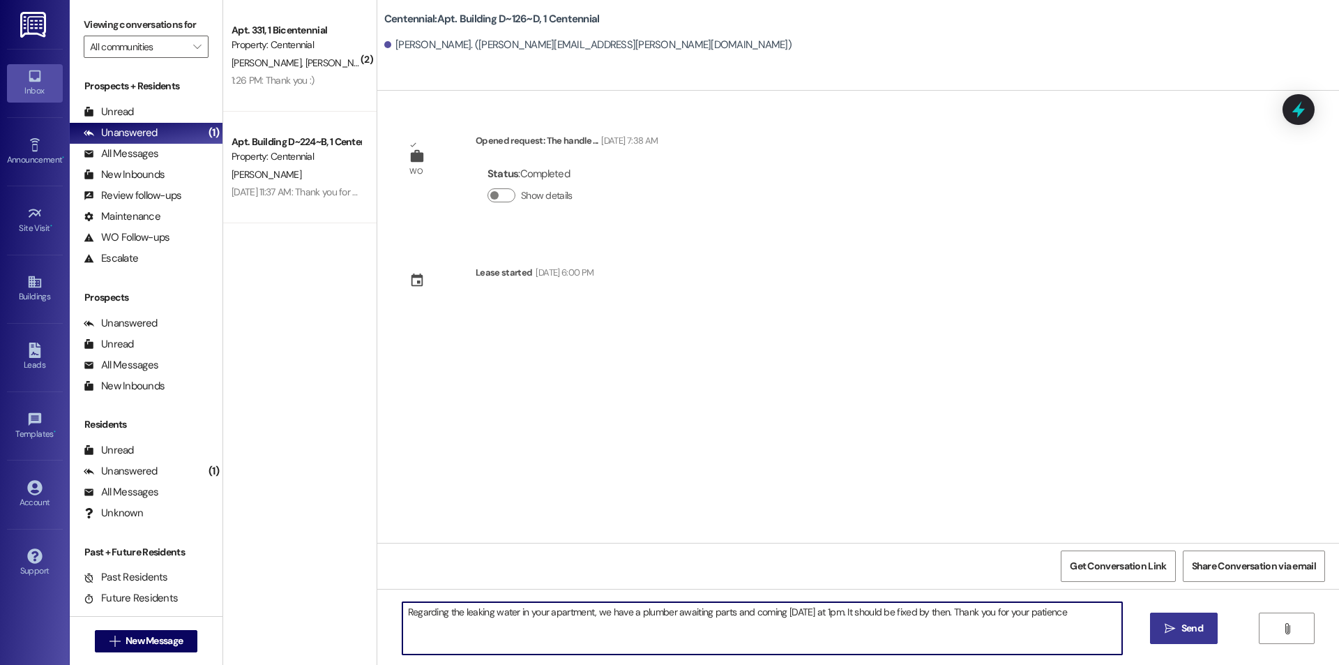
type textarea "Regarding the leaking water in your apartment, we have a plumber awaiting parts…"
click at [1173, 627] on icon "" at bounding box center [1169, 628] width 10 height 11
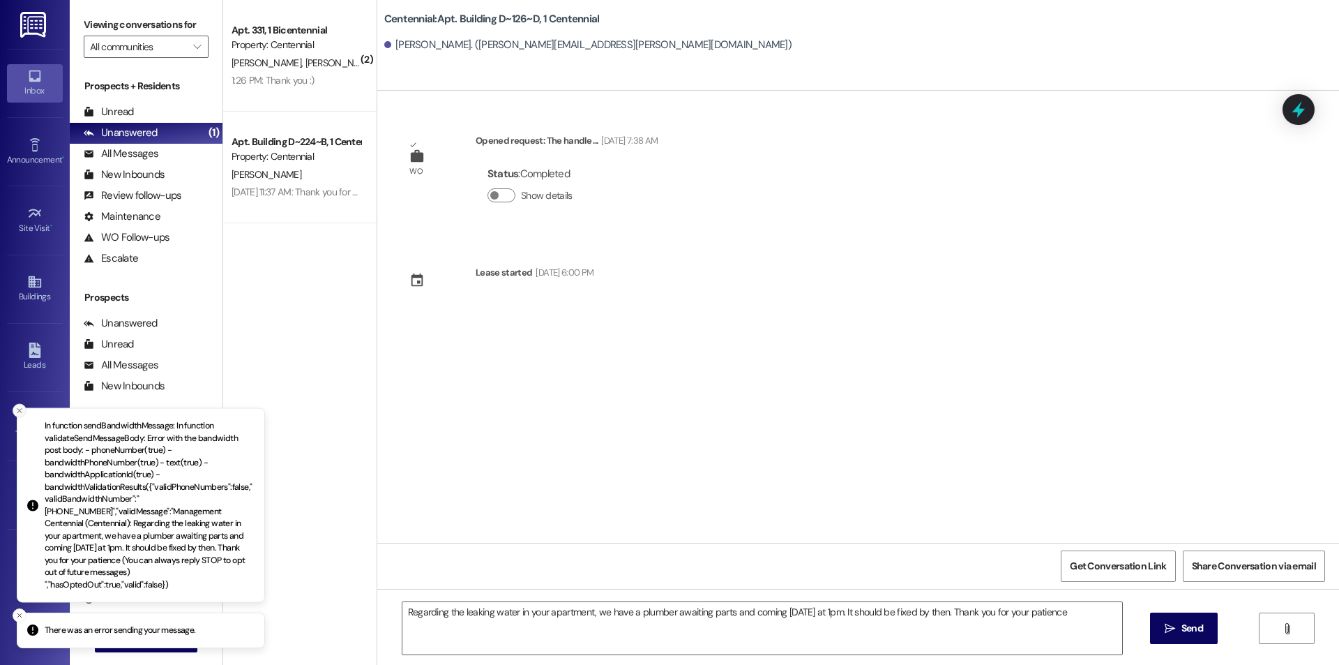
click at [15, 418] on button "Close toast" at bounding box center [20, 411] width 14 height 14
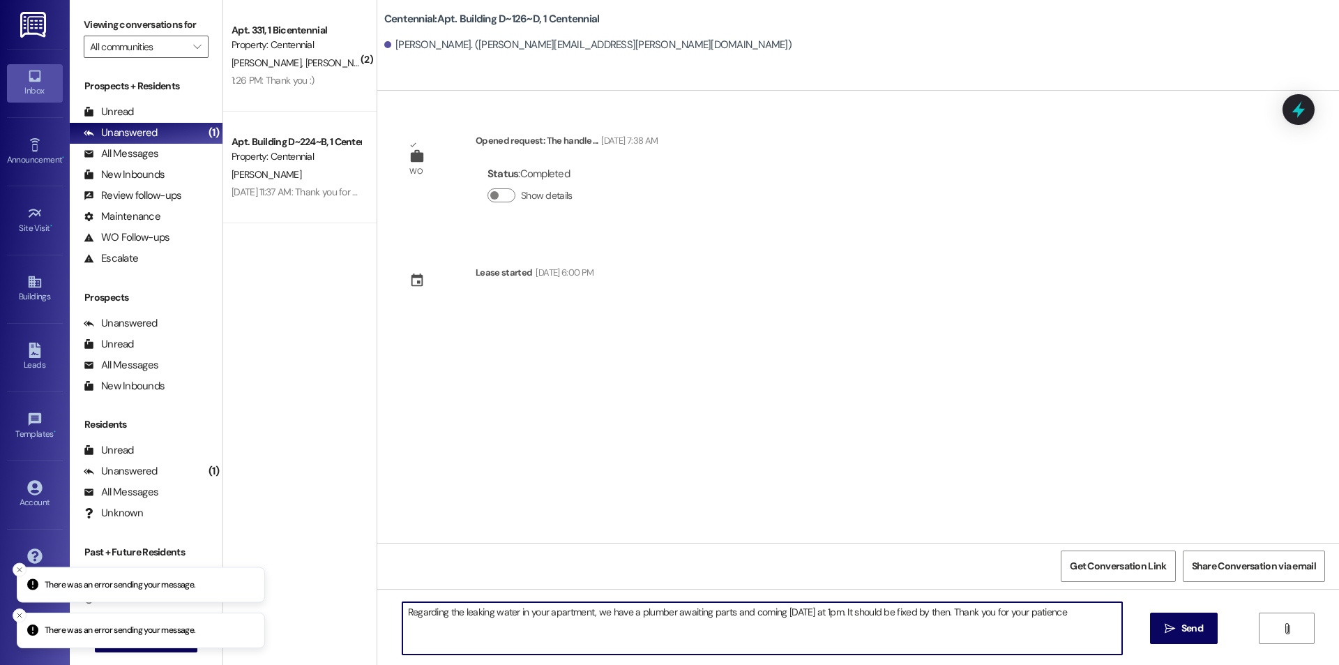
drag, startPoint x: 1095, startPoint y: 611, endPoint x: 288, endPoint y: 614, distance: 807.5
click at [288, 614] on div "( 2 ) Apt. 331, 1 Bicentennial Property: Centennial J. Martinez T. Newman 1:26 …" at bounding box center [781, 332] width 1116 height 665
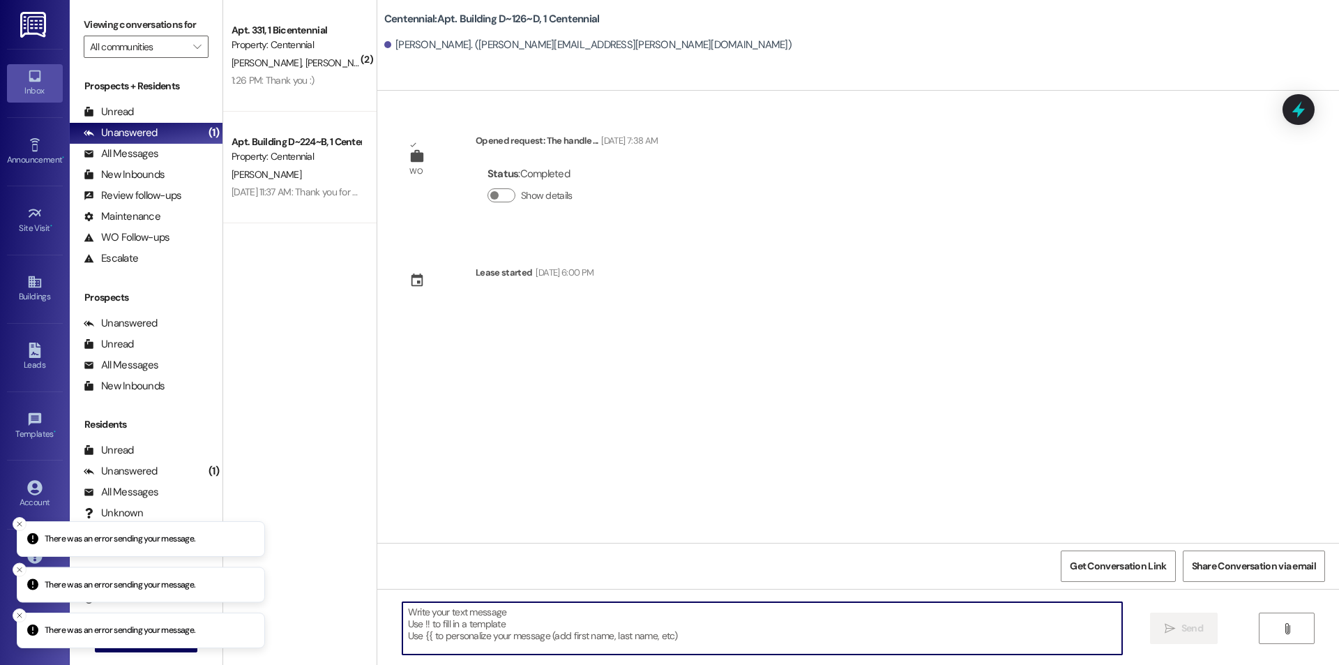
click at [128, 647] on li "There was an error sending your message." at bounding box center [141, 630] width 248 height 36
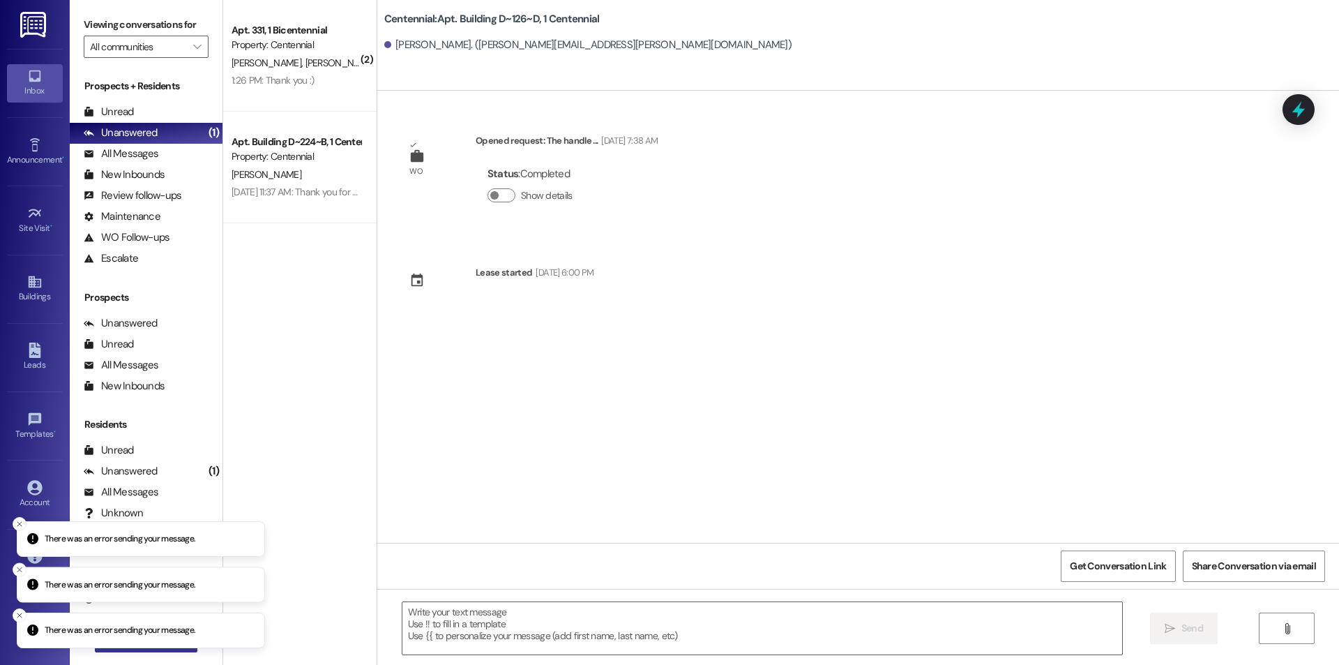
click at [151, 649] on button " New Message" at bounding box center [146, 641] width 103 height 22
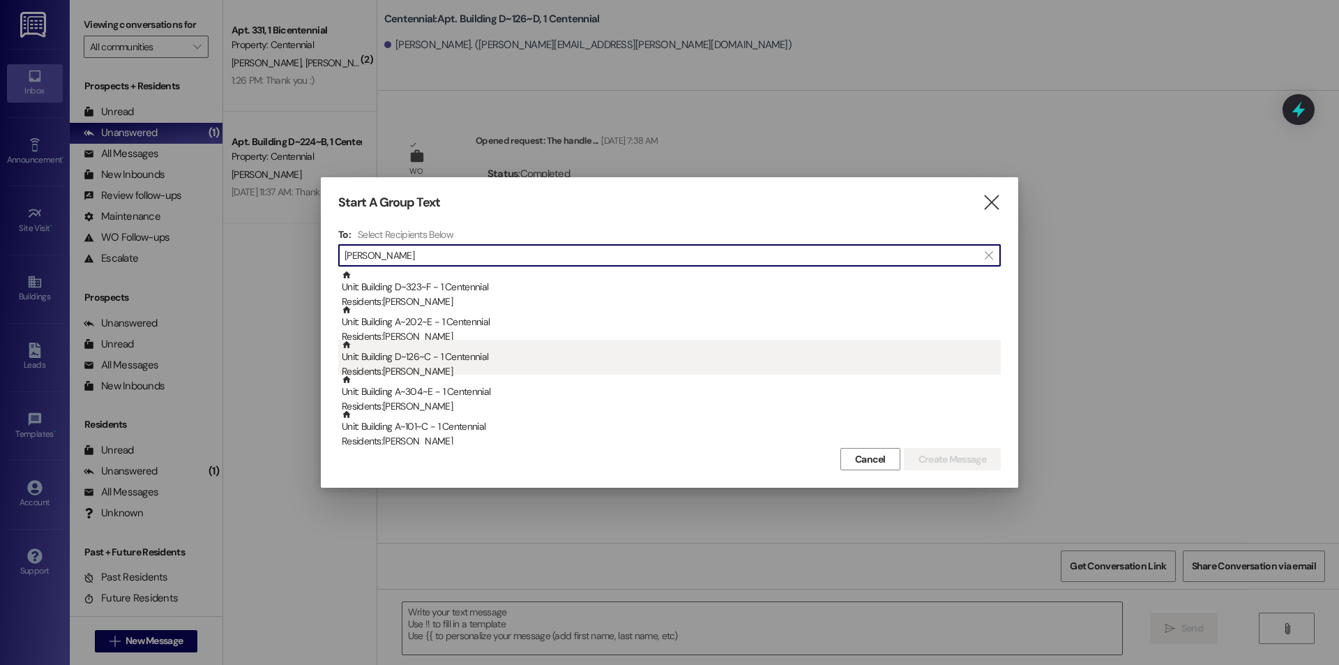
type input "ella"
click at [435, 366] on div "Residents: Ella Gillespie" at bounding box center [671, 371] width 659 height 15
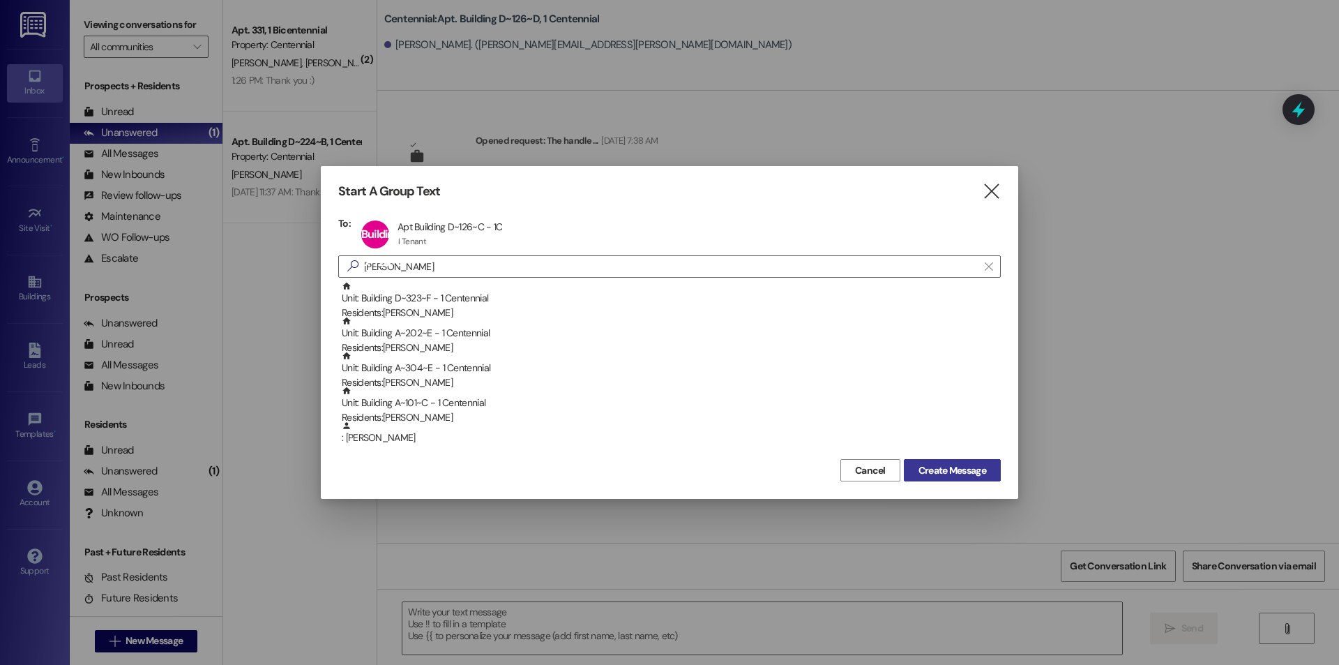
click at [952, 463] on span "Create Message" at bounding box center [952, 470] width 68 height 15
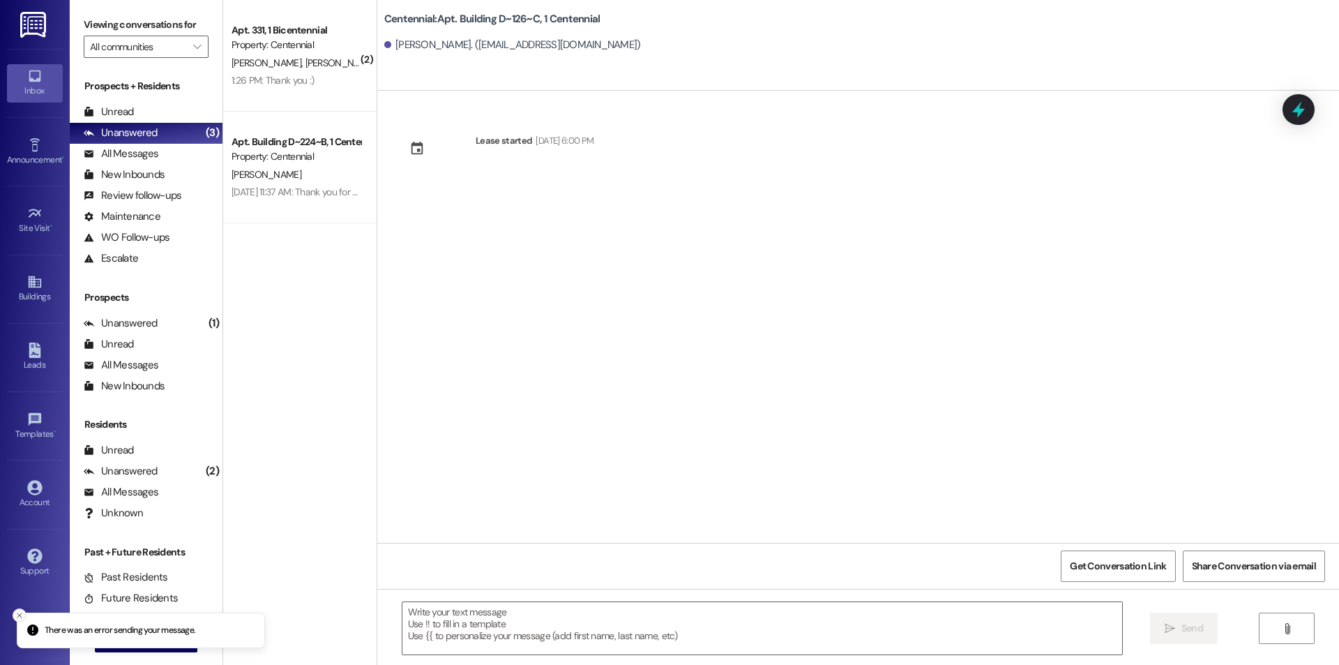
click at [16, 612] on icon "Close toast" at bounding box center [19, 615] width 8 height 8
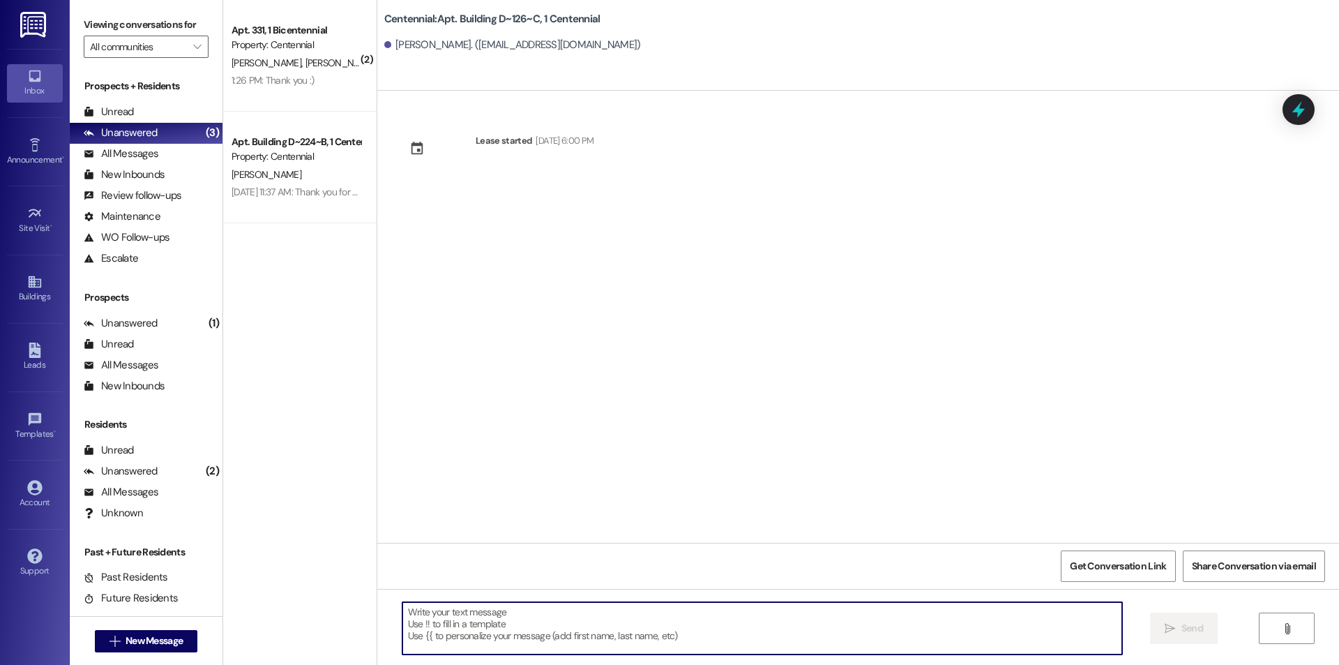
click at [513, 635] on textarea at bounding box center [762, 628] width 720 height 52
paste textarea "Regarding the leaking water in your apartment, we have a plumber awaiting parts…"
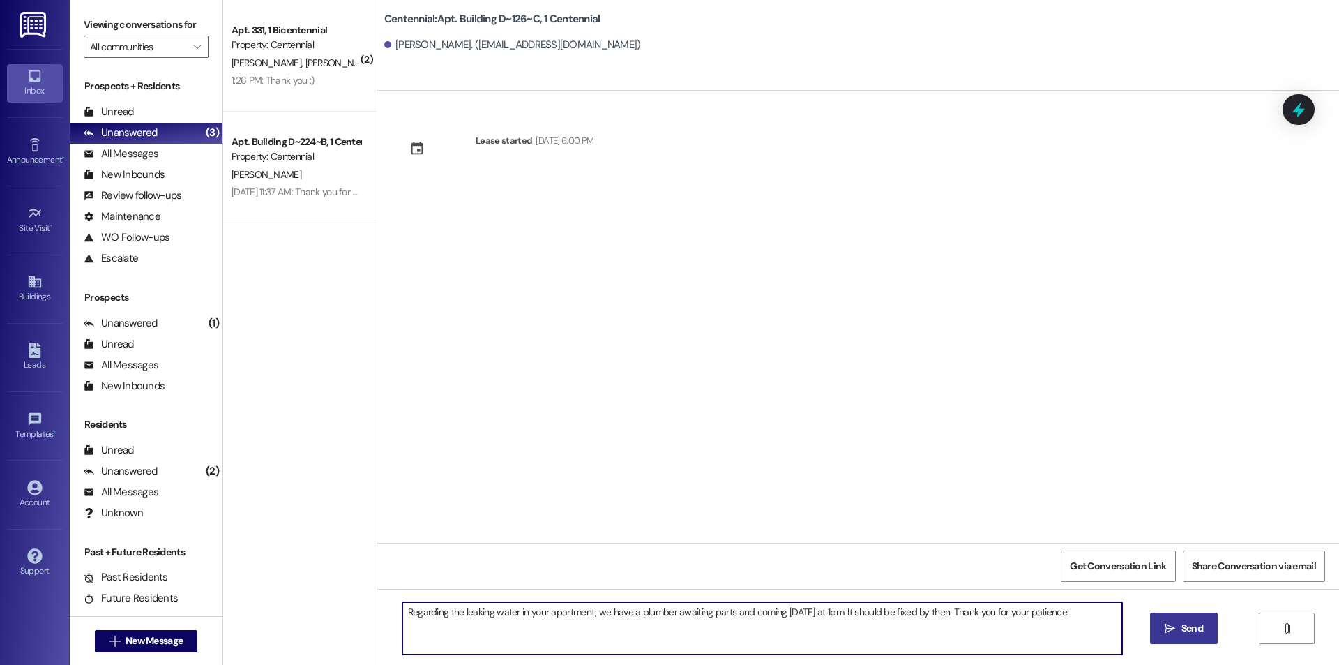
type textarea "Regarding the leaking water in your apartment, we have a plumber awaiting parts…"
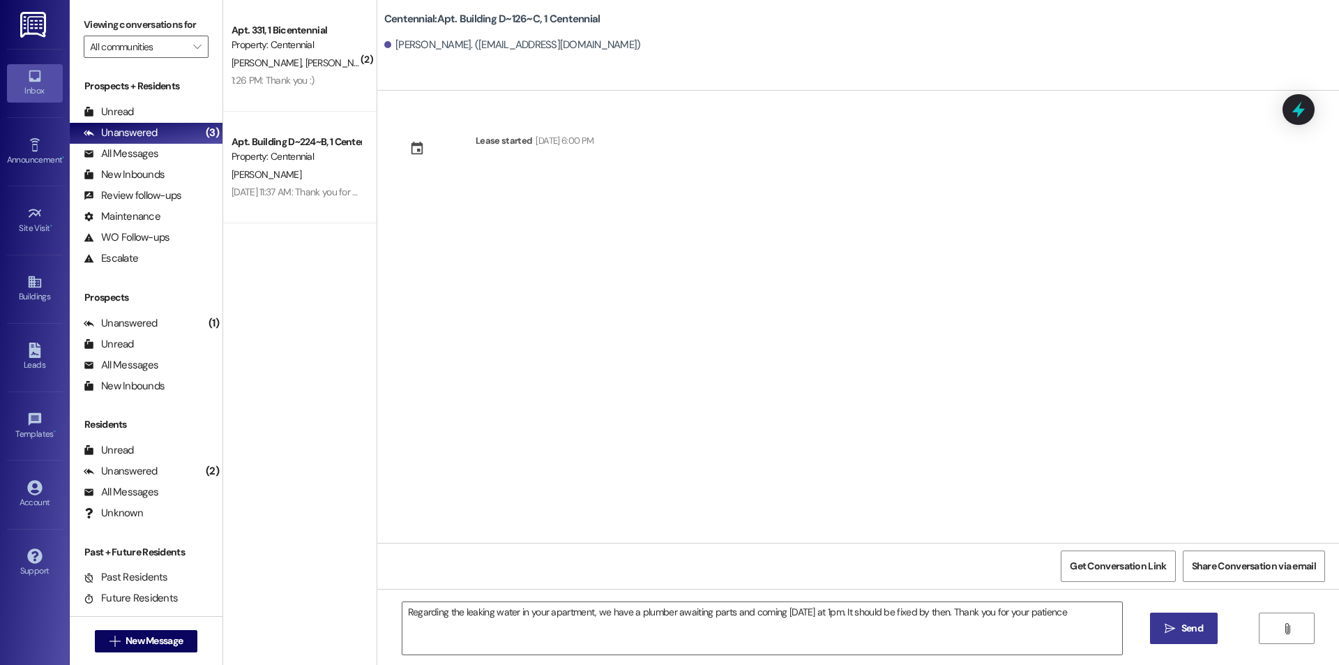
click at [1199, 625] on span "Send" at bounding box center [1192, 628] width 22 height 15
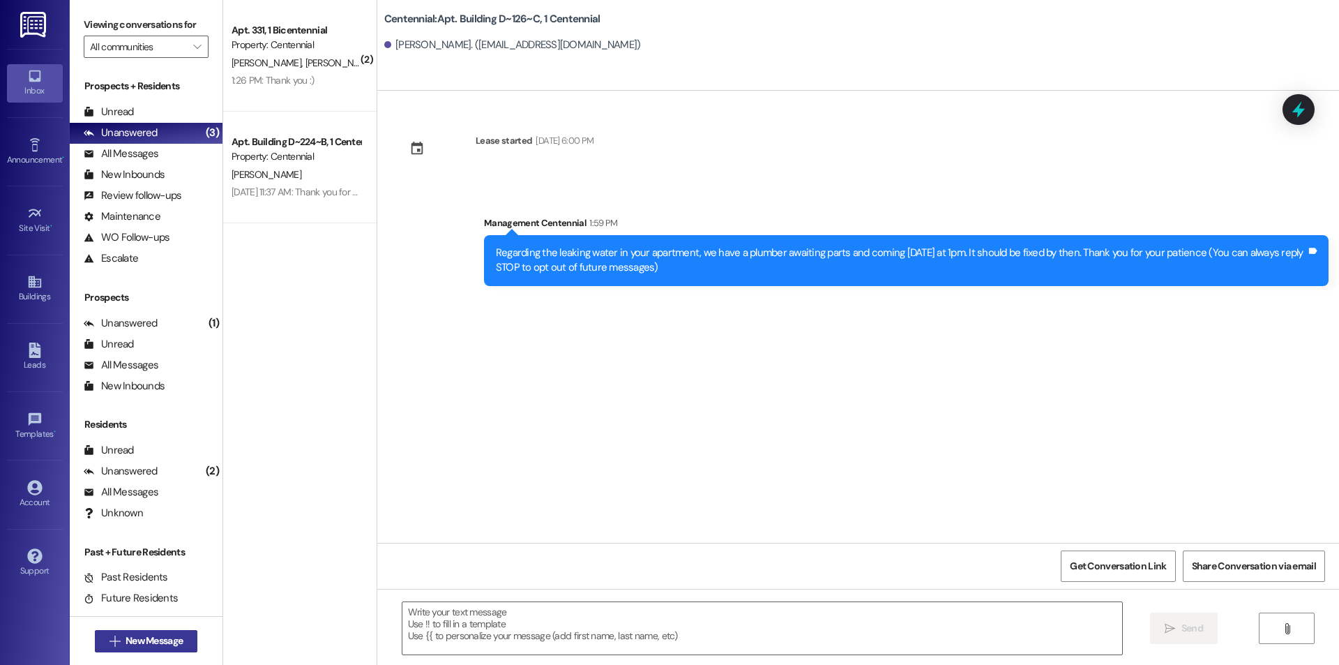
click at [137, 638] on span "New Message" at bounding box center [154, 640] width 57 height 15
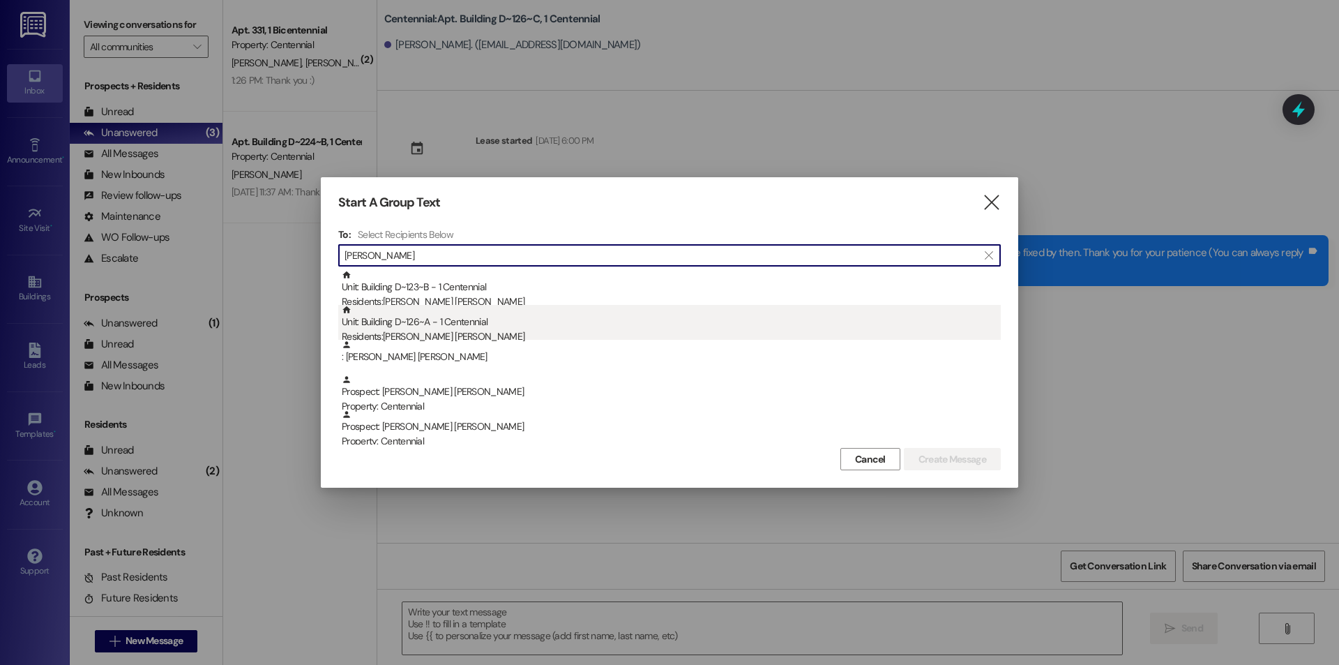
type input "marley"
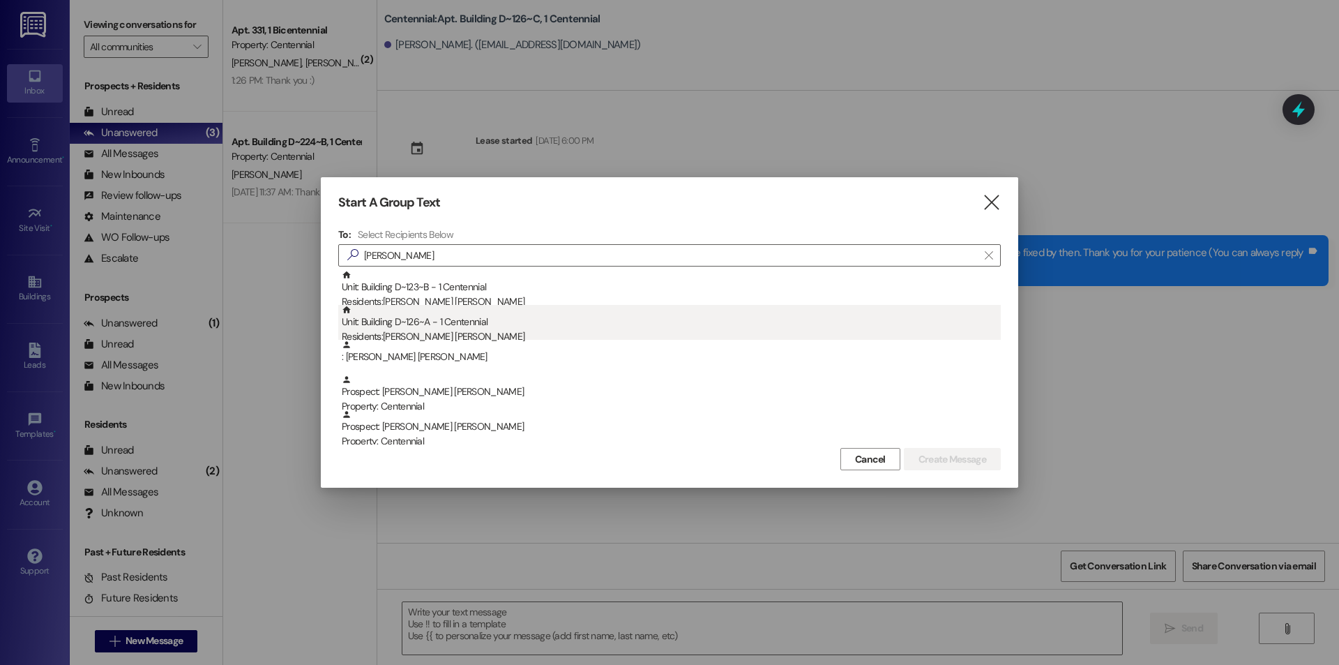
click at [389, 321] on div "Unit: Building D~126~A - 1 Centennial Residents: Marley Elsasser" at bounding box center [671, 325] width 659 height 40
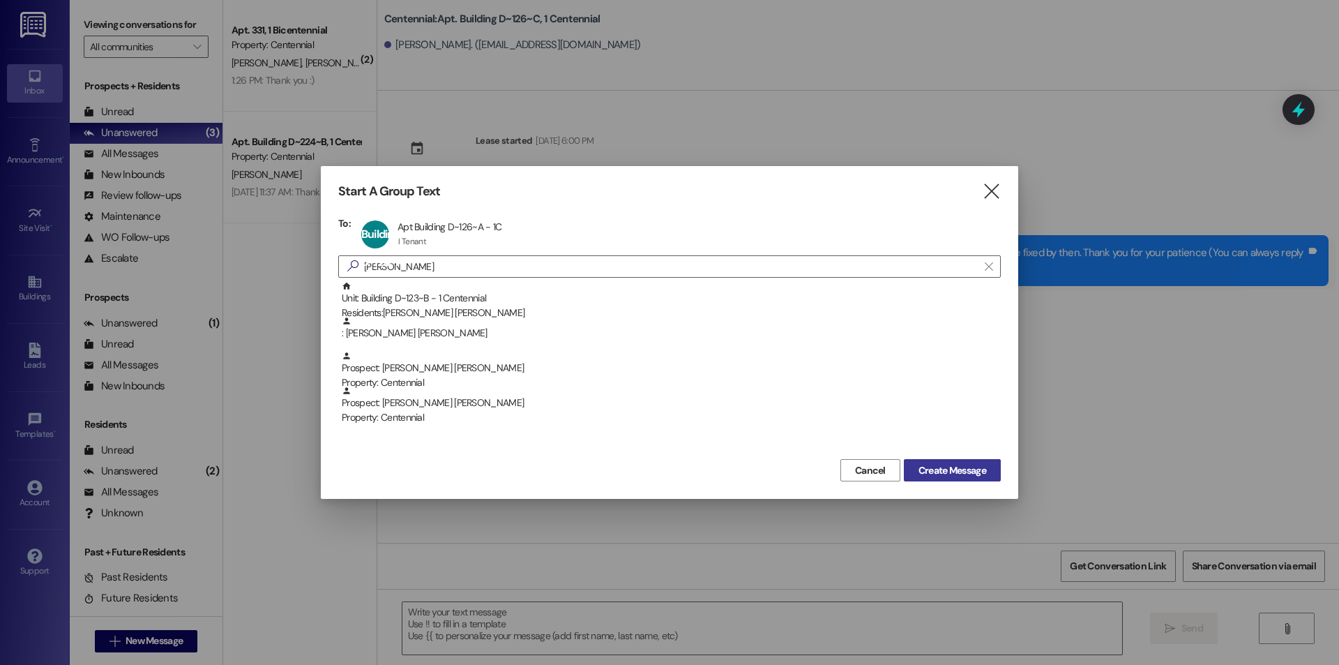
click at [931, 463] on span "Create Message" at bounding box center [952, 470] width 68 height 15
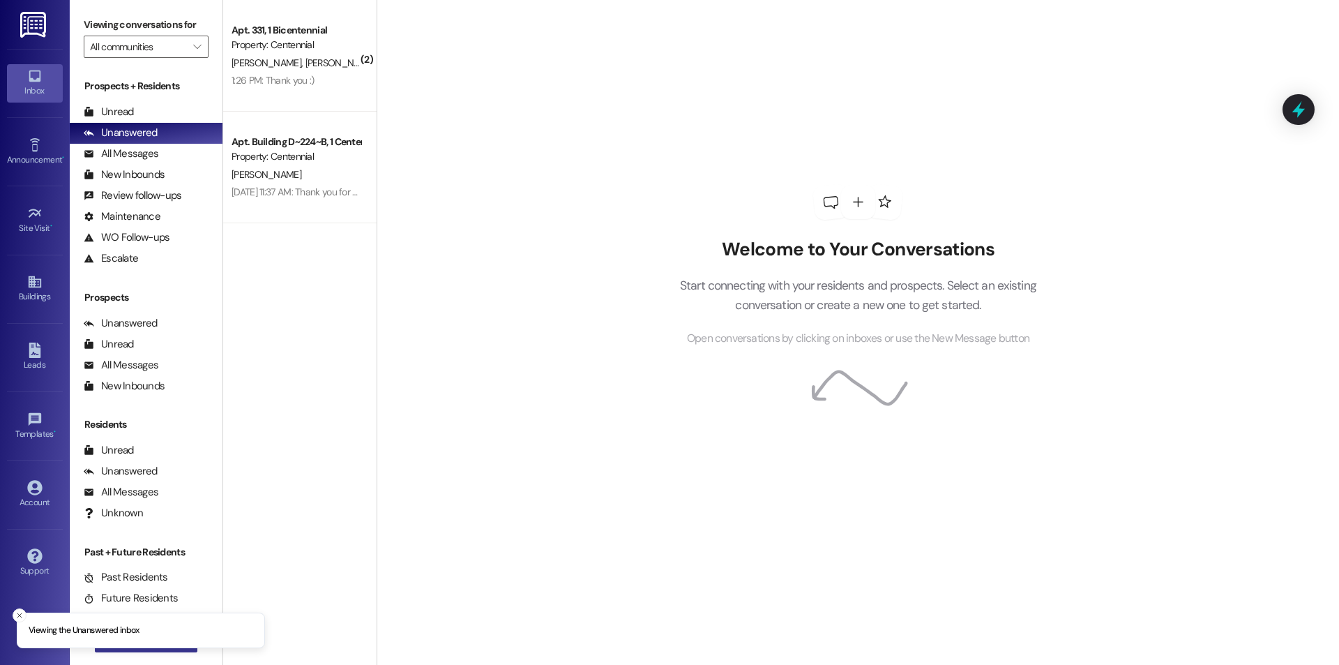
click at [166, 648] on button " New Message" at bounding box center [146, 641] width 103 height 22
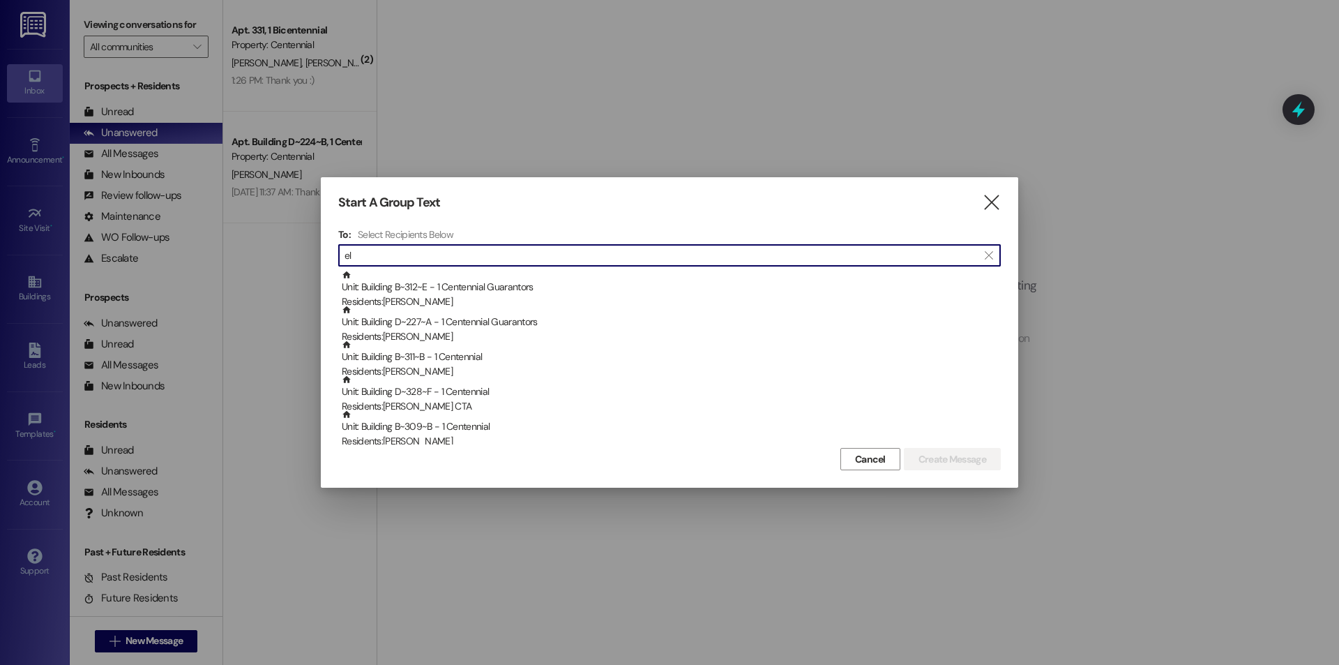
type input "e"
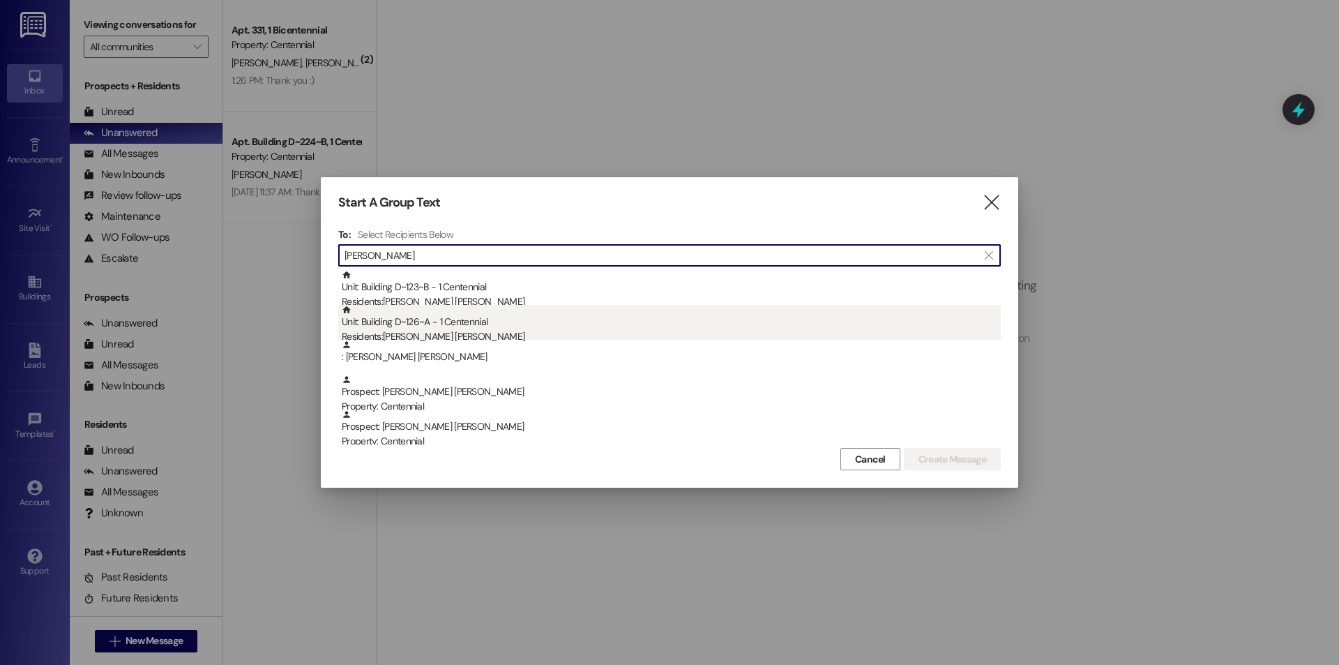
type input "marley"
click at [484, 320] on div "Unit: Building D~126~A - 1 Centennial Residents: Marley Elsasser" at bounding box center [671, 325] width 659 height 40
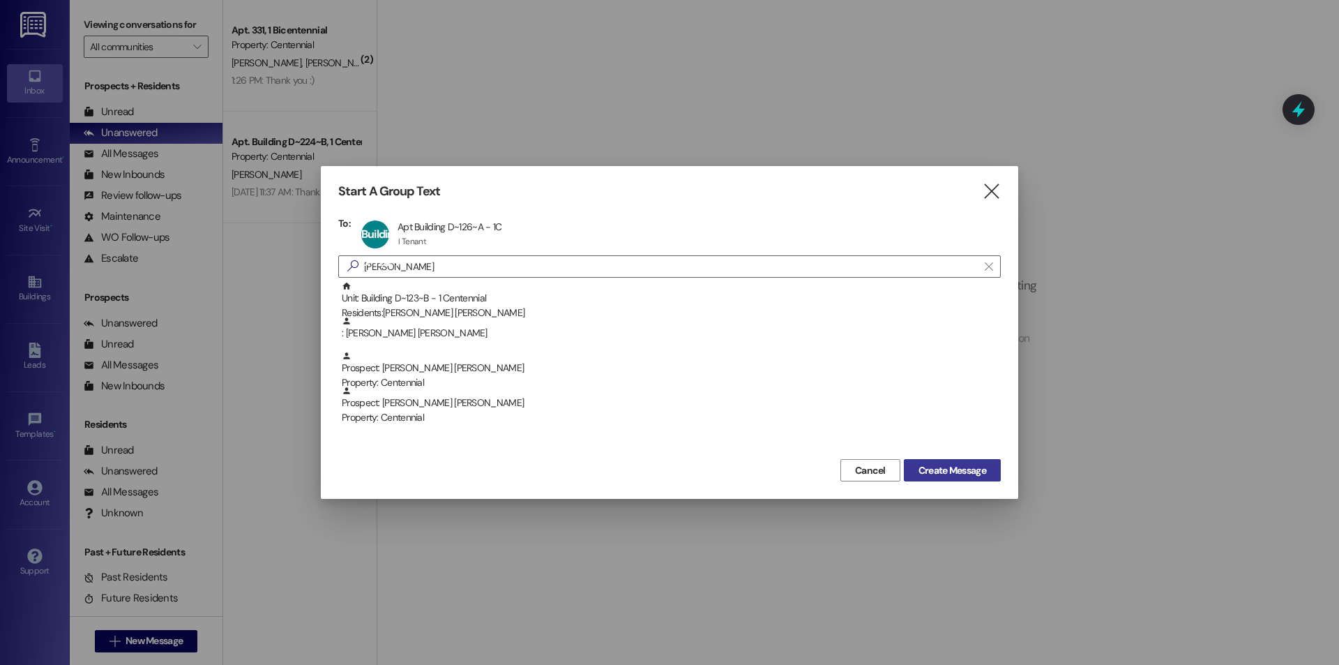
click at [947, 476] on span "Create Message" at bounding box center [952, 470] width 68 height 15
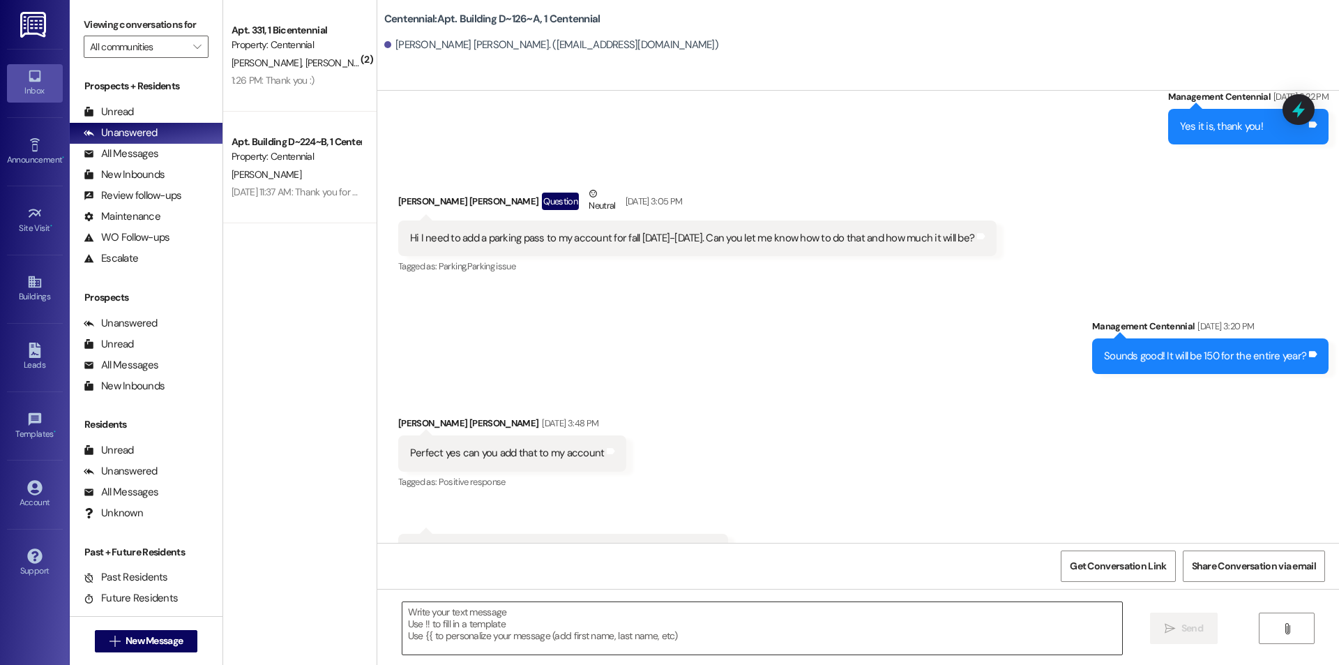
click at [486, 612] on textarea at bounding box center [762, 628] width 720 height 52
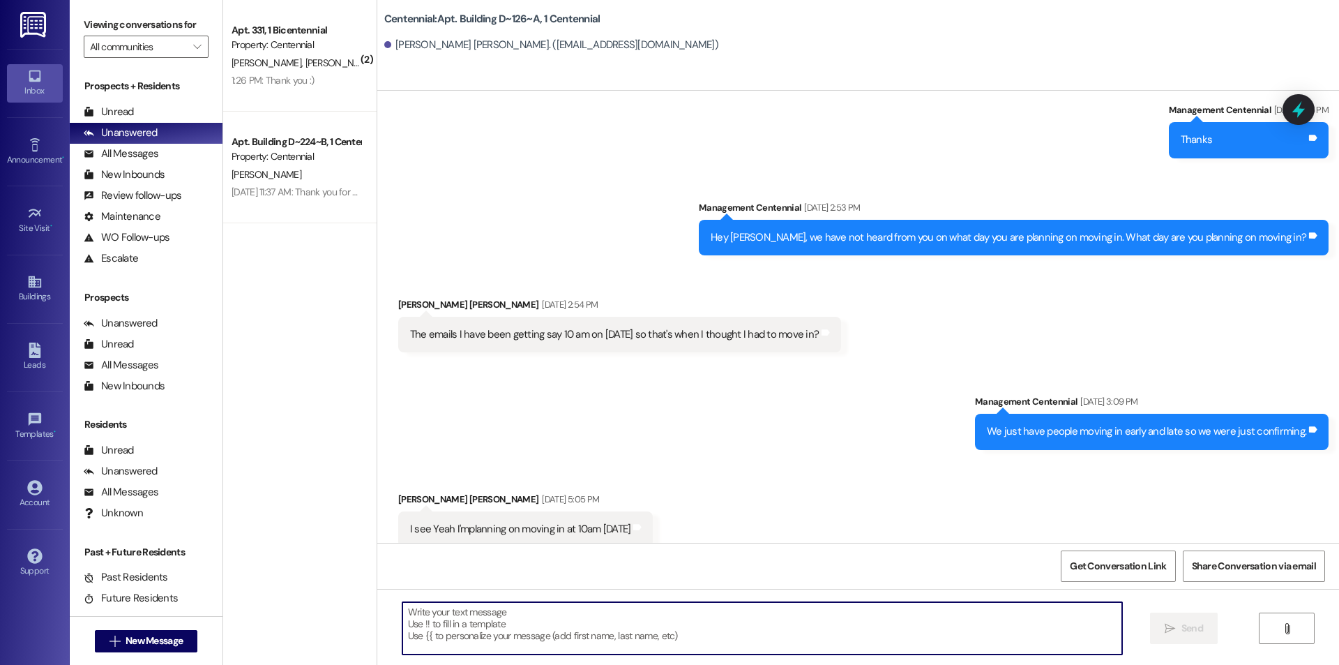
scroll to position [4987, 0]
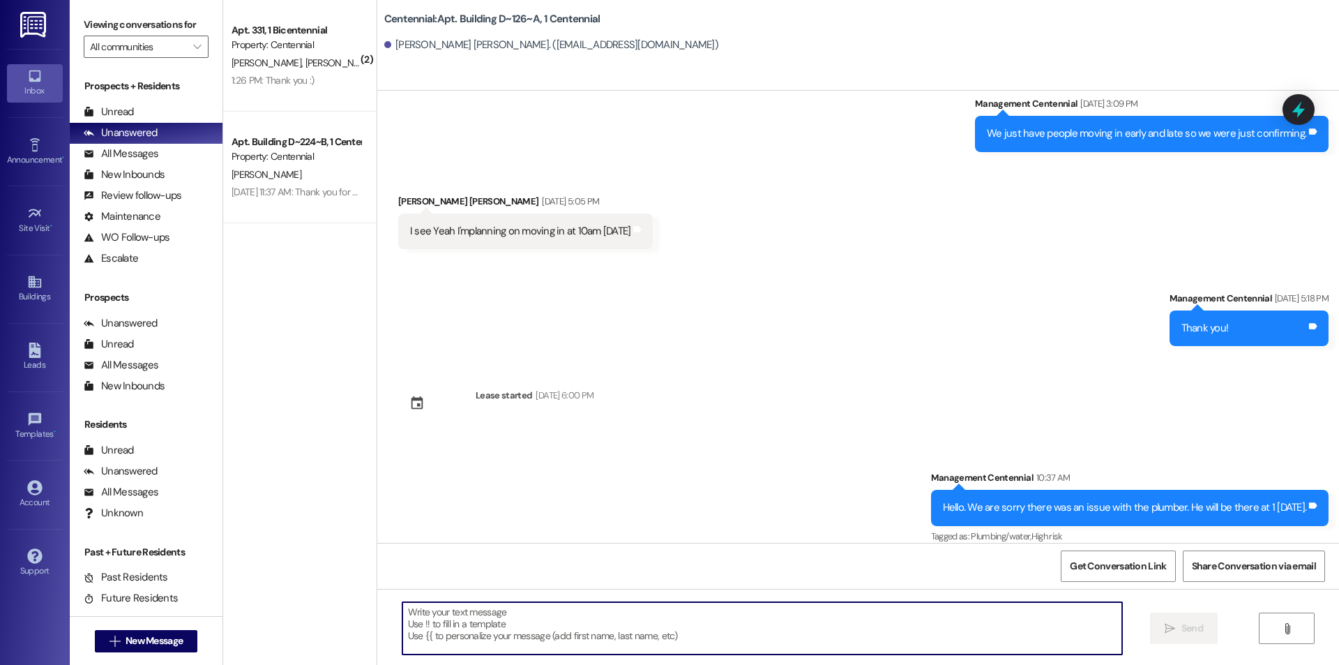
paste textarea "Regarding the leaking water in your apartment, we have a plumber awaiting parts…"
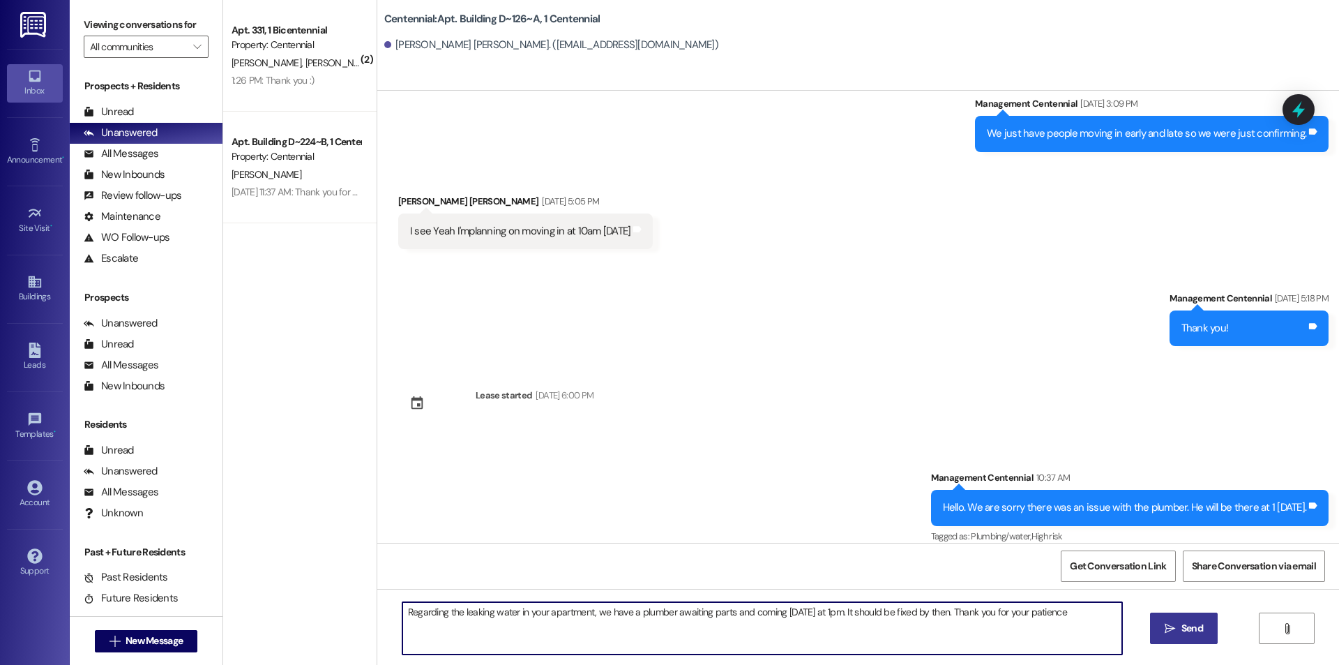
type textarea "Regarding the leaking water in your apartment, we have a plumber awaiting parts…"
click at [1196, 620] on button " Send" at bounding box center [1184, 627] width 68 height 31
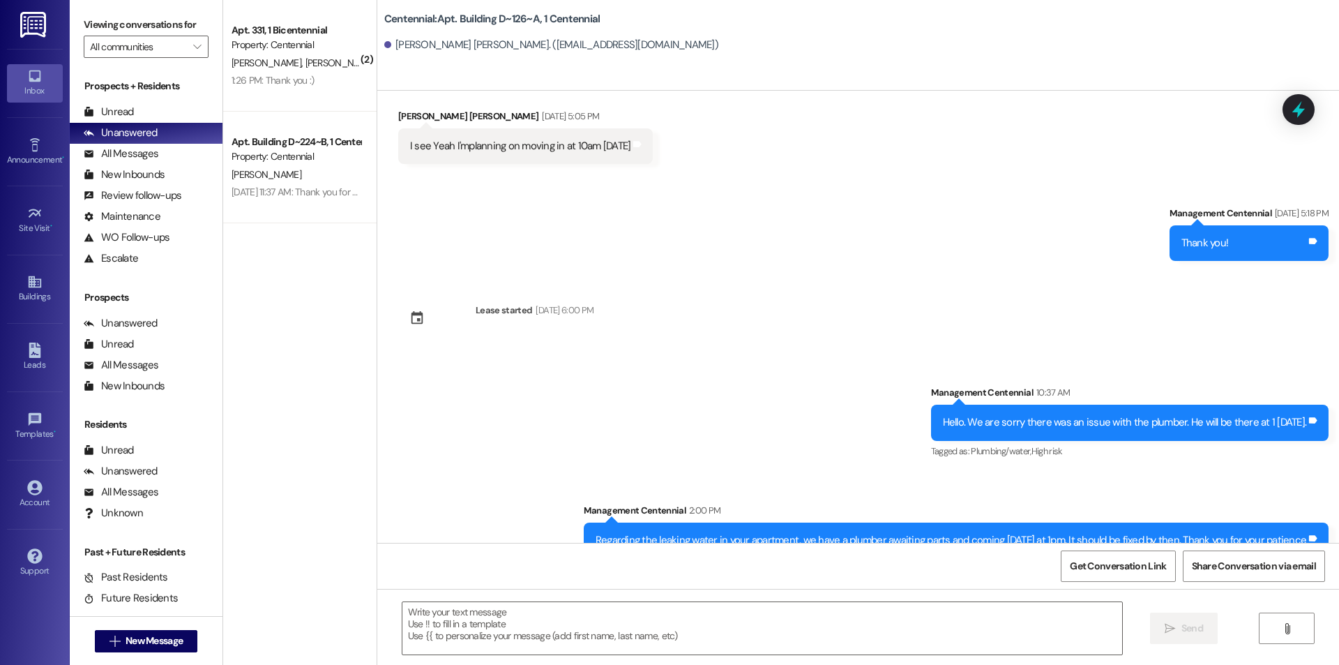
scroll to position [5084, 0]
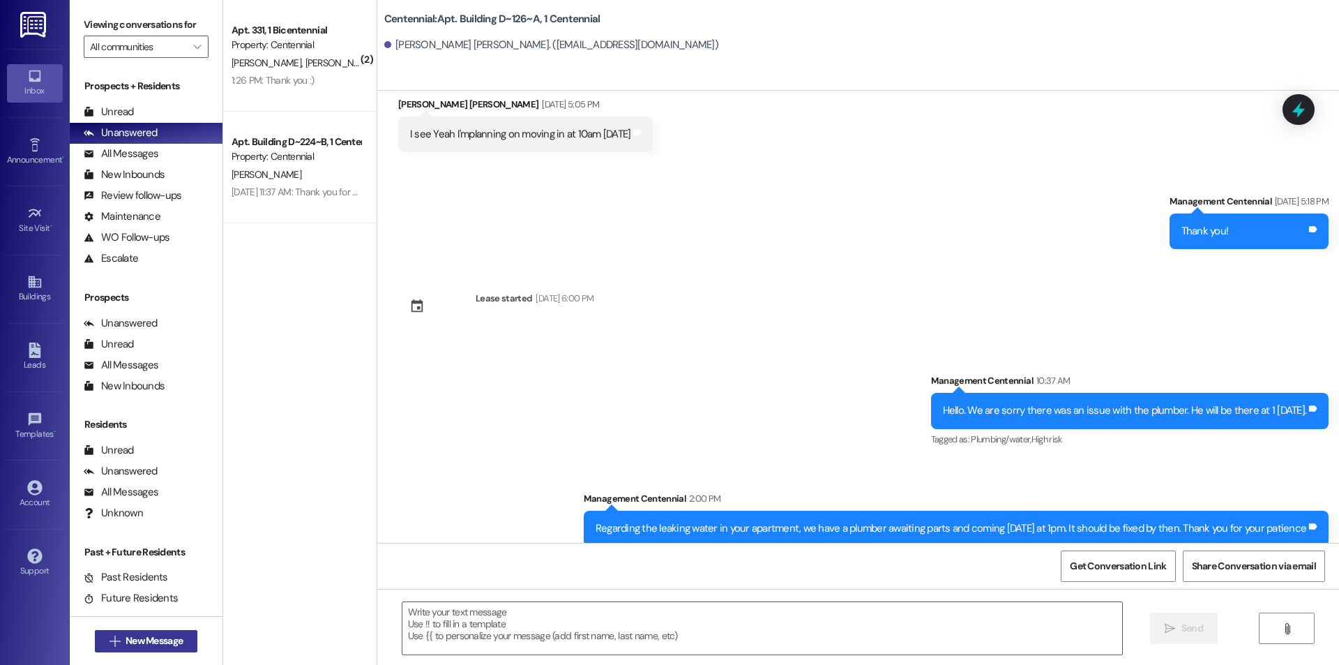
click at [148, 644] on span "New Message" at bounding box center [154, 640] width 57 height 15
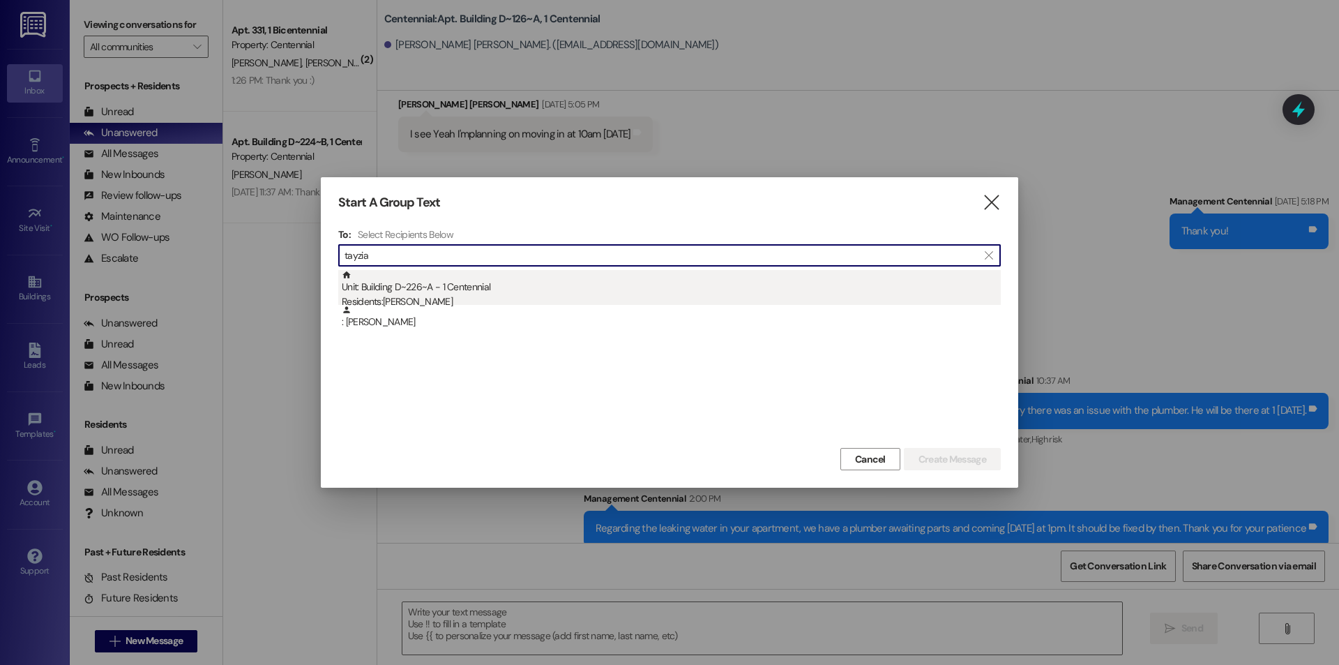
click at [431, 287] on div "Unit: Building D~226~A - 1 Centennial Residents: Tayzia Slade" at bounding box center [671, 290] width 659 height 40
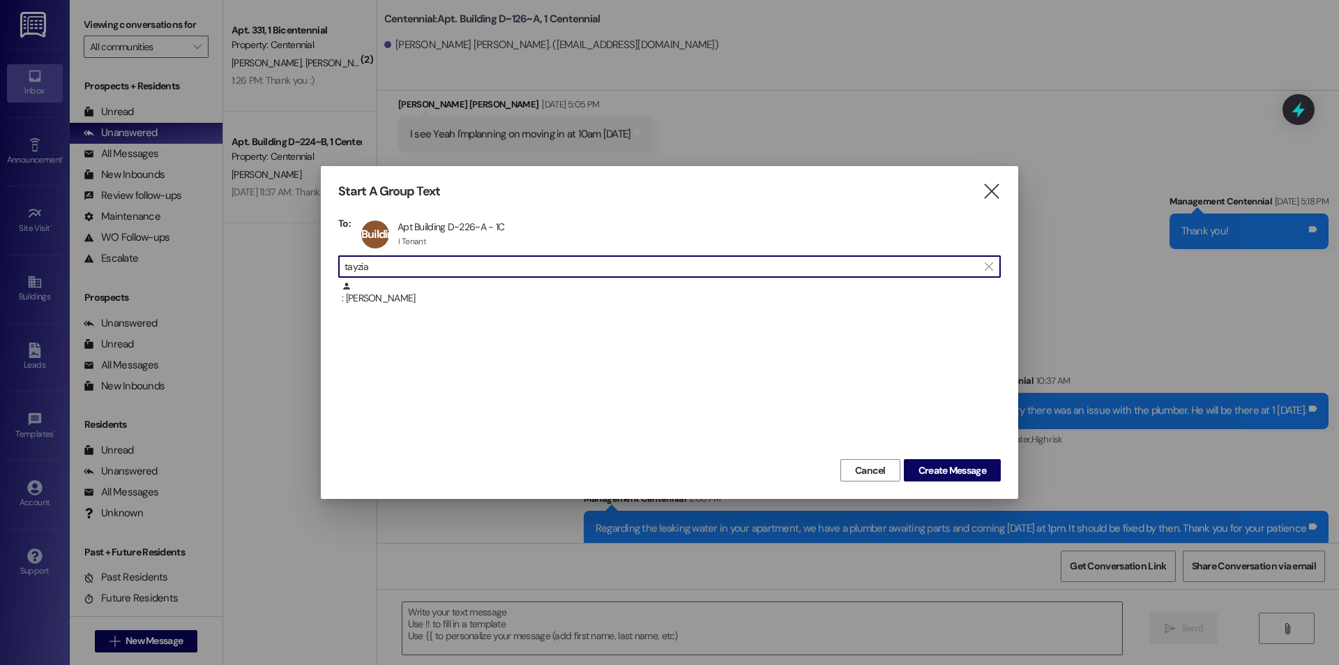
click at [450, 263] on input "tayzia" at bounding box center [660, 267] width 633 height 20
type input "t"
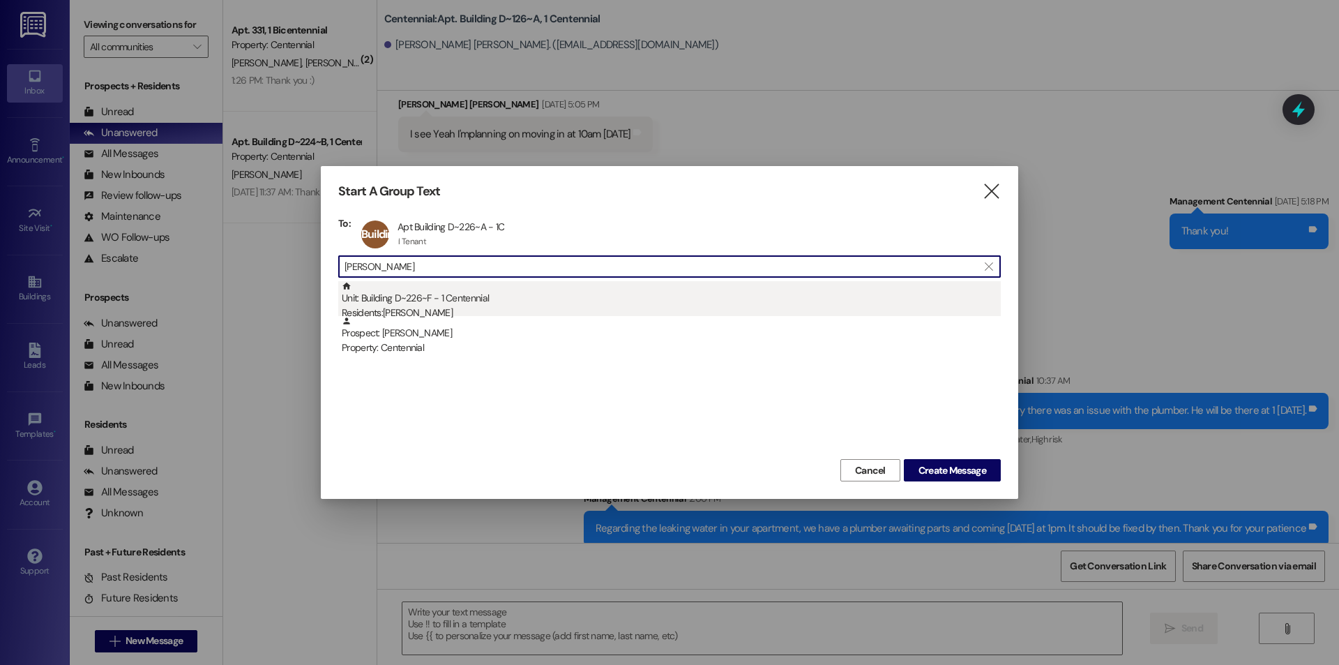
type input "rosalind"
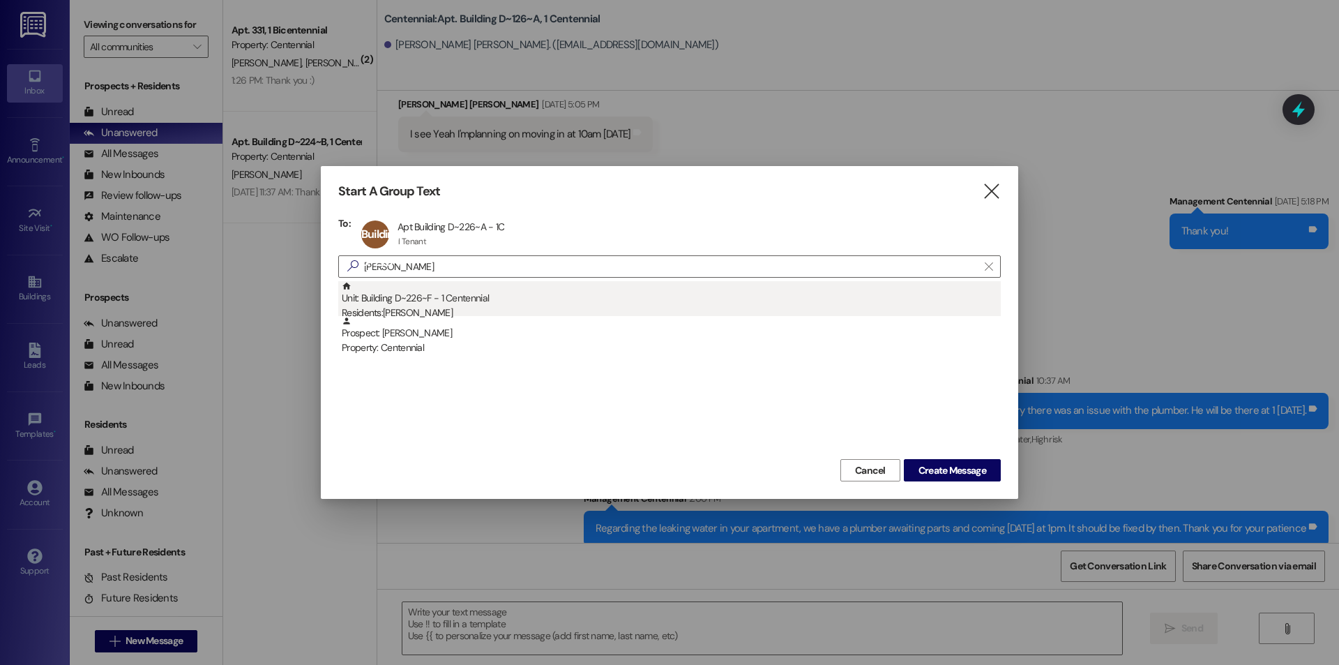
click at [423, 290] on div "Unit: Building D~226~F - 1 Centennial Residents: Rosalind Woolley" at bounding box center [671, 301] width 659 height 40
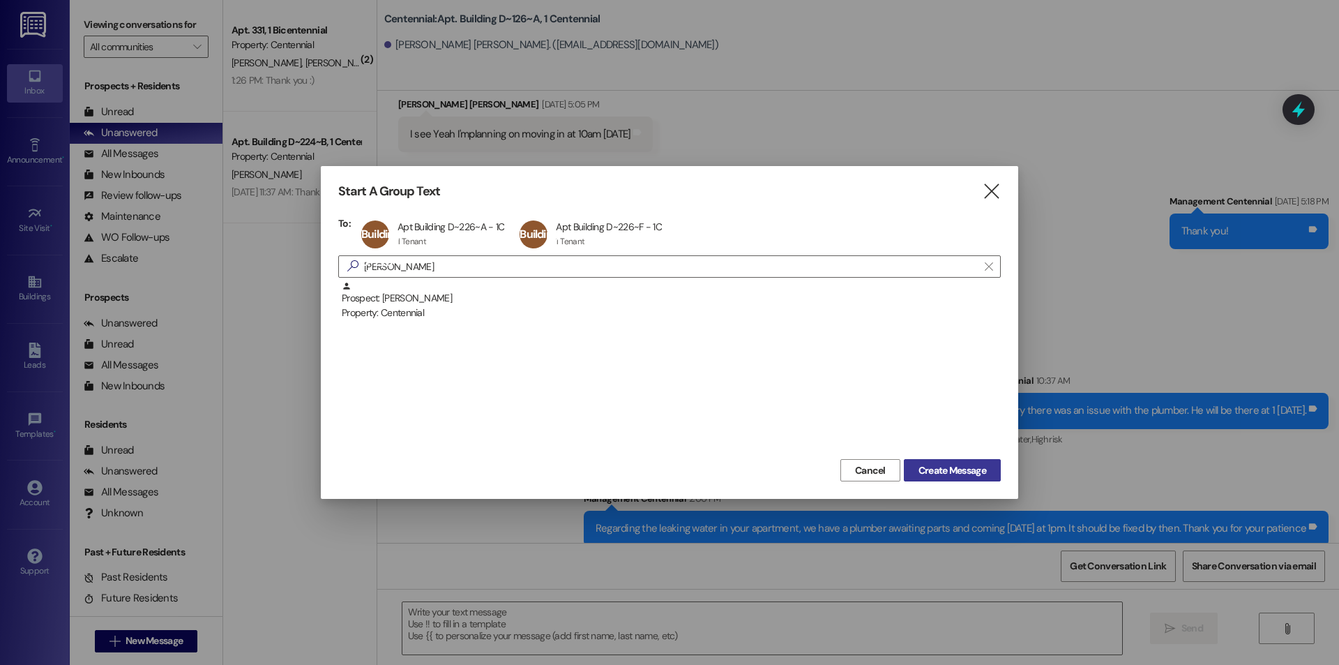
click at [960, 465] on span "Create Message" at bounding box center [952, 470] width 68 height 15
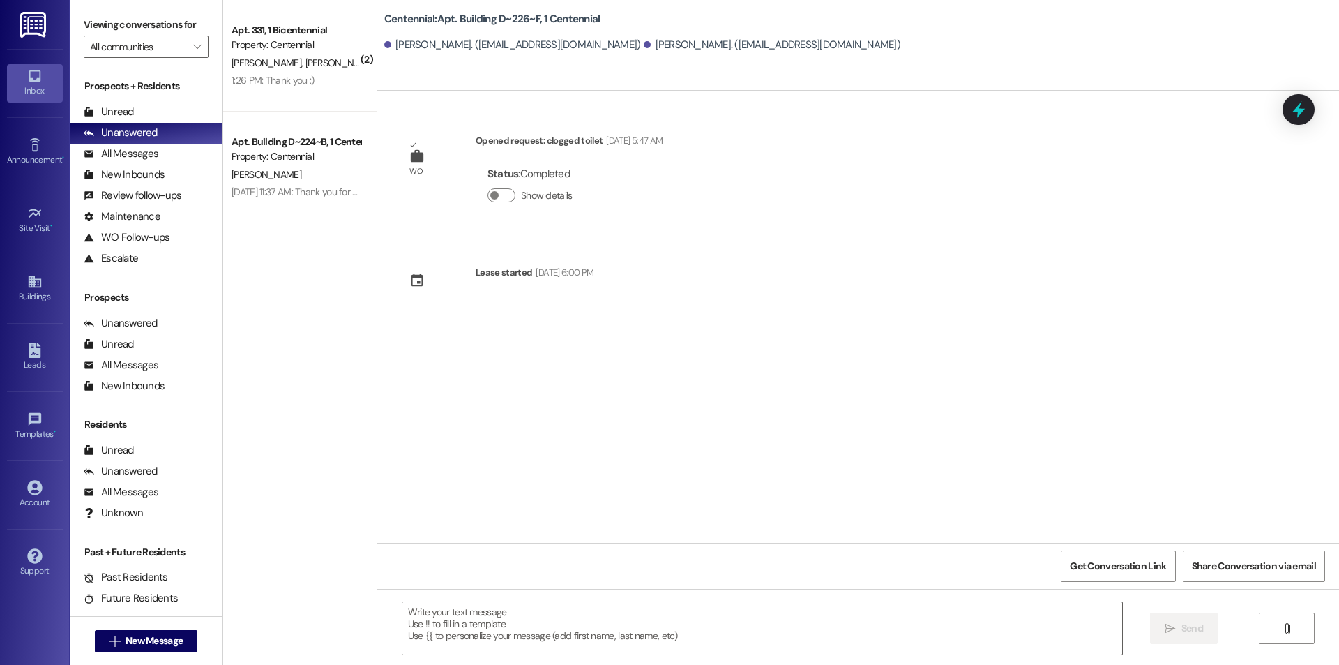
scroll to position [0, 0]
click at [587, 32] on div "Rosalind Woolley. (rosalindcwoolley@gmail.com) Tayzia Slade. (taycat21@gmail.co…" at bounding box center [861, 45] width 955 height 28
click at [178, 641] on span "New Message" at bounding box center [154, 640] width 57 height 15
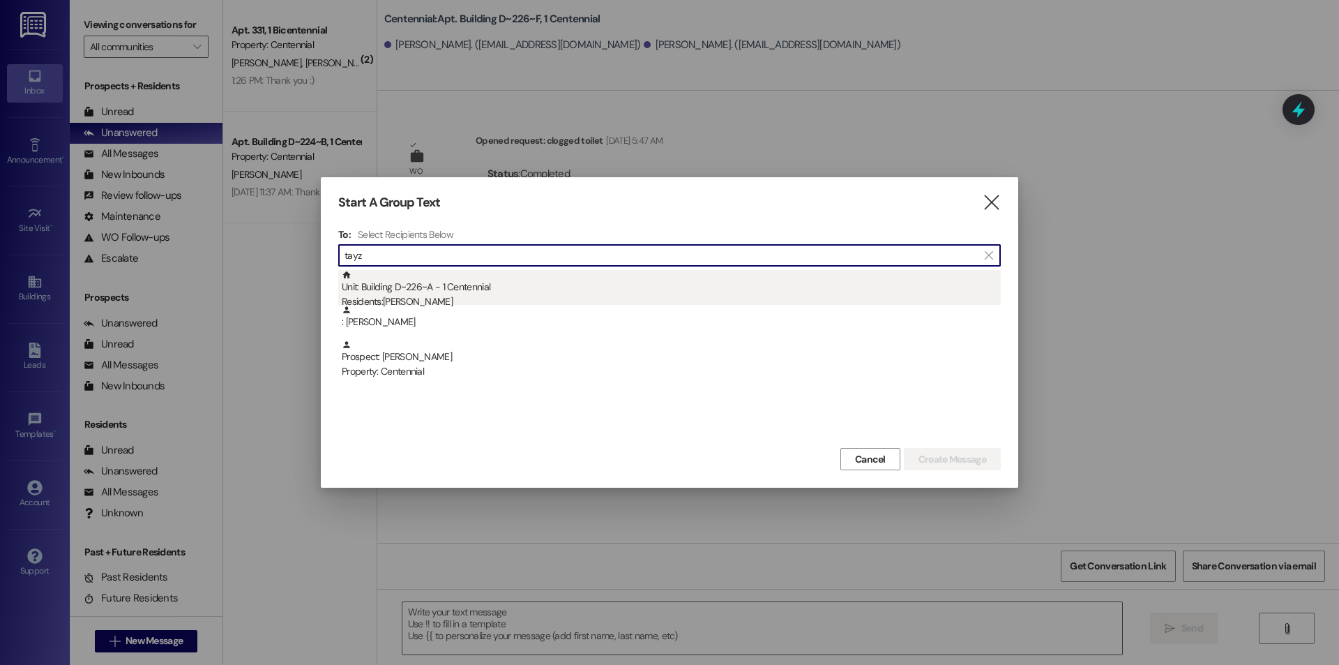
click at [463, 296] on div "Residents: Tayzia Slade" at bounding box center [671, 301] width 659 height 15
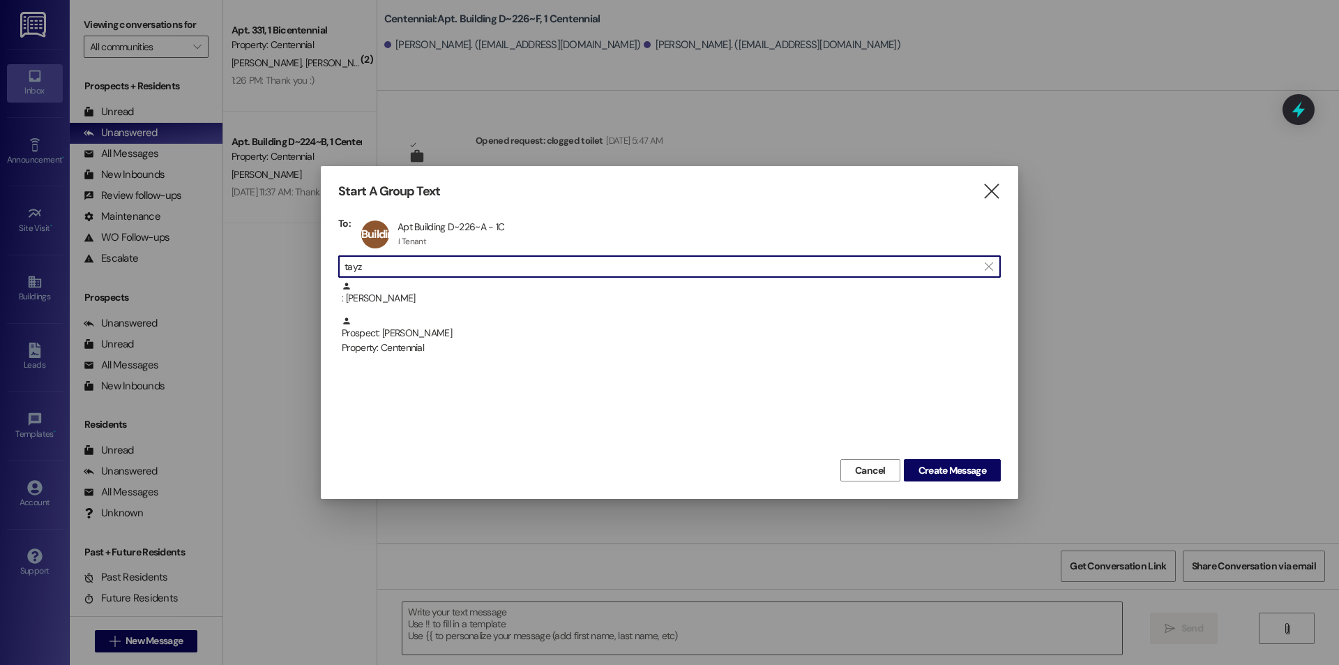
click at [462, 272] on input "tayz" at bounding box center [660, 267] width 633 height 20
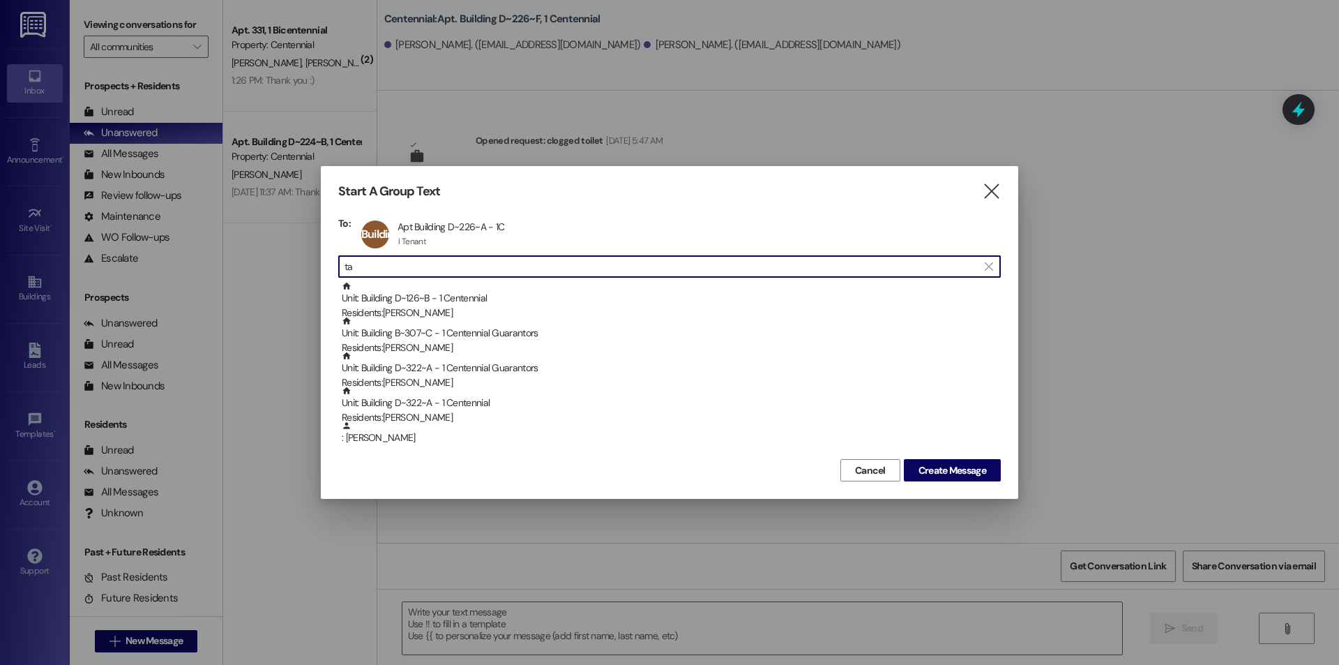
type input "t"
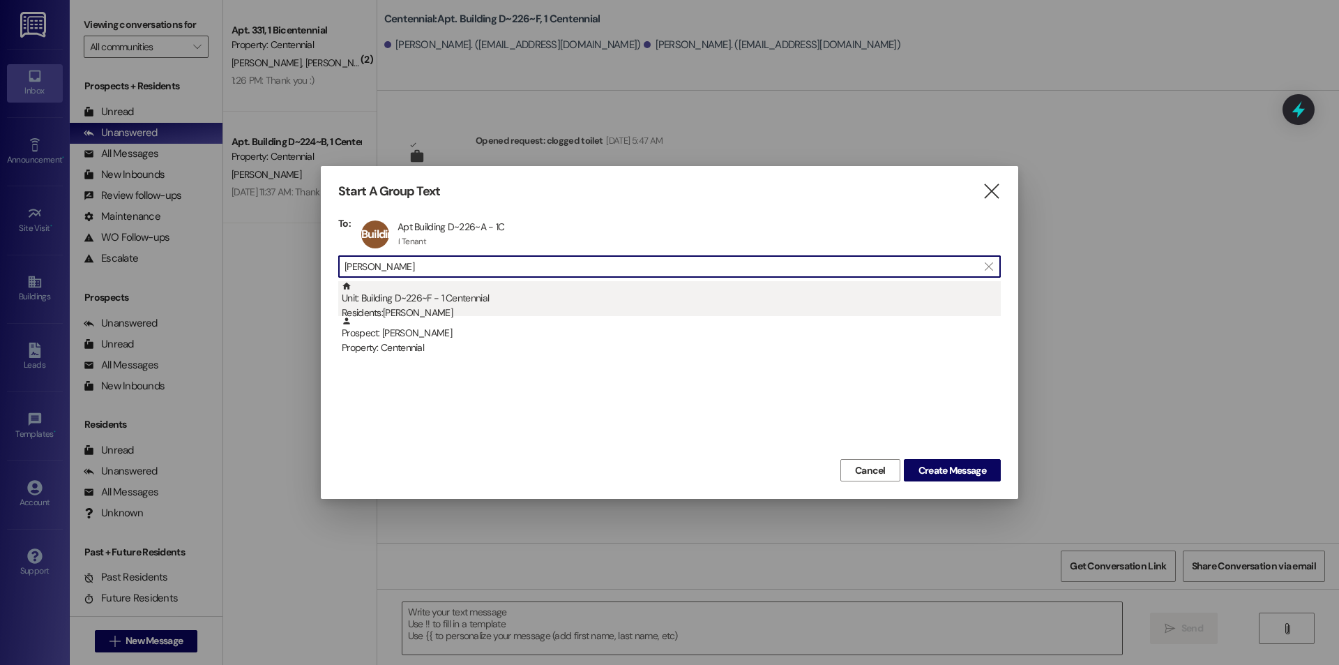
click at [476, 301] on div "Unit: Building D~226~F - 1 Centennial Residents: Rosalind Woolley" at bounding box center [671, 301] width 659 height 40
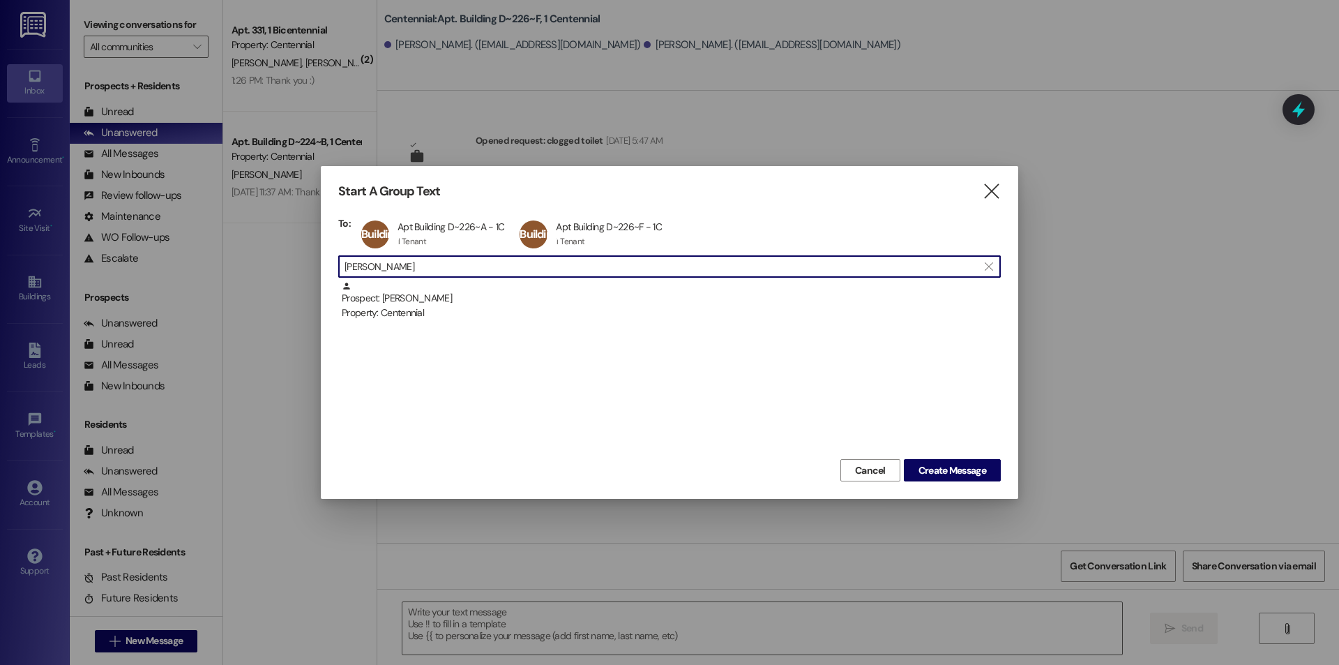
click at [473, 275] on input "rosalind" at bounding box center [660, 267] width 633 height 20
type input "r"
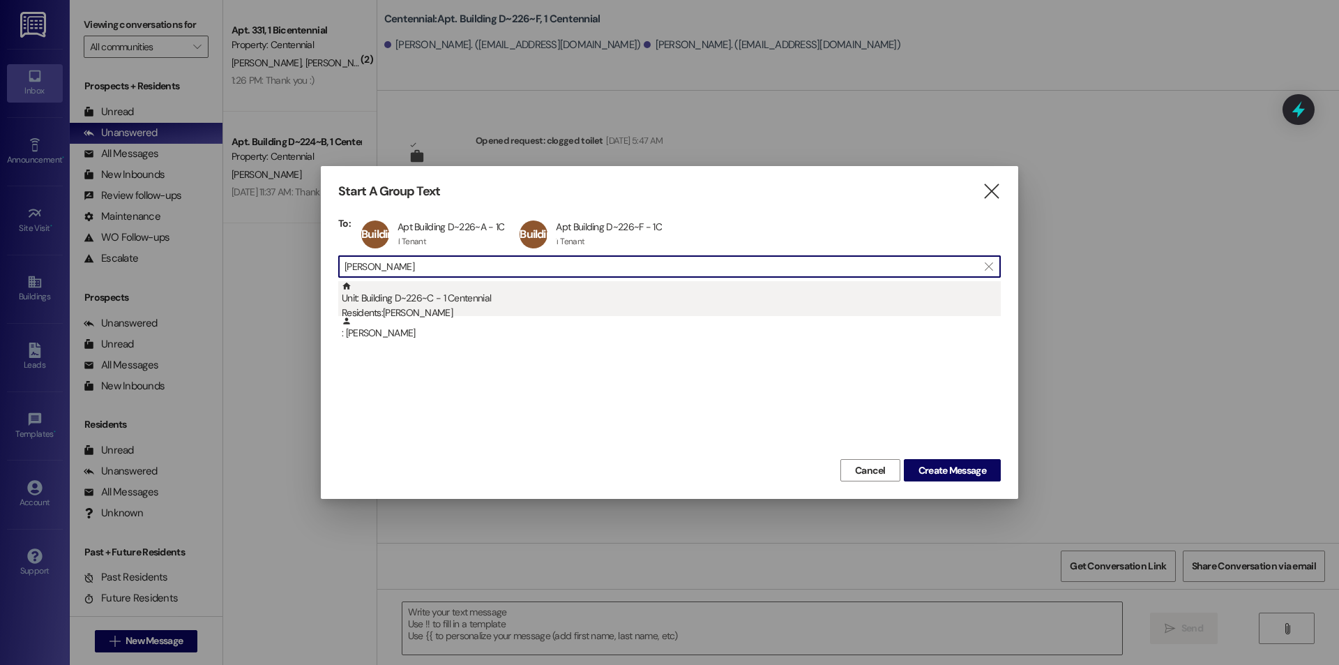
click at [379, 302] on div "Unit: Building D~226~C - 1 Centennial Residents: Eliza Decker" at bounding box center [671, 301] width 659 height 40
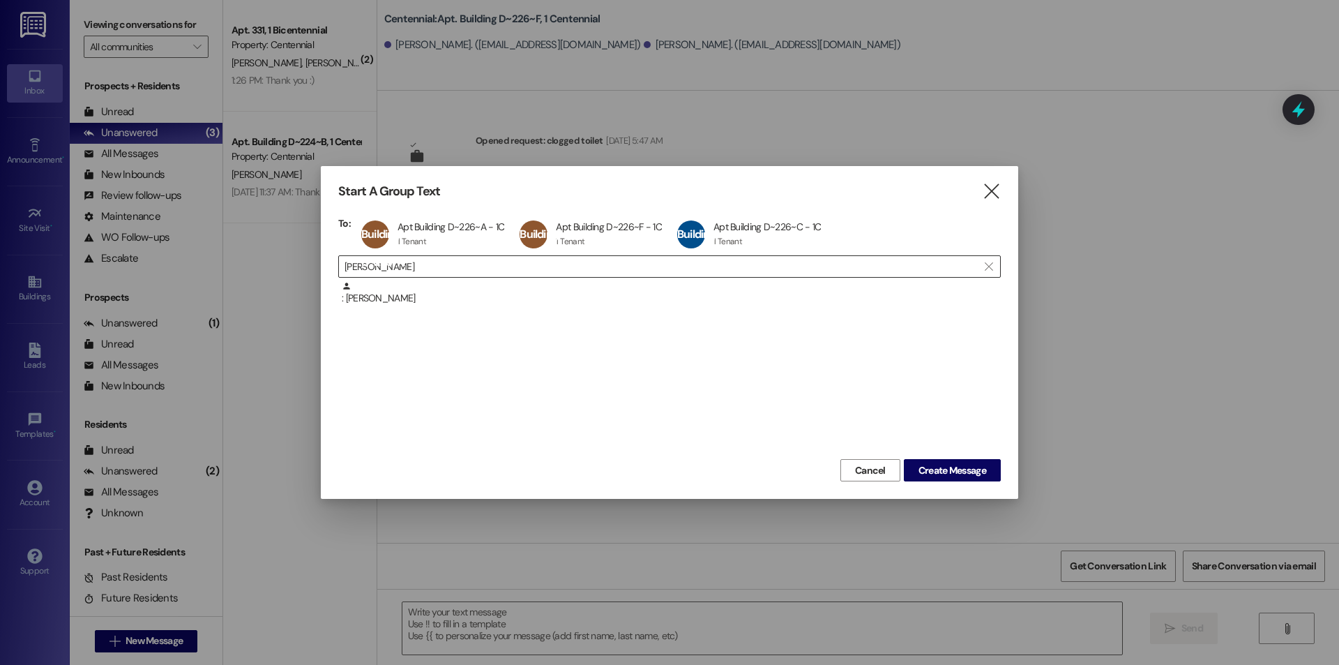
click at [454, 262] on input "eliza decker" at bounding box center [660, 267] width 633 height 20
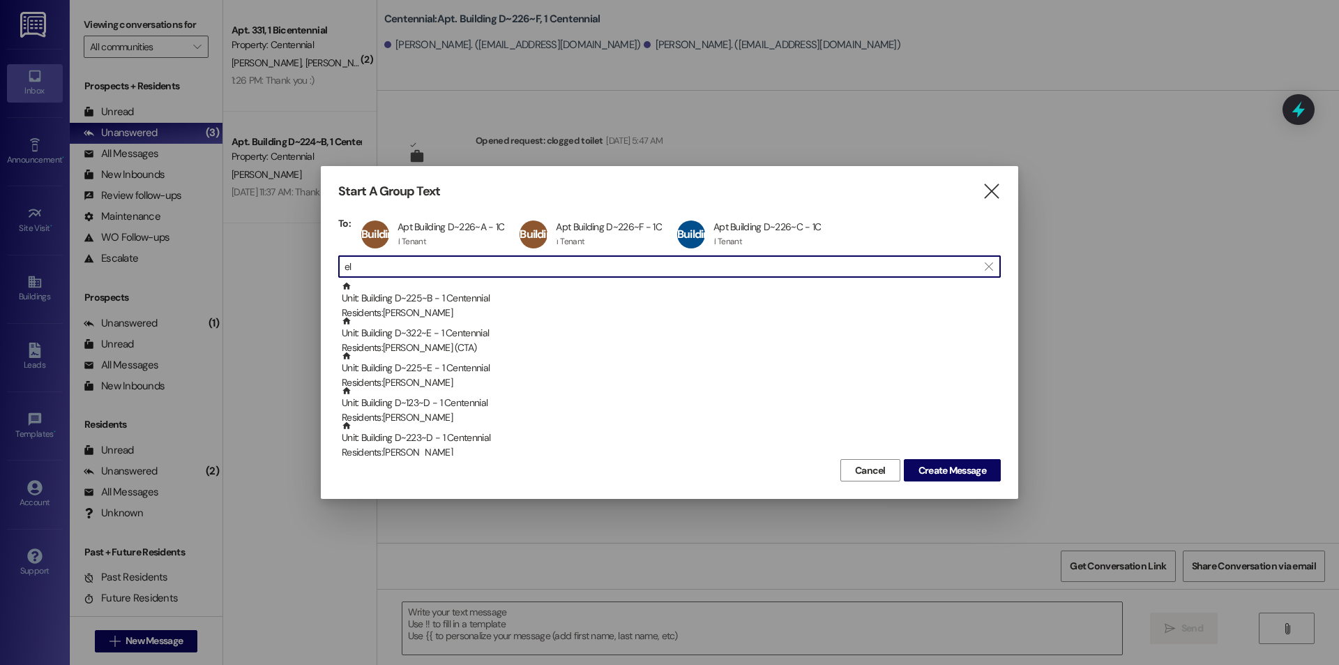
type input "e"
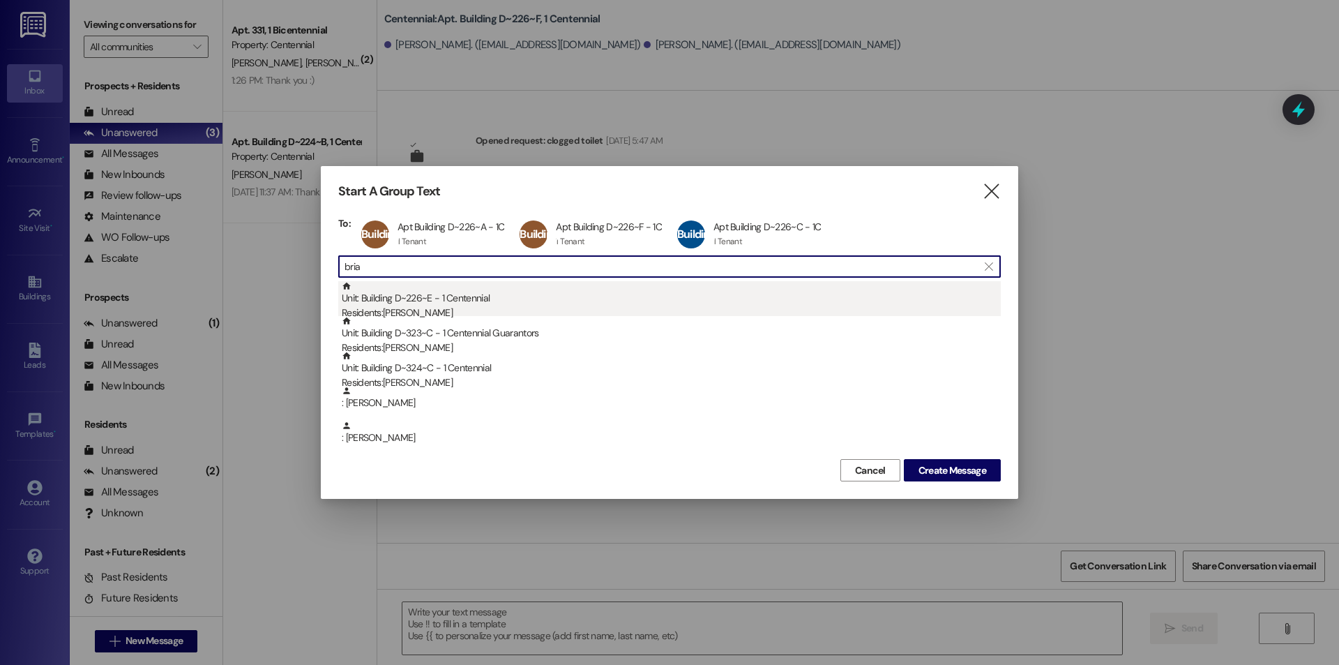
click at [418, 303] on div "Unit: Building D~226~E - 1 Centennial Residents: Briannon Woolsey" at bounding box center [671, 301] width 659 height 40
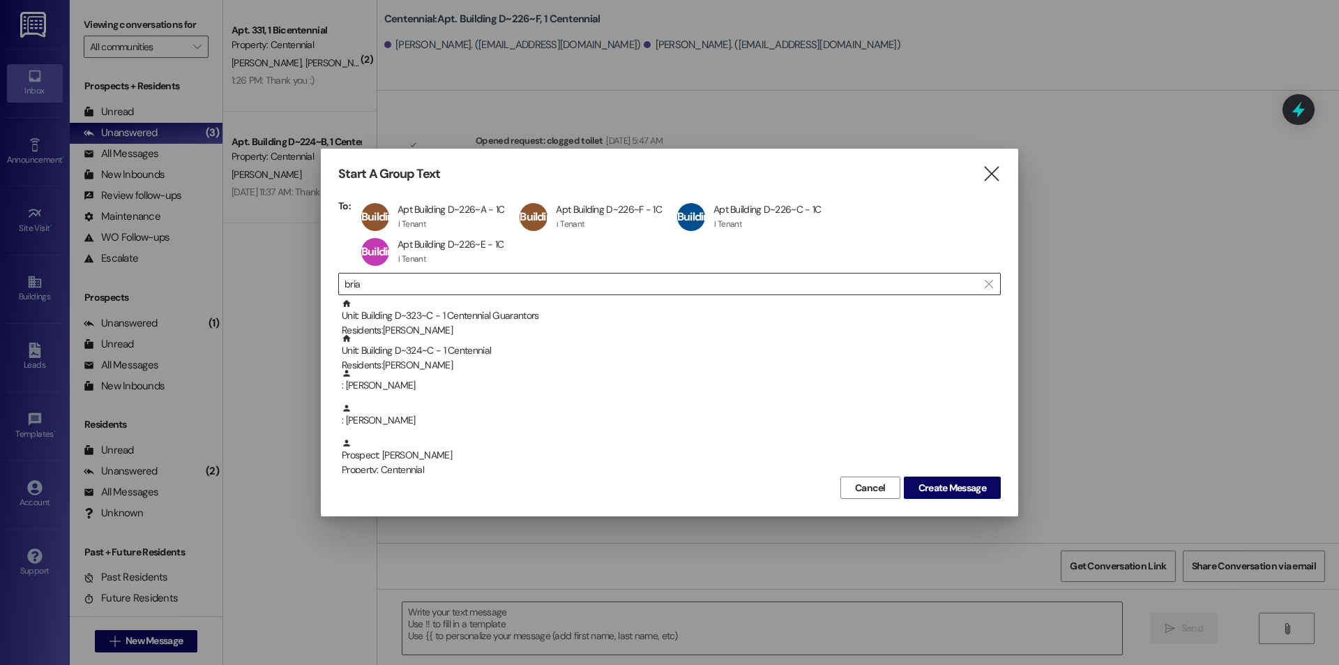
click at [431, 285] on input "bria" at bounding box center [660, 284] width 633 height 20
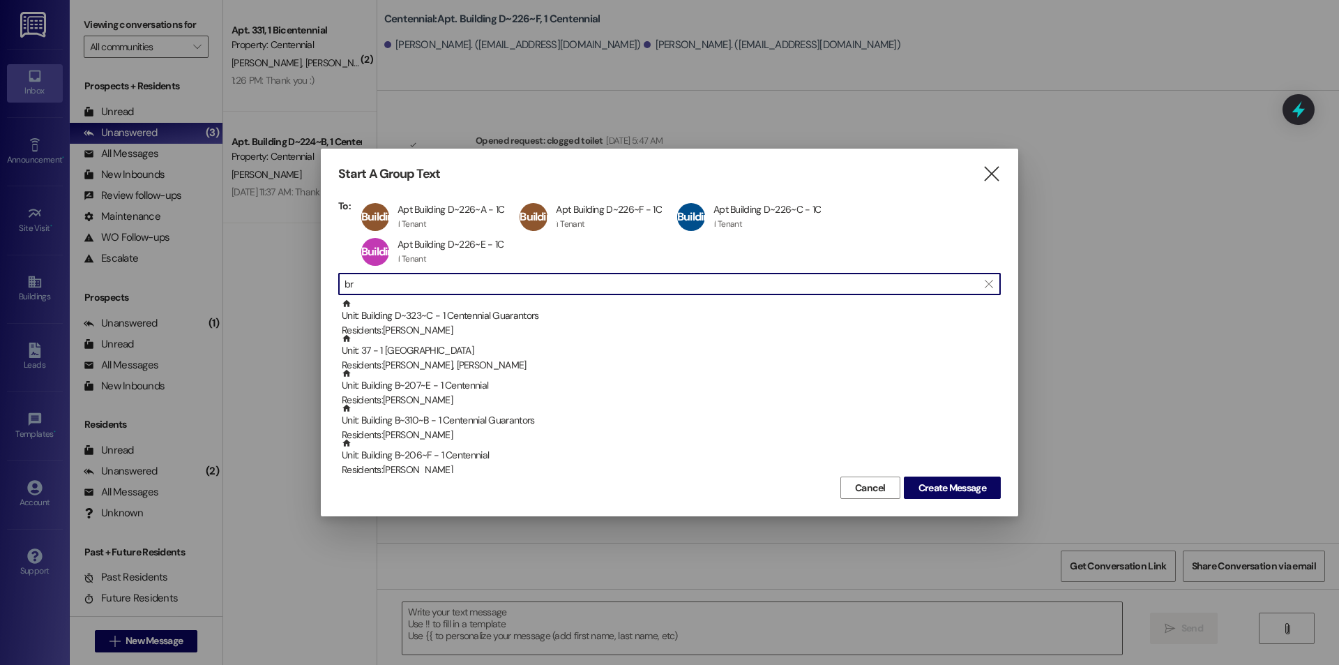
type input "b"
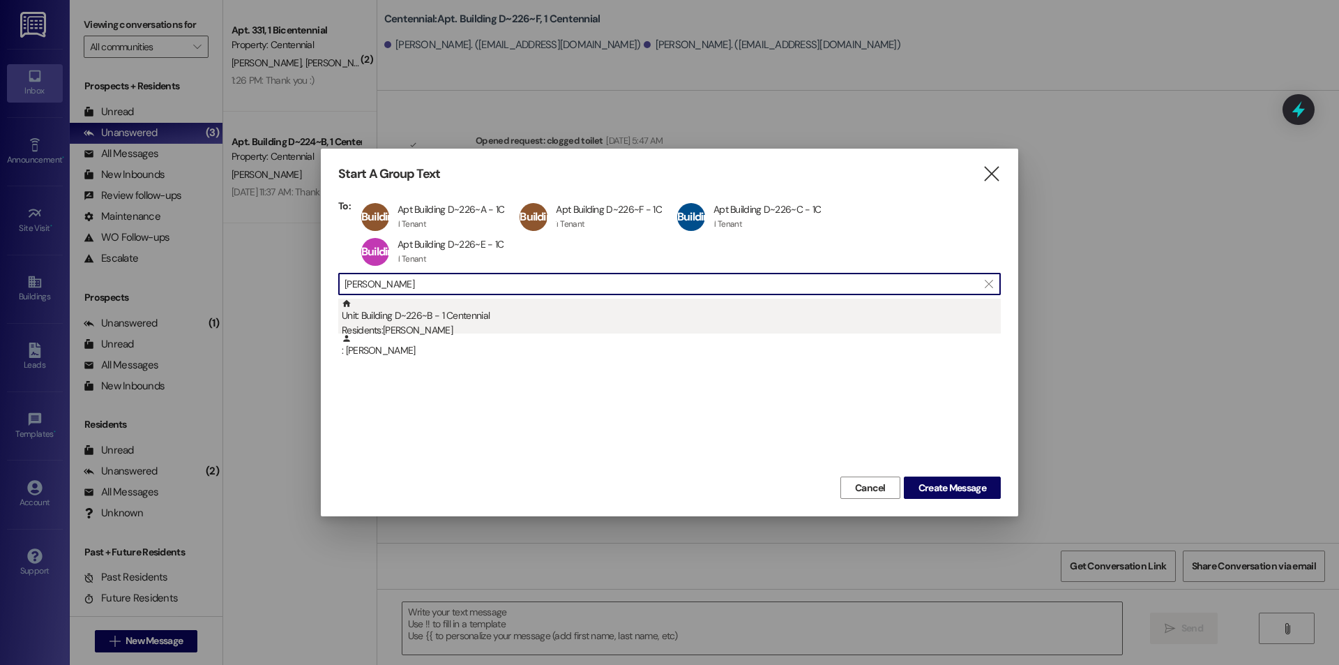
click at [367, 322] on div "Unit: Building D~226~B - 1 Centennial Residents: Paige Nelson" at bounding box center [671, 318] width 659 height 40
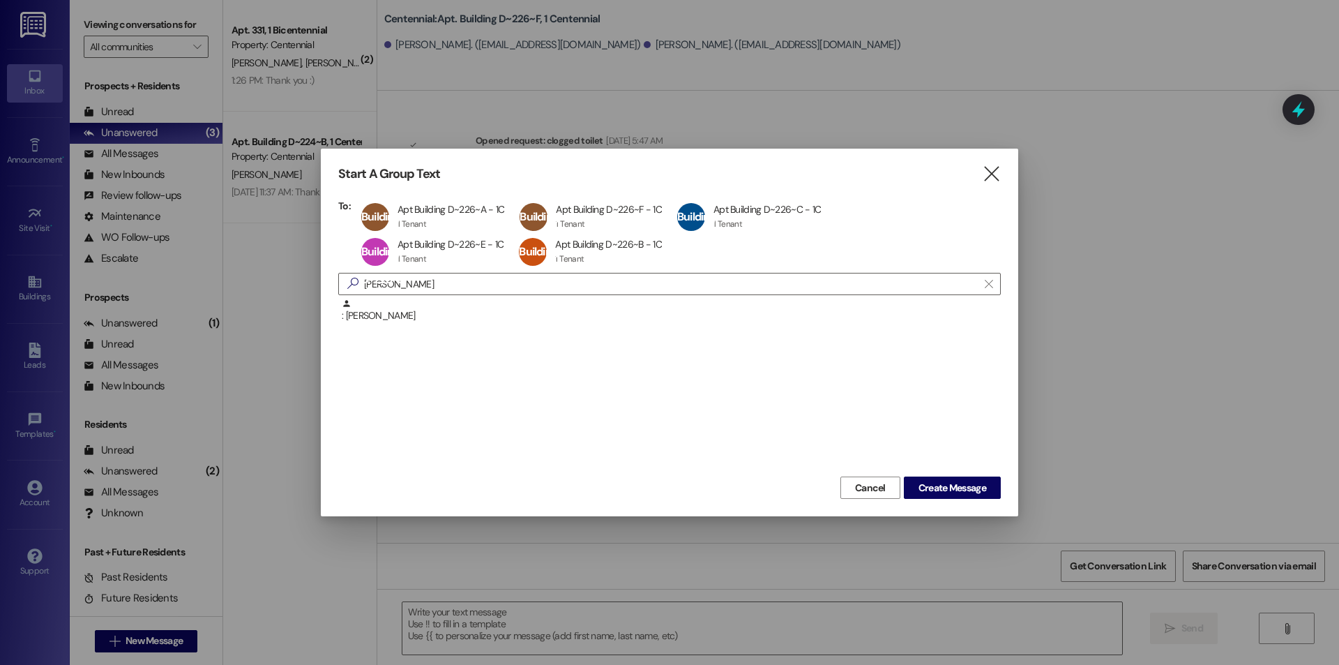
click at [552, 296] on div "To: Building D~226~A Apt Building D~226~A - 1C Apt Building D~226~A - 1C 1 Tena…" at bounding box center [669, 335] width 662 height 273
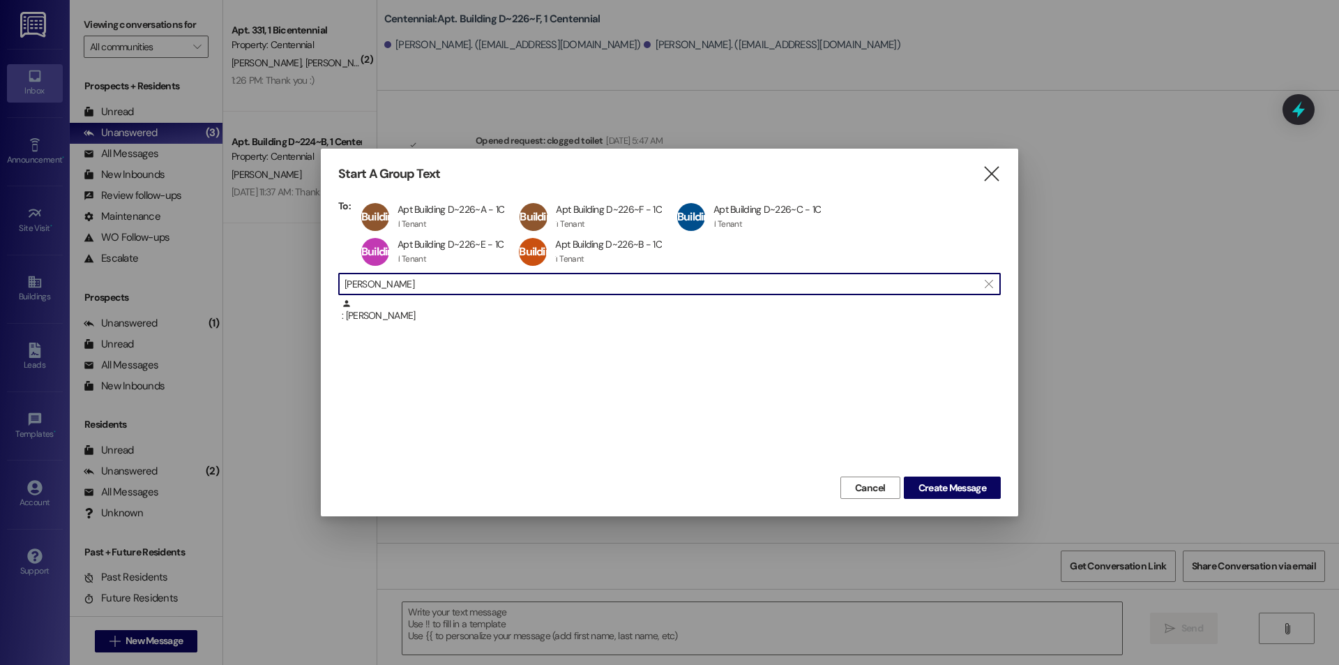
click at [552, 290] on input "paige nelson" at bounding box center [660, 284] width 633 height 20
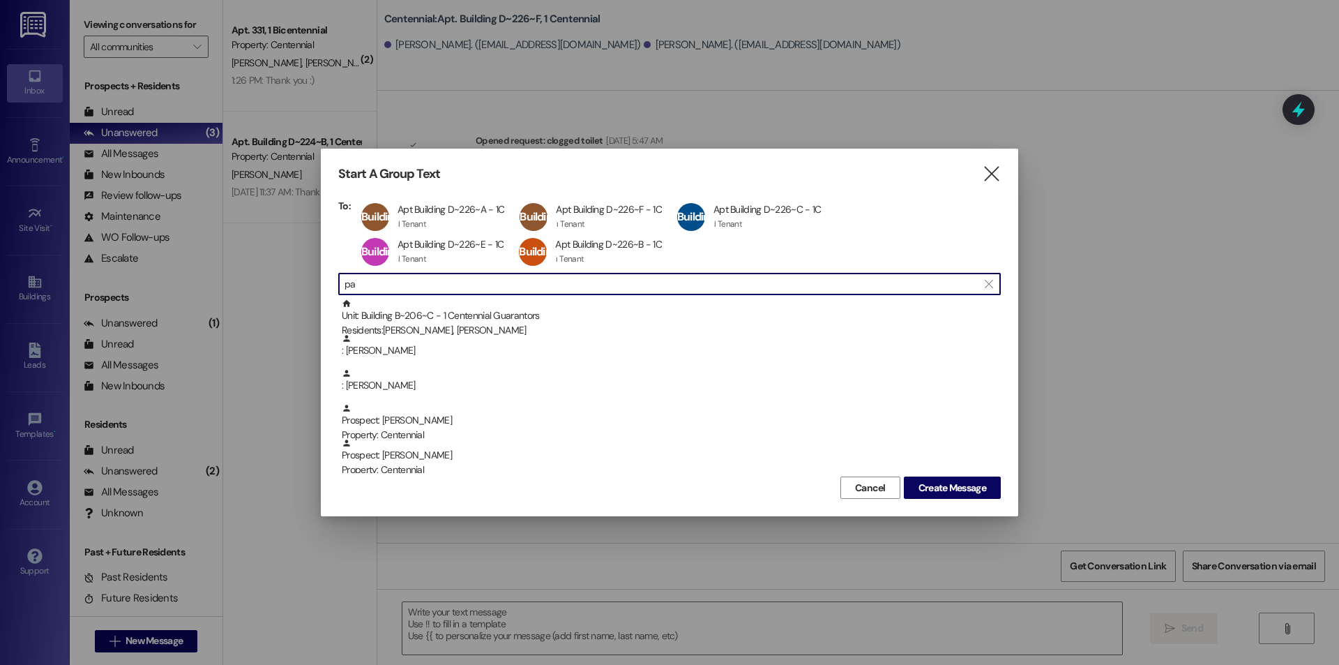
type input "p"
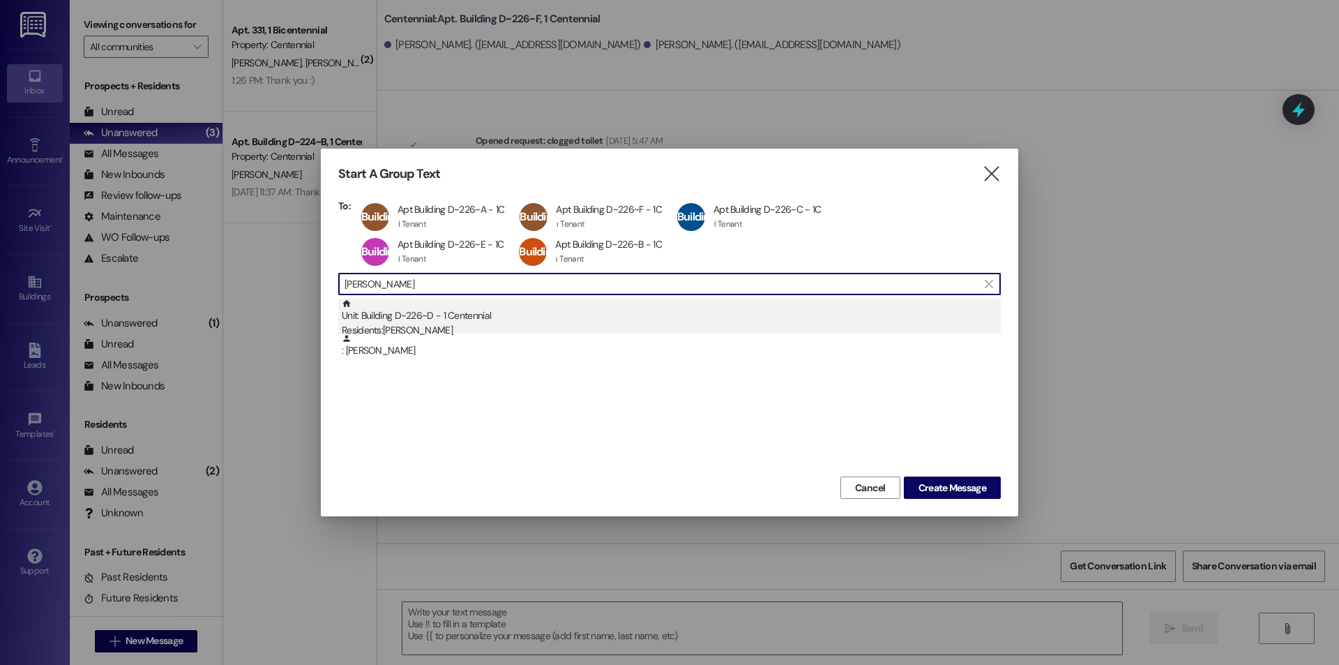
type input "holly meyer"
click at [402, 321] on div "Unit: Building D~226~D - 1 Centennial Residents: Holly Meyer" at bounding box center [671, 318] width 659 height 40
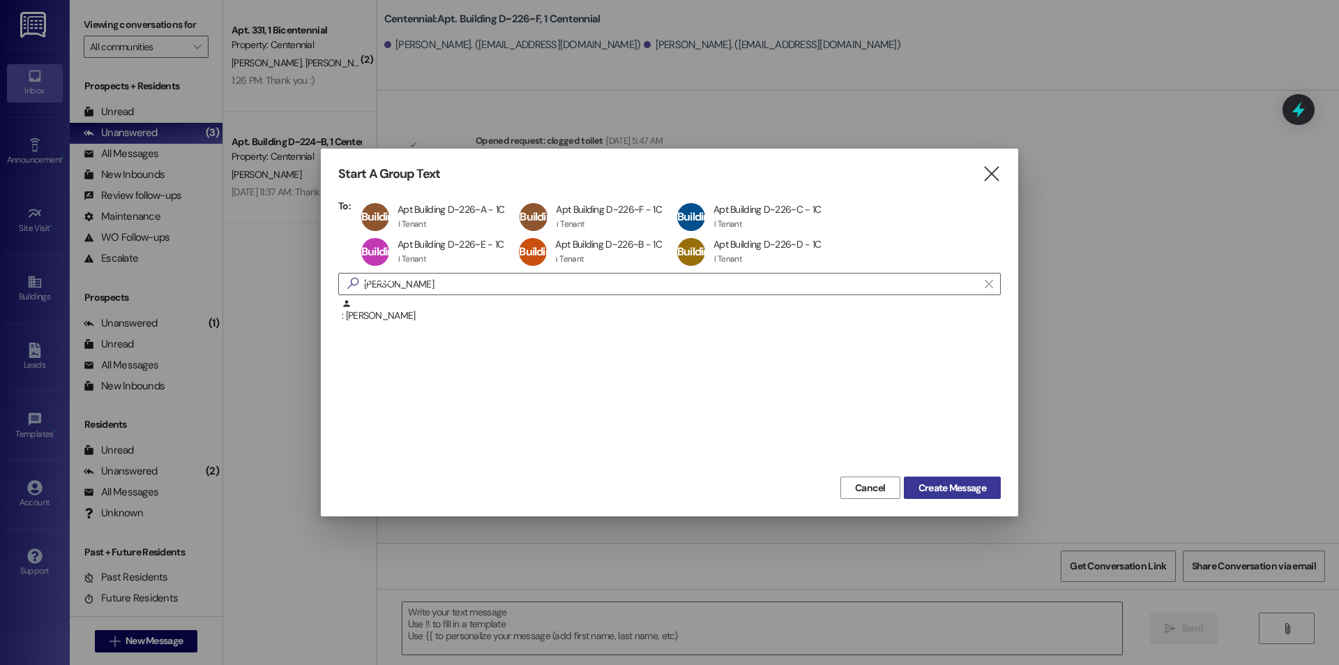
click at [974, 492] on span "Create Message" at bounding box center [952, 487] width 68 height 15
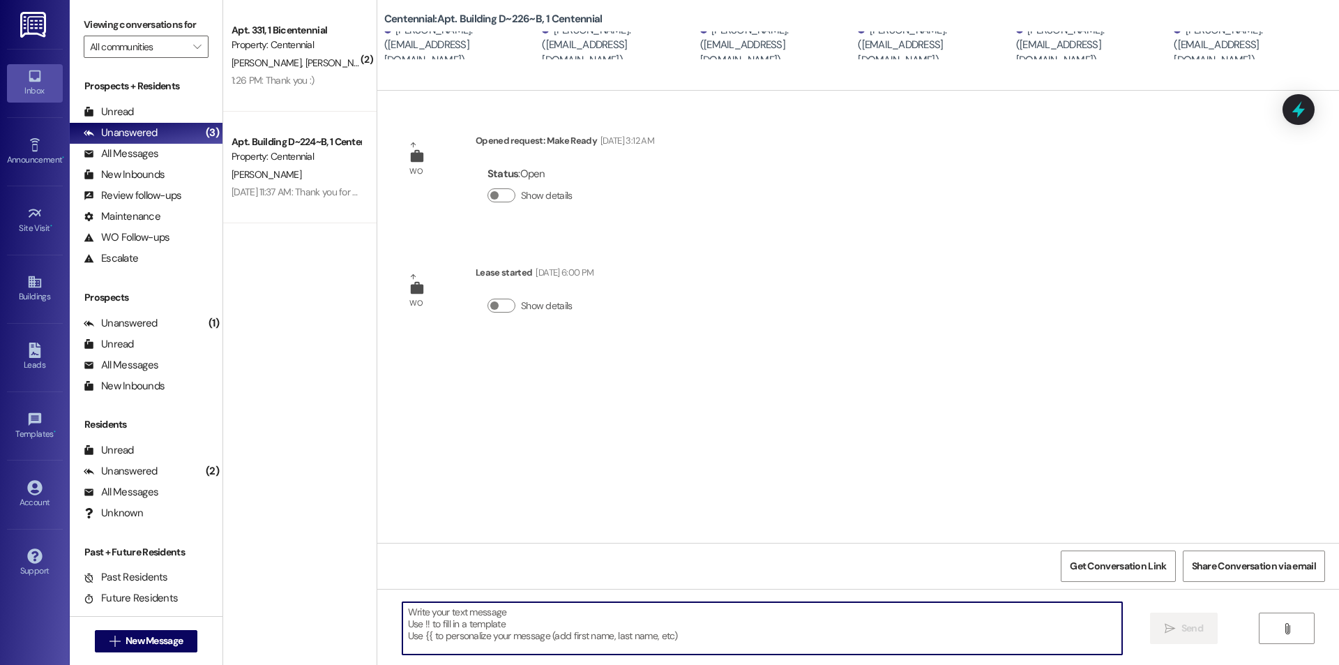
click at [696, 609] on textarea at bounding box center [762, 628] width 720 height 52
paste textarea "Regarding the leaking water in your apartment, we have a plumber awaiting parts…"
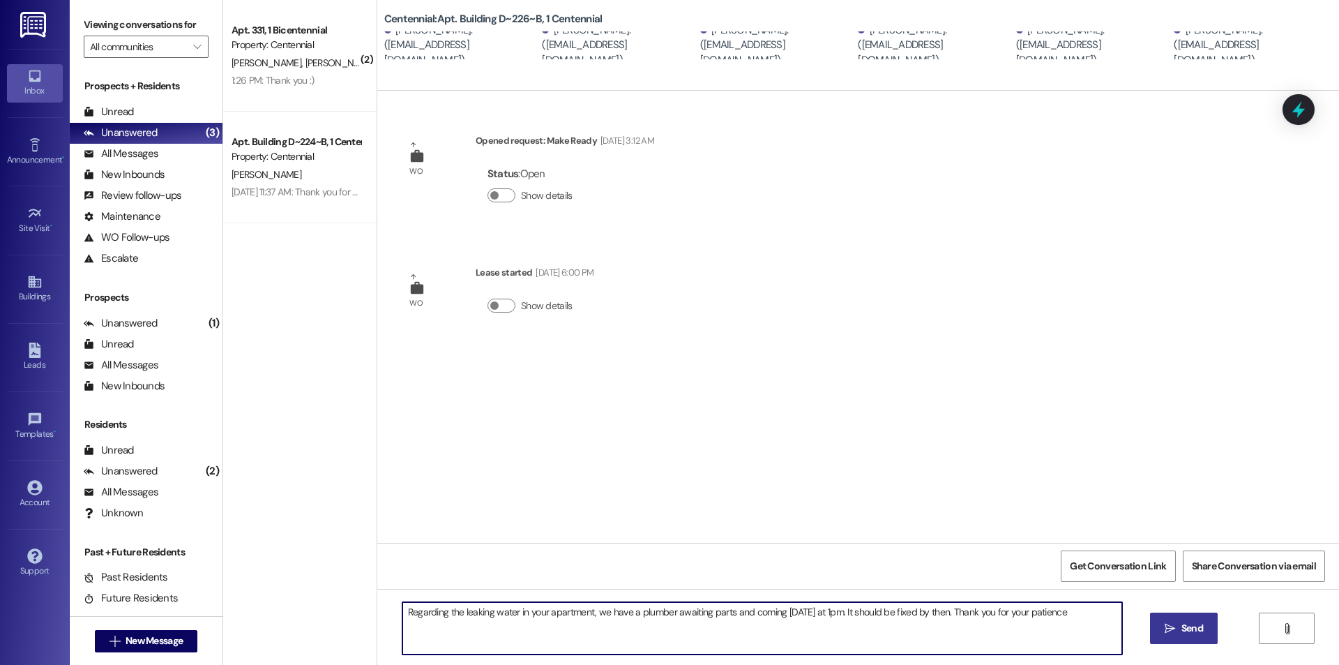
type textarea "Regarding the leaking water in your apartment, we have a plumber awaiting parts…"
click at [1174, 629] on icon "" at bounding box center [1169, 628] width 10 height 11
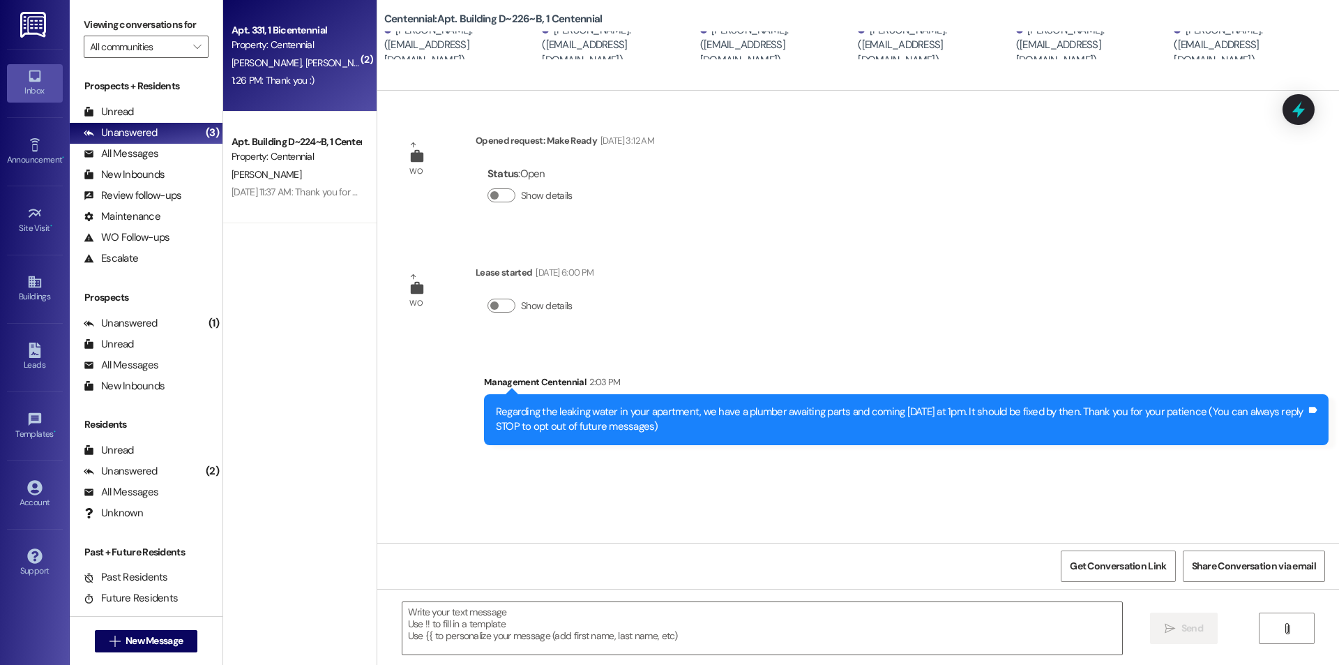
click at [328, 89] on div "1:26 PM: Thank you :) 1:26 PM: Thank you :)" at bounding box center [296, 80] width 132 height 17
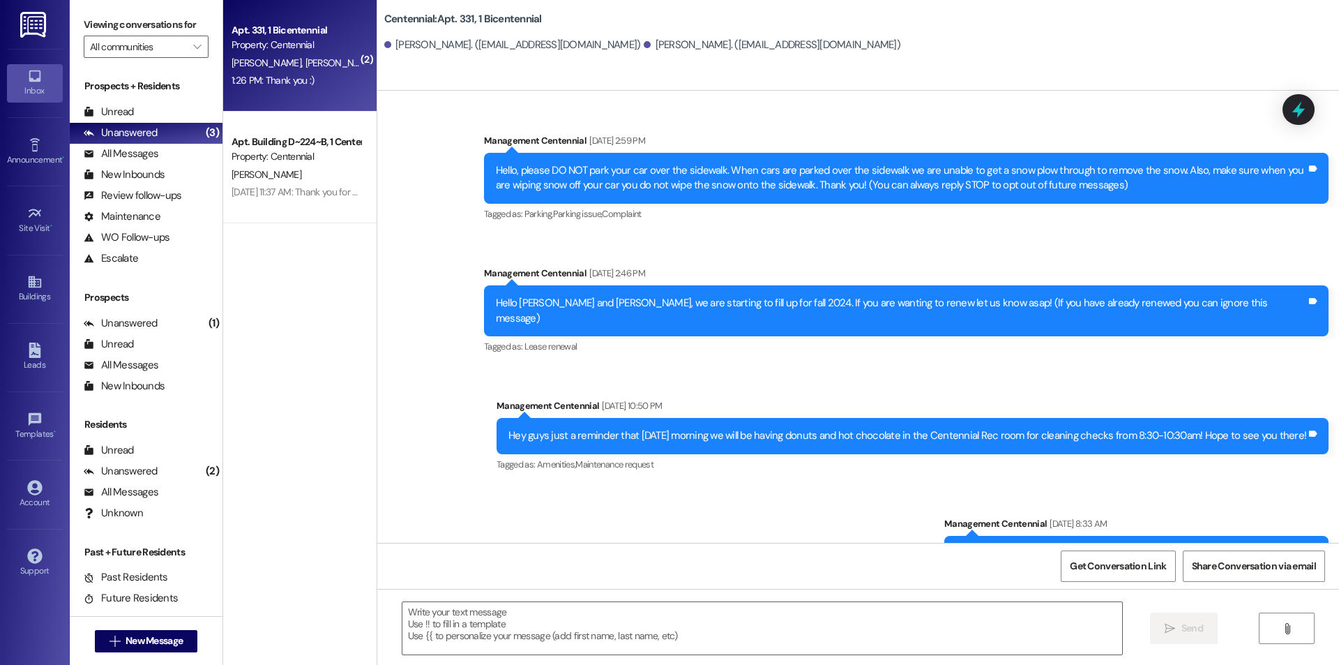
scroll to position [13580, 0]
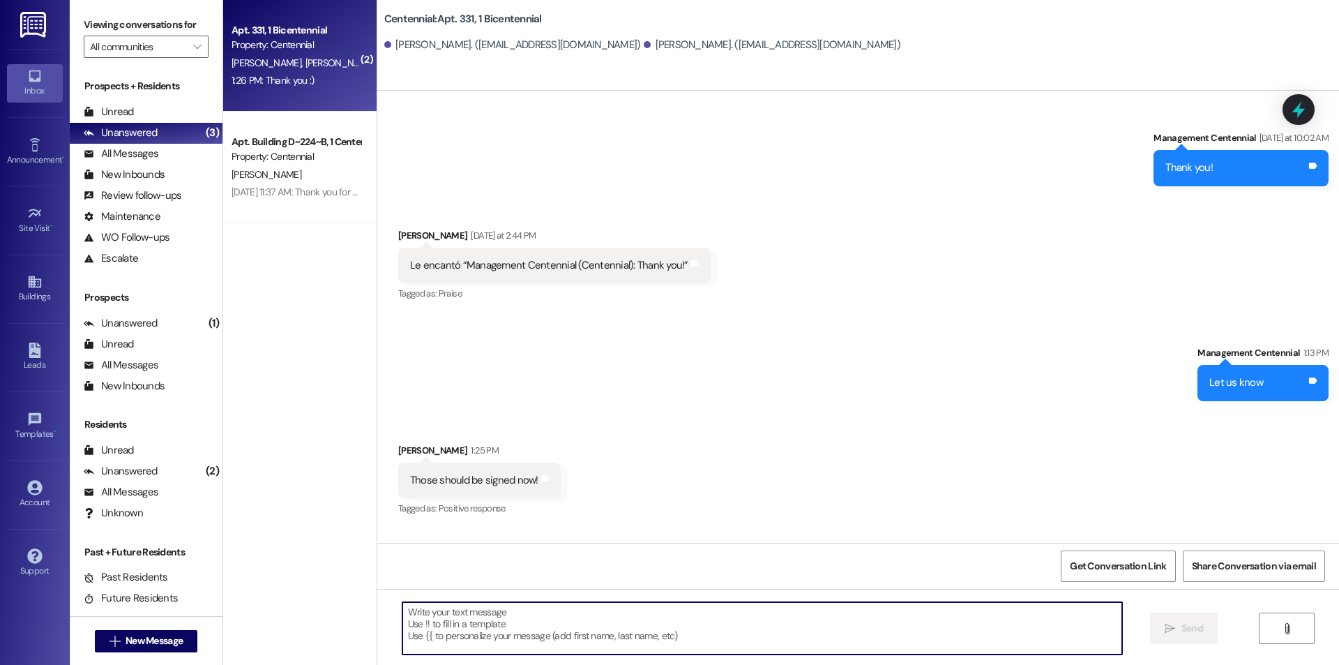
click at [654, 612] on textarea at bounding box center [762, 628] width 720 height 52
click at [641, 600] on div " Send " at bounding box center [858, 641] width 962 height 105
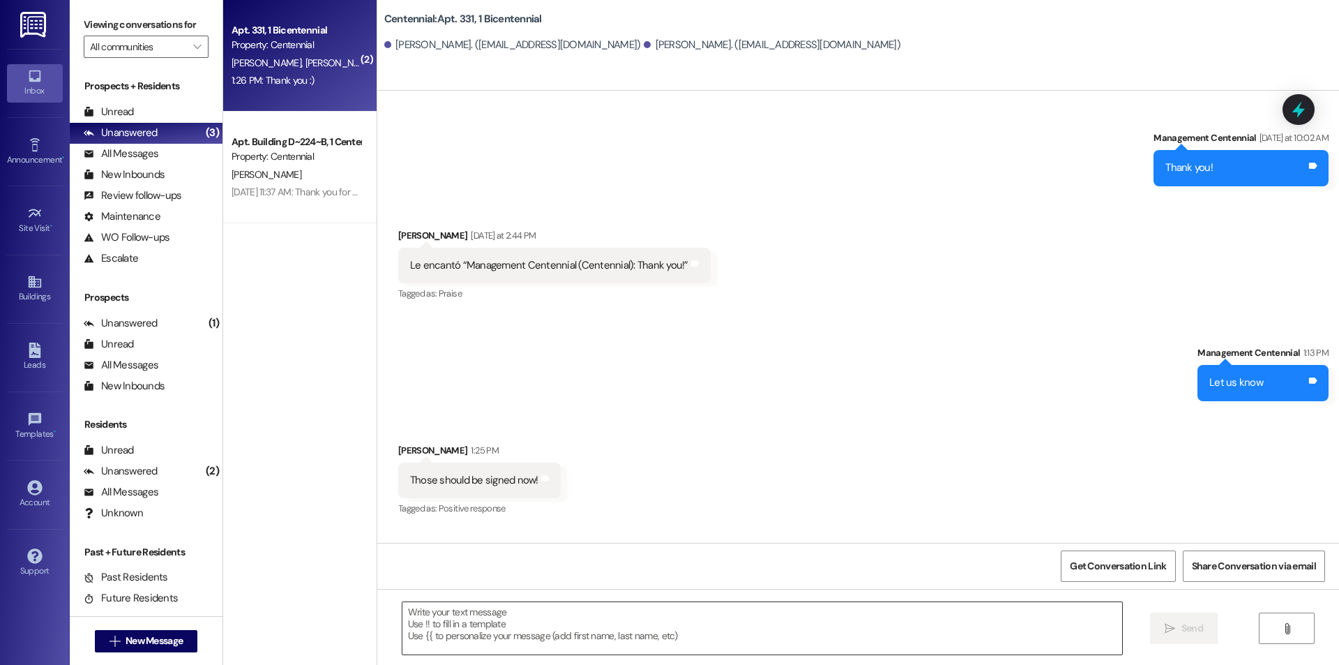
click at [638, 608] on div "Announcement, sent via SMS Management Centennial Jan 10, 2024 at 2:59 PM Hello,…" at bounding box center [858, 423] width 962 height 665
click at [637, 613] on textarea at bounding box center [762, 628] width 720 height 52
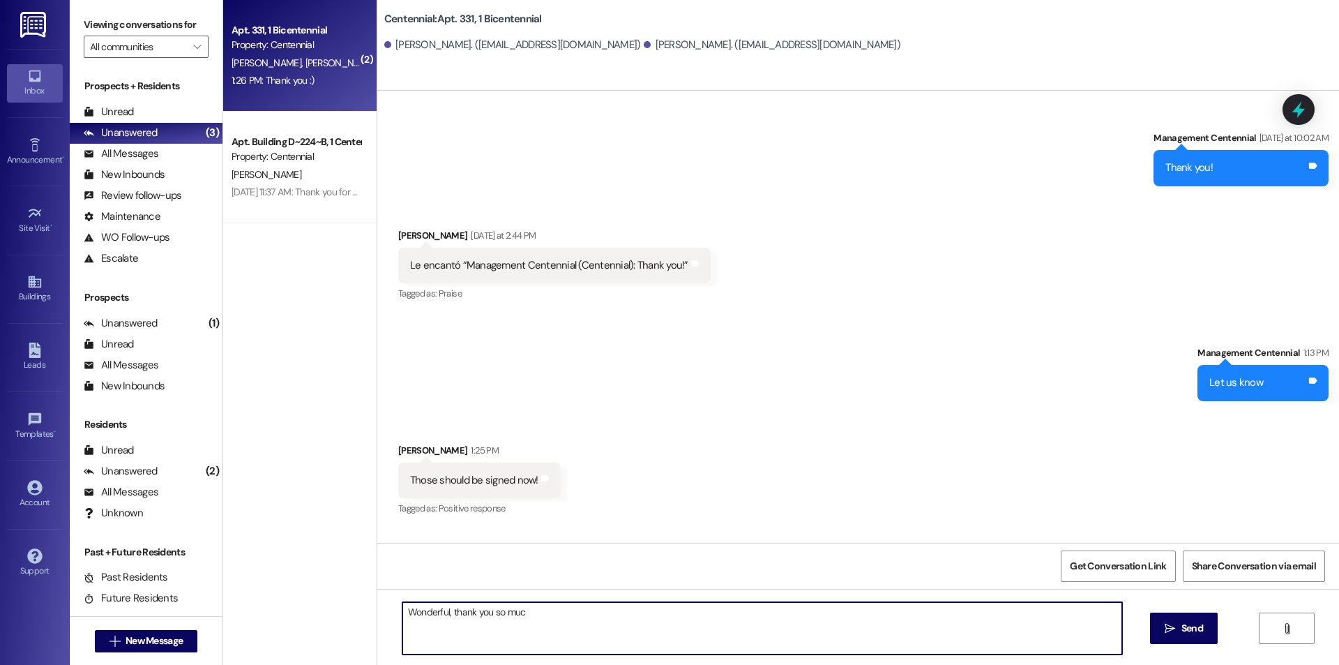
type textarea "Wonderful, thank you so much"
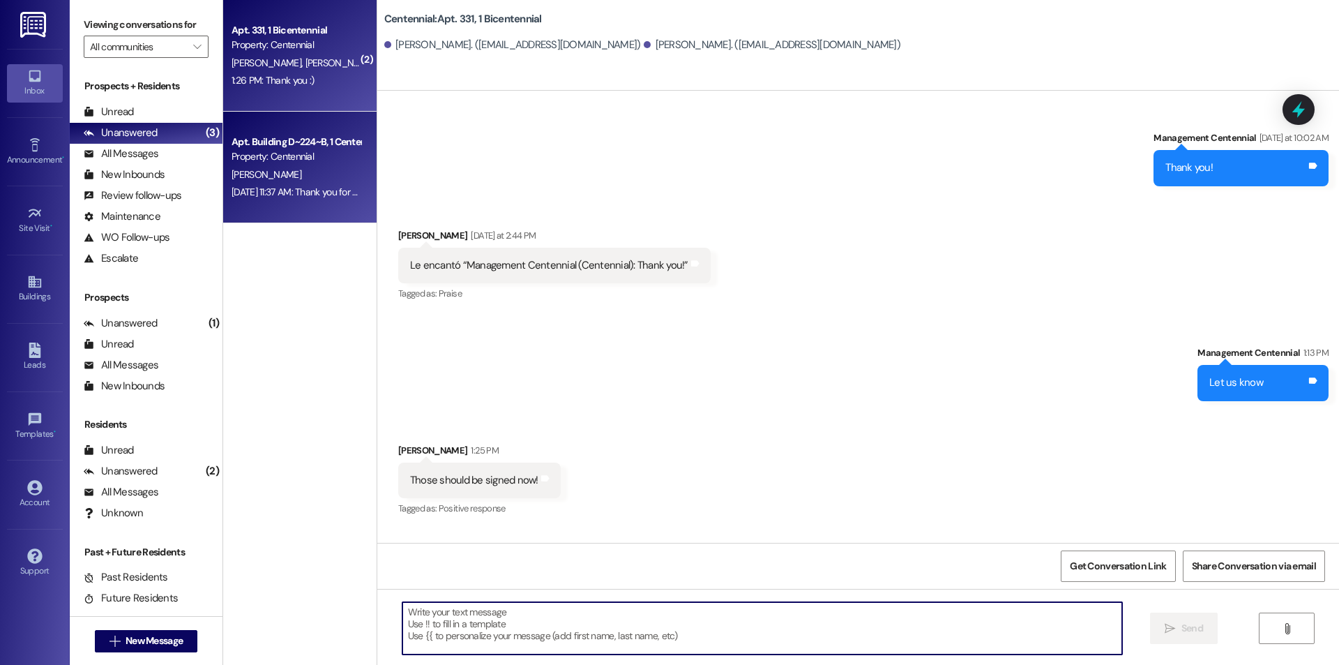
scroll to position [13579, 0]
click at [285, 188] on div "Aug 21, 2025 at 11:37 AM: Thank you for contacting our leasing department. A le…" at bounding box center [543, 191] width 625 height 13
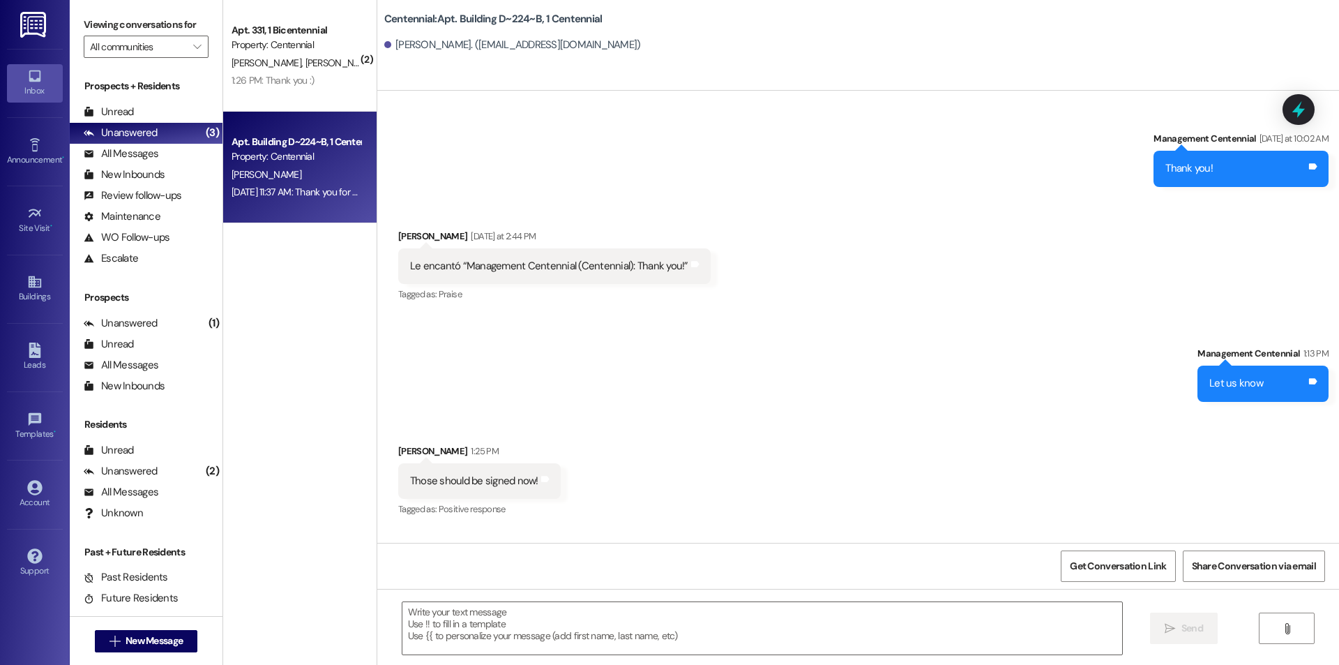
scroll to position [0, 0]
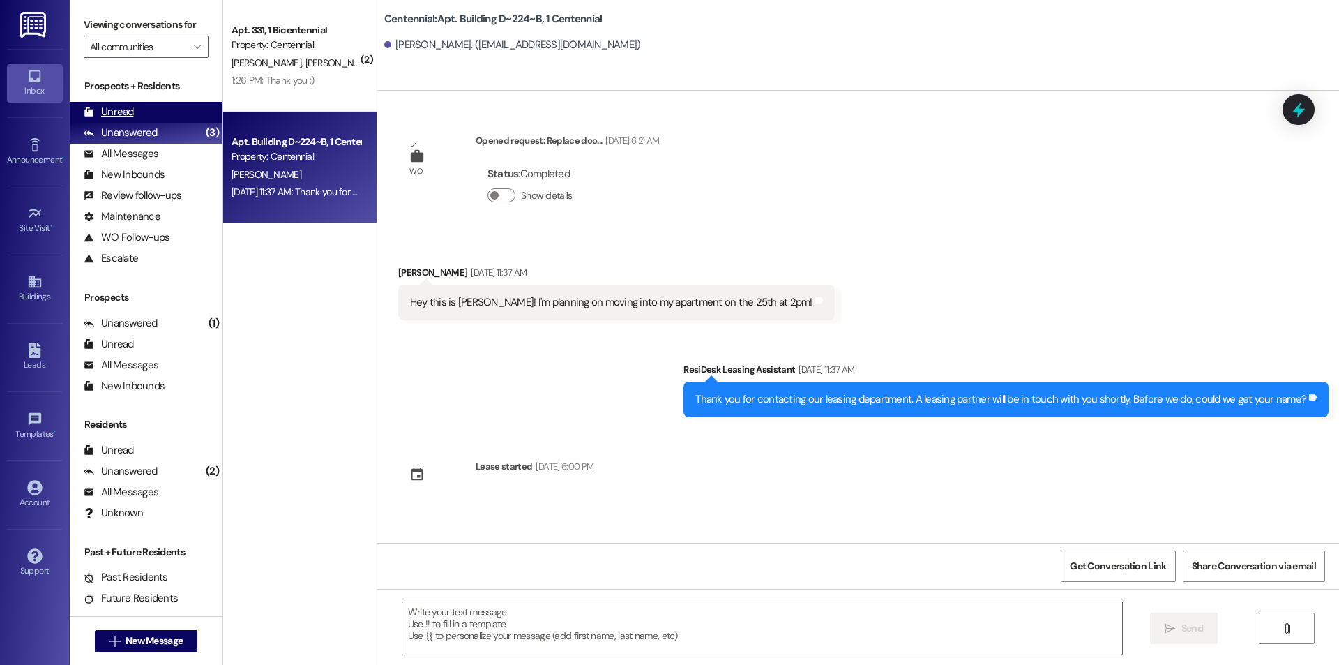
click at [127, 107] on div "Unread" at bounding box center [109, 112] width 50 height 15
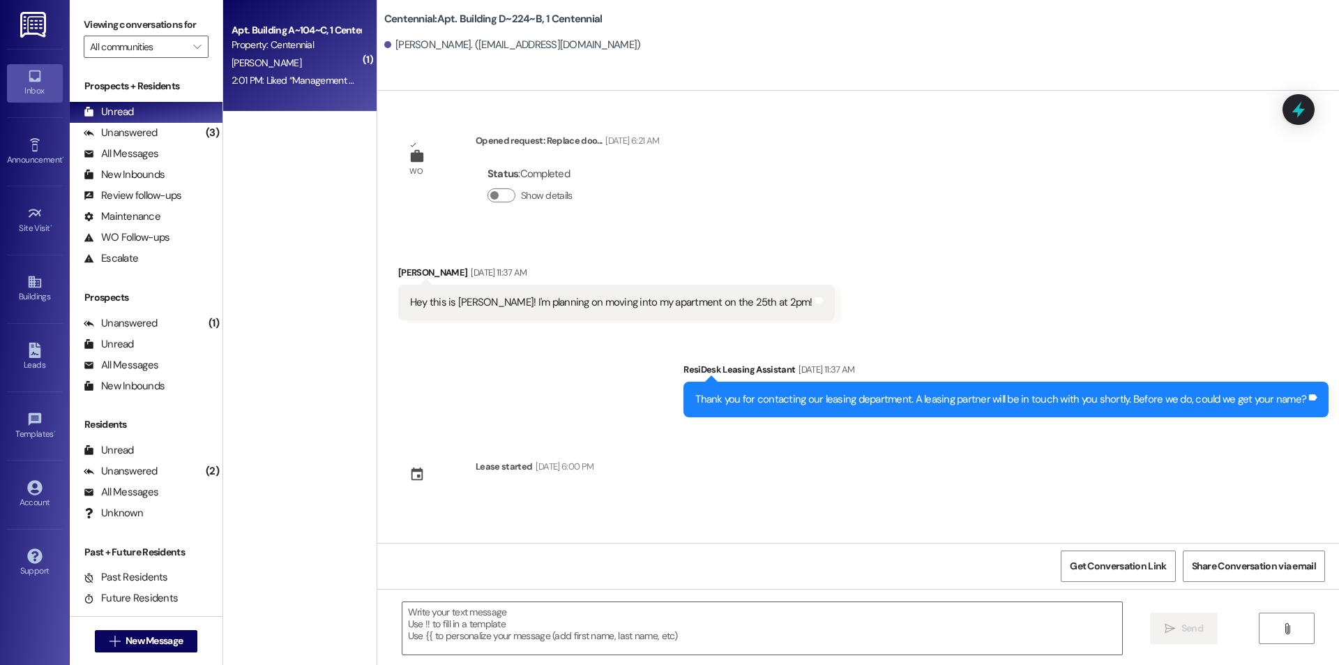
click at [280, 104] on div "Apt. Building A~104~C, 1 Centennial Property: Centennial E. Jensen 2:01 PM: Lik…" at bounding box center [299, 56] width 153 height 112
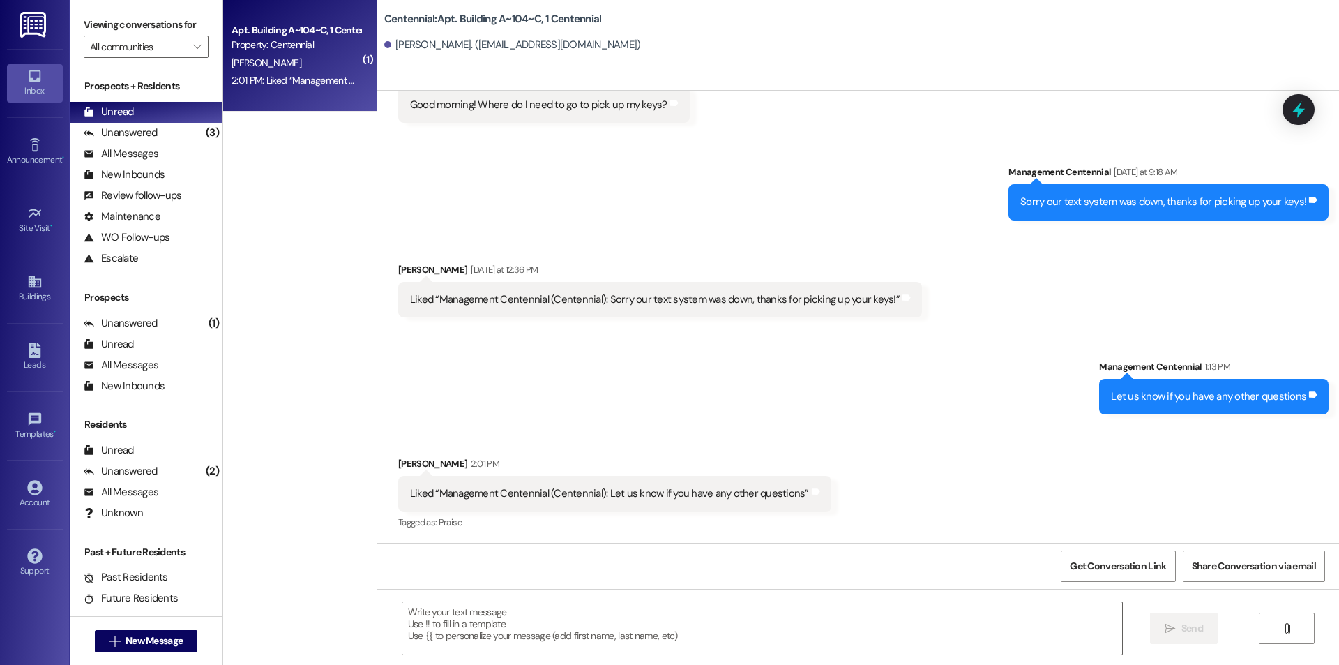
scroll to position [2268, 0]
click at [179, 646] on span "New Message" at bounding box center [154, 640] width 57 height 15
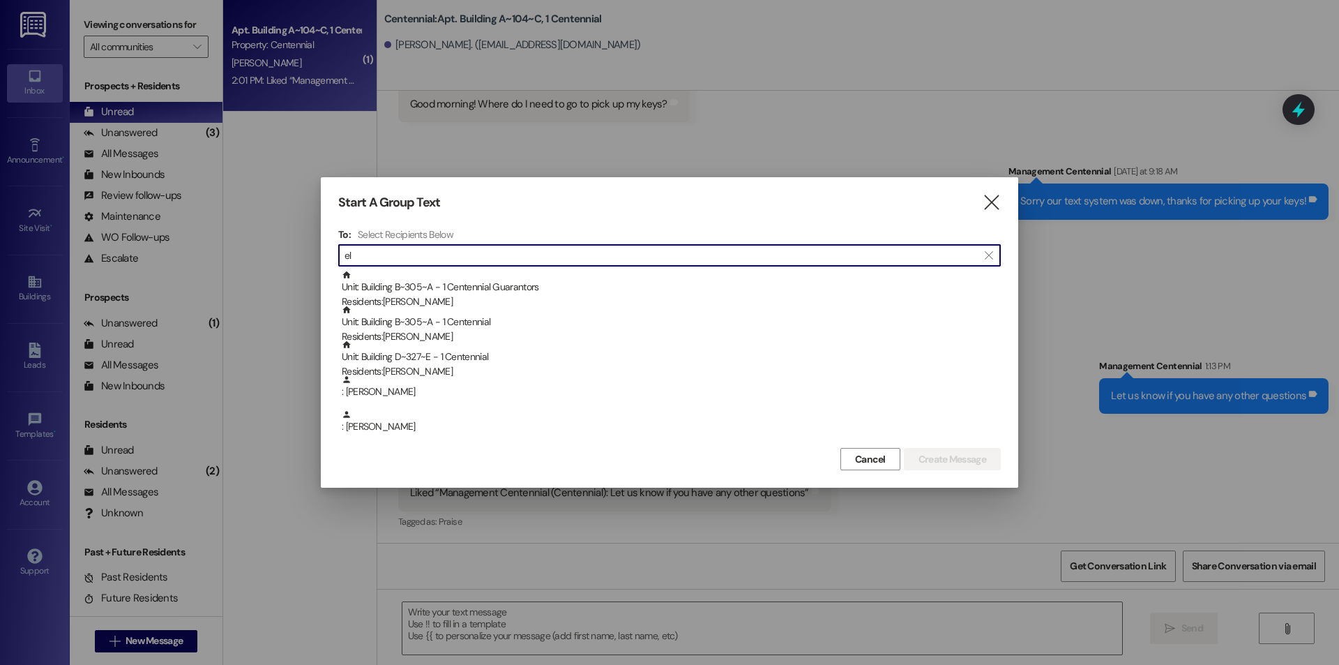
type input "e"
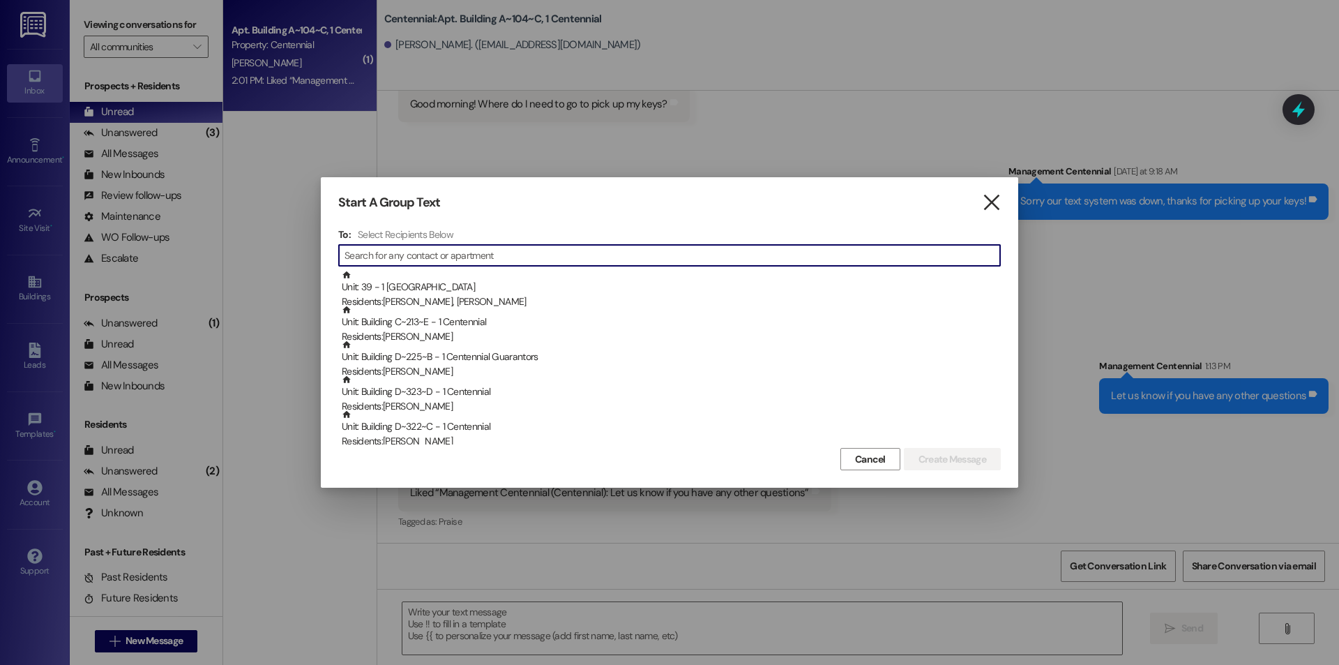
click at [996, 205] on icon "" at bounding box center [991, 202] width 19 height 15
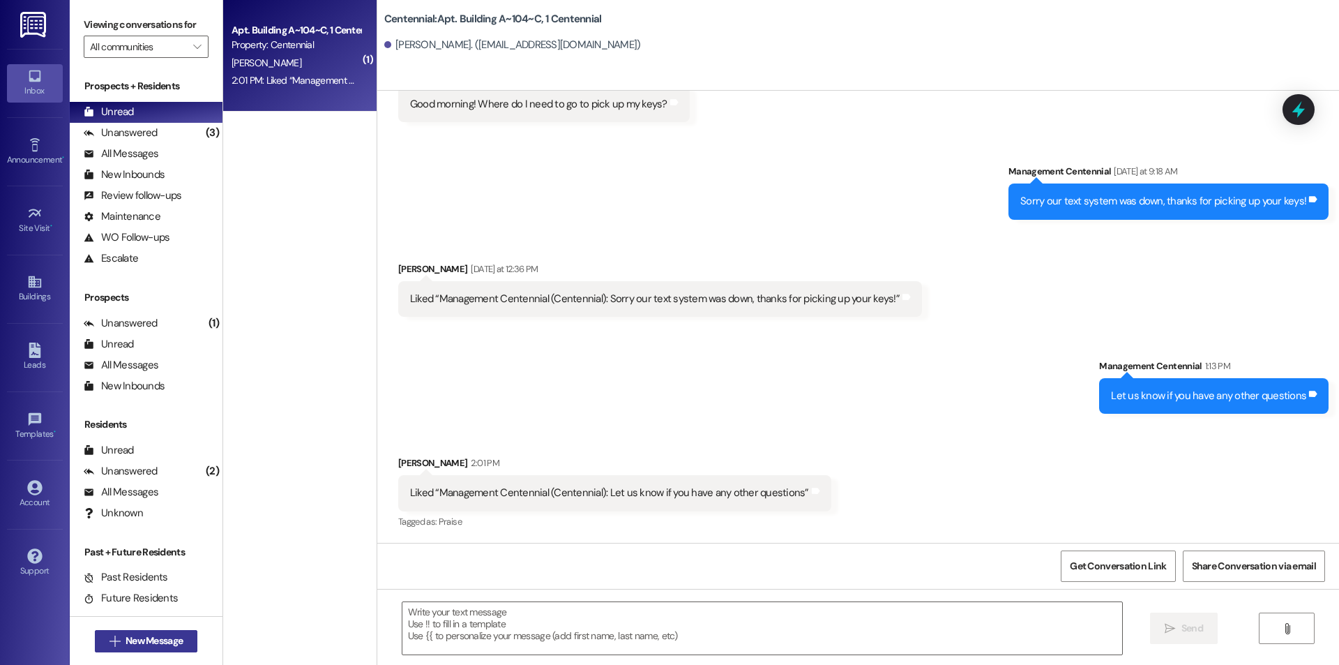
click at [144, 649] on button " New Message" at bounding box center [146, 641] width 103 height 22
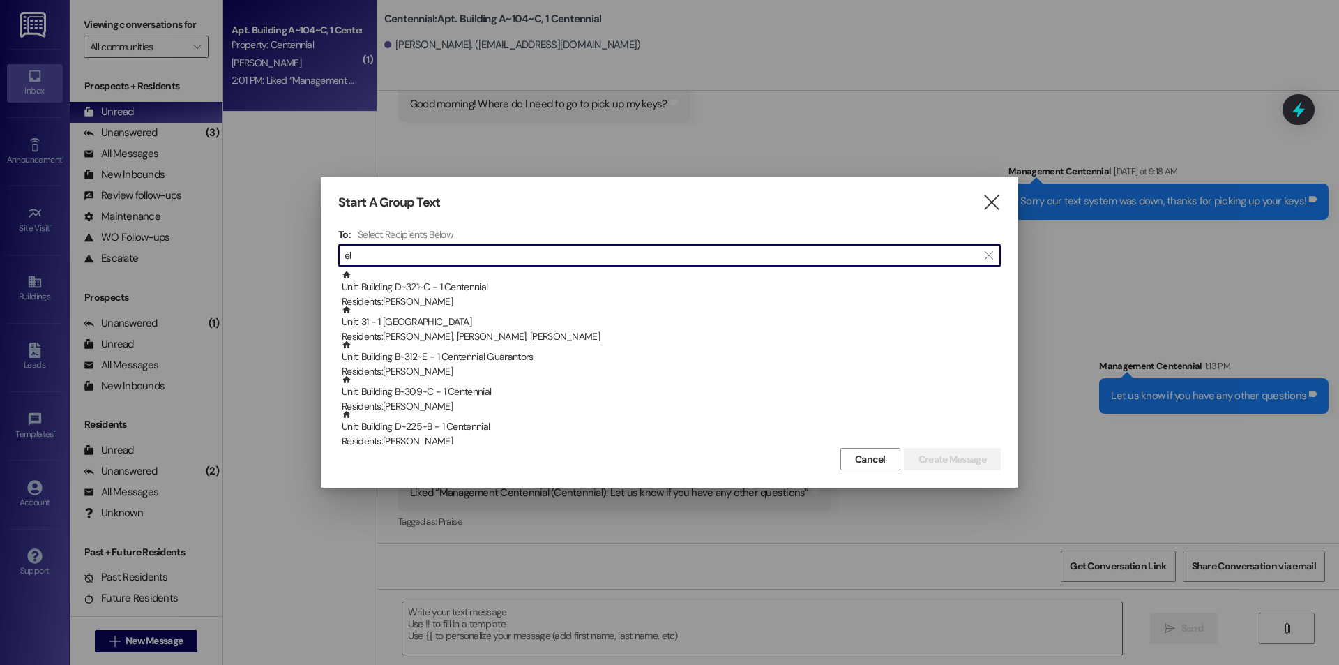
type input "el"
click at [1005, 202] on div "Start A Group Text  To: Select Recipients Below  el  Unit: Building D~321~C …" at bounding box center [669, 332] width 697 height 310
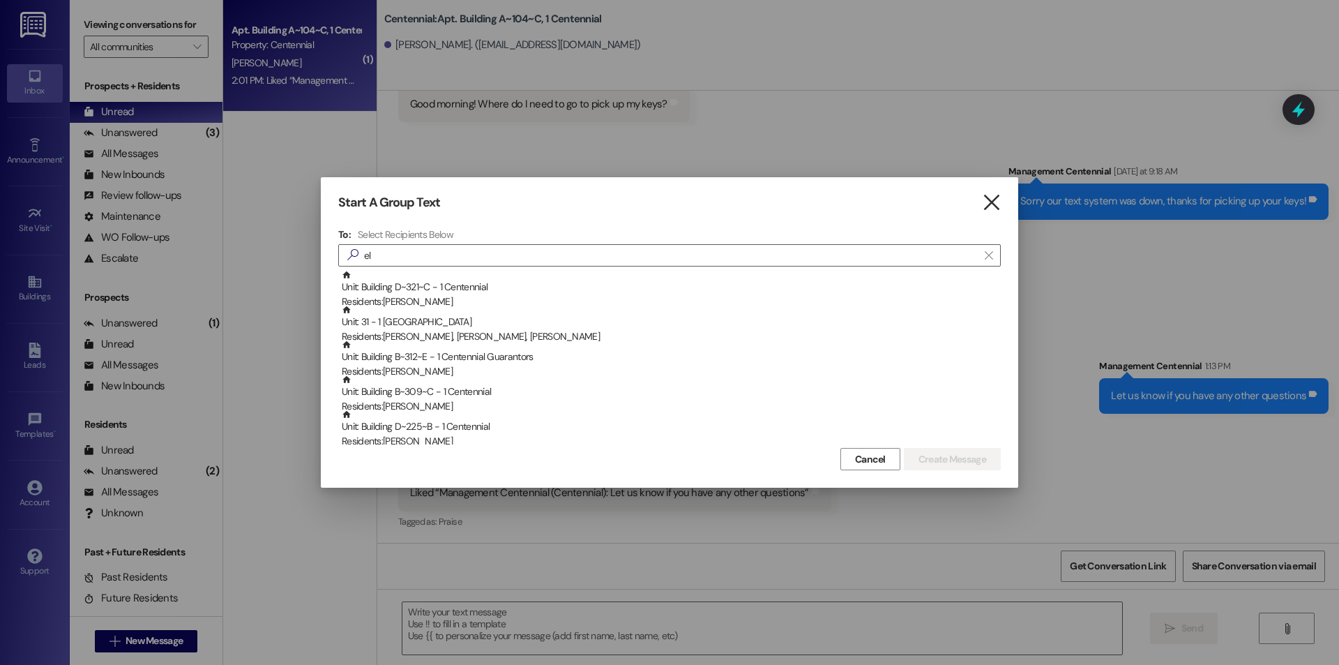
click at [994, 206] on icon "" at bounding box center [991, 202] width 19 height 15
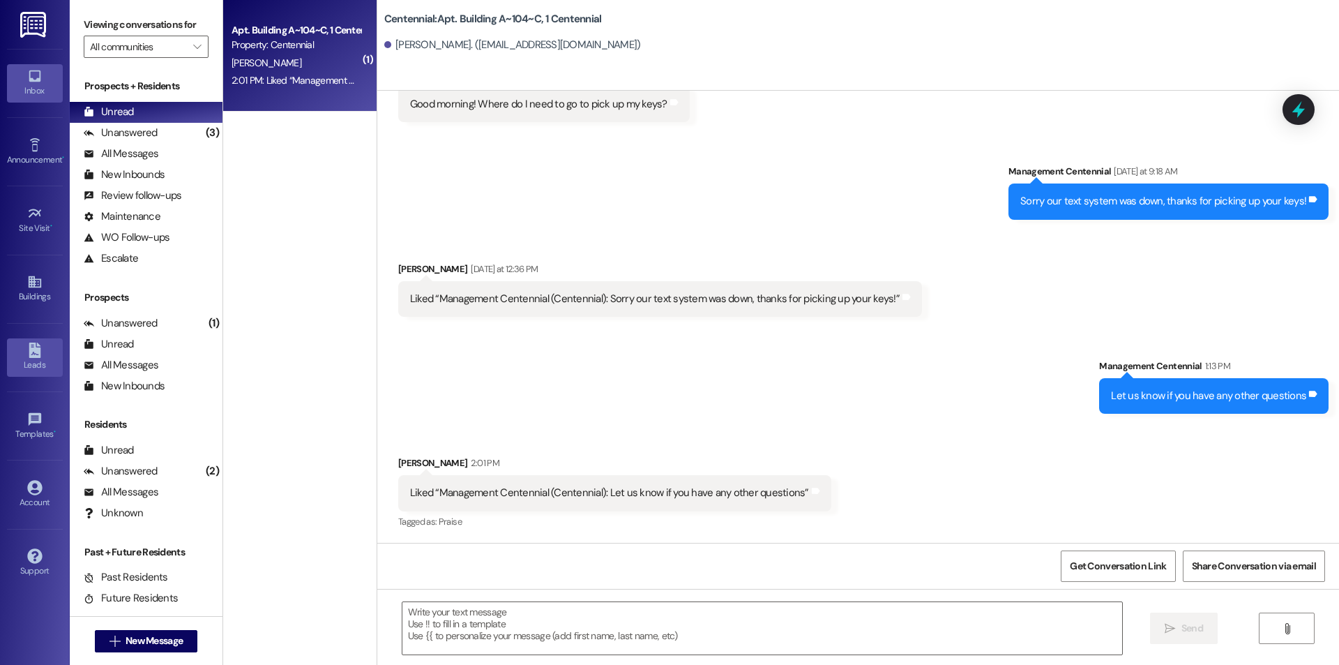
click at [40, 371] on div "Leads" at bounding box center [35, 365] width 70 height 14
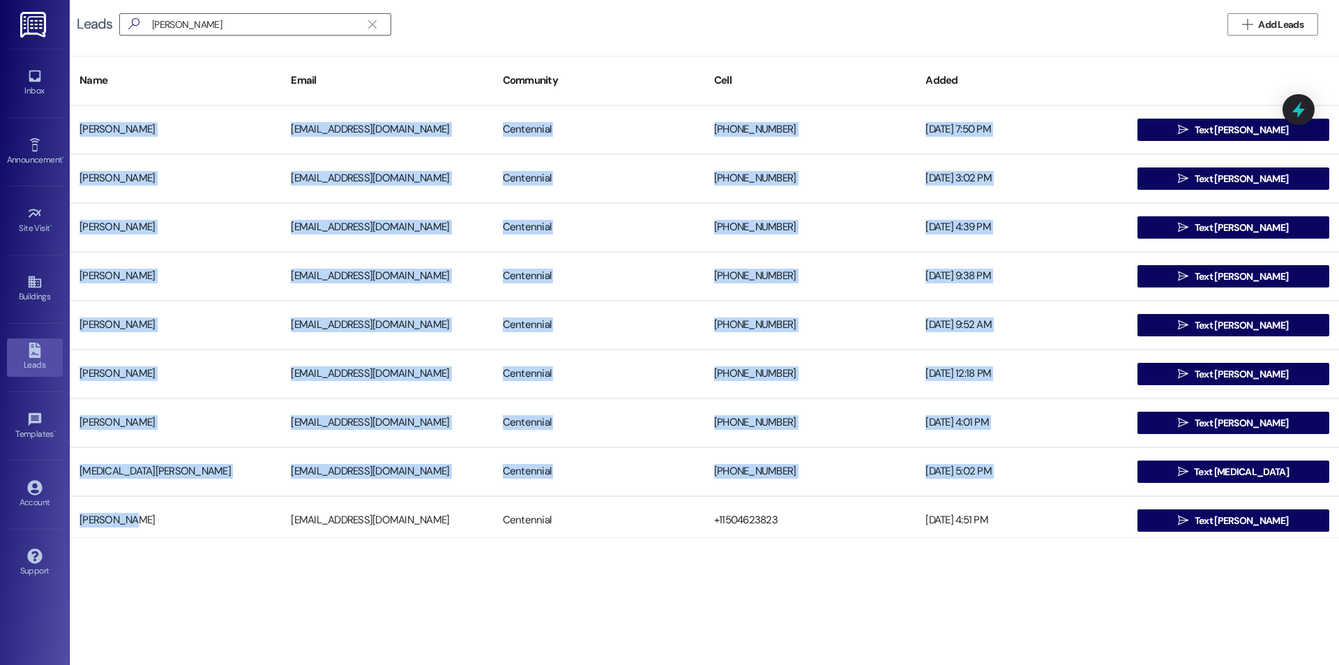
drag, startPoint x: 130, startPoint y: 522, endPoint x: 130, endPoint y: 538, distance: 16.7
click at [130, 538] on div "Leads  elena bo   Add Leads Name Email Community Cell Added Elena Brown elen…" at bounding box center [704, 332] width 1269 height 665
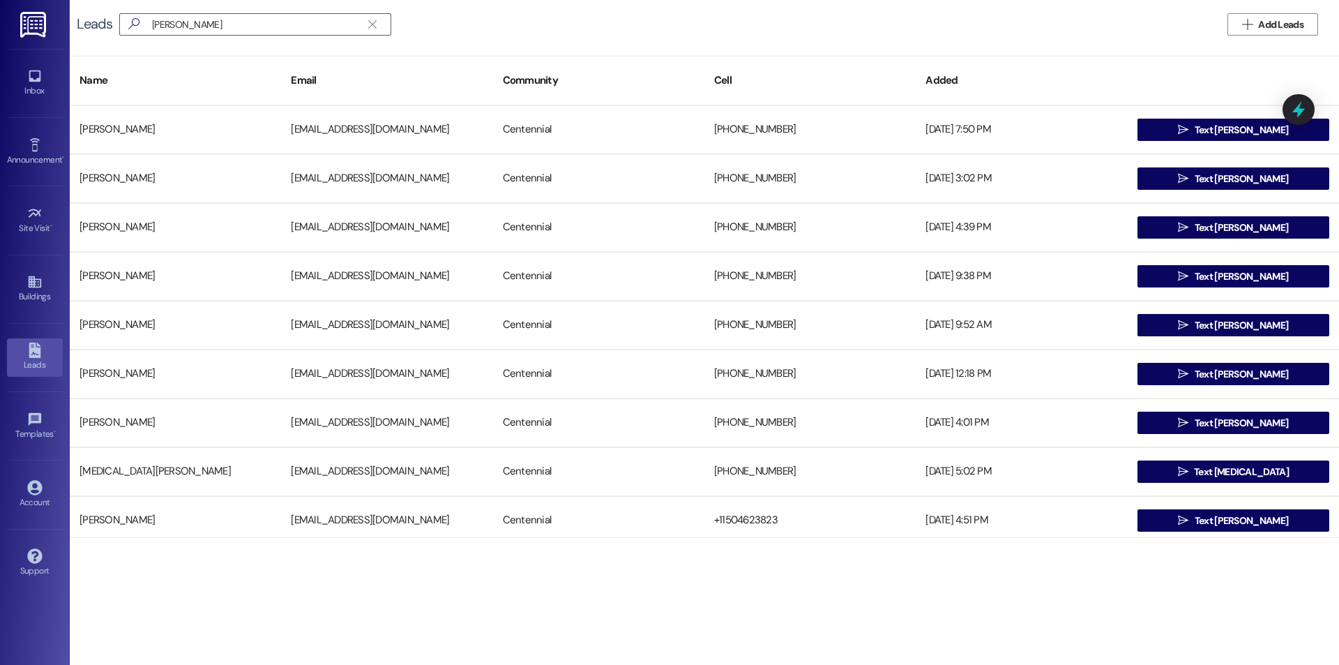
click at [170, 607] on div "Leads  elena bo   Add Leads Name Email Community Cell Added Elena Brown elen…" at bounding box center [704, 332] width 1269 height 665
click at [238, 26] on input "elena bo" at bounding box center [246, 25] width 229 height 20
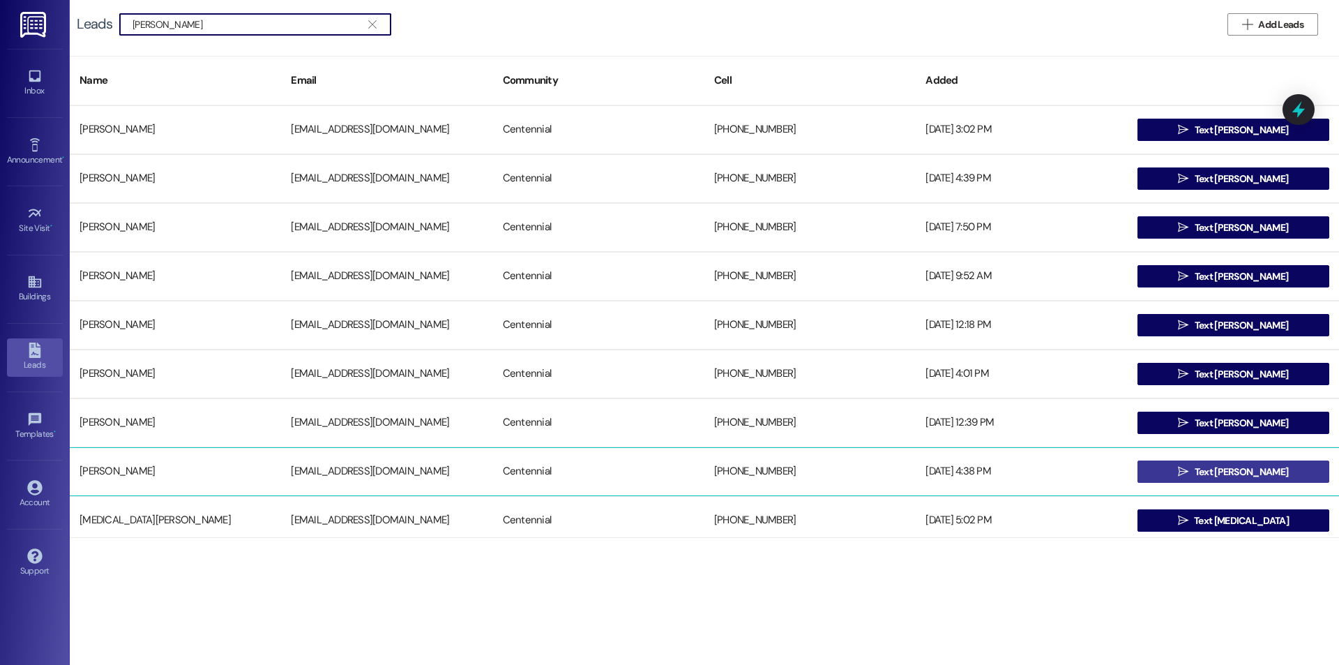
type input "elena"
click at [1188, 471] on icon "" at bounding box center [1183, 471] width 10 height 11
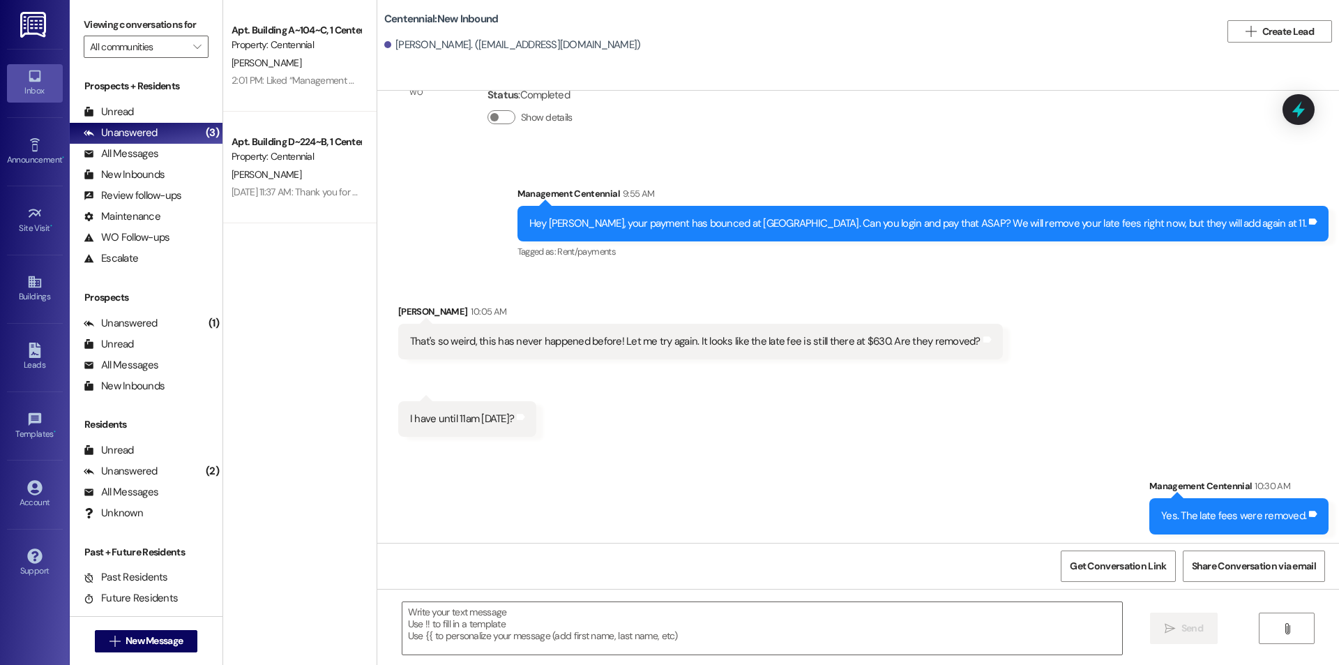
scroll to position [767, 0]
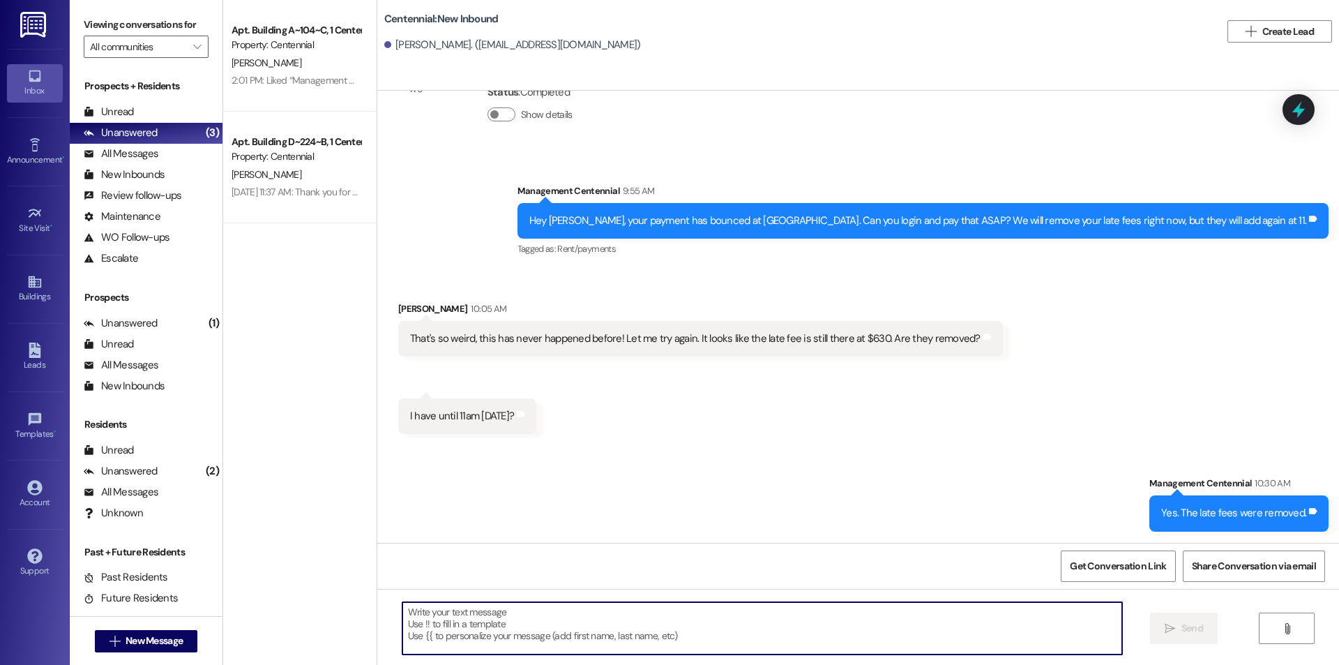
click at [702, 634] on textarea at bounding box center [762, 628] width 720 height 52
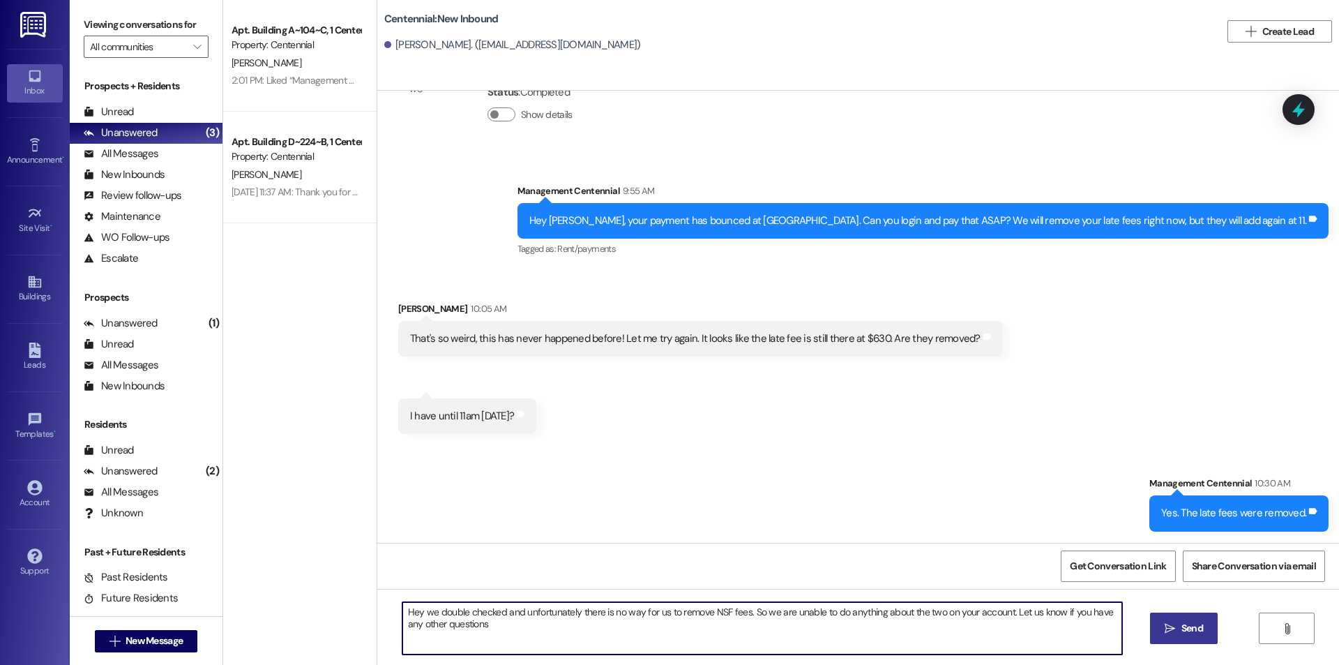
type textarea "Hey we double checked and unfortunately there is no way for us to remove NSF fe…"
click at [1194, 632] on span "Send" at bounding box center [1192, 628] width 22 height 15
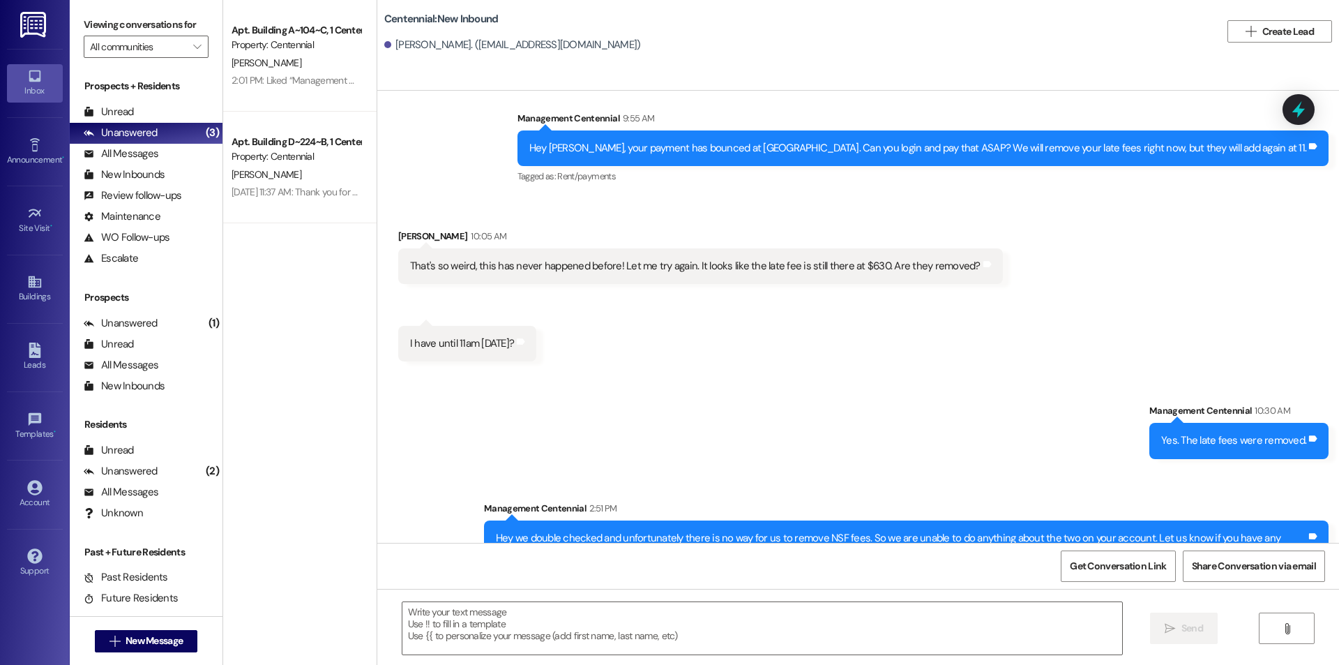
scroll to position [879, 0]
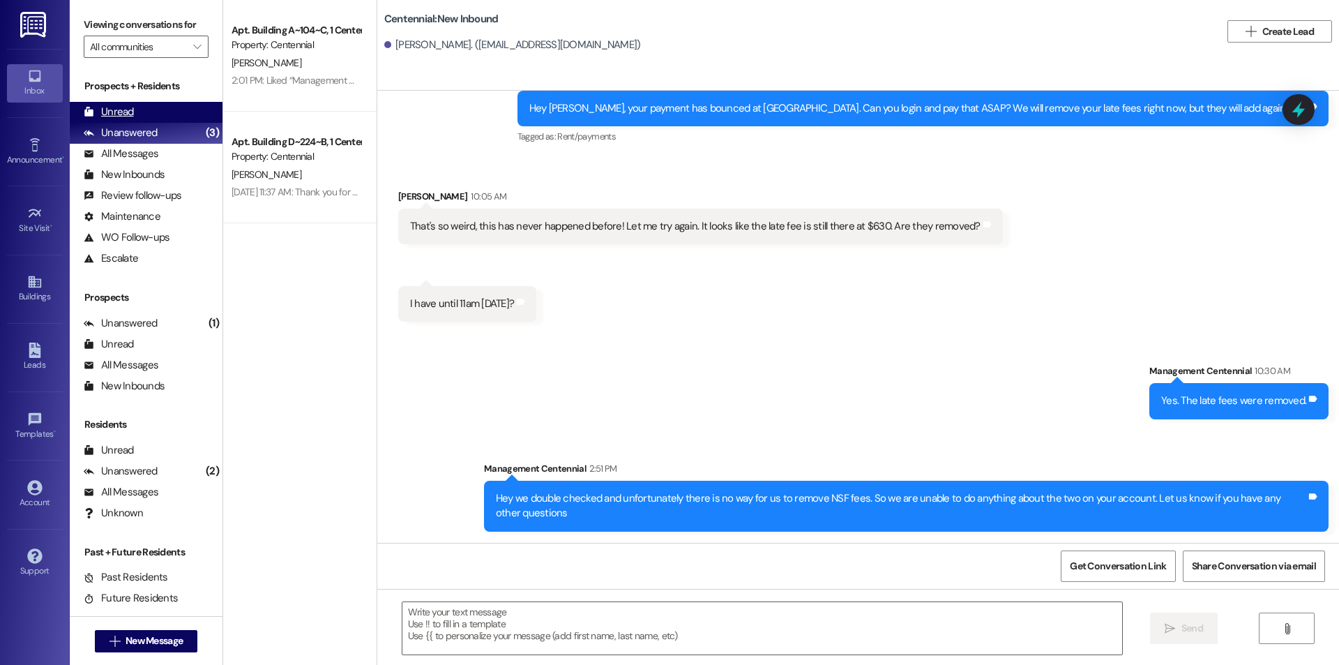
click at [146, 114] on div "Unread (0)" at bounding box center [146, 112] width 153 height 21
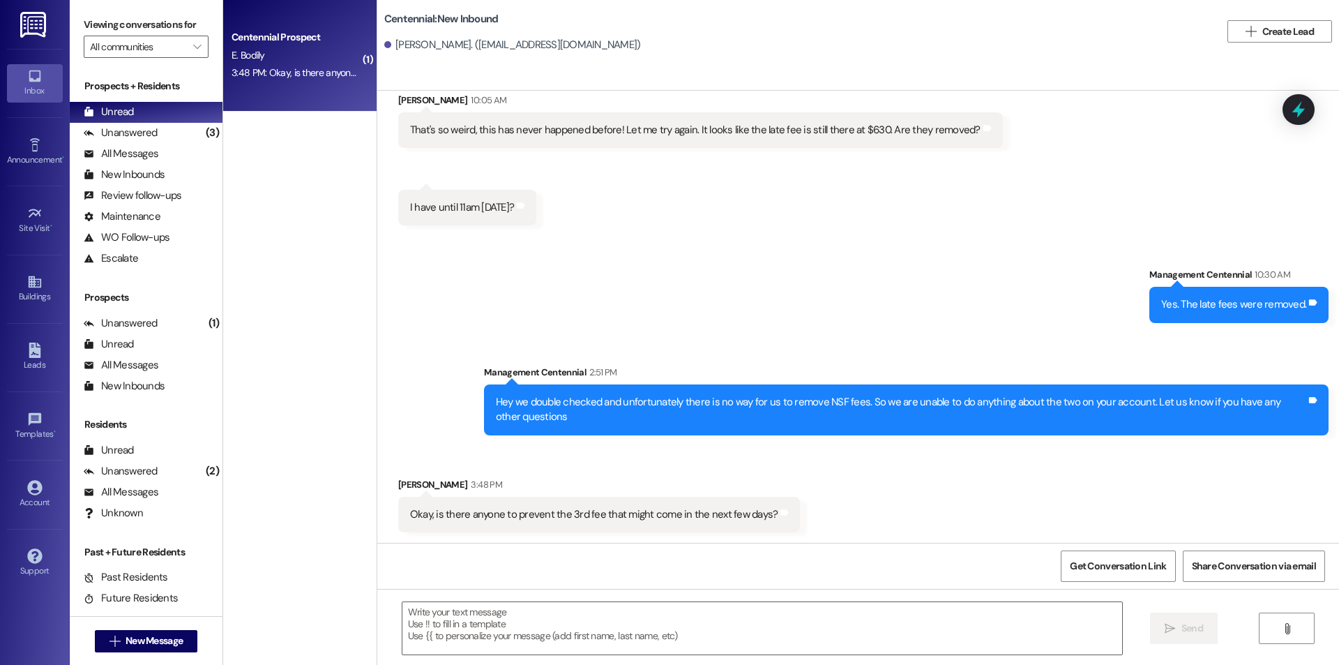
scroll to position [976, 0]
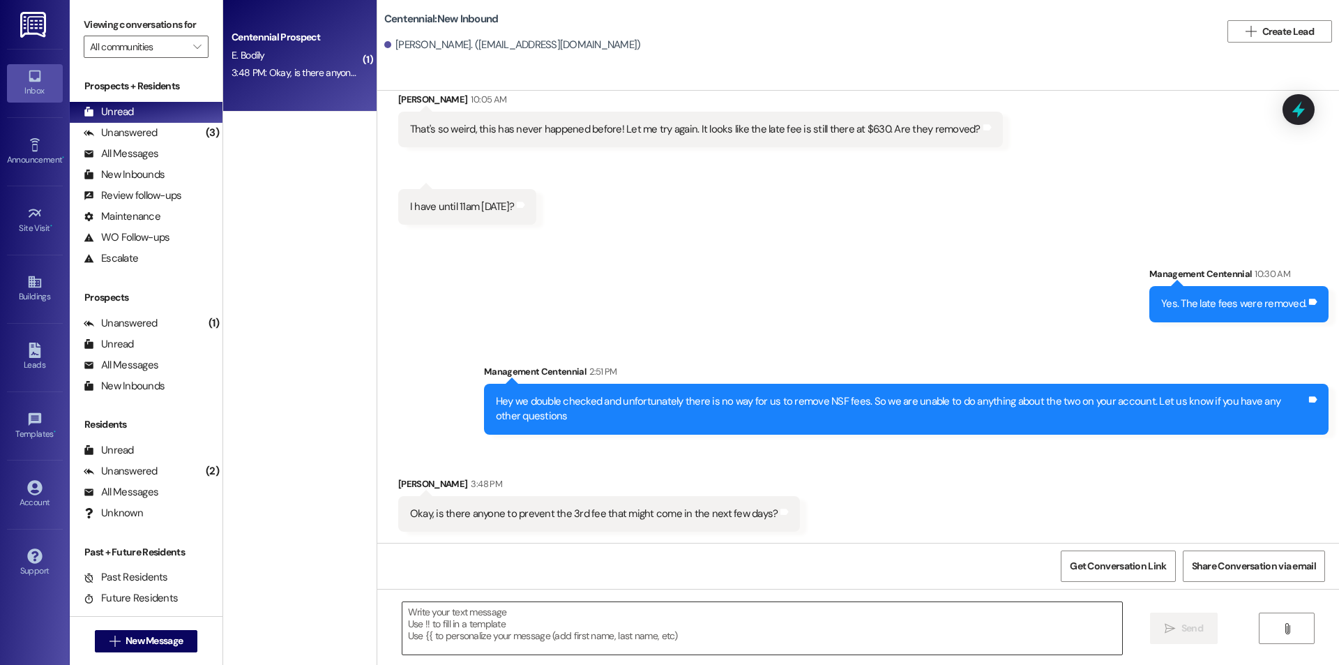
click at [636, 616] on textarea at bounding box center [762, 628] width 720 height 52
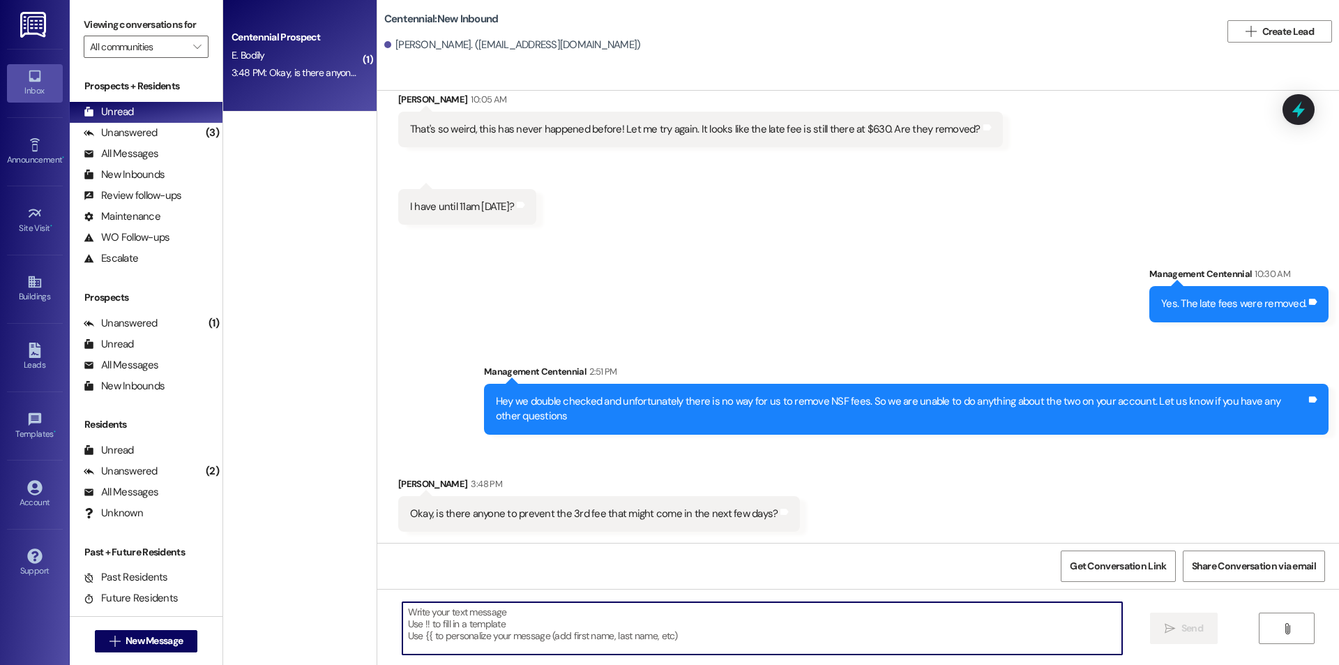
click at [636, 616] on textarea at bounding box center [762, 628] width 720 height 52
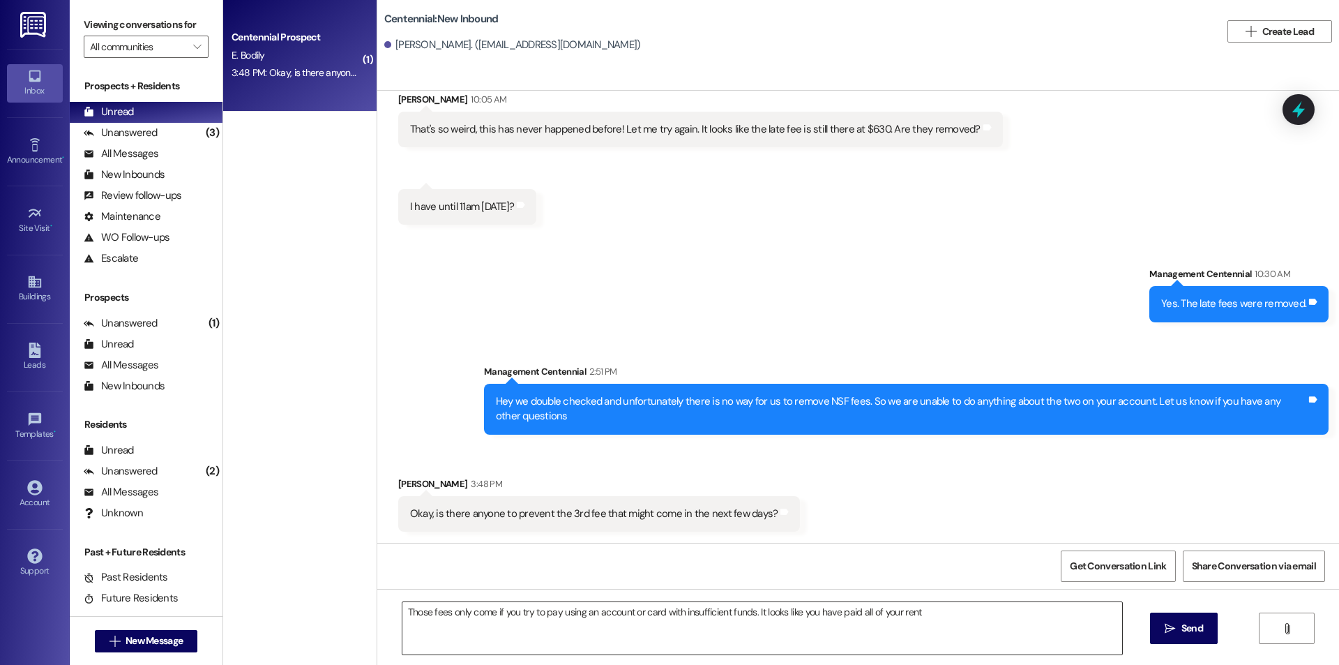
click at [976, 614] on textarea "Those fees only come if you try to pay using an account or card with insufficie…" at bounding box center [762, 628] width 720 height 52
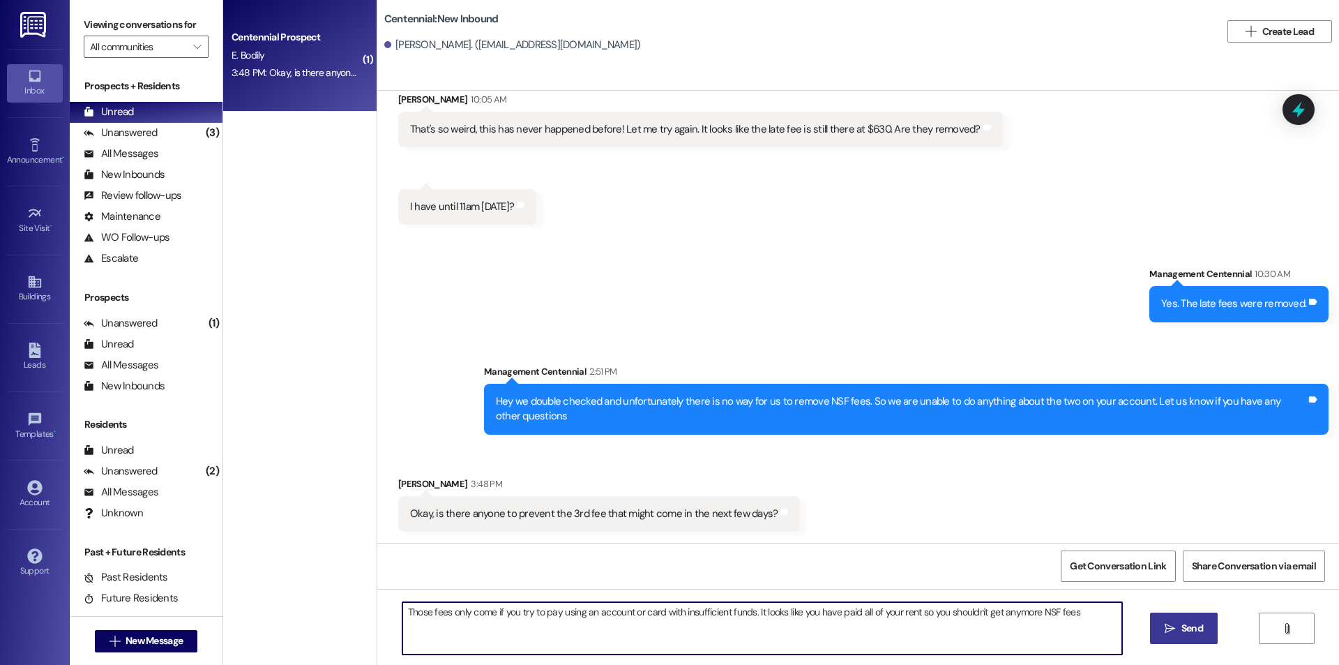
type textarea "Those fees only come if you try to pay using an account or card with insufficie…"
click at [1170, 623] on icon "" at bounding box center [1169, 628] width 10 height 11
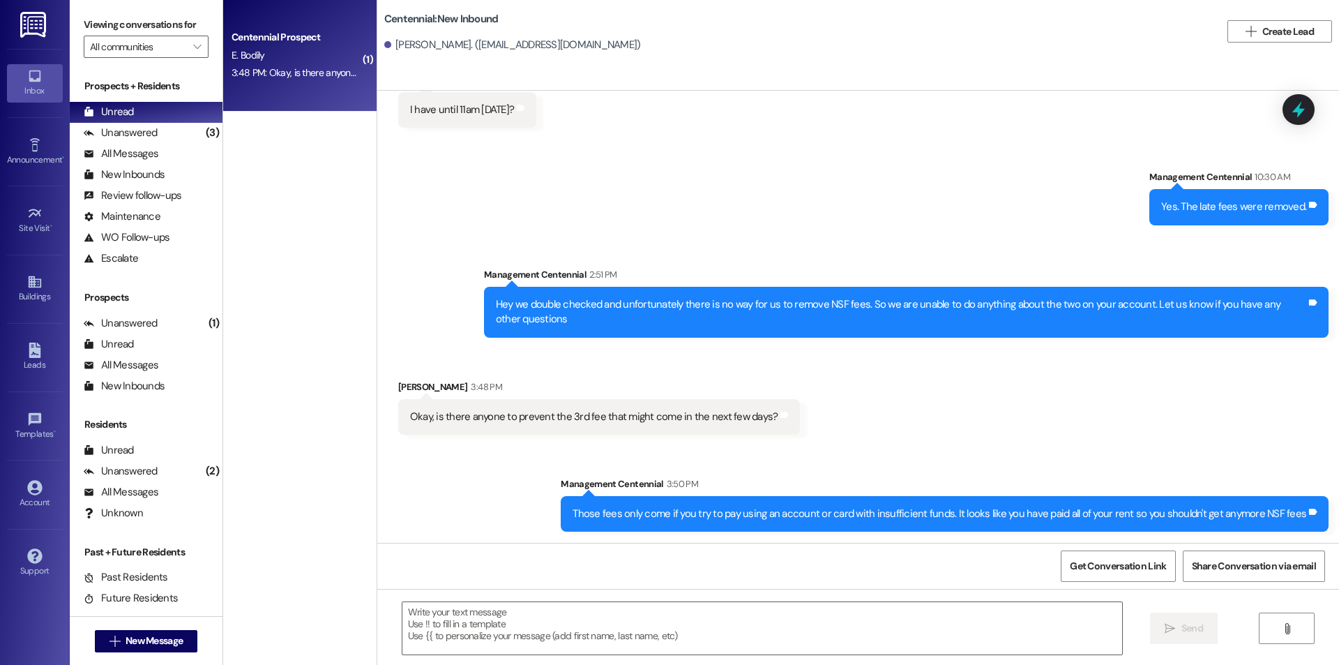
scroll to position [1185, 0]
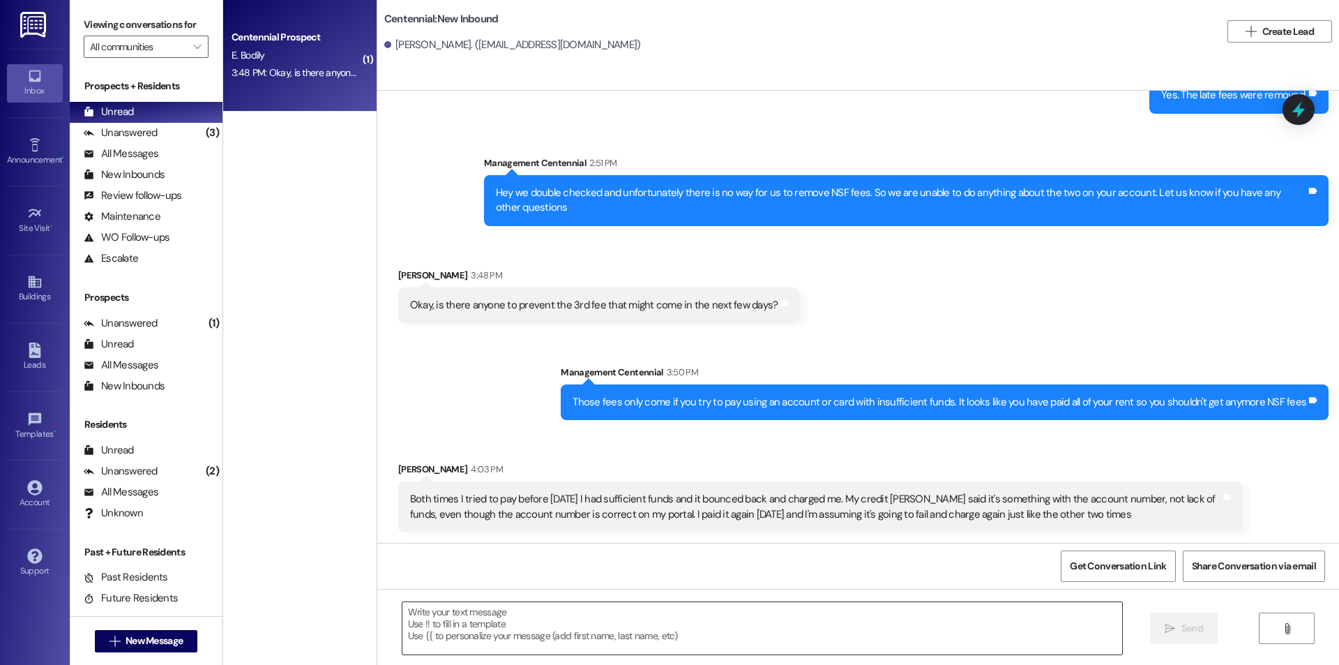
click at [526, 636] on textarea at bounding box center [762, 628] width 720 height 52
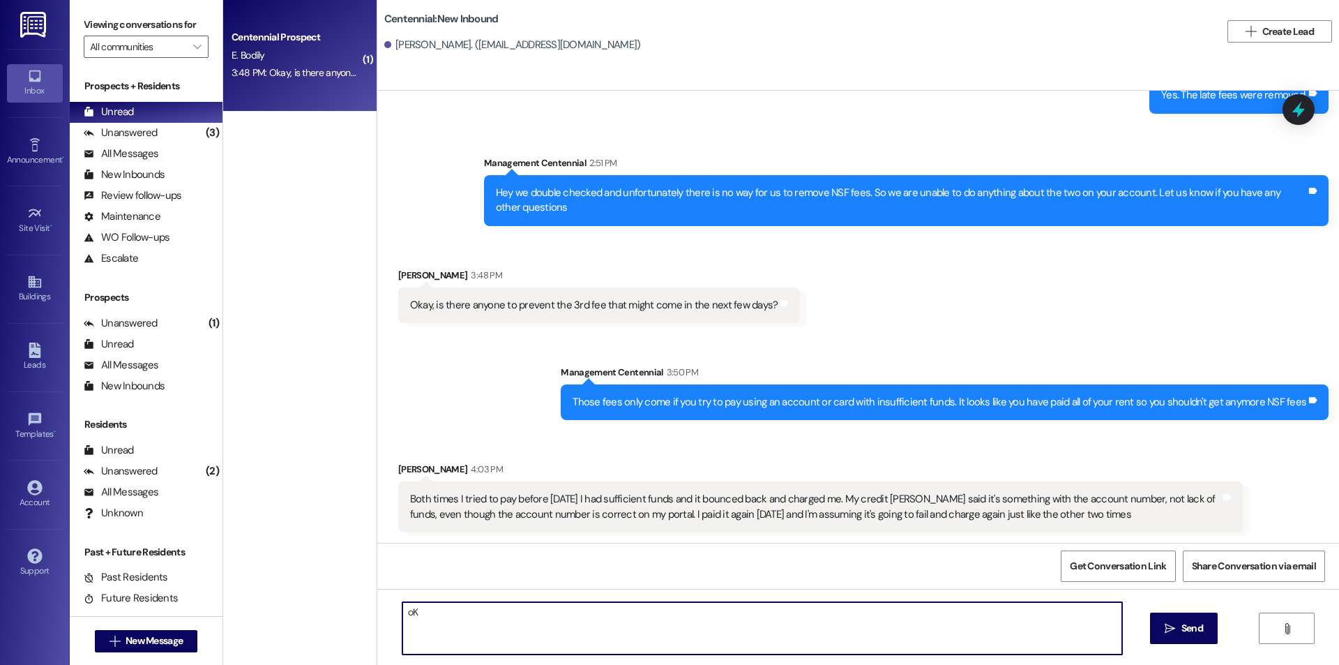
type textarea "o"
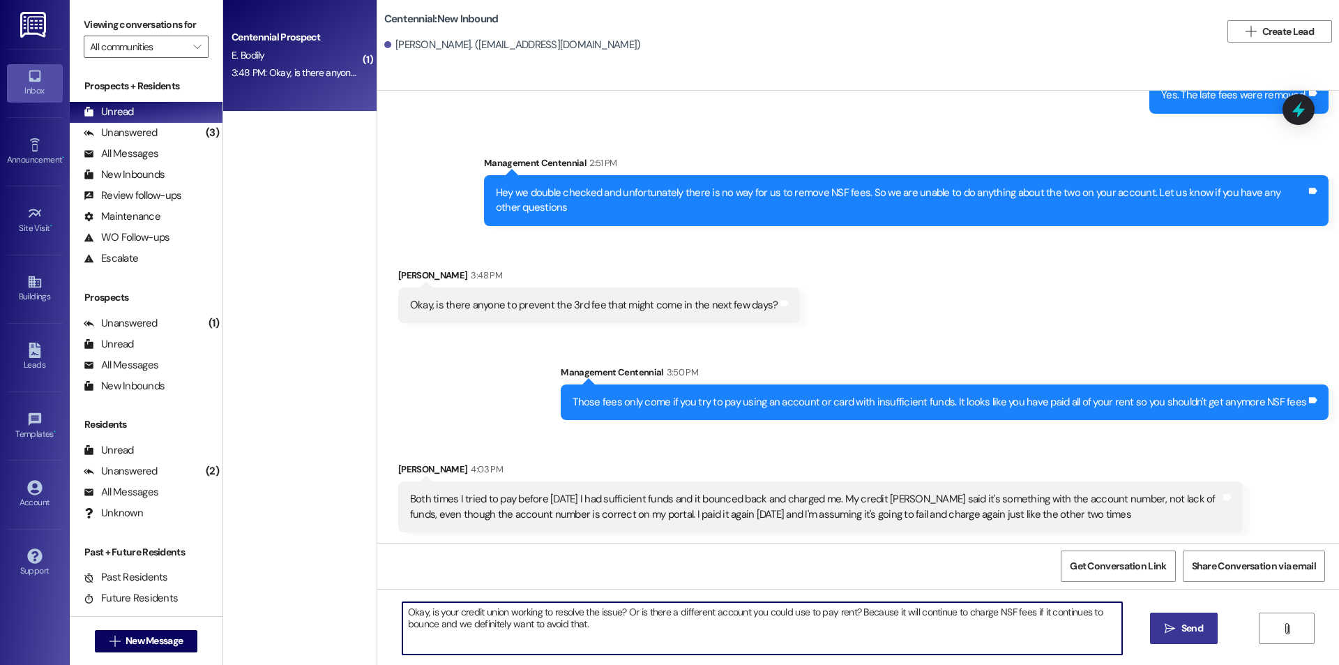
type textarea "Okay, is your credit union working to resolve the issue? Or is there a differen…"
click at [1176, 618] on button " Send" at bounding box center [1184, 627] width 68 height 31
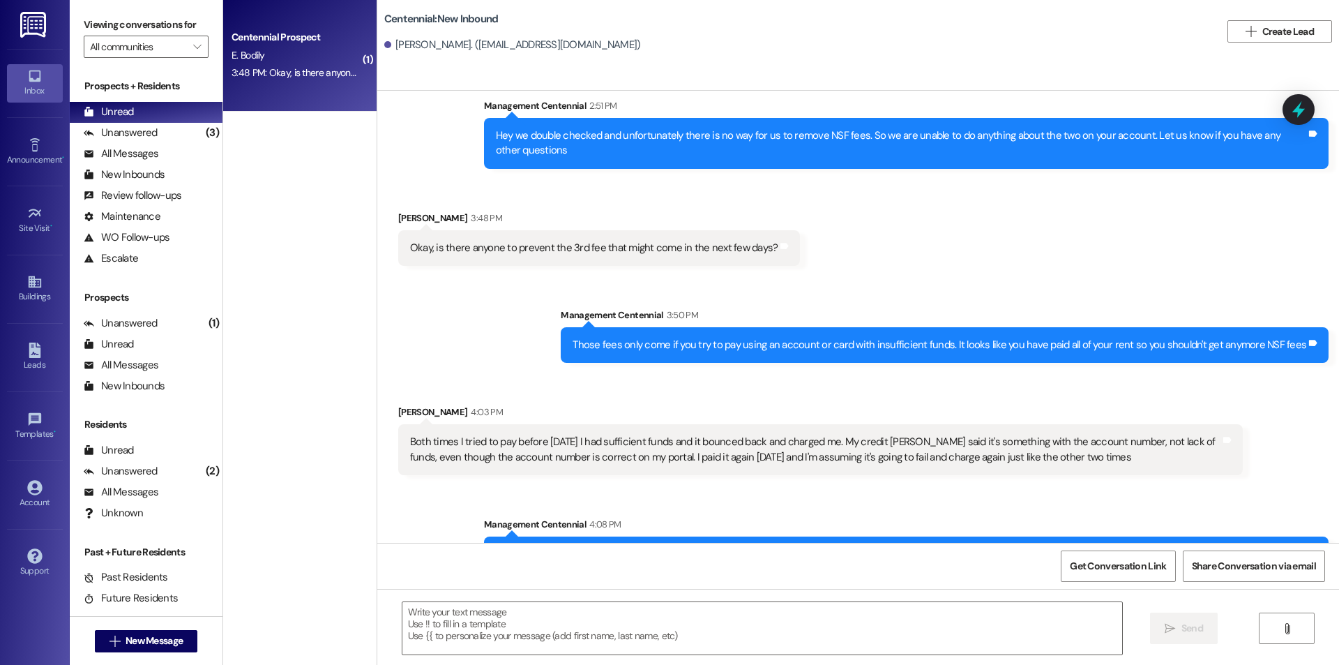
scroll to position [1298, 0]
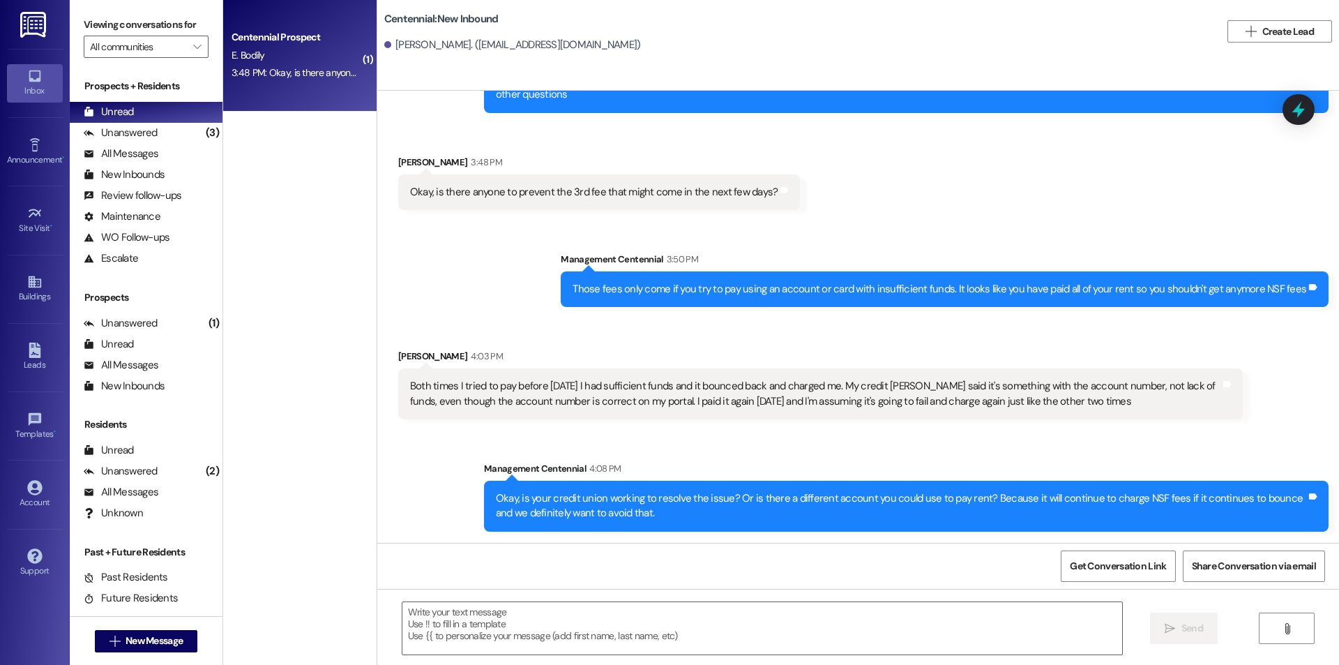
click at [234, 59] on span "E. Bodily" at bounding box center [247, 55] width 33 height 13
click at [121, 116] on div "Unread" at bounding box center [109, 112] width 50 height 15
click at [119, 117] on div "Unread" at bounding box center [109, 112] width 50 height 15
click at [119, 118] on div "Unread" at bounding box center [109, 112] width 50 height 15
click at [124, 118] on div "Unread" at bounding box center [109, 112] width 50 height 15
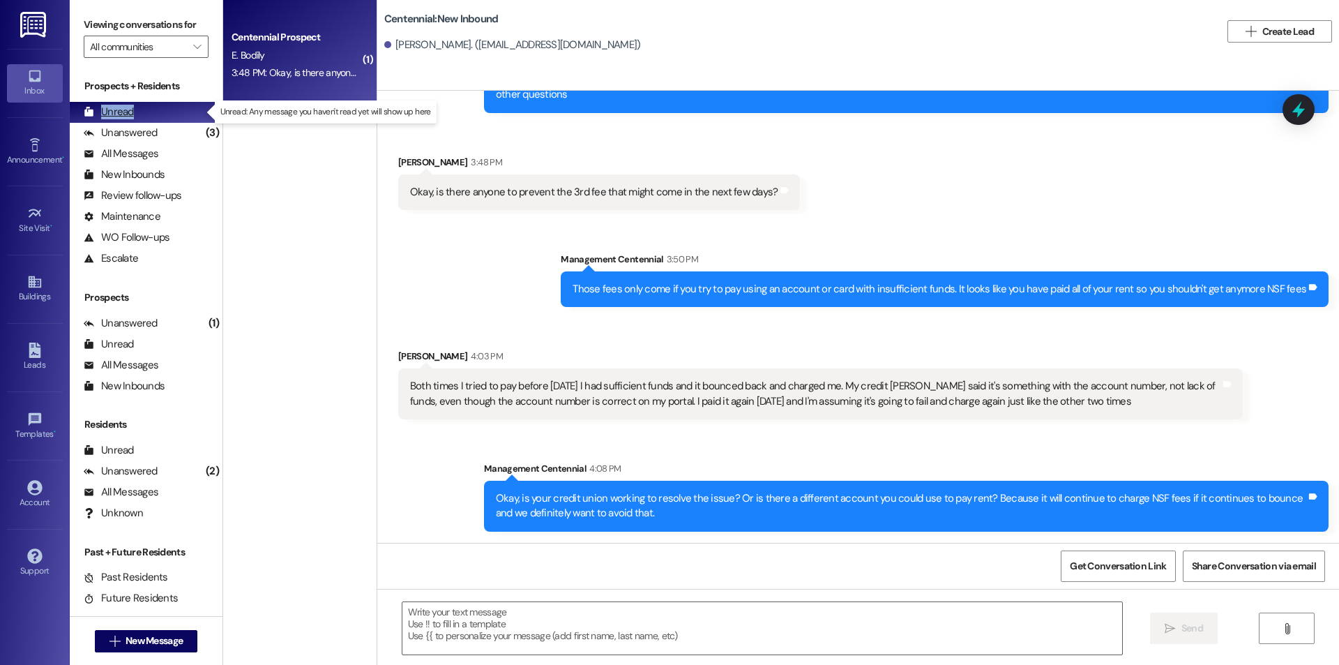
click at [123, 118] on div "Unread" at bounding box center [109, 112] width 50 height 15
click at [448, 231] on div "Sent via SMS Management Centennial 3:50 PM Those fees only come if you try to p…" at bounding box center [858, 268] width 962 height 97
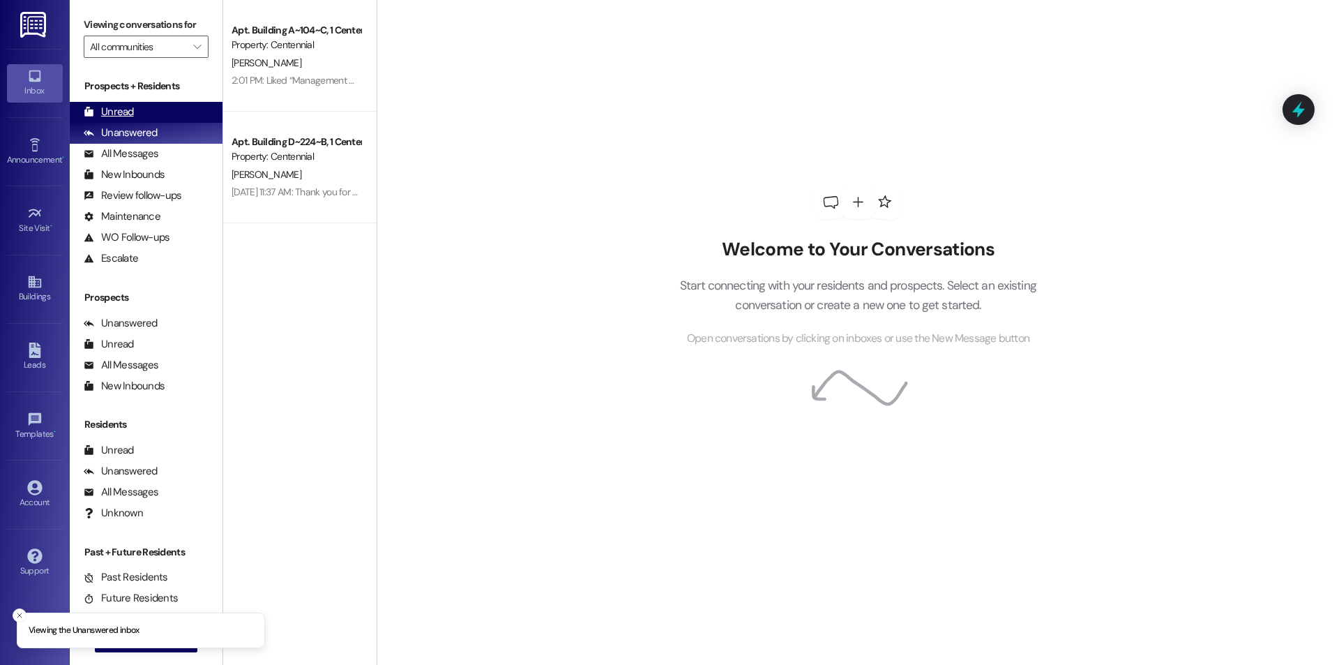
click at [135, 114] on div "Unread (0)" at bounding box center [146, 112] width 153 height 21
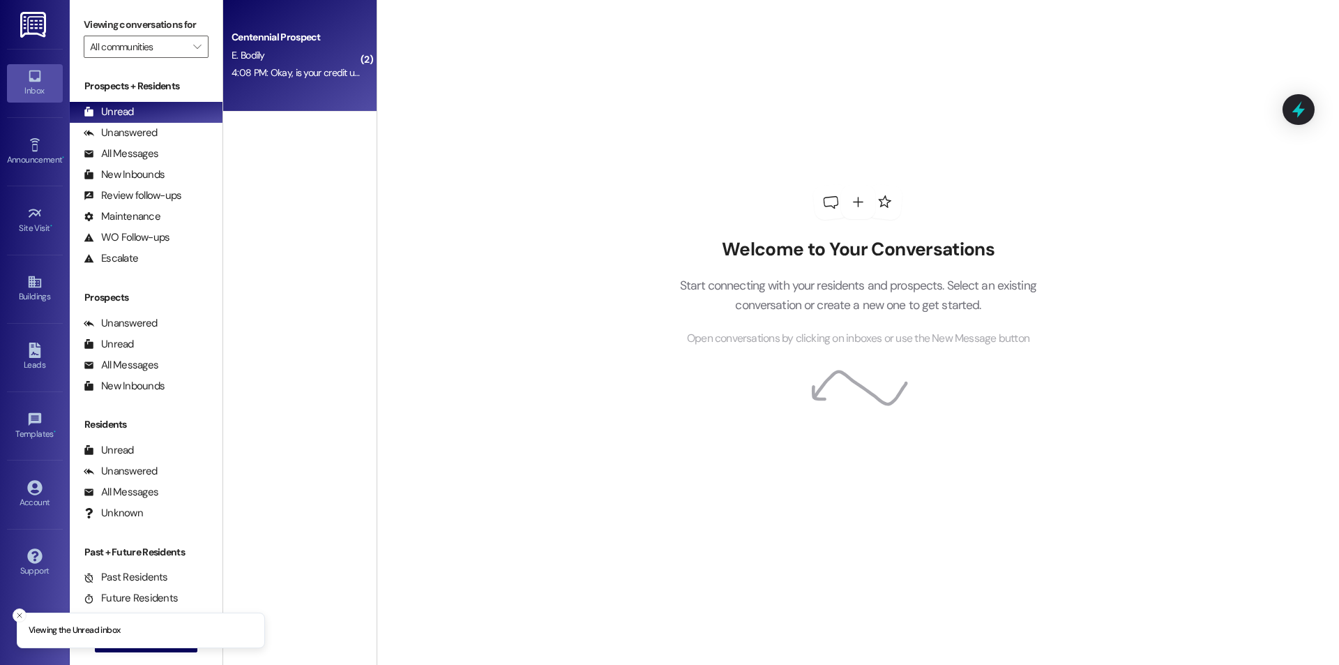
click at [280, 53] on div "E. Bodily" at bounding box center [296, 55] width 132 height 17
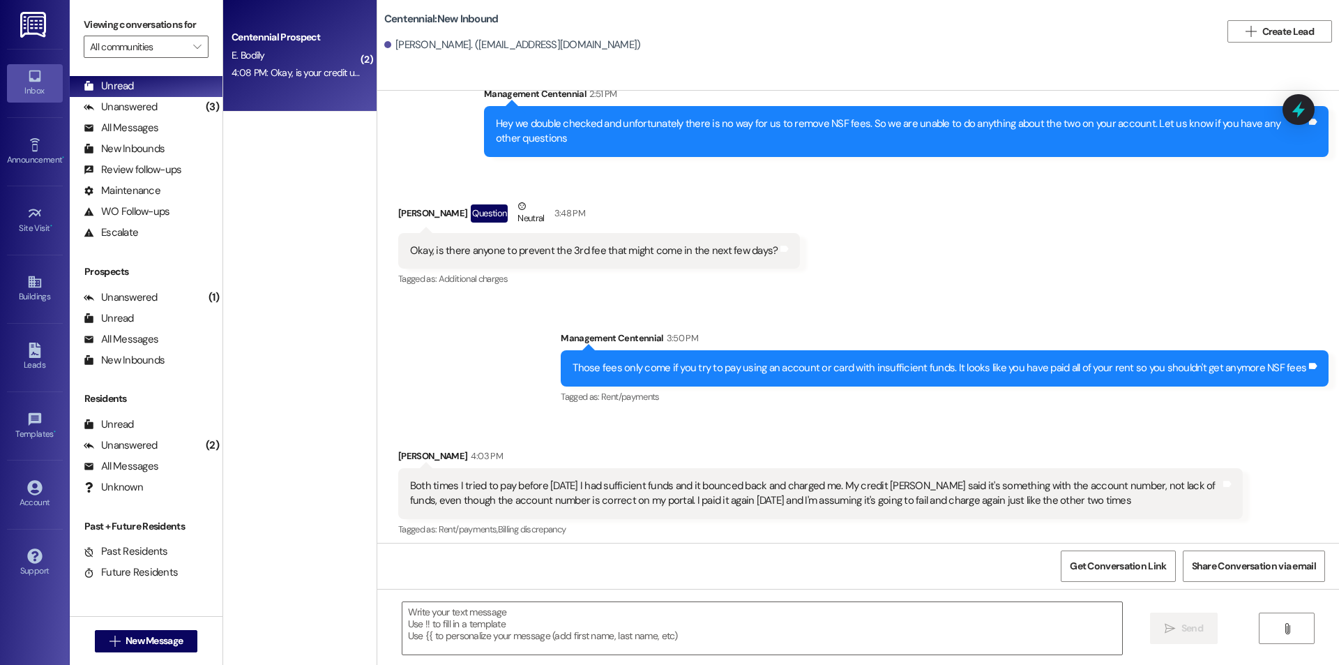
scroll to position [1374, 0]
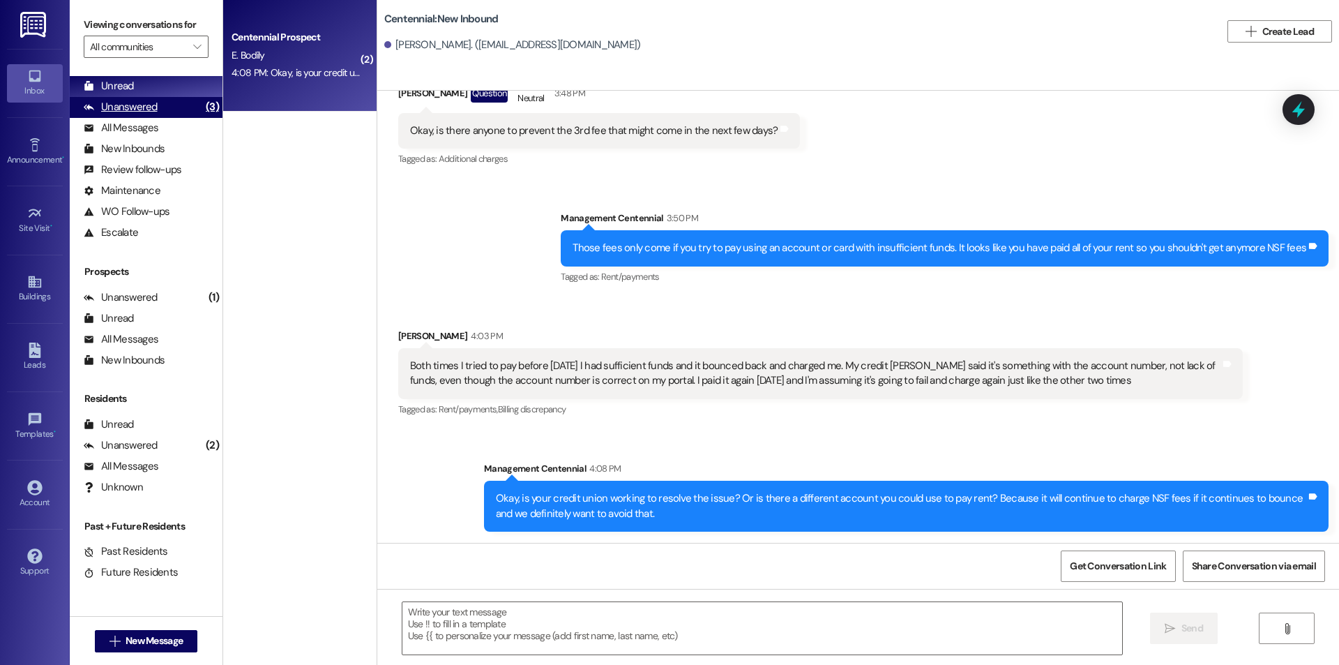
click at [147, 104] on div "Unanswered" at bounding box center [121, 107] width 74 height 15
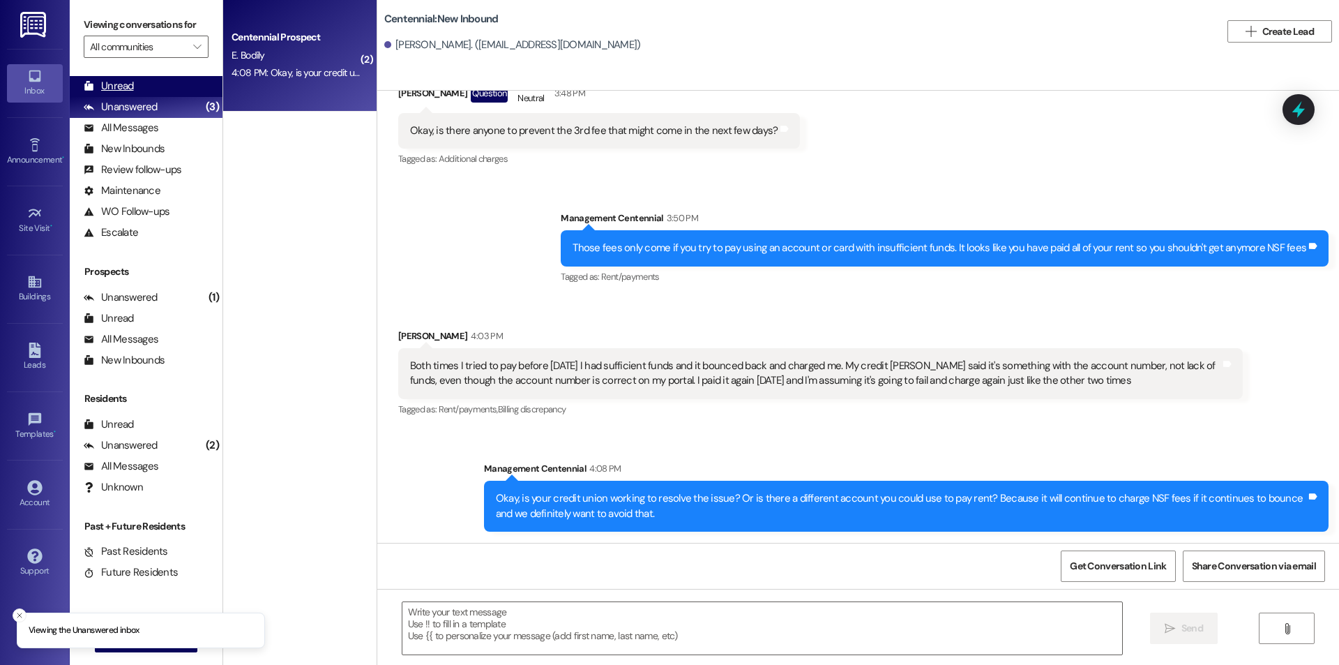
click at [139, 88] on div "Unread (0)" at bounding box center [146, 86] width 153 height 21
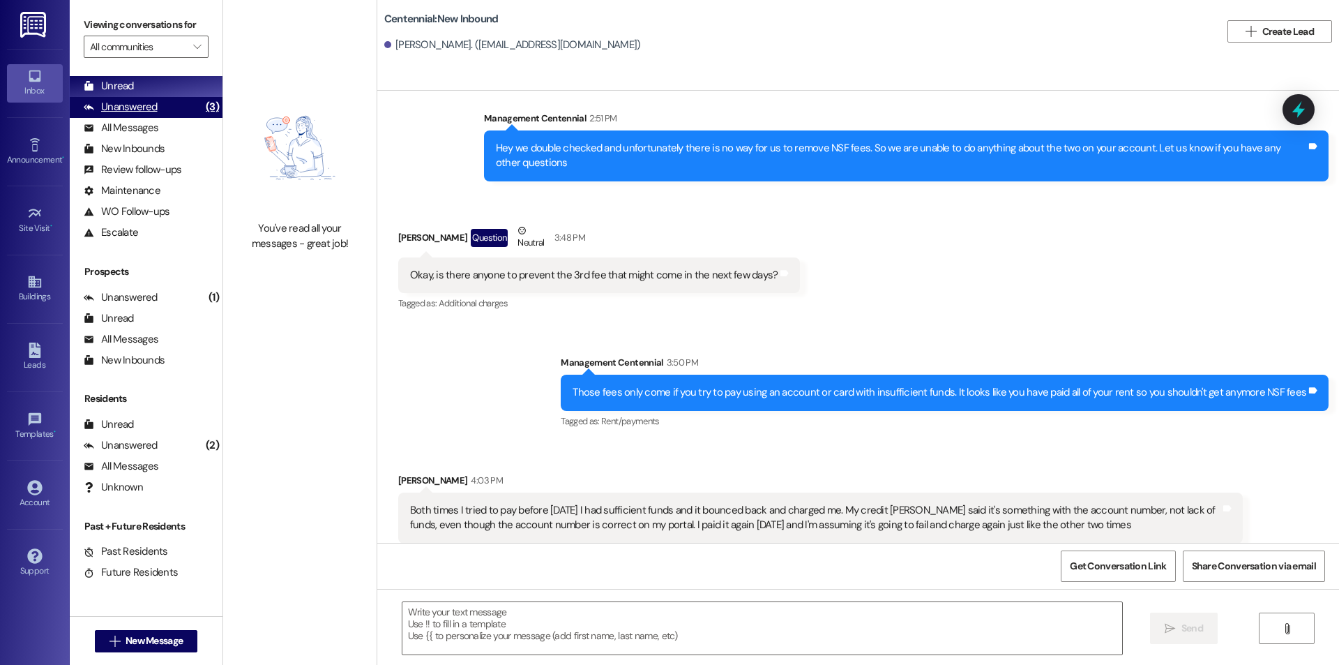
scroll to position [1261, 0]
